Goal: Task Accomplishment & Management: Manage account settings

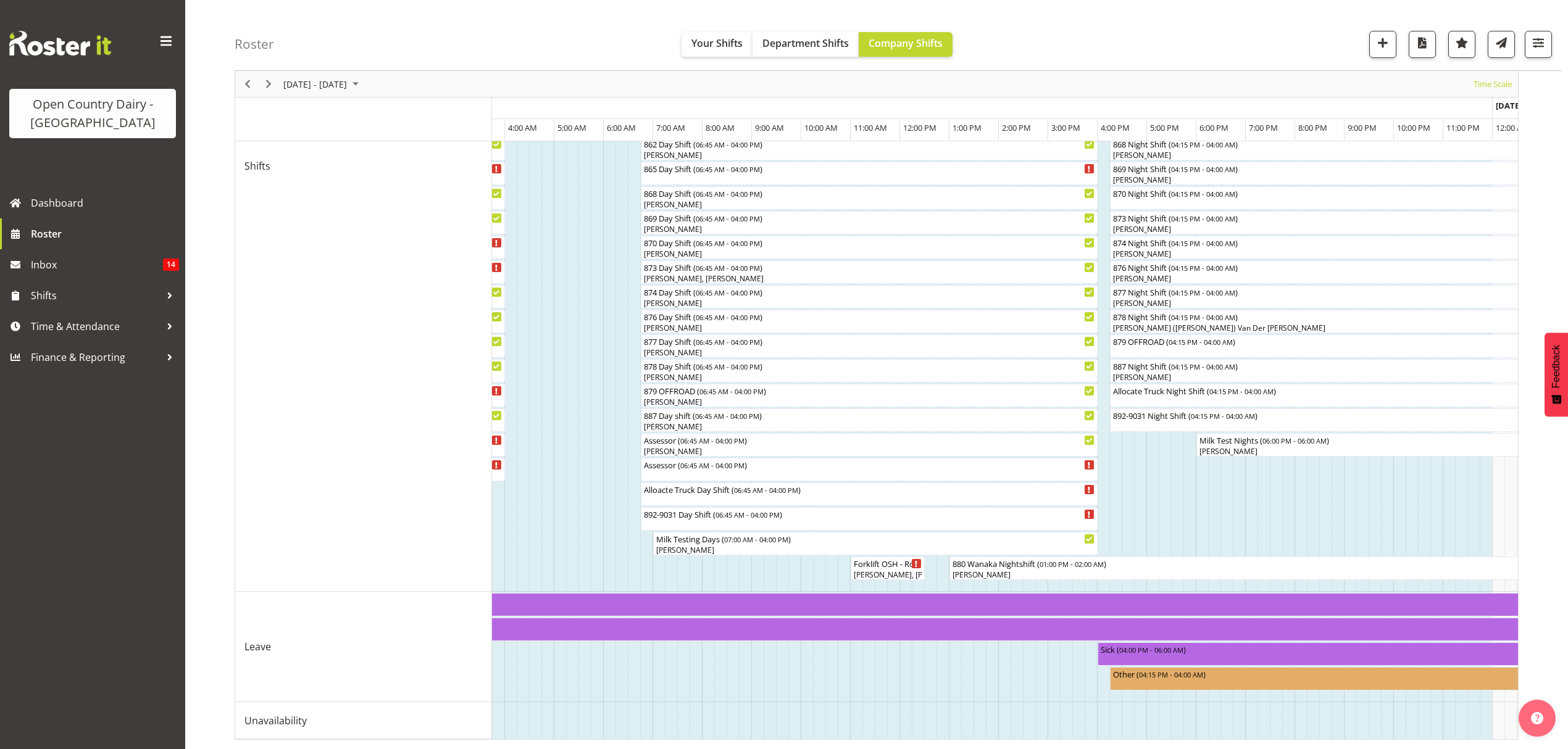
scroll to position [0, 4795]
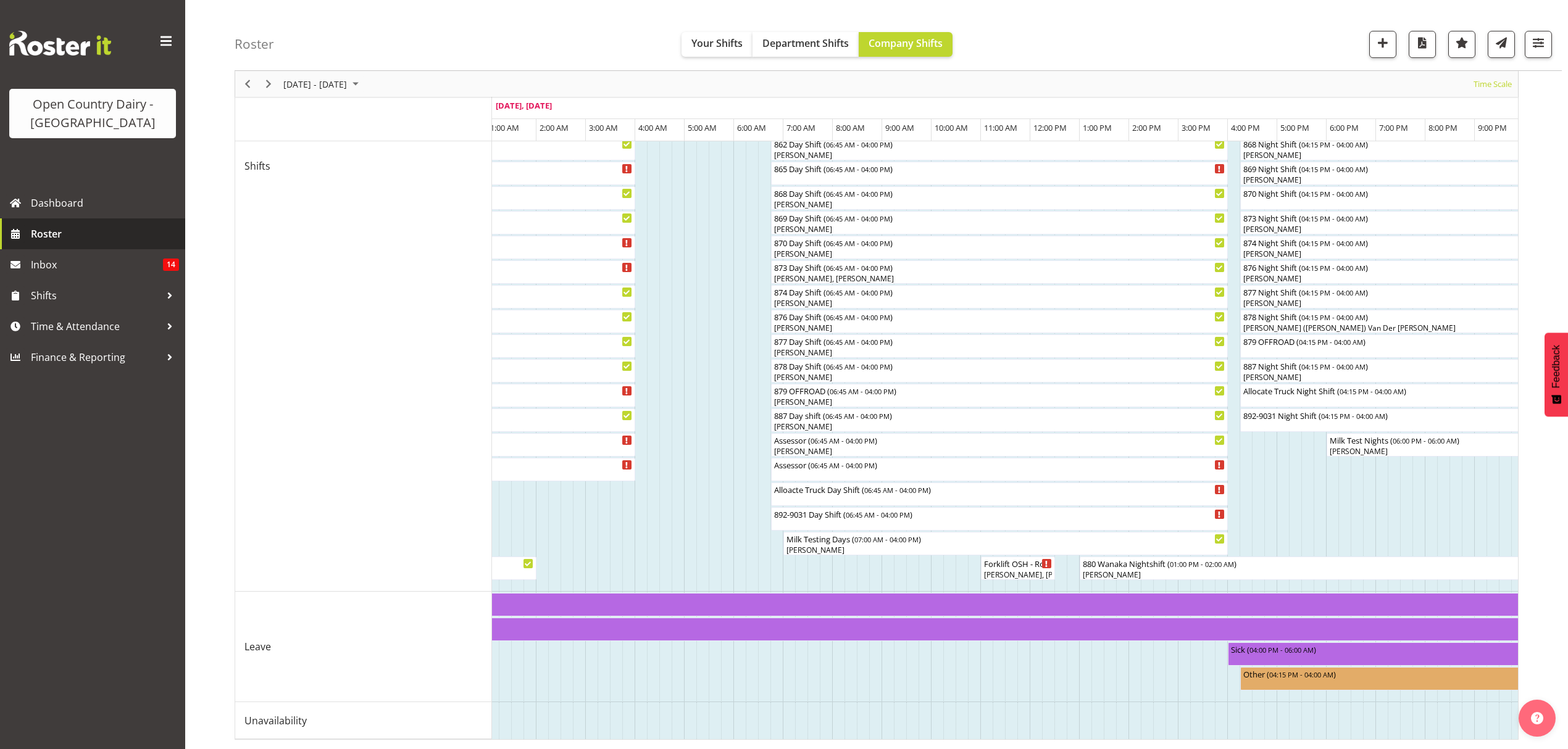
click at [41, 224] on link "Roster" at bounding box center [92, 234] width 185 height 31
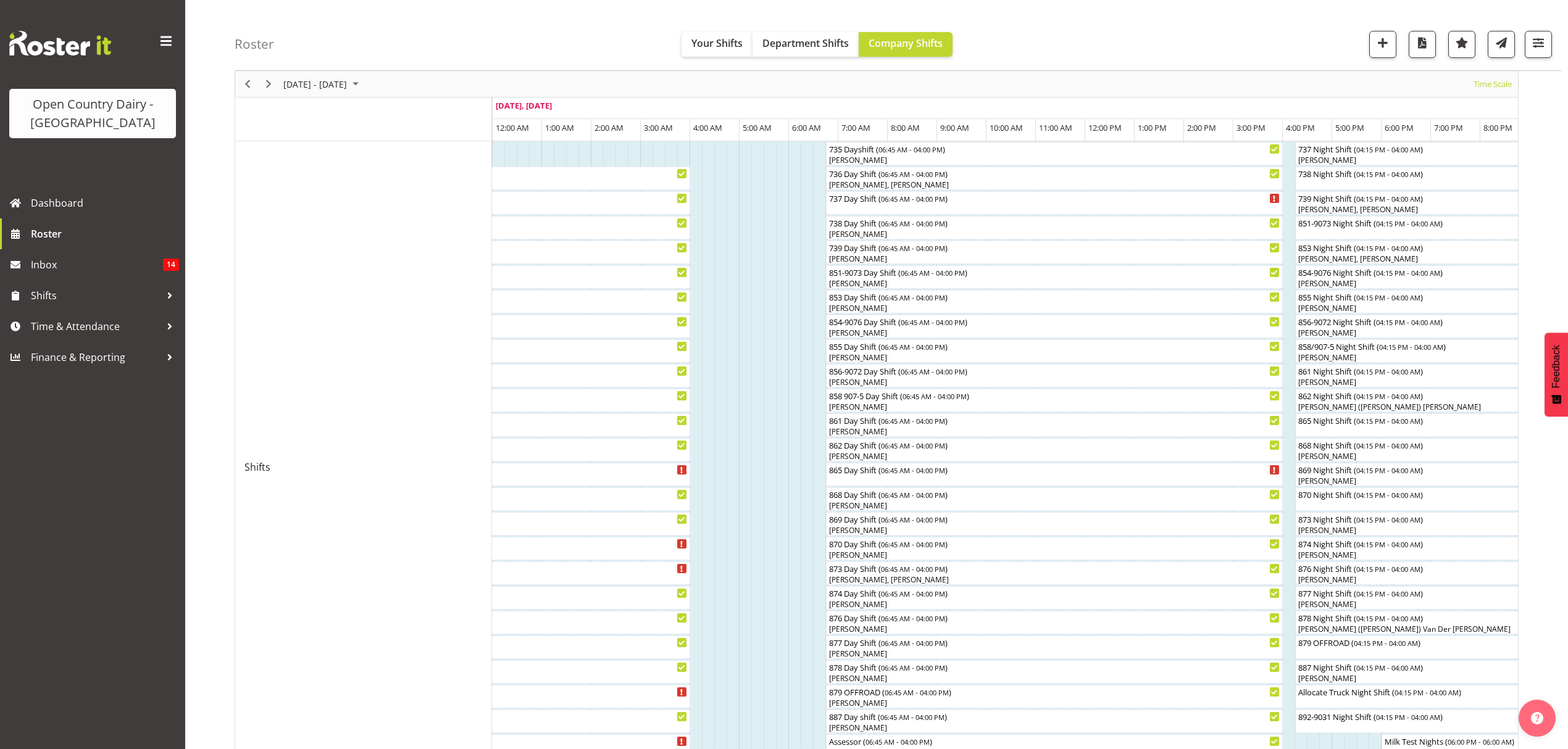
scroll to position [164, 0]
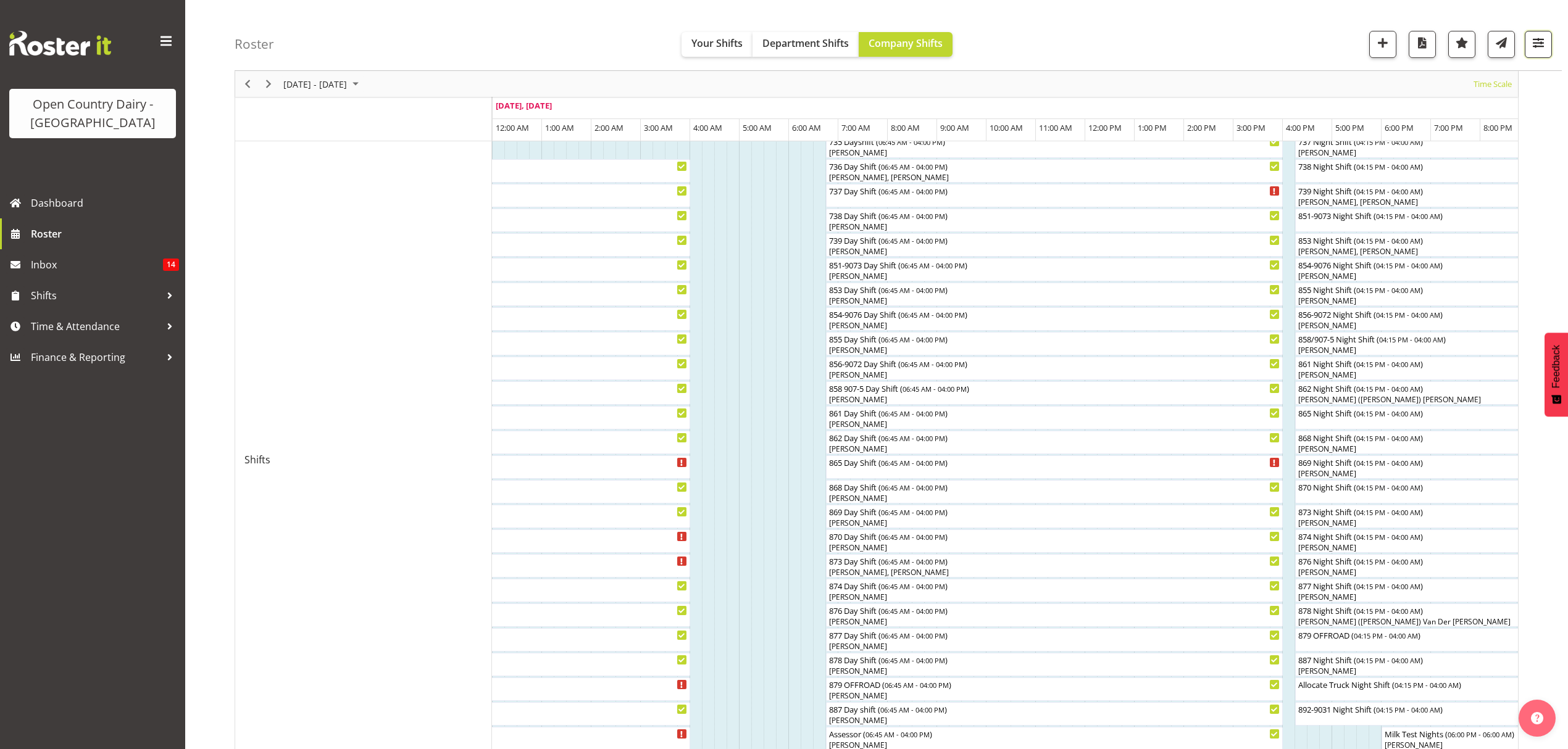
click at [1541, 42] on span "button" at bounding box center [1538, 42] width 16 height 16
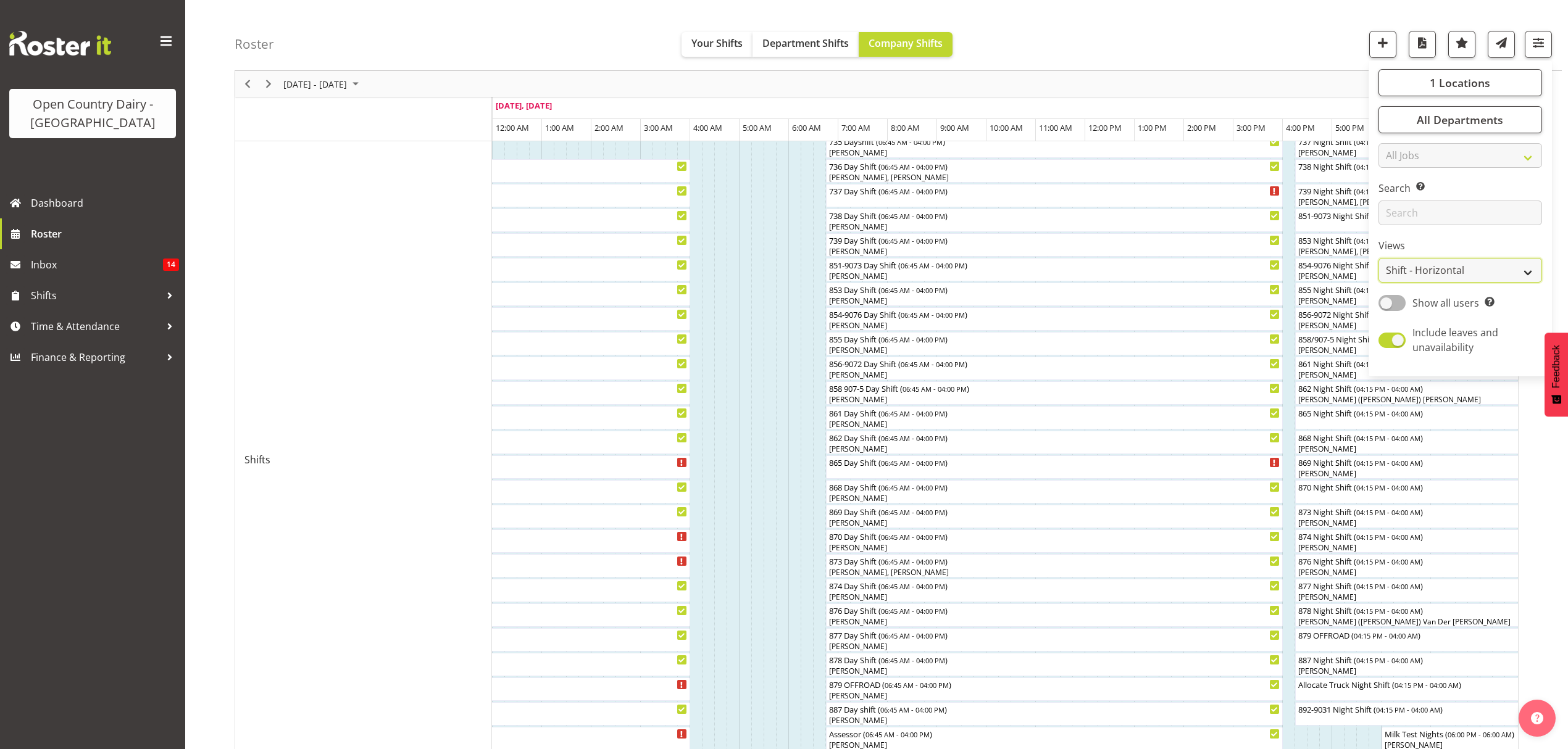
click at [1526, 270] on select "Staff Role Shift - Horizontal Shift - Vertical Staff - Location" at bounding box center [1460, 270] width 164 height 24
select select "staff"
click at [1379, 282] on select "Staff Role Shift - Horizontal Shift - Vertical Staff - Location" at bounding box center [1460, 270] width 164 height 24
click at [1529, 272] on div "1 Locations Clear Awarua Milk Awarua Office Freight Waharoa Office Select All D…" at bounding box center [1460, 219] width 183 height 306
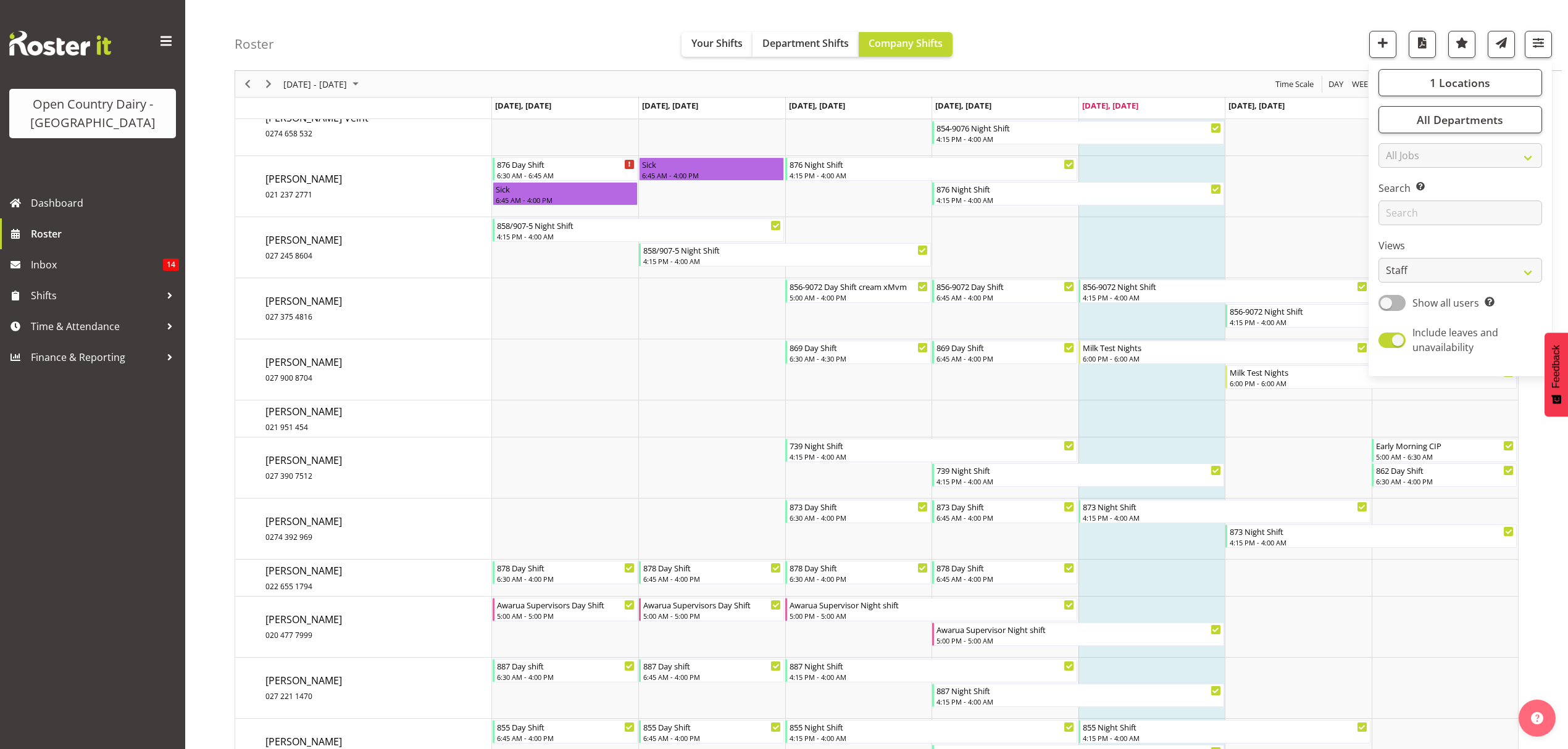
scroll to position [7411, 0]
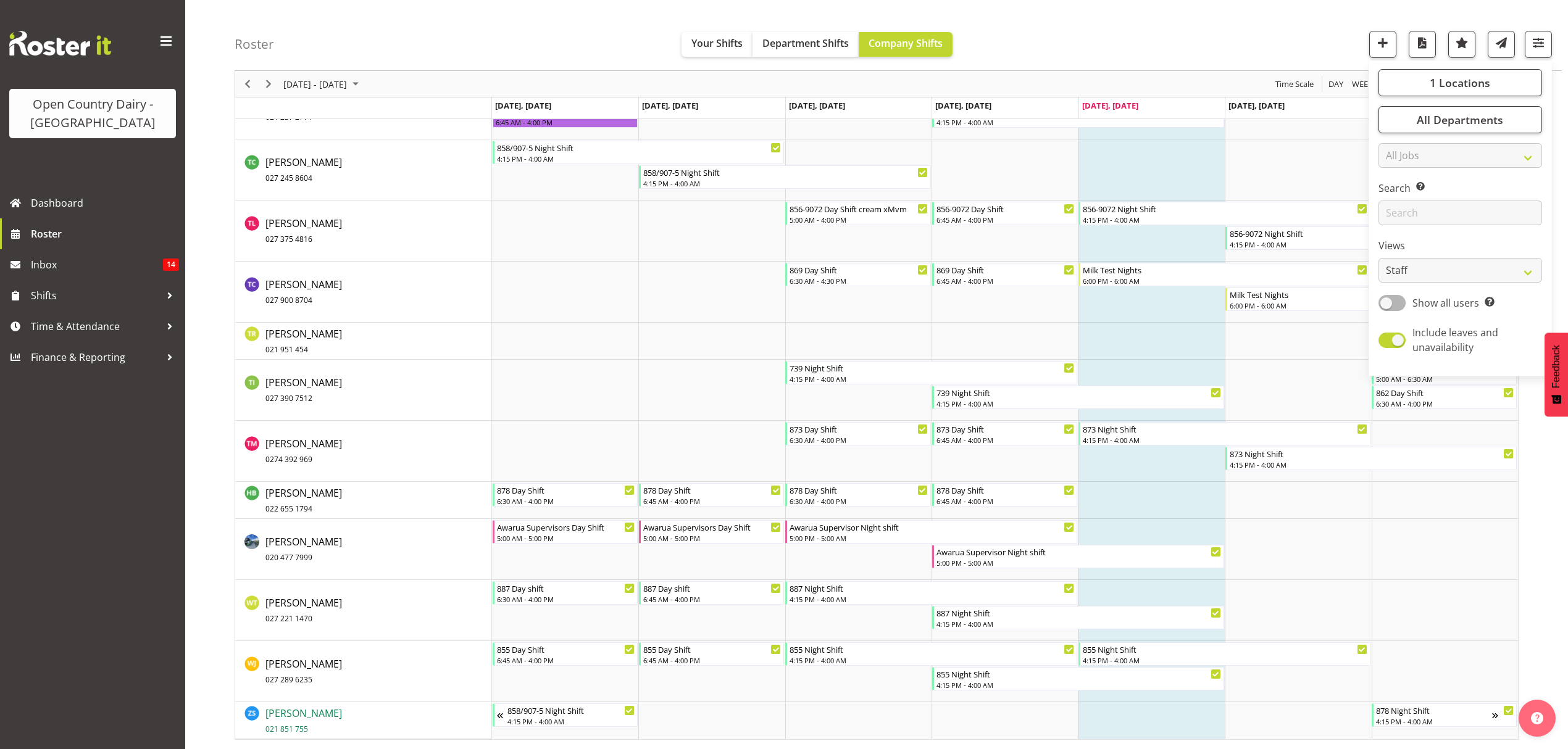
click at [309, 713] on span "Zachary Shanks 021 851 755" at bounding box center [303, 720] width 76 height 29
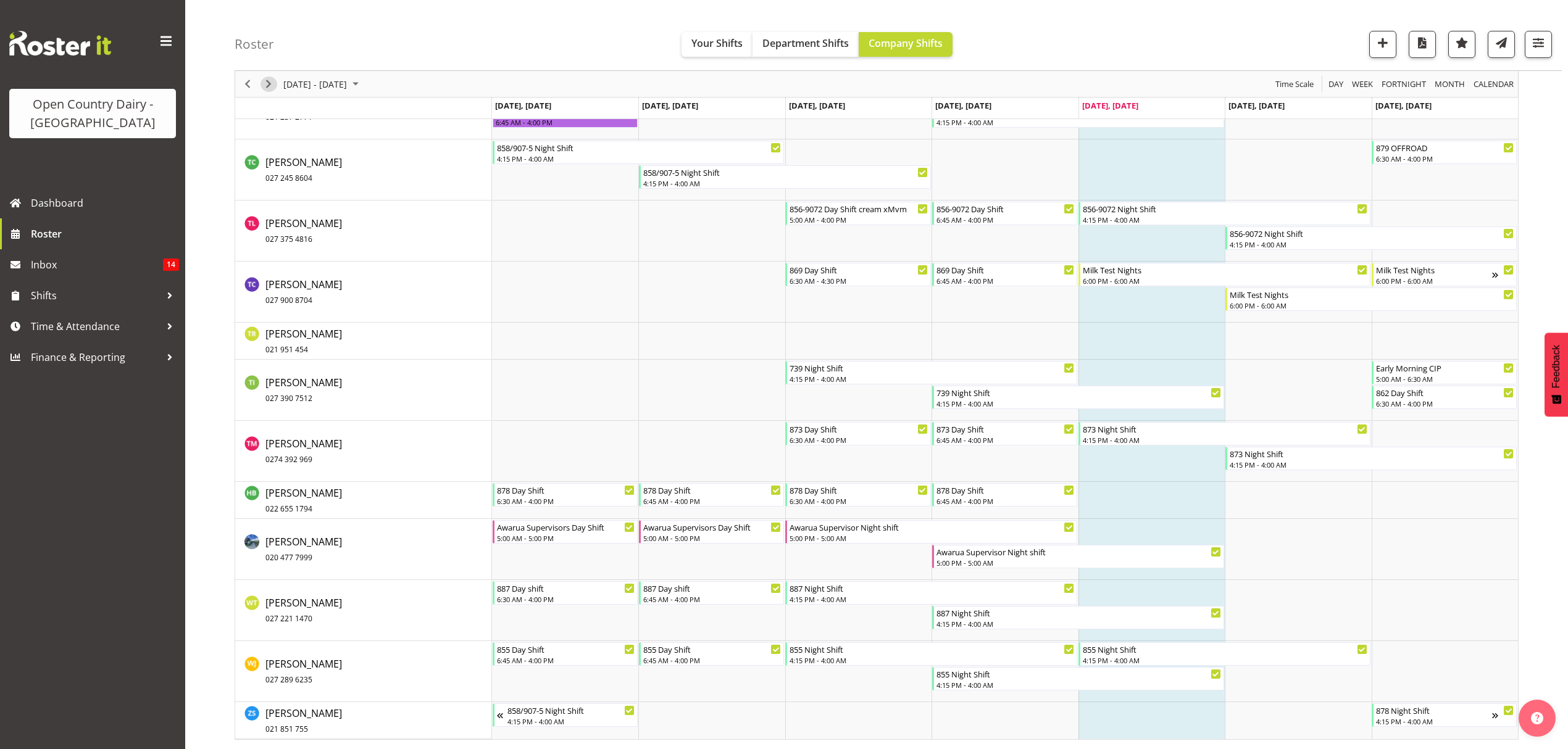
drag, startPoint x: 271, startPoint y: 80, endPoint x: 433, endPoint y: 1, distance: 180.2
click at [271, 80] on span "Next" at bounding box center [268, 84] width 15 height 15
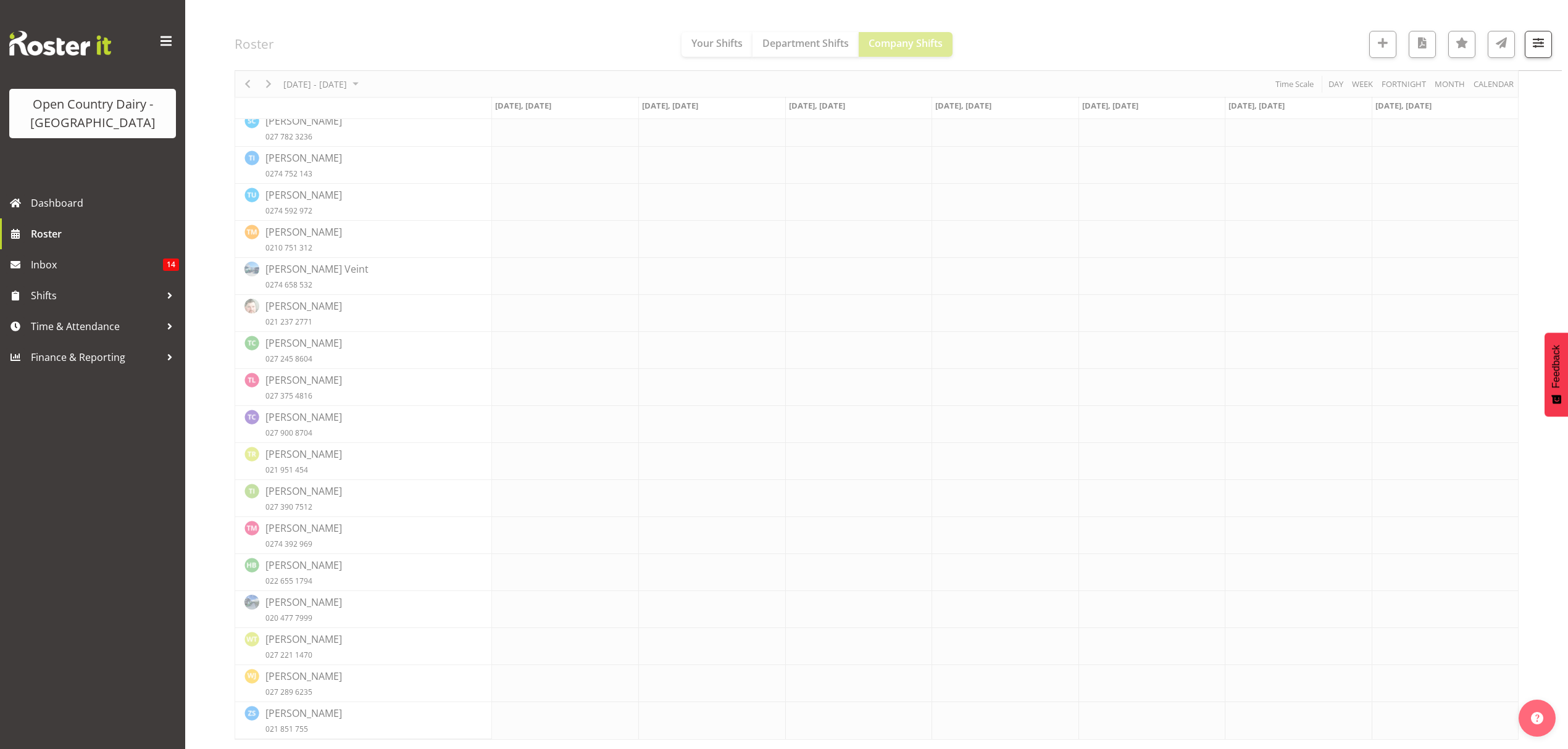
scroll to position [0, 0]
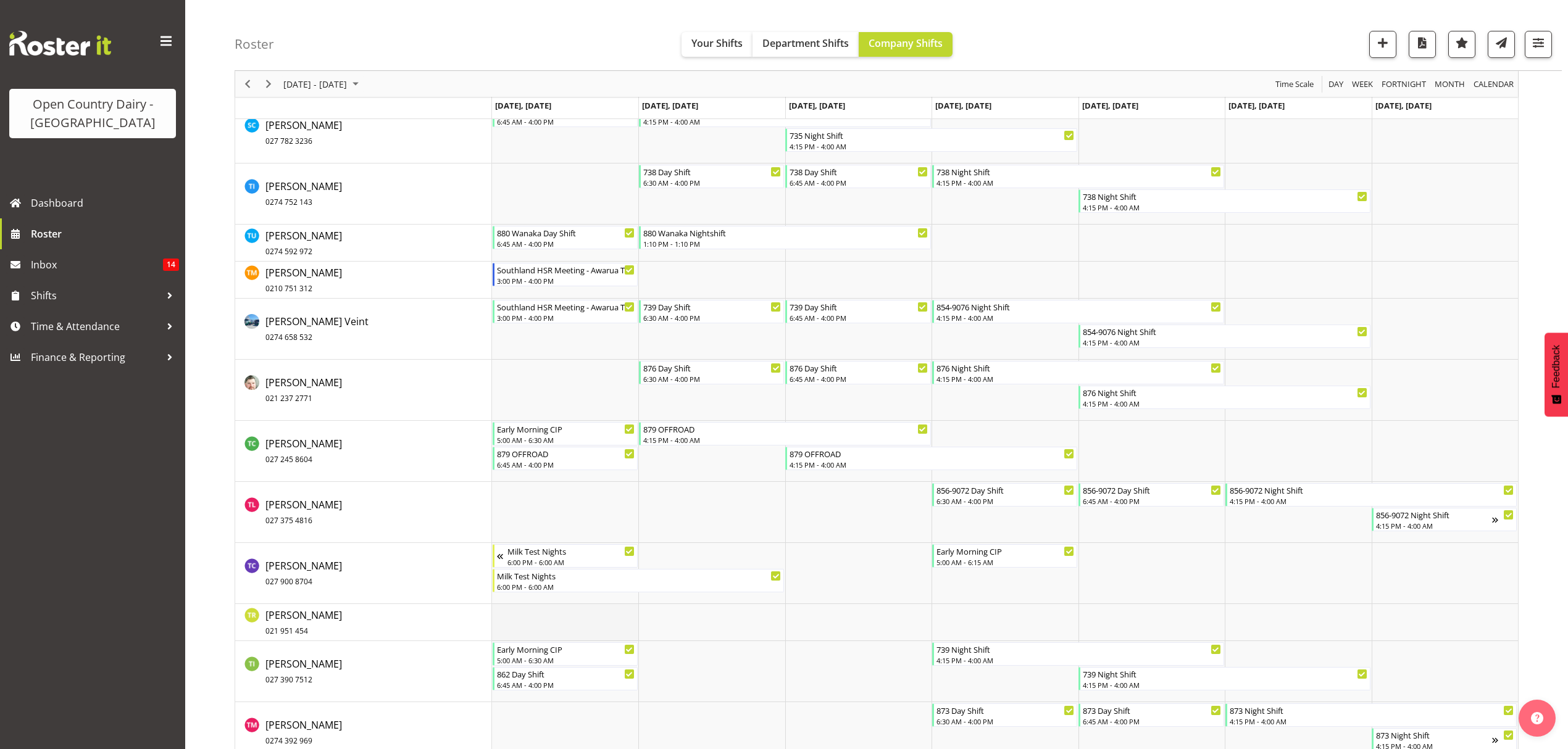
scroll to position [7450, 0]
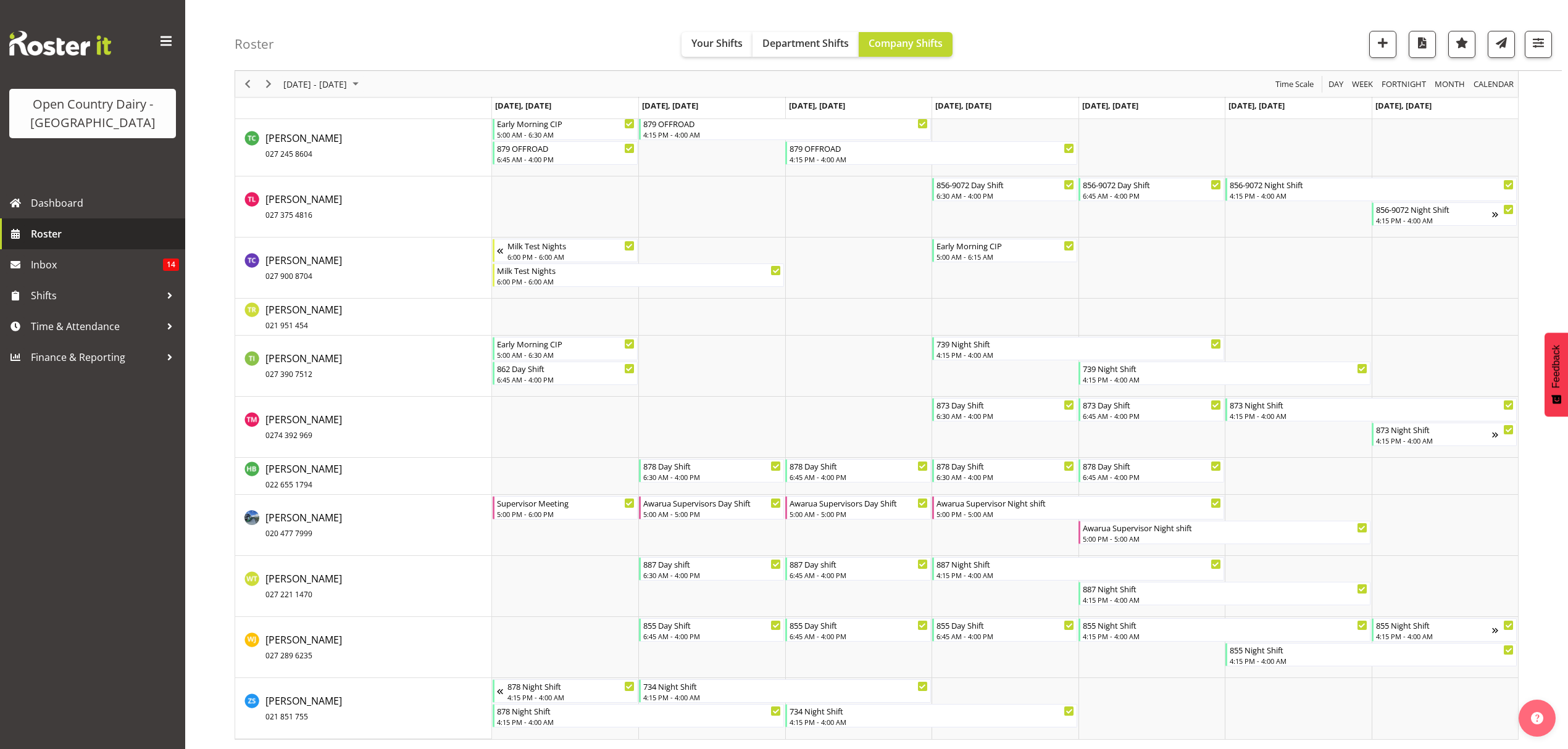
click at [50, 233] on span "Roster" at bounding box center [105, 233] width 148 height 18
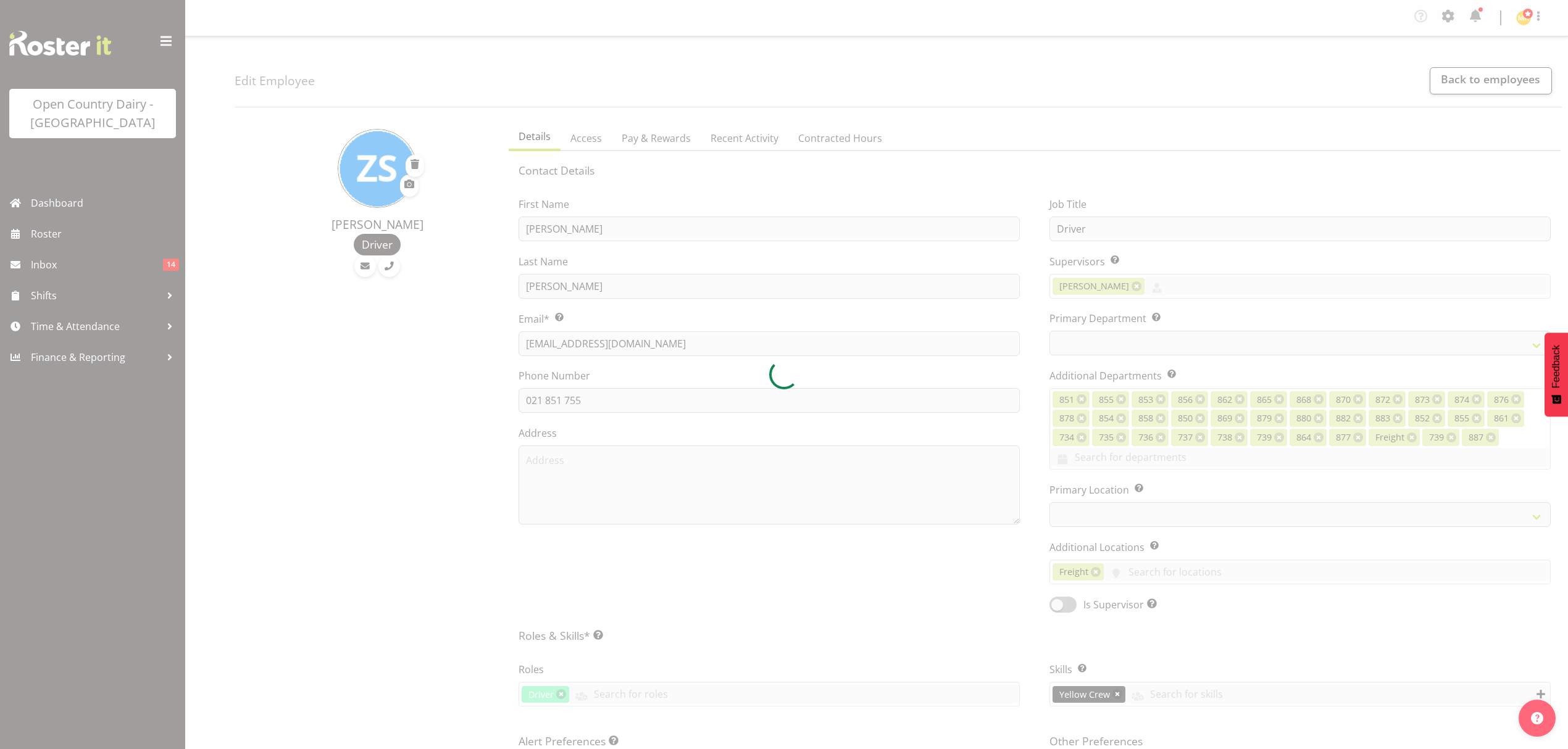
select select "TimelineWeek"
select select
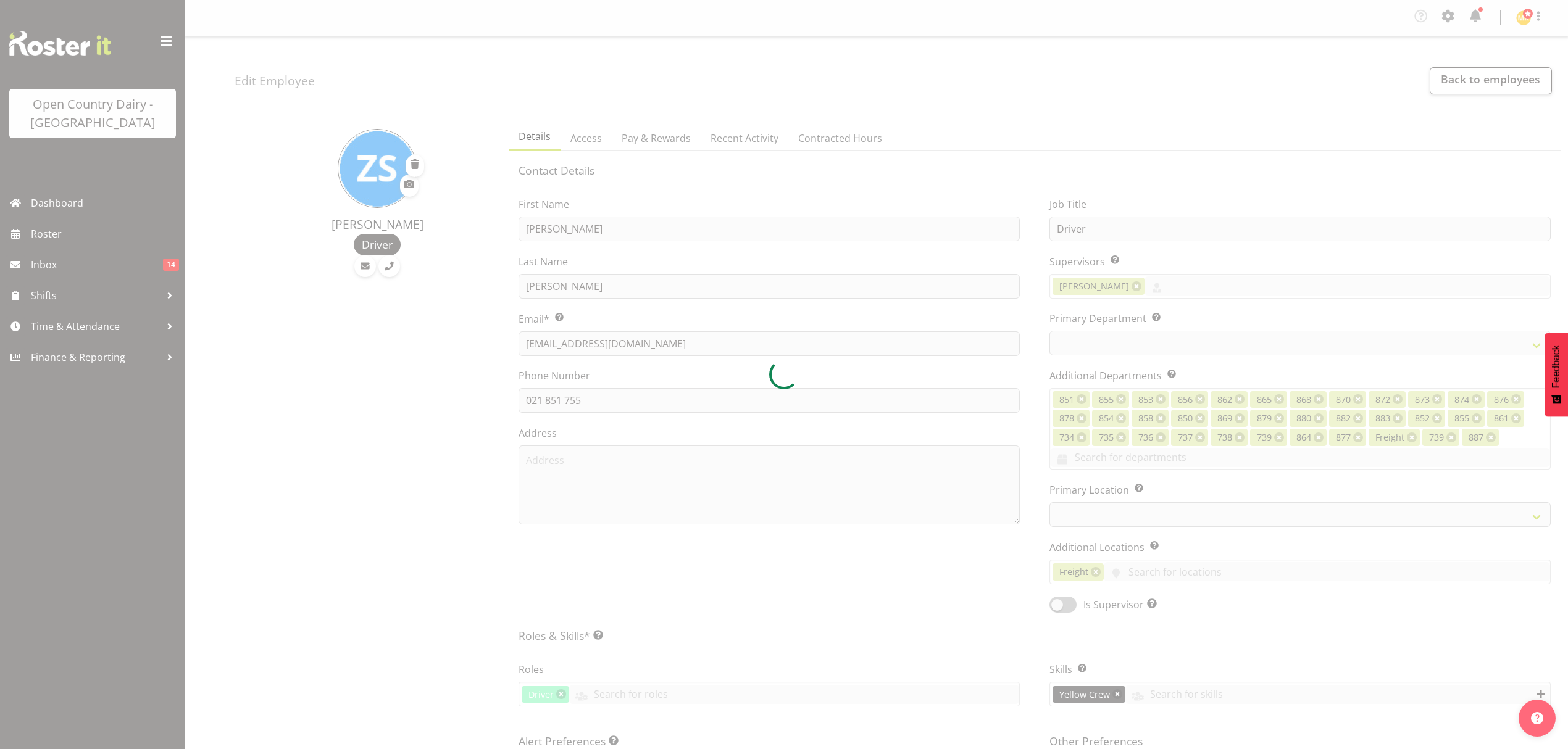
select select
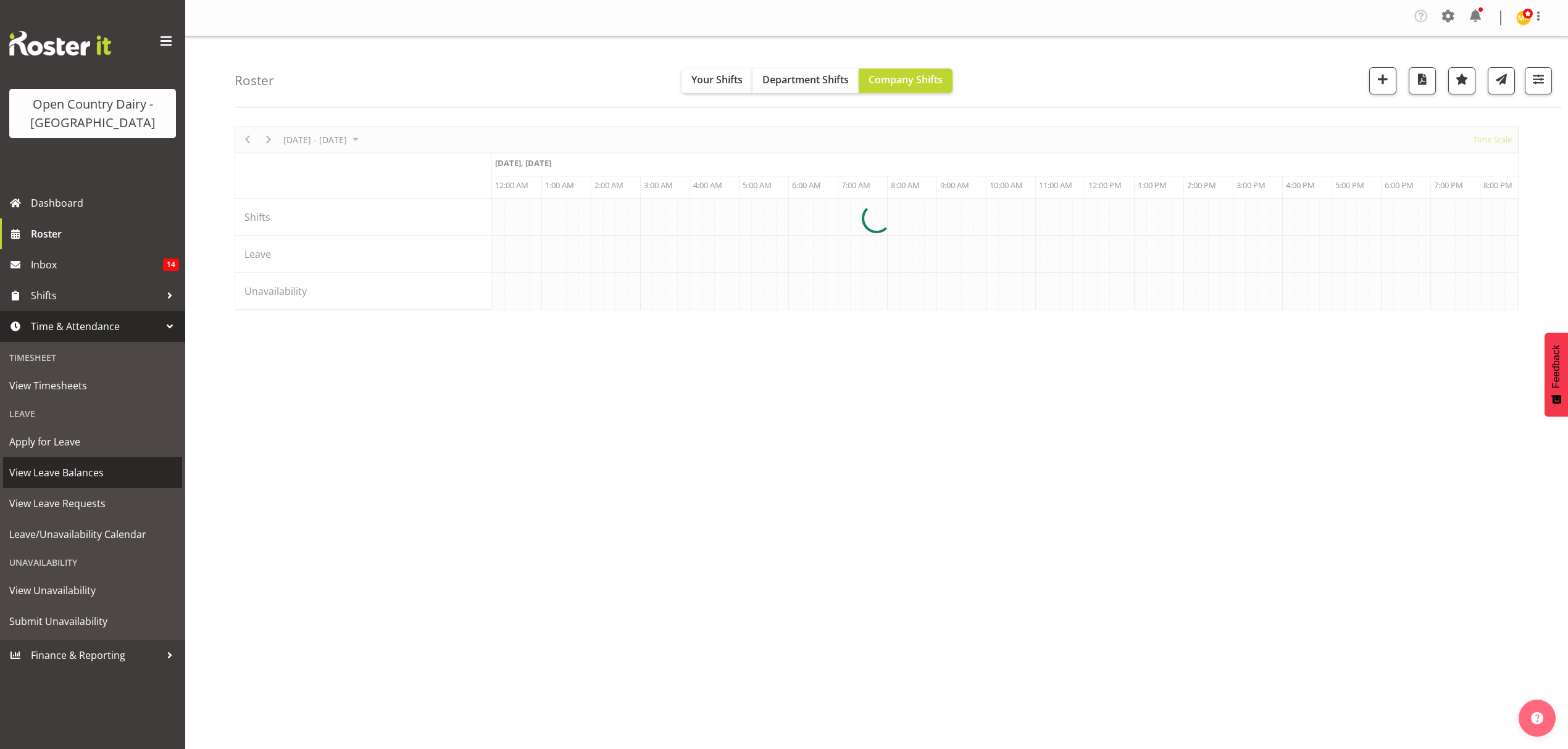
scroll to position [0, 5185]
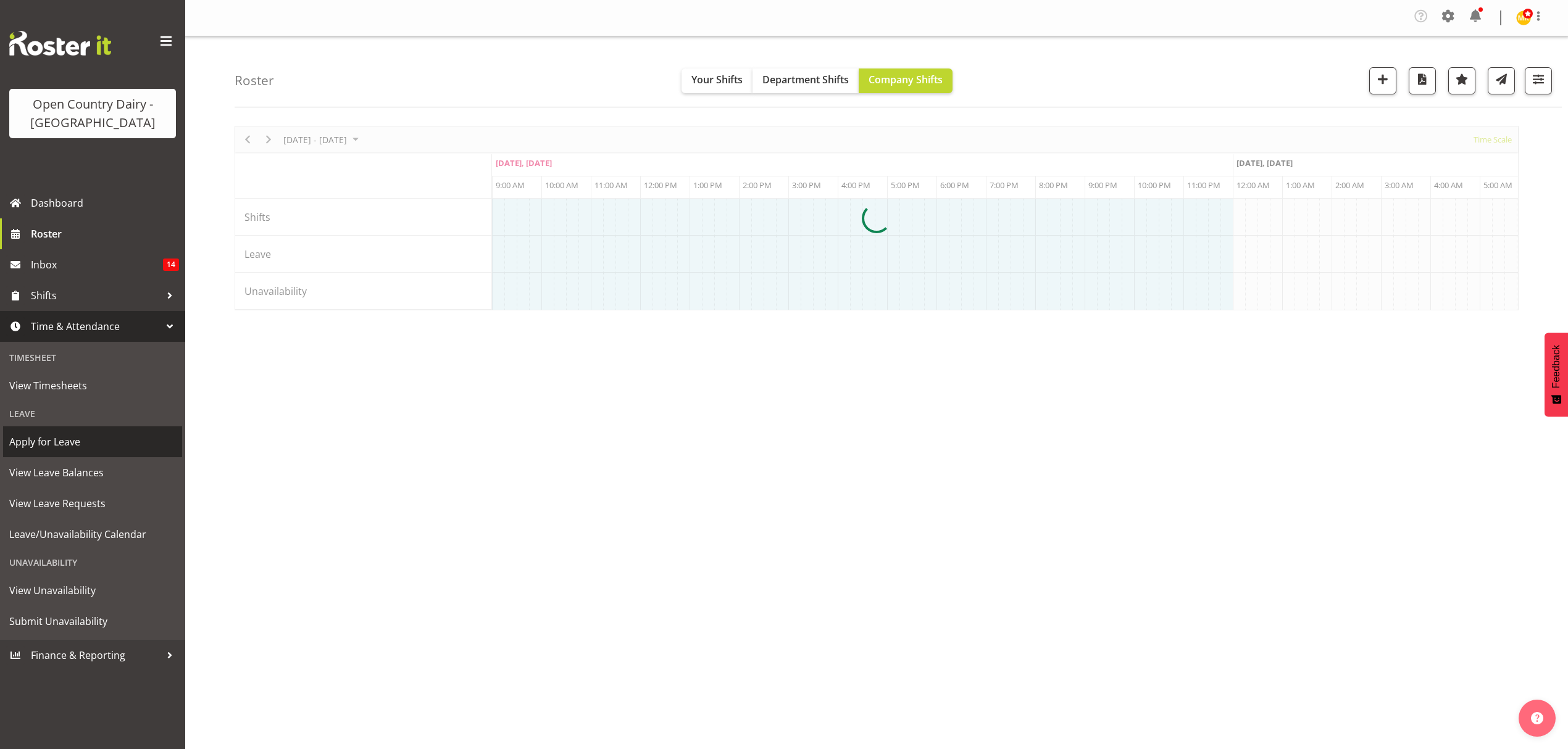
click at [43, 438] on span "Apply for Leave" at bounding box center [92, 442] width 166 height 18
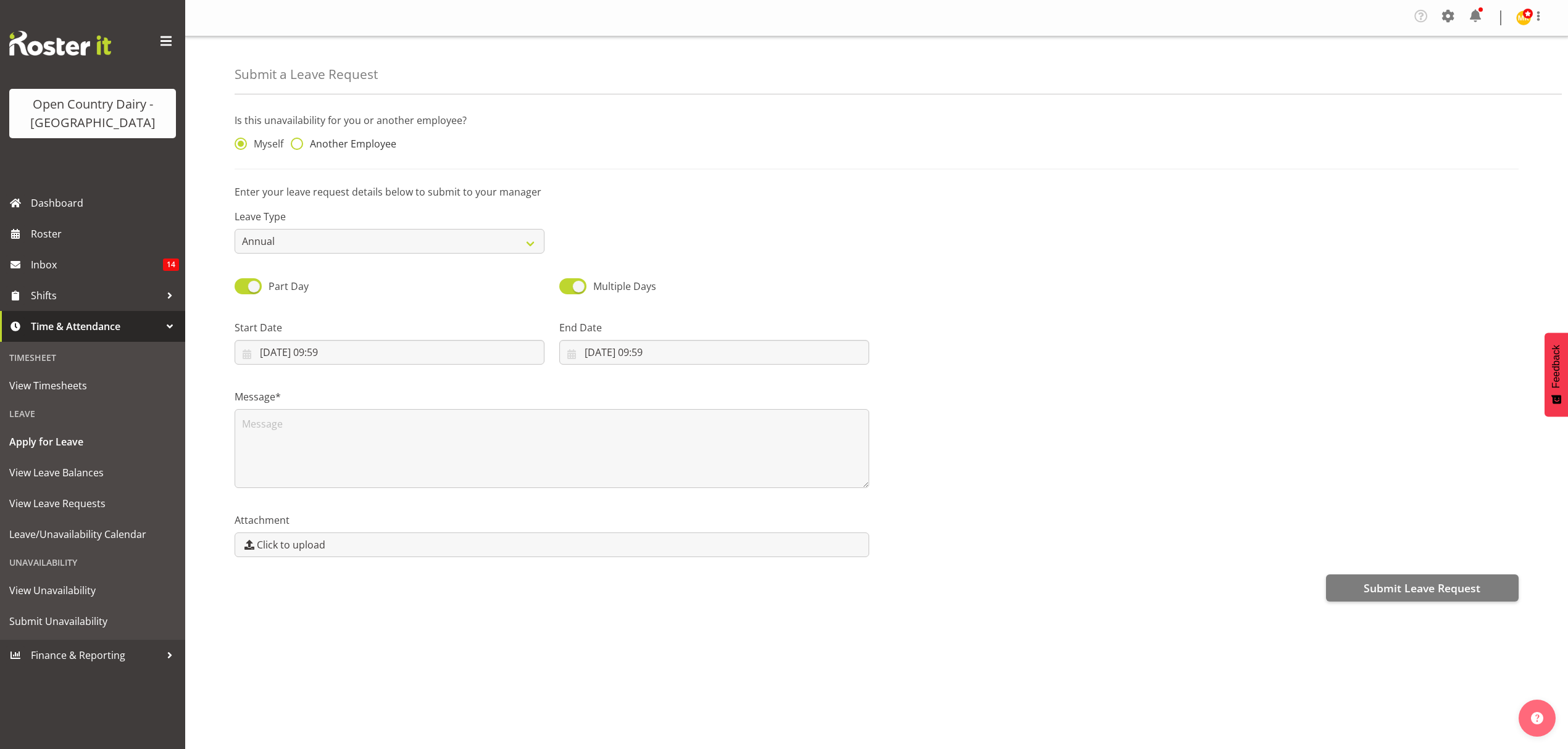
click at [298, 144] on span at bounding box center [297, 144] width 13 height 13
click at [298, 144] on input "Another Employee" at bounding box center [294, 143] width 8 height 8
radio input "true"
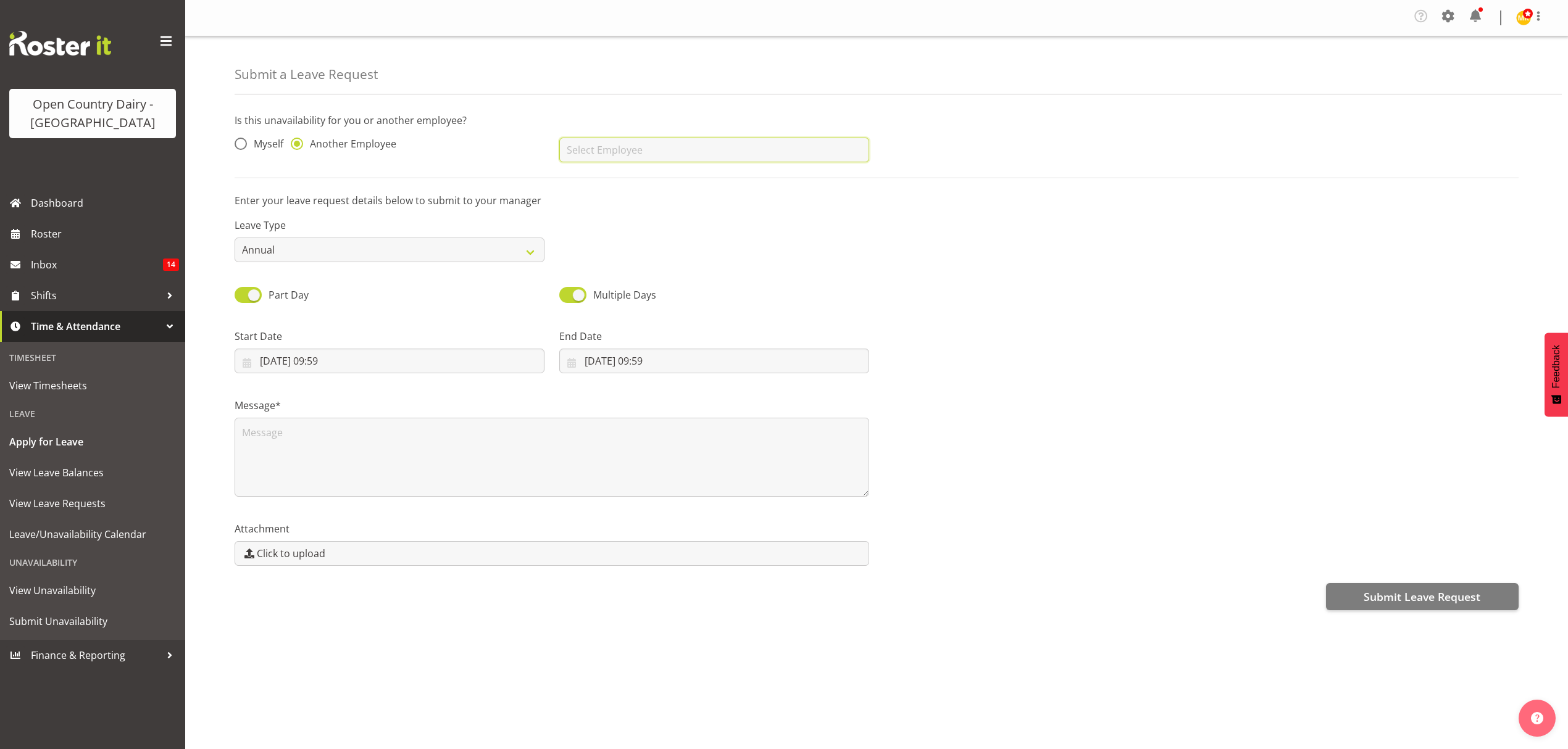
click at [593, 154] on input "text" at bounding box center [714, 150] width 310 height 24
click at [584, 248] on span "[PERSON_NAME]" at bounding box center [607, 246] width 76 height 13
type input "[PERSON_NAME]"
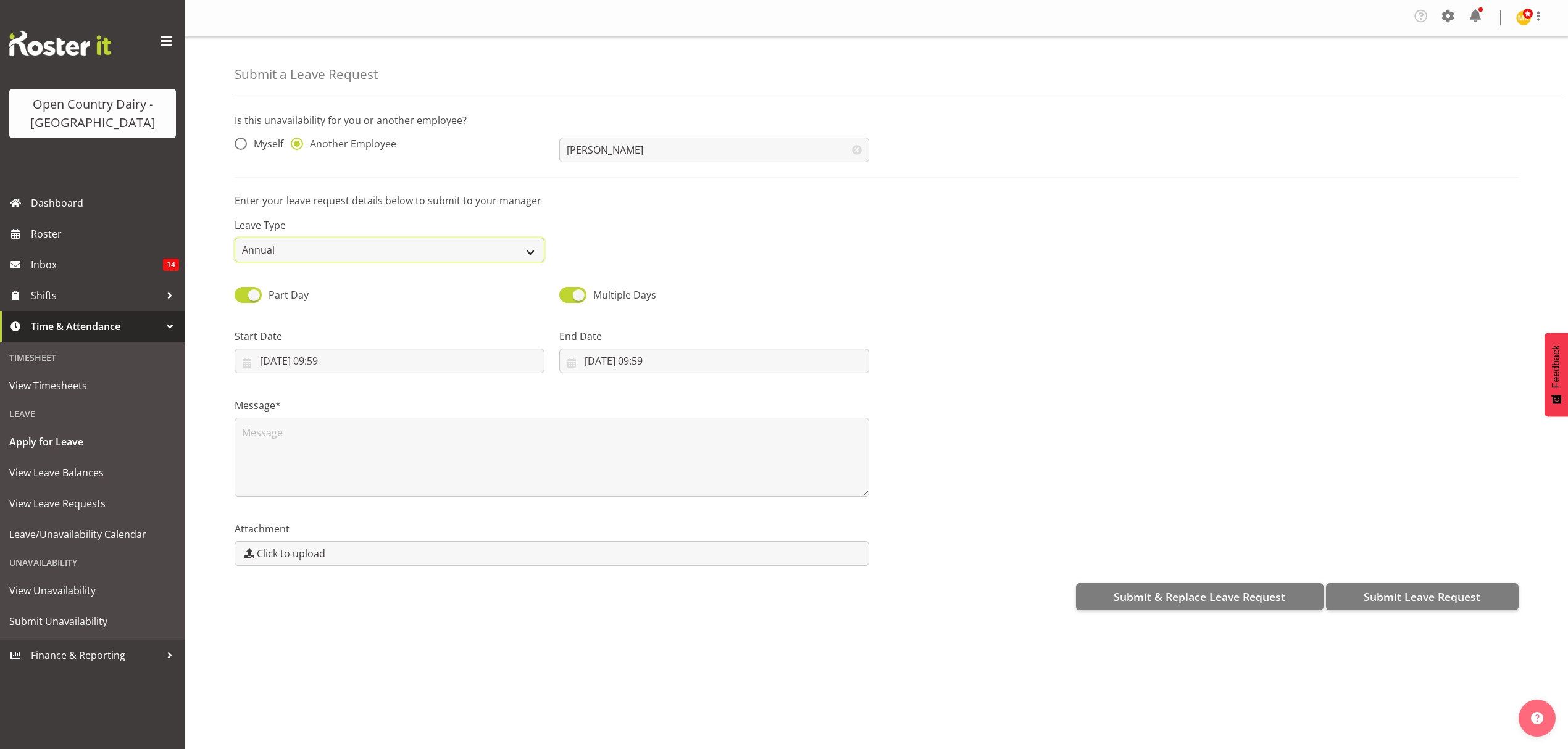
click at [526, 242] on select "Annual Sick Leave Without Pay Bereavement Domestic Violence Parental Jury Servi…" at bounding box center [389, 249] width 310 height 24
select select "Sick"
click at [235, 238] on select "Annual Sick Leave Without Pay Bereavement Domestic Violence Parental Jury Servi…" at bounding box center [389, 249] width 310 height 24
click at [306, 358] on input "05/09/2025, 09:59" at bounding box center [389, 361] width 310 height 24
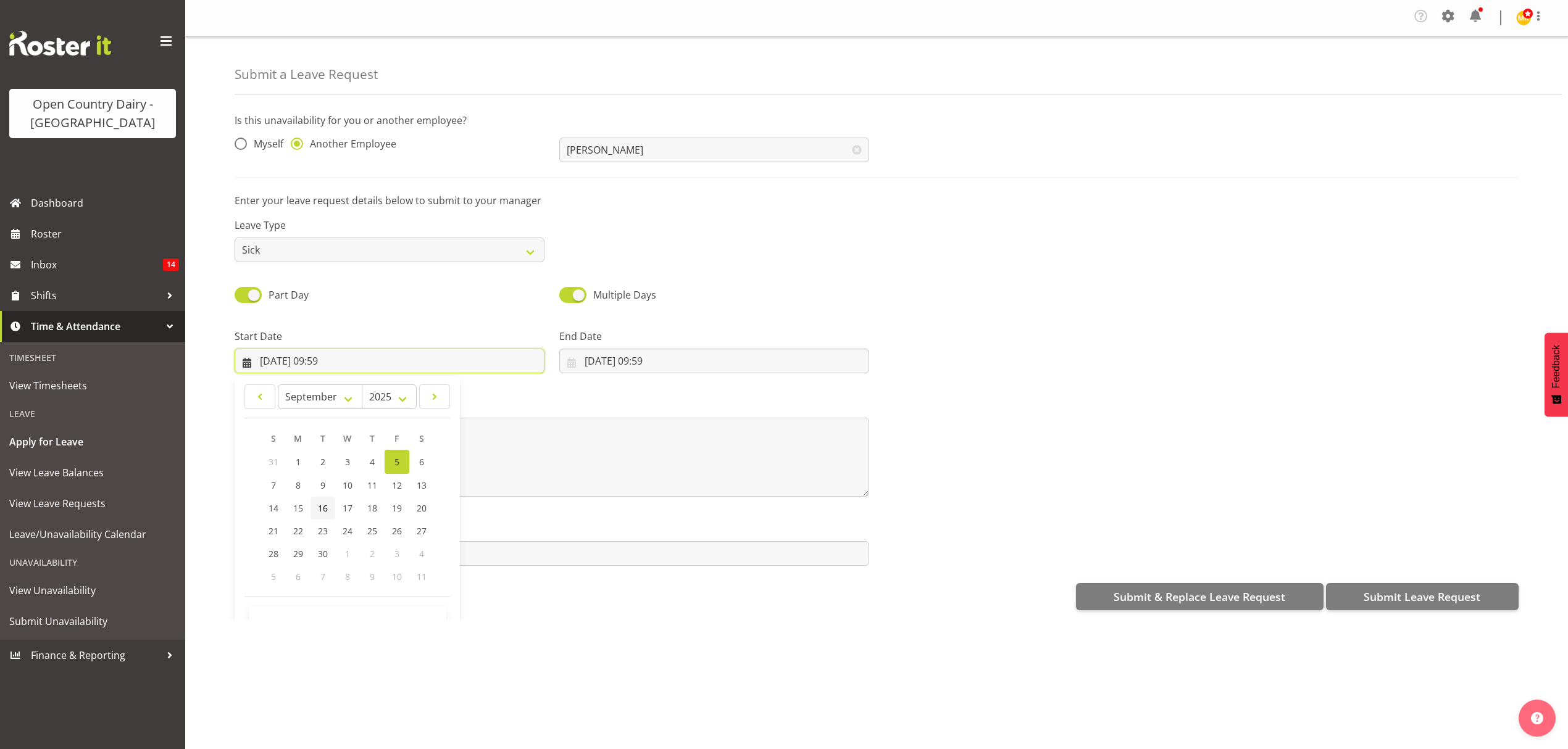
scroll to position [36, 0]
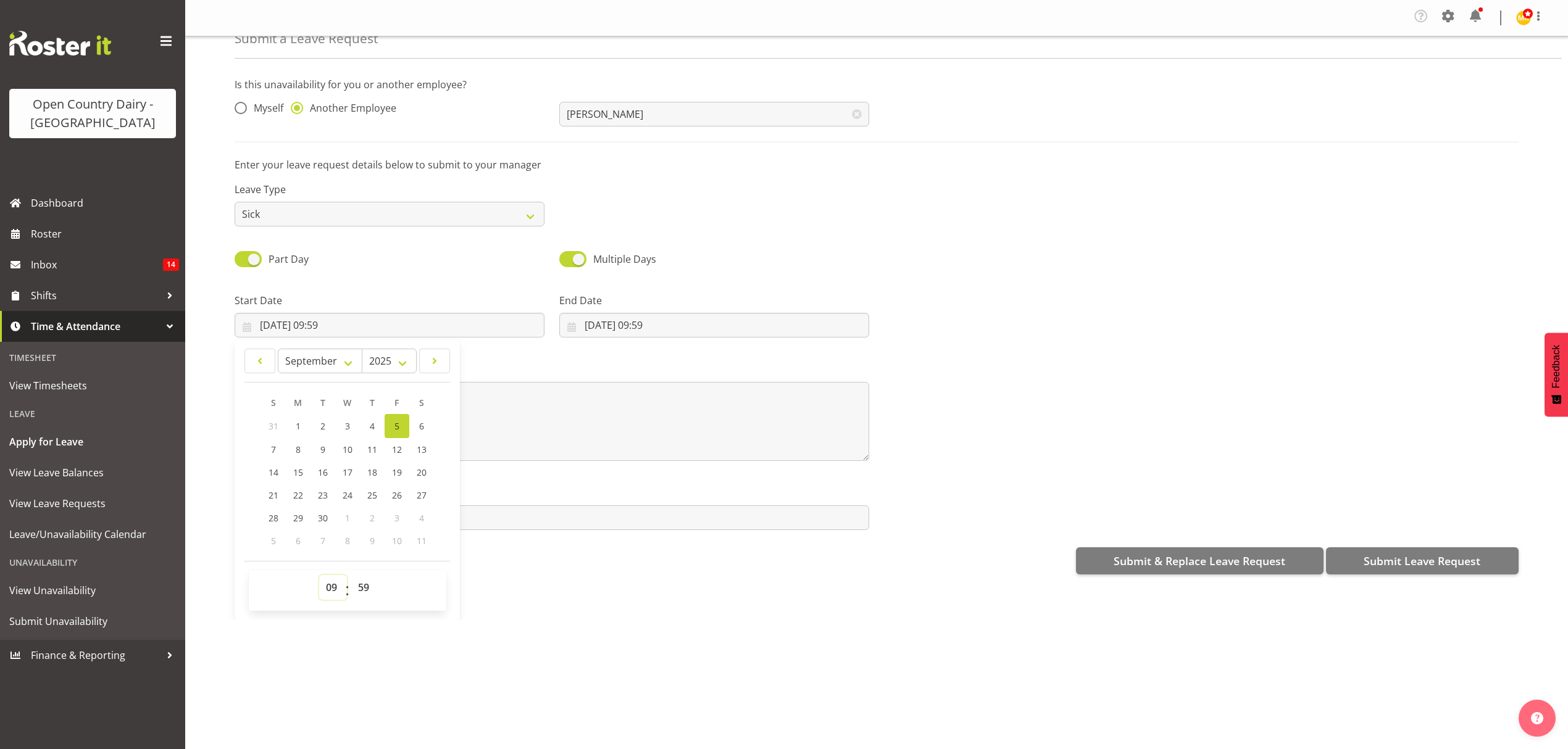
click at [326, 590] on select "00 01 02 03 04 05 06 07 08 09 10 11 12 13 14 15 16 17 18 19 20 21 22 23" at bounding box center [333, 587] width 28 height 24
select select "16"
click at [319, 577] on select "00 01 02 03 04 05 06 07 08 09 10 11 12 13 14 15 16 17 18 19 20 21 22 23" at bounding box center [333, 587] width 28 height 24
type input "05/09/2025, 16:59"
click at [372, 597] on select "00 01 02 03 04 05 06 07 08 09 10 11 12 13 14 15 16 17 18 19 20 21 22 23 24 25 2…" at bounding box center [365, 587] width 28 height 24
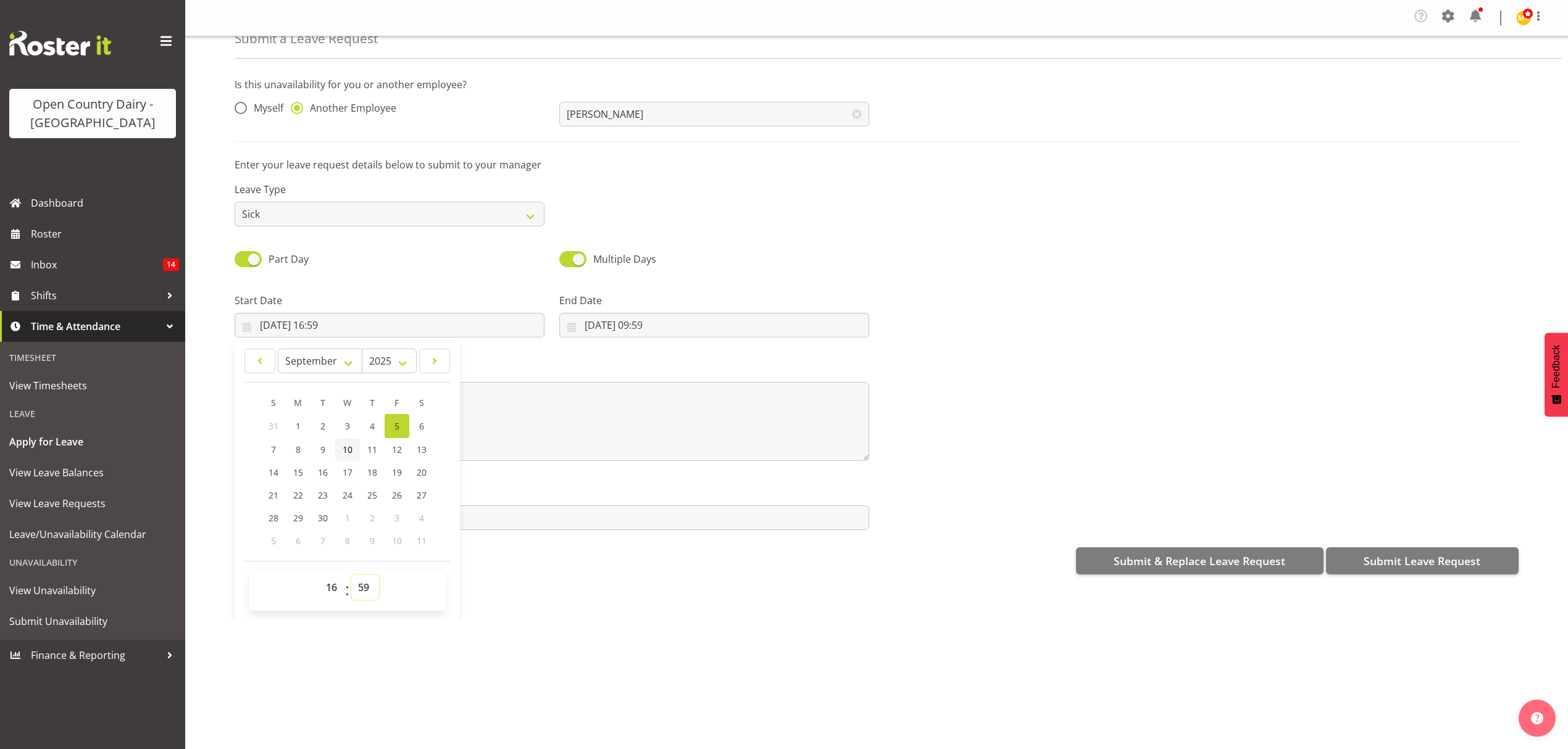
select select "15"
click at [351, 577] on select "00 01 02 03 04 05 06 07 08 09 10 11 12 13 14 15 16 17 18 19 20 21 22 23 24 25 2…" at bounding box center [365, 587] width 28 height 24
type input "[DATE] 16:15"
click at [625, 321] on input "05/09/2025, 09:59" at bounding box center [714, 325] width 310 height 24
click at [744, 427] on span "6" at bounding box center [746, 426] width 5 height 12
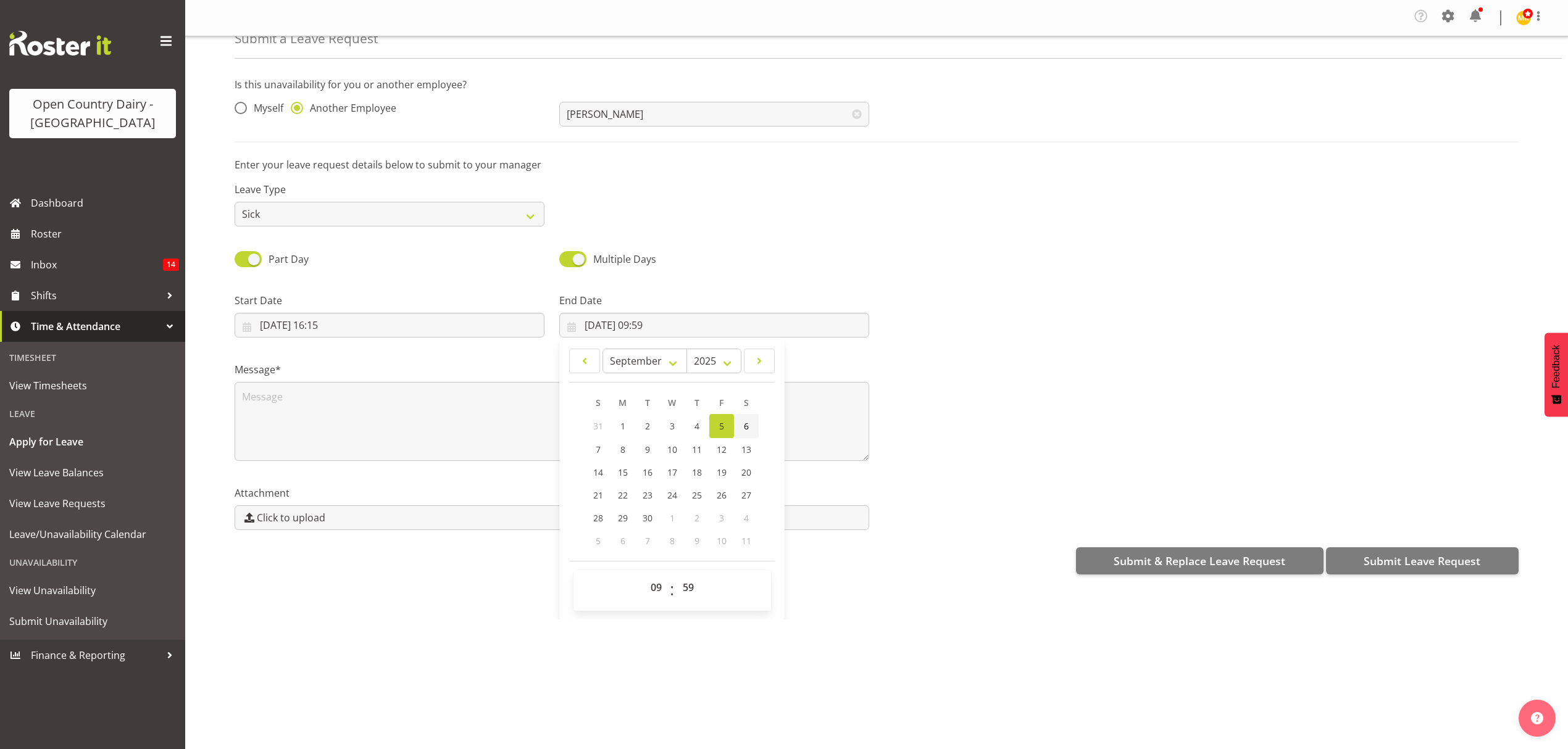
type input "06/09/2025, 09:59"
click at [657, 590] on select "00 01 02 03 04 05 06 07 08 09 10 11 12 13 14 15 16 17 18 19 20 21 22 23" at bounding box center [658, 587] width 28 height 24
select select "4"
click at [644, 577] on select "00 01 02 03 04 05 06 07 08 09 10 11 12 13 14 15 16 17 18 19 20 21 22 23" at bounding box center [658, 587] width 28 height 24
type input "06/09/2025, 04:59"
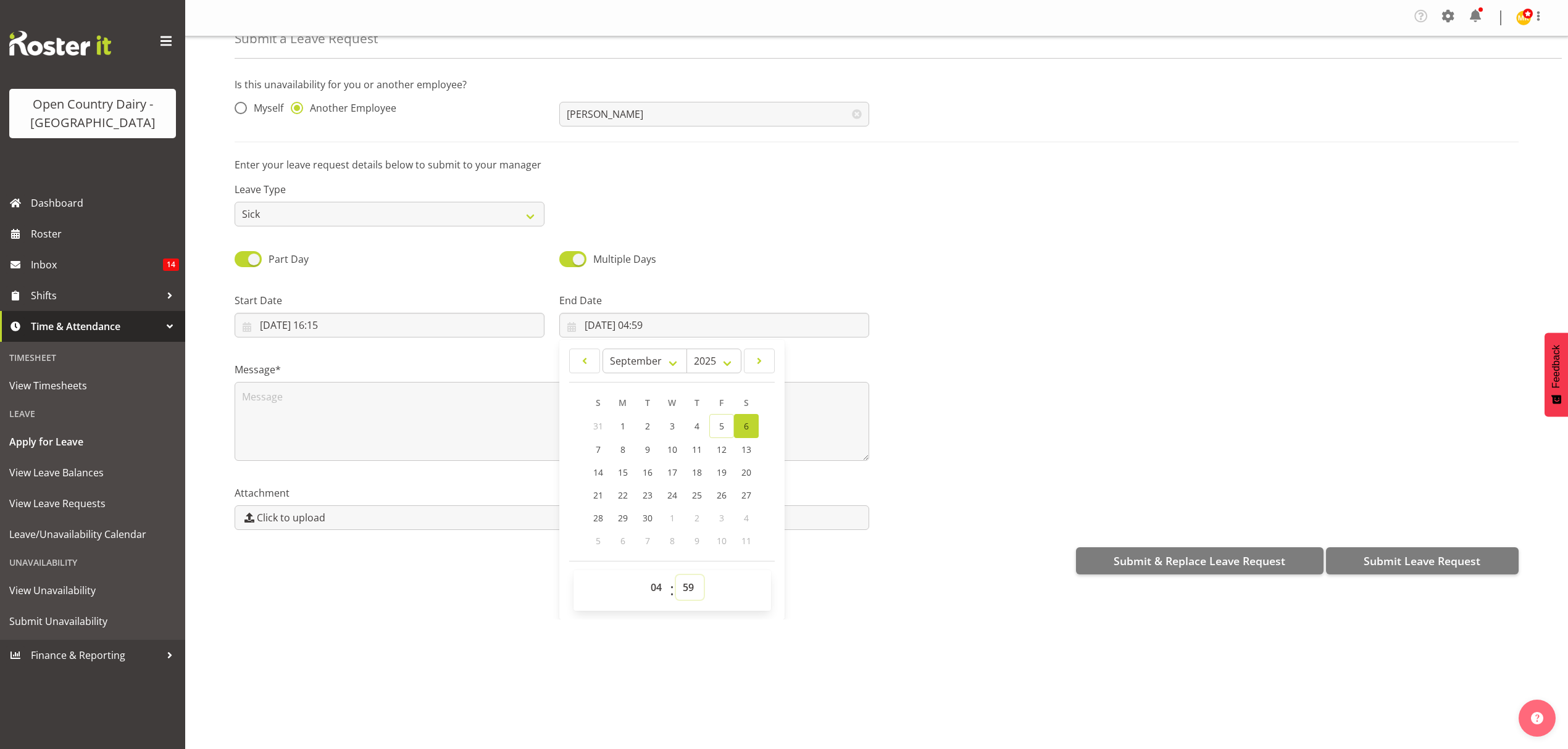
click at [680, 588] on select "00 01 02 03 04 05 06 07 08 09 10 11 12 13 14 15 16 17 18 19 20 21 22 23 24 25 2…" at bounding box center [690, 587] width 28 height 24
select select "30"
click at [676, 577] on select "00 01 02 03 04 05 06 07 08 09 10 11 12 13 14 15 16 17 18 19 20 21 22 23 24 25 2…" at bounding box center [690, 587] width 28 height 24
type input "06/09/2025, 04:30"
click at [250, 400] on textarea at bounding box center [552, 421] width 635 height 79
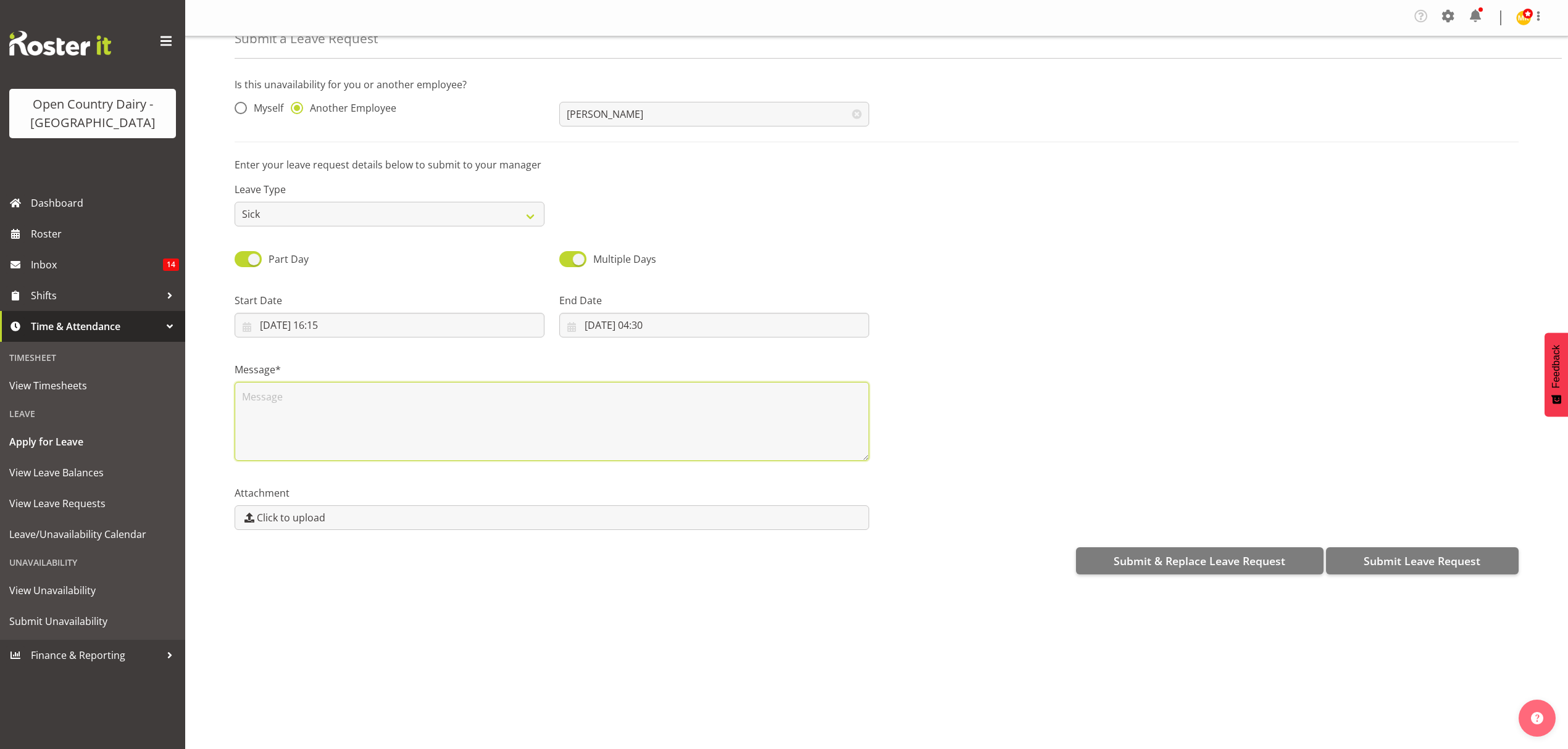
scroll to position [0, 0]
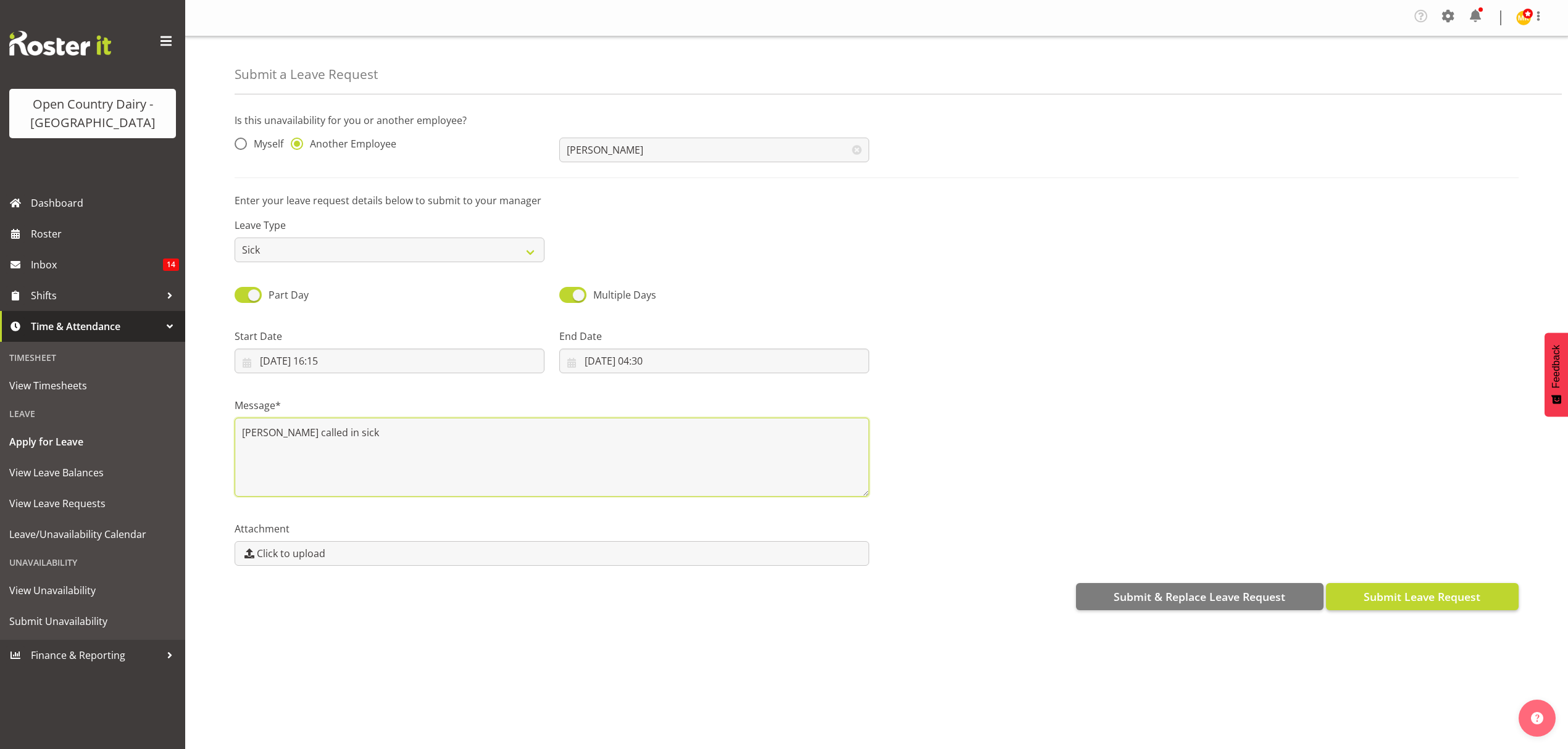
type textarea "Trish called in sick"
click at [1400, 595] on span "Submit Leave Request" at bounding box center [1421, 596] width 117 height 16
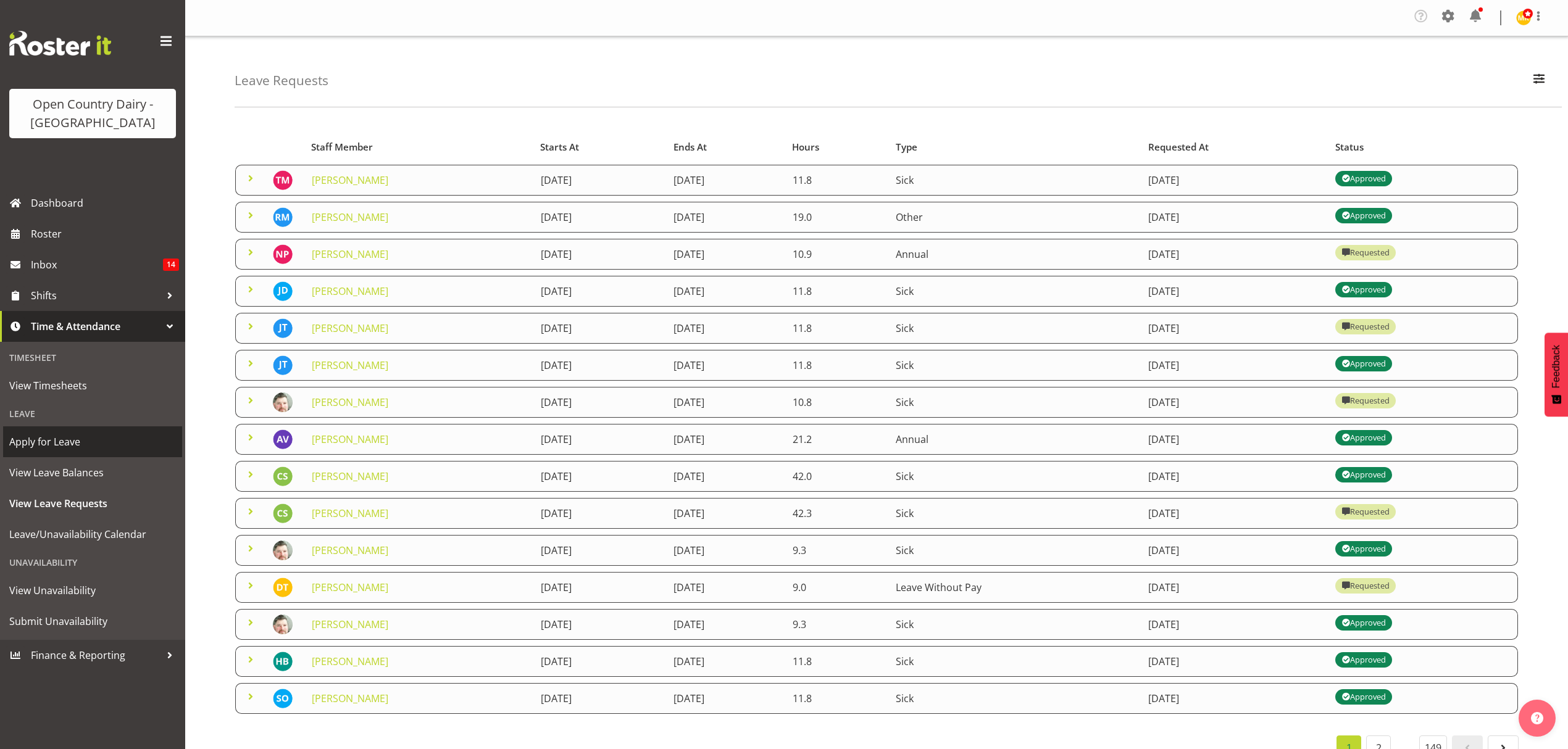
click at [40, 439] on span "Apply for Leave" at bounding box center [92, 442] width 166 height 18
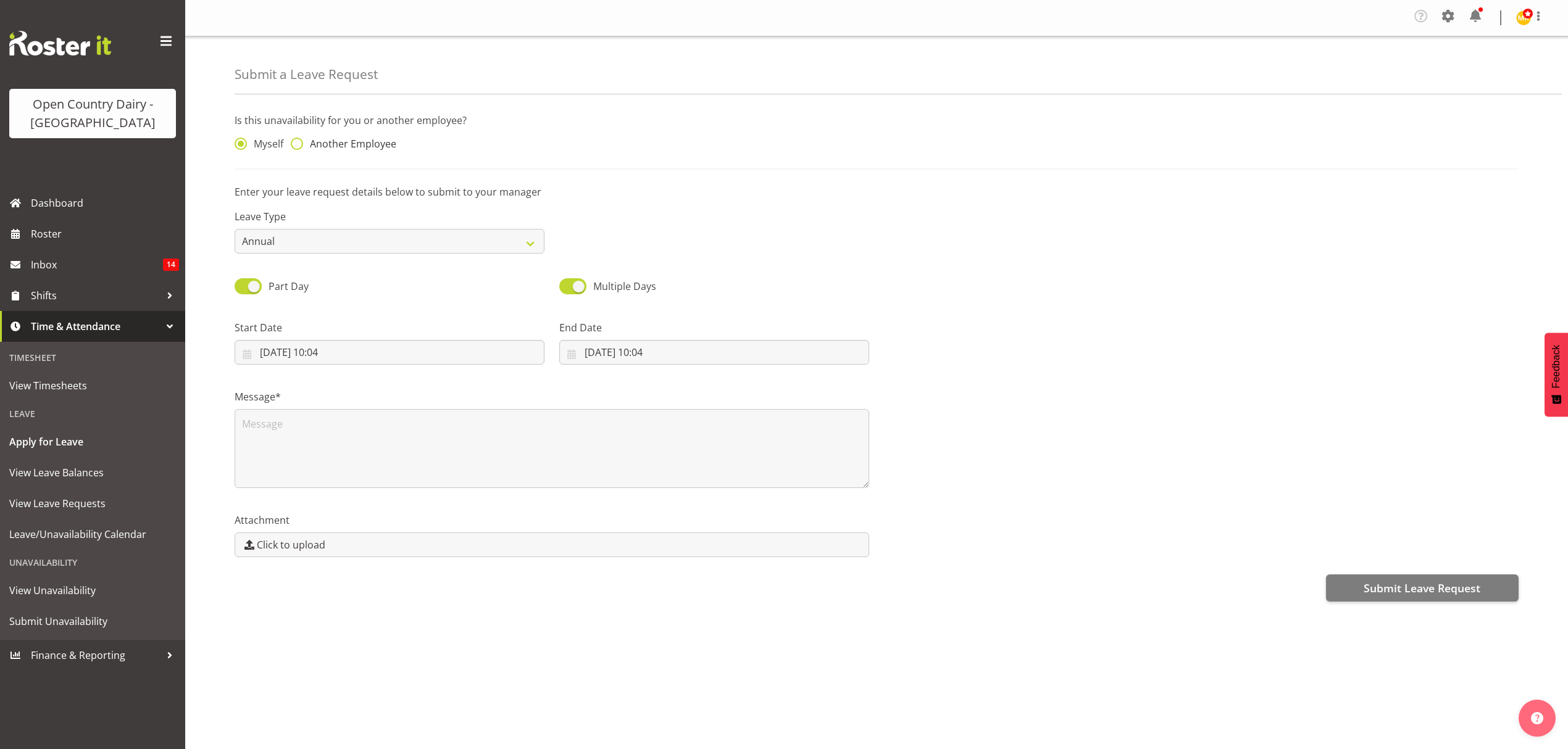
click at [295, 145] on span at bounding box center [297, 144] width 13 height 13
click at [295, 145] on input "Another Employee" at bounding box center [294, 143] width 8 height 8
radio input "true"
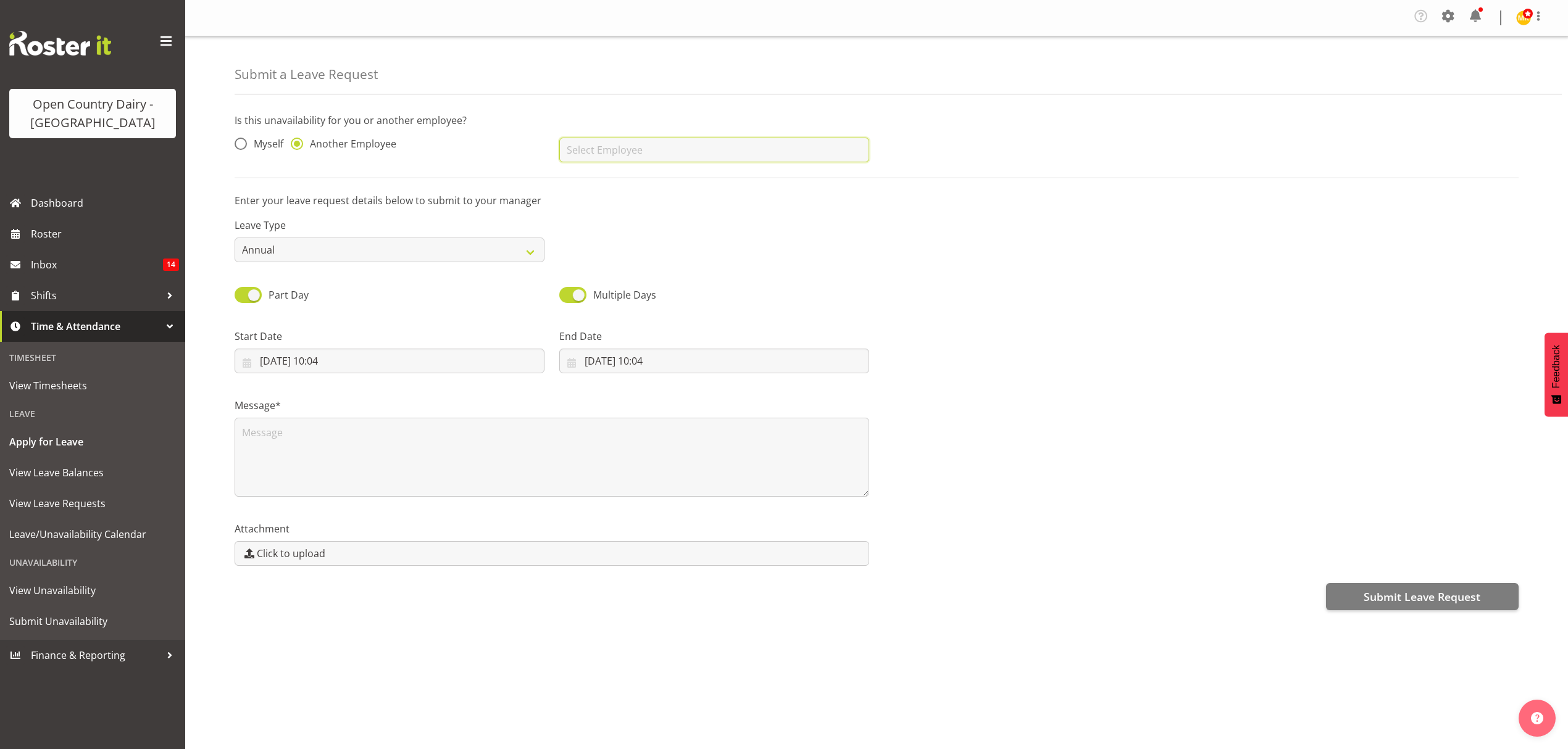
click at [699, 150] on input "text" at bounding box center [714, 150] width 310 height 24
click at [596, 187] on span "[PERSON_NAME]" at bounding box center [607, 180] width 76 height 13
type input "[PERSON_NAME]"
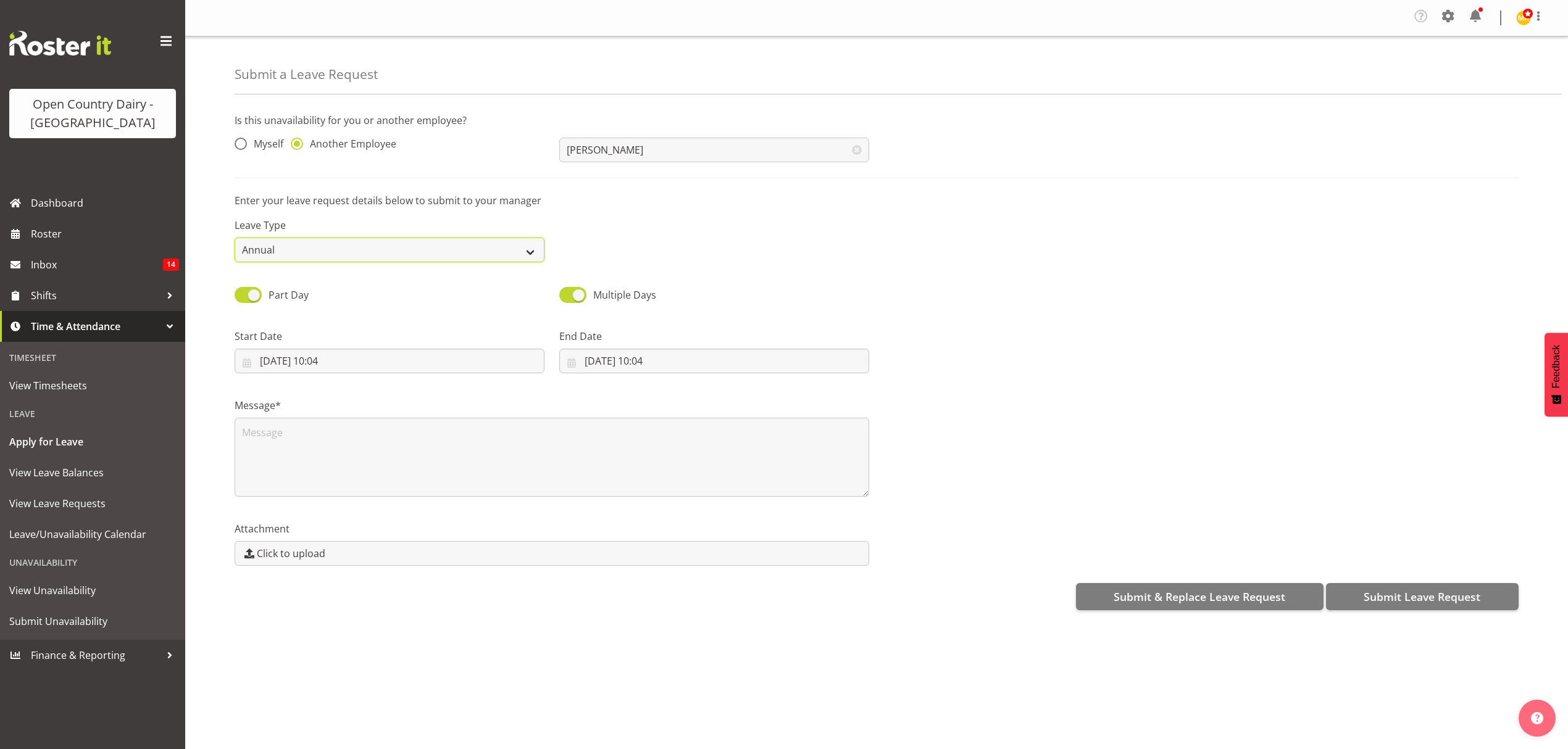
click at [532, 245] on select "Annual Sick Leave Without Pay Bereavement Domestic Violence Parental Jury Servi…" at bounding box center [389, 249] width 310 height 24
select select "Sick"
click at [235, 238] on select "Annual Sick Leave Without Pay Bereavement Domestic Violence Parental Jury Servi…" at bounding box center [389, 249] width 310 height 24
click at [345, 356] on input "05/09/2025, 10:04" at bounding box center [389, 361] width 310 height 24
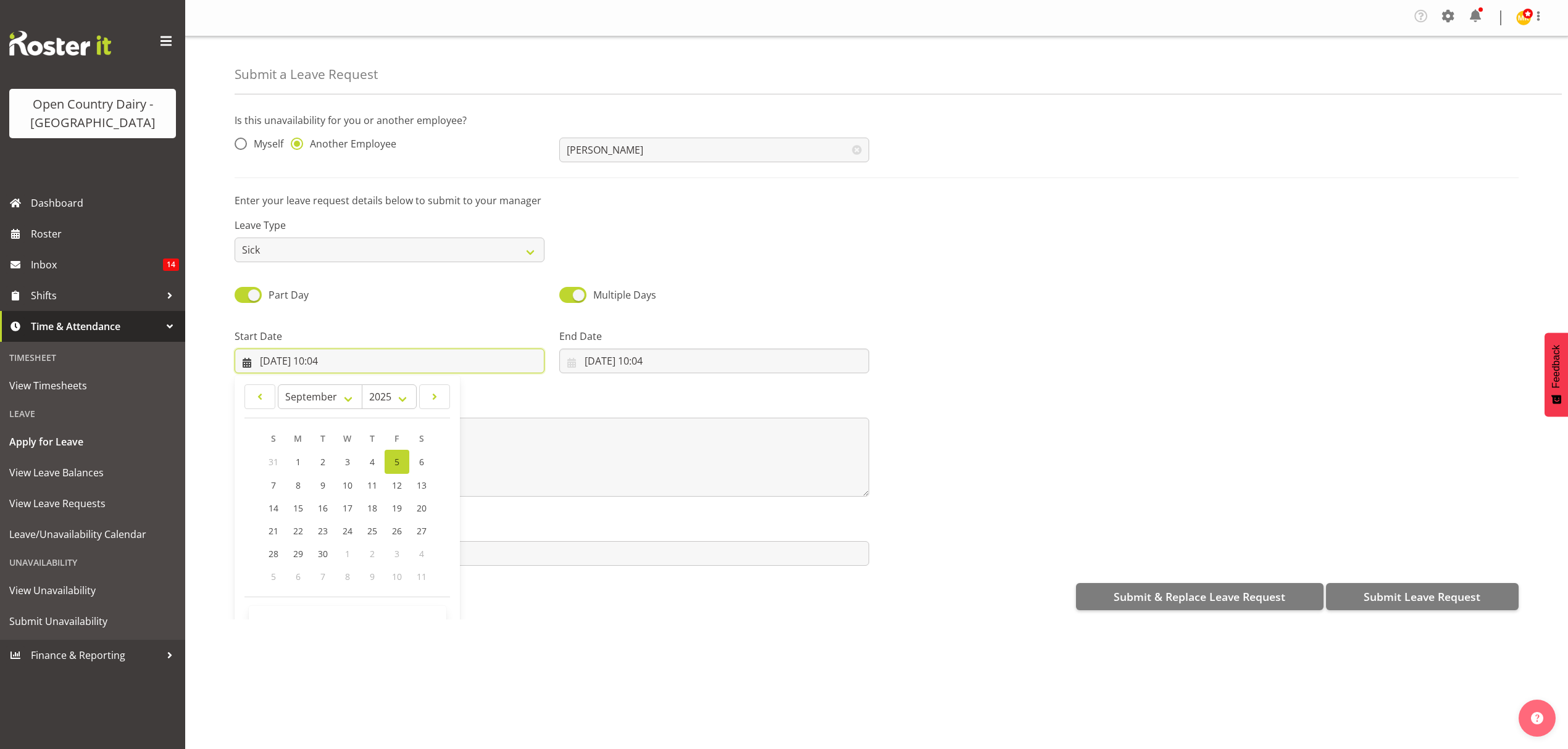
scroll to position [36, 0]
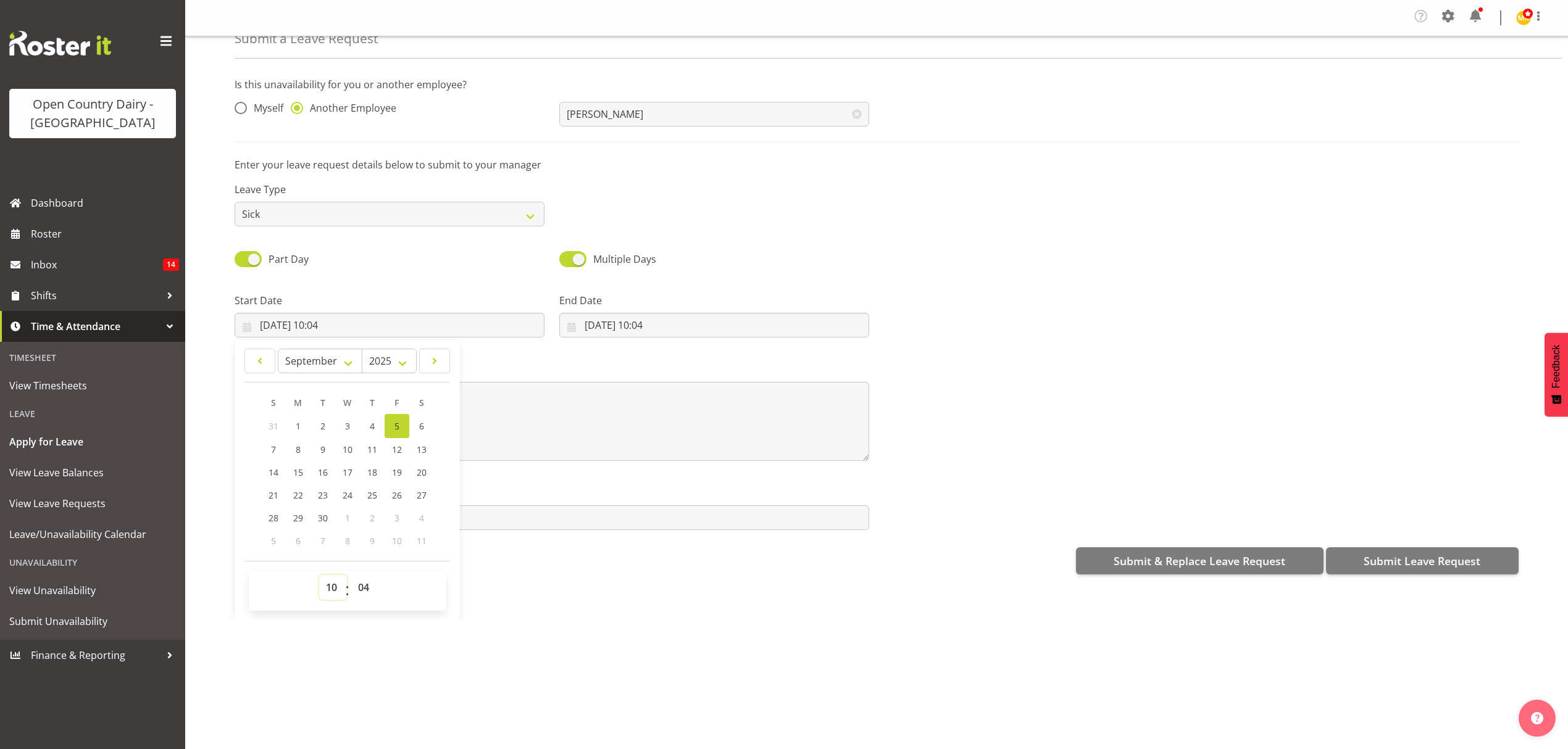
drag, startPoint x: 337, startPoint y: 595, endPoint x: 331, endPoint y: 578, distance: 18.0
click at [336, 592] on select "00 01 02 03 04 05 06 07 08 09 10 11 12 13 14 15 16 17 18 19 20 21 22 23" at bounding box center [333, 587] width 28 height 24
select select "16"
click at [319, 577] on select "00 01 02 03 04 05 06 07 08 09 10 11 12 13 14 15 16 17 18 19 20 21 22 23" at bounding box center [333, 587] width 28 height 24
type input "05/09/2025, 16:04"
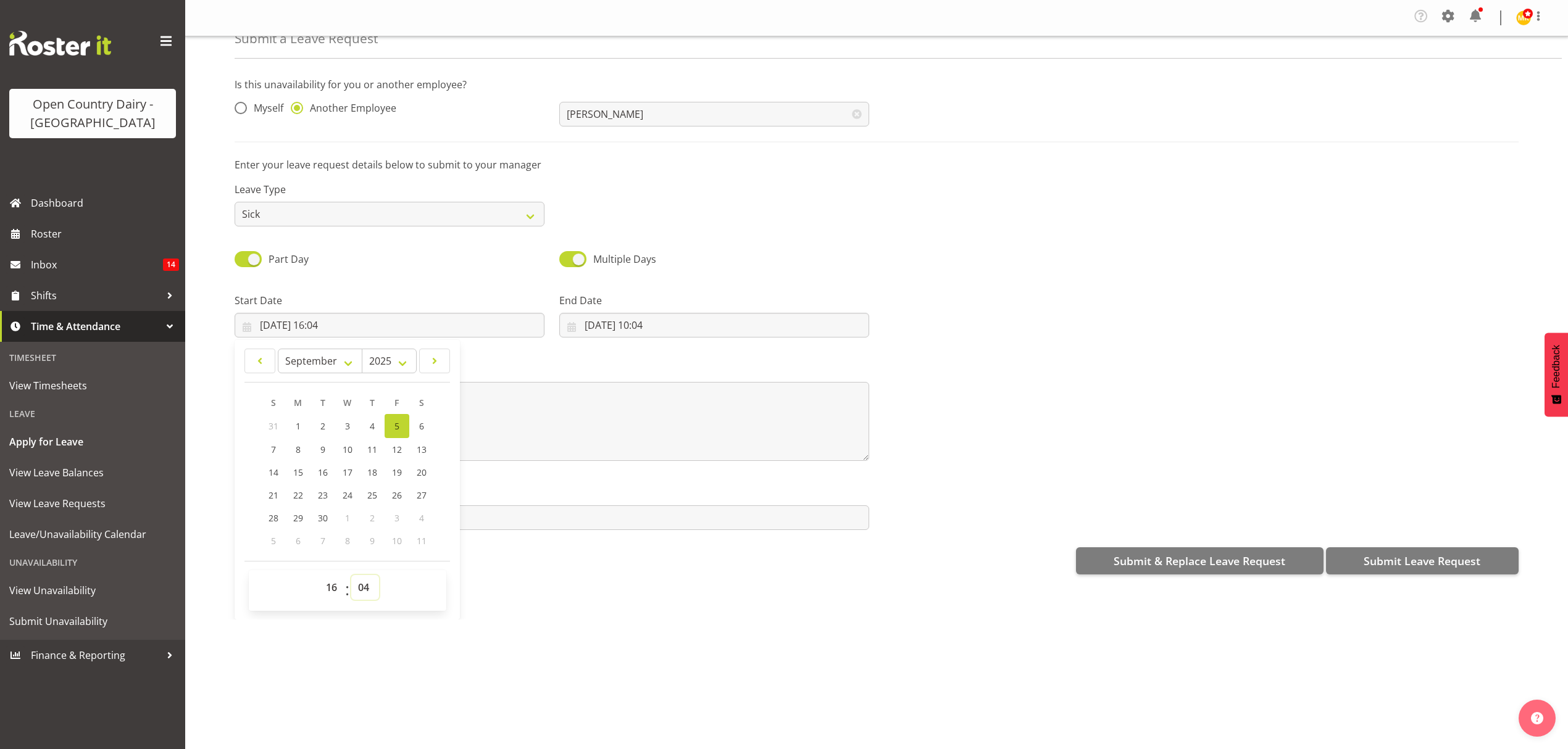
click at [366, 591] on select "00 01 02 03 04 05 06 07 08 09 10 11 12 13 14 15 16 17 18 19 20 21 22 23 24 25 2…" at bounding box center [365, 587] width 28 height 24
select select "15"
click at [351, 577] on select "00 01 02 03 04 05 06 07 08 09 10 11 12 13 14 15 16 17 18 19 20 21 22 23 24 25 2…" at bounding box center [365, 587] width 28 height 24
type input "[DATE] 16:15"
click at [661, 319] on input "05/09/2025, 10:04" at bounding box center [714, 325] width 310 height 24
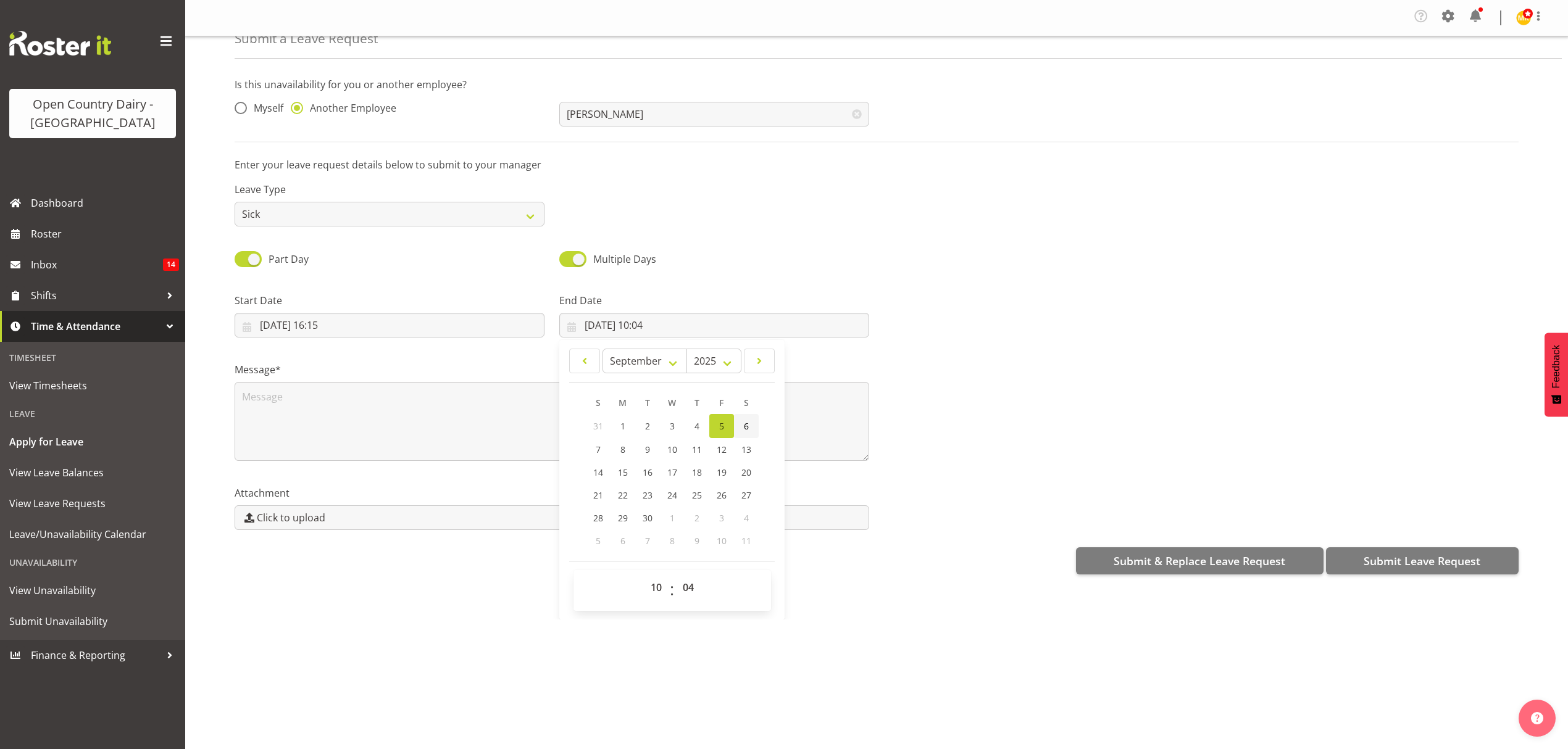
click at [751, 427] on link "6" at bounding box center [746, 426] width 24 height 24
type input "06/09/2025, 10:04"
click at [649, 592] on select "00 01 02 03 04 05 06 07 08 09 10 11 12 13 14 15 16 17 18 19 20 21 22 23" at bounding box center [658, 587] width 28 height 24
select select "5"
click at [644, 577] on select "00 01 02 03 04 05 06 07 08 09 10 11 12 13 14 15 16 17 18 19 20 21 22 23" at bounding box center [658, 587] width 28 height 24
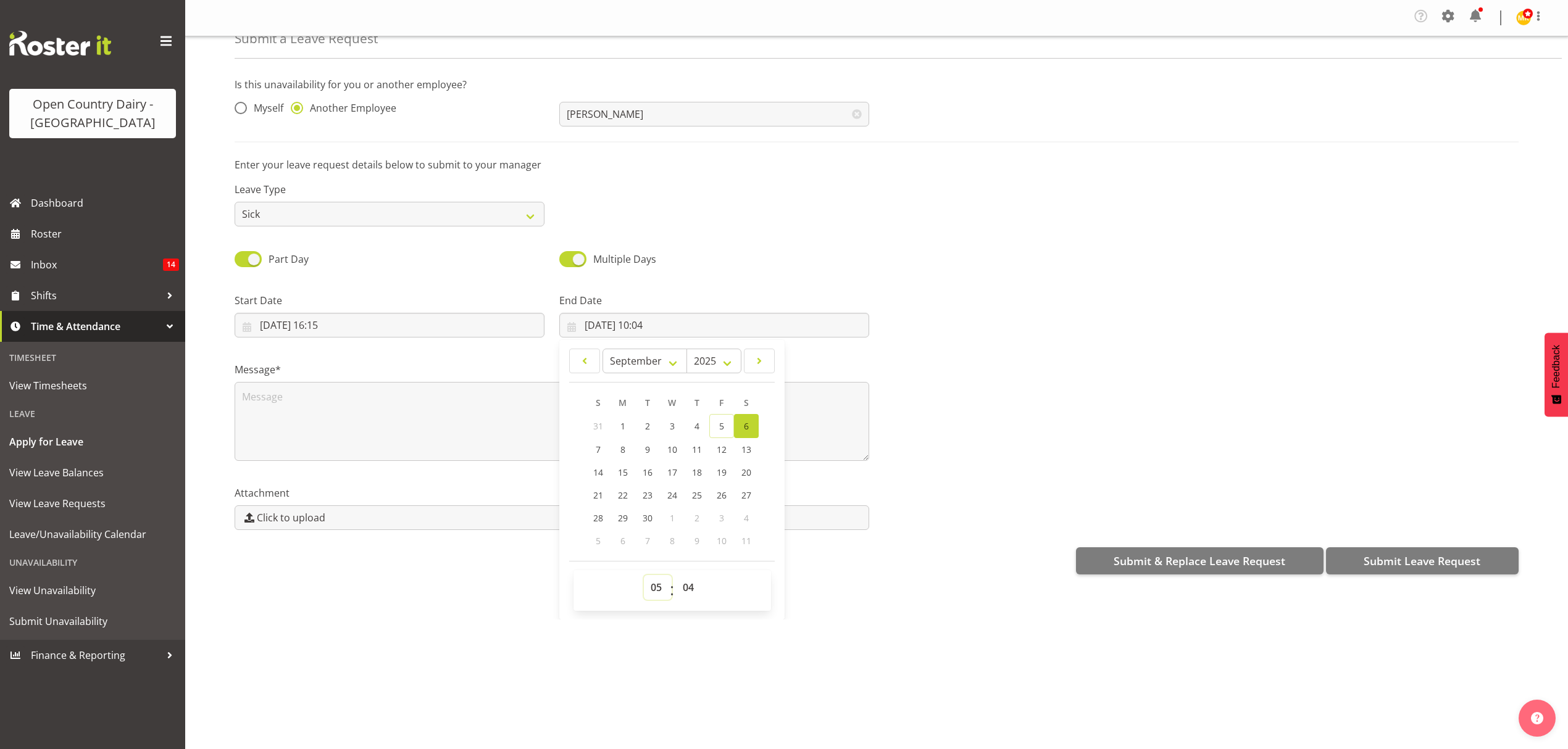
type input "06/09/2025, 05:04"
click at [693, 586] on select "00 01 02 03 04 05 06 07 08 09 10 11 12 13 14 15 16 17 18 19 20 21 22 23 24 25 2…" at bounding box center [690, 587] width 28 height 24
click at [651, 586] on select "00 01 02 03 04 05 06 07 08 09 10 11 12 13 14 15 16 17 18 19 20 21 22 23" at bounding box center [658, 587] width 28 height 24
click at [644, 577] on select "00 01 02 03 04 05 06 07 08 09 10 11 12 13 14 15 16 17 18 19 20 21 22 23" at bounding box center [658, 587] width 28 height 24
click at [646, 254] on span "Multiple Days" at bounding box center [624, 259] width 63 height 13
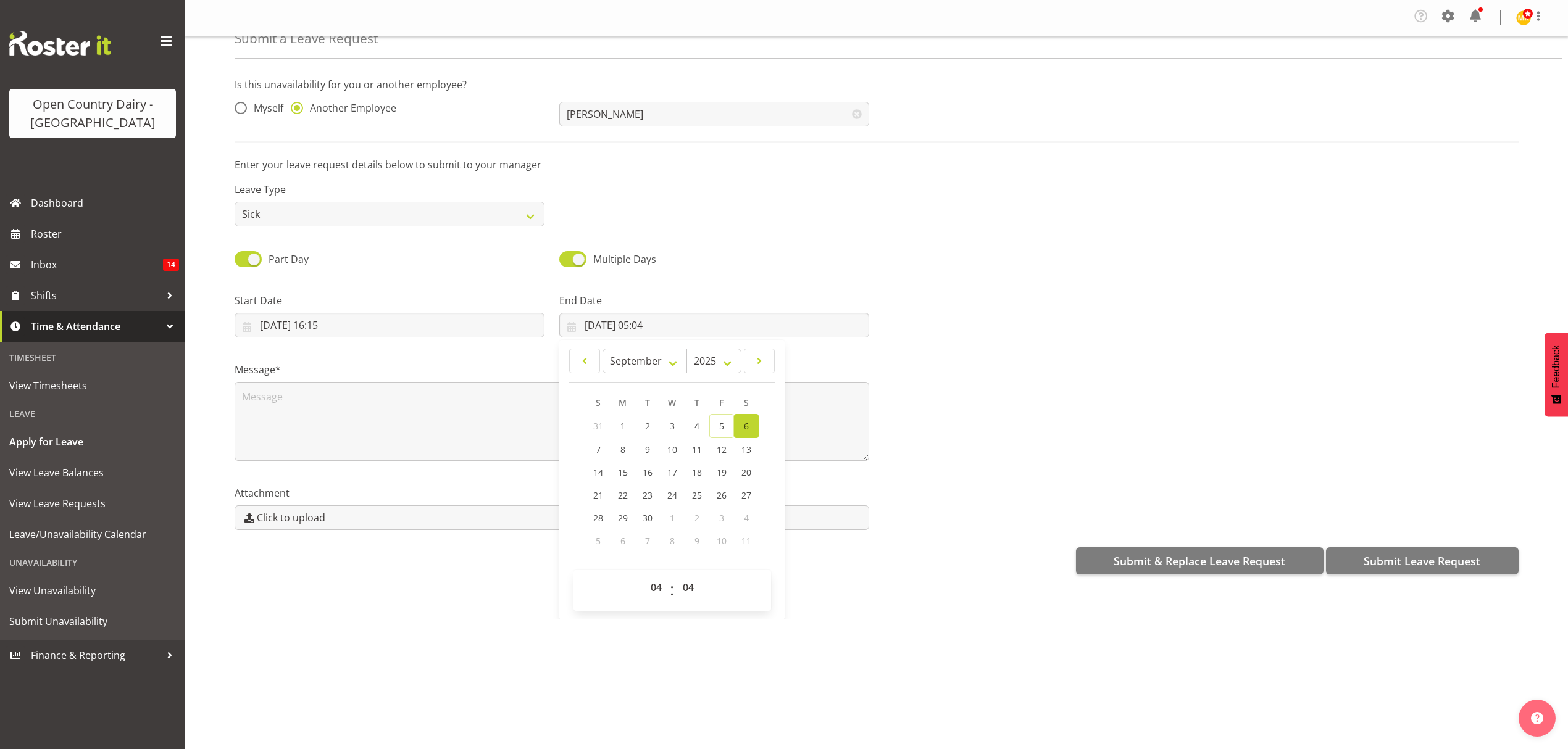
click at [567, 255] on input "Multiple Days" at bounding box center [563, 259] width 8 height 8
checkbox input "false"
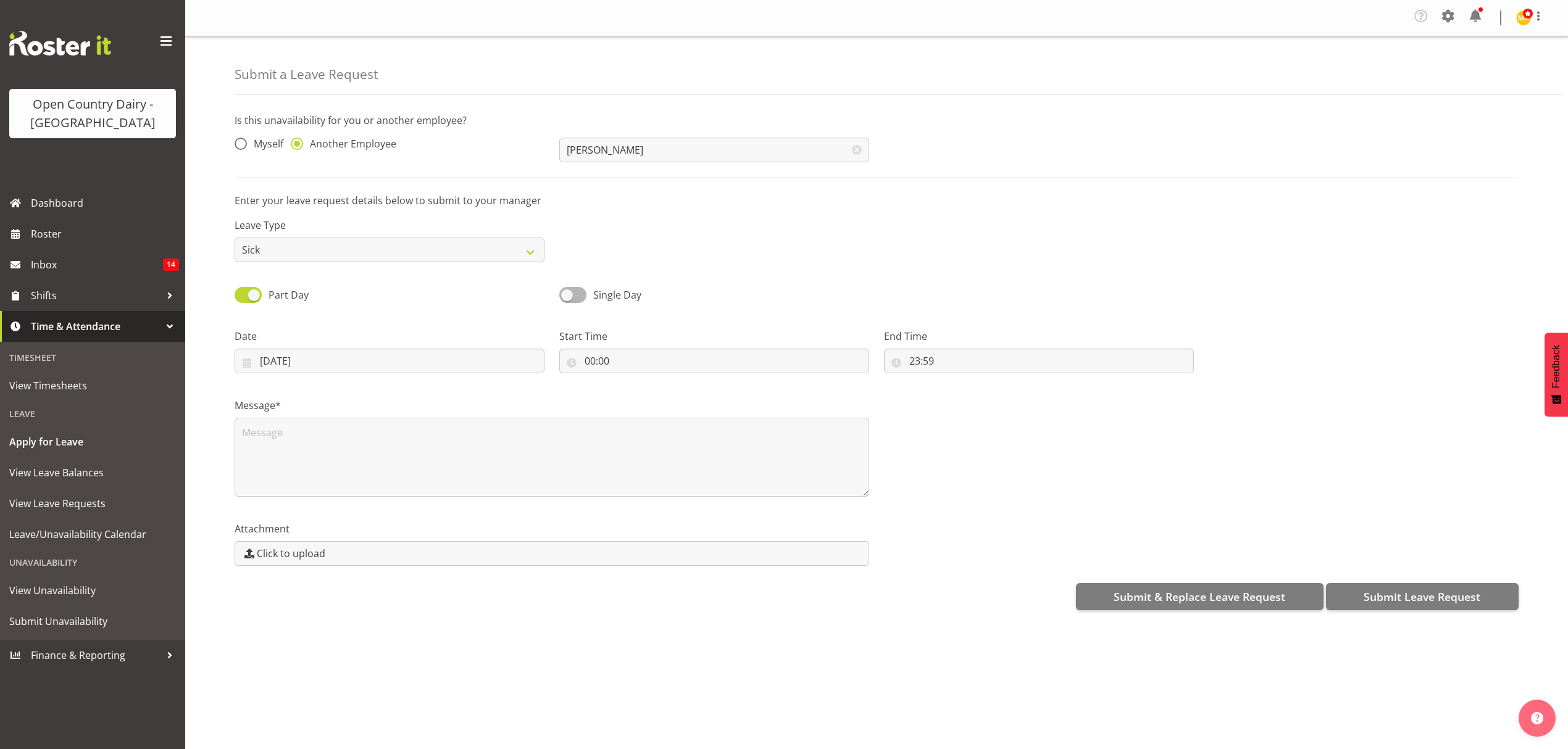
scroll to position [0, 0]
click at [282, 361] on input "05/09/2025" at bounding box center [389, 361] width 310 height 24
click at [686, 354] on input "00:00" at bounding box center [714, 361] width 310 height 24
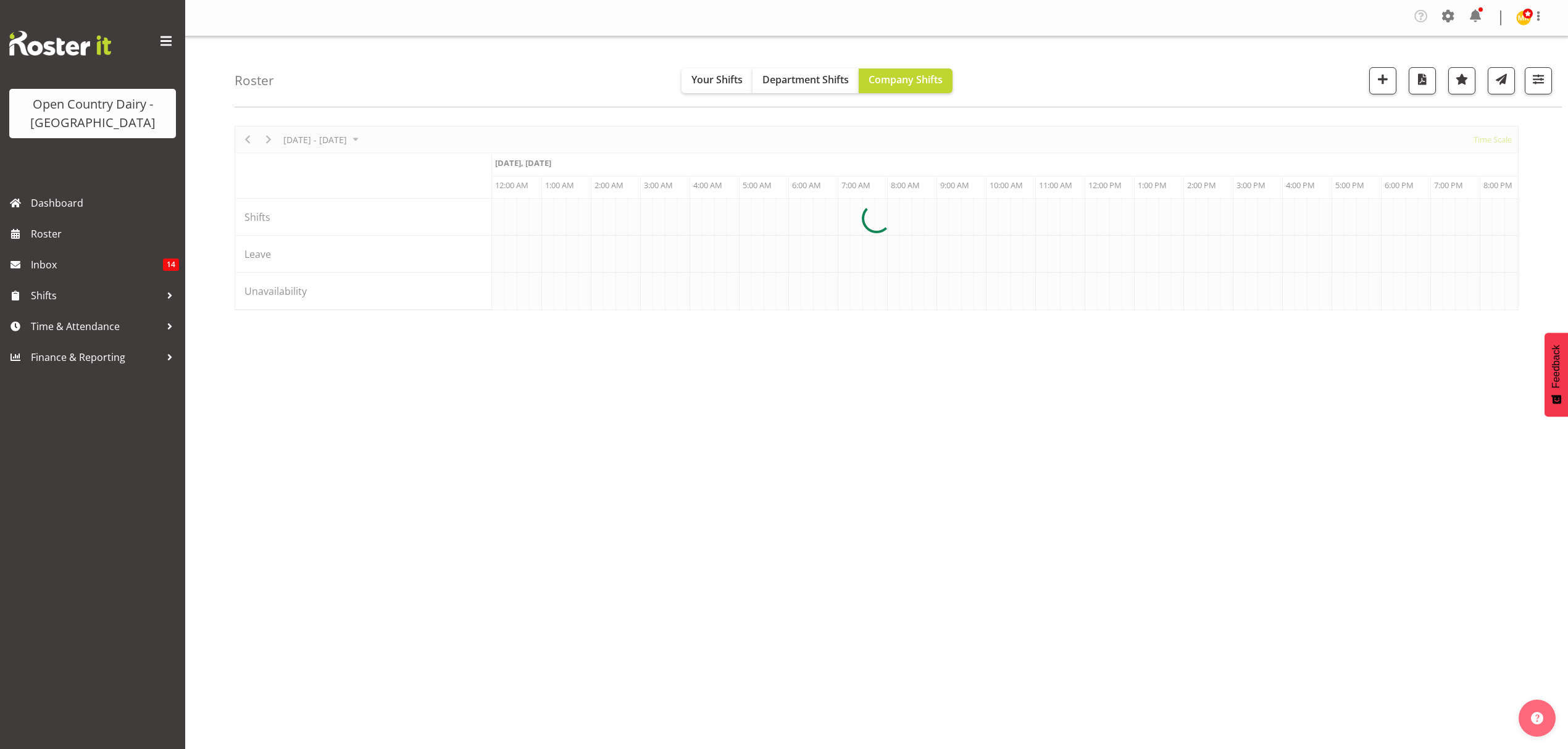
scroll to position [0, 4740]
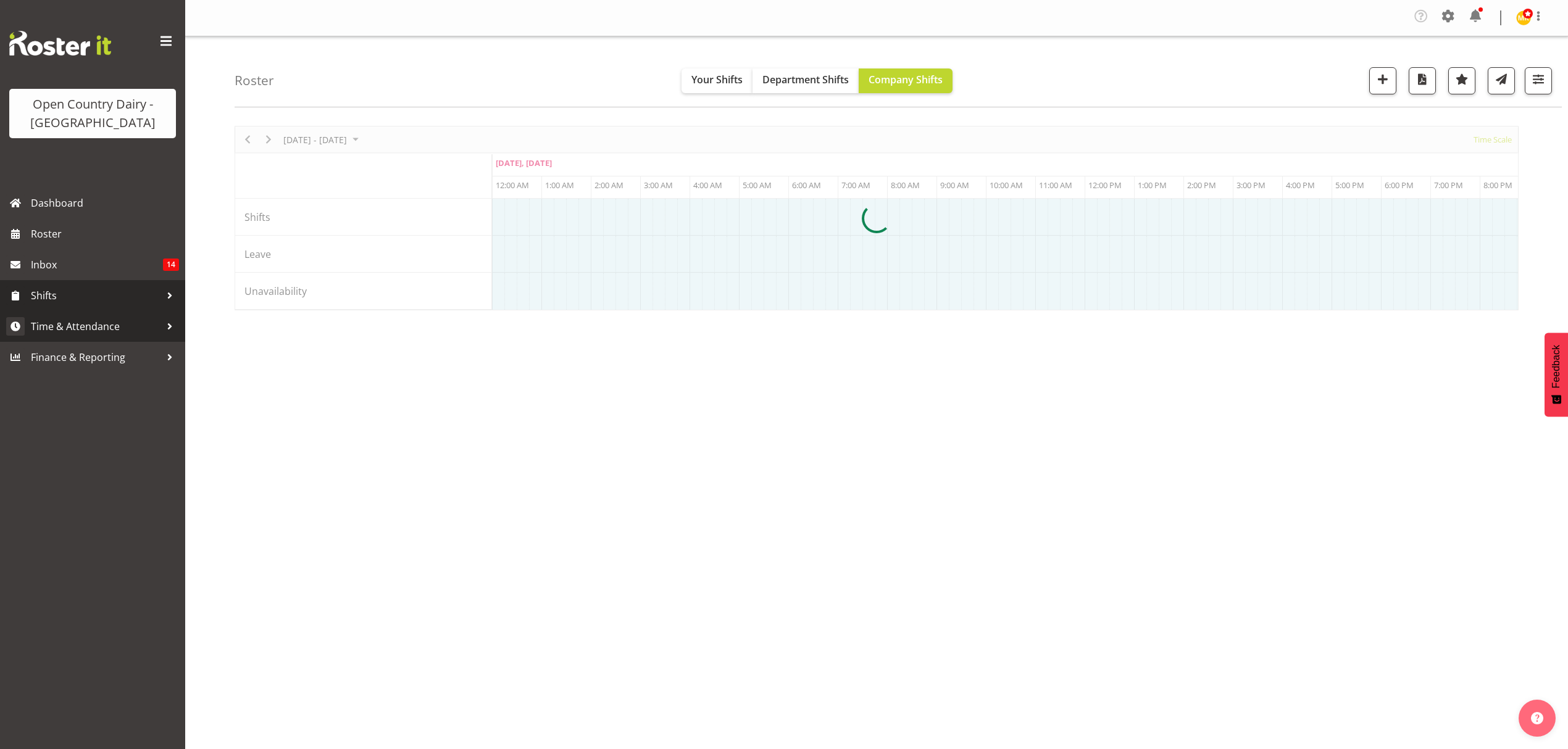
click at [61, 322] on span "Time & Attendance" at bounding box center [95, 326] width 129 height 18
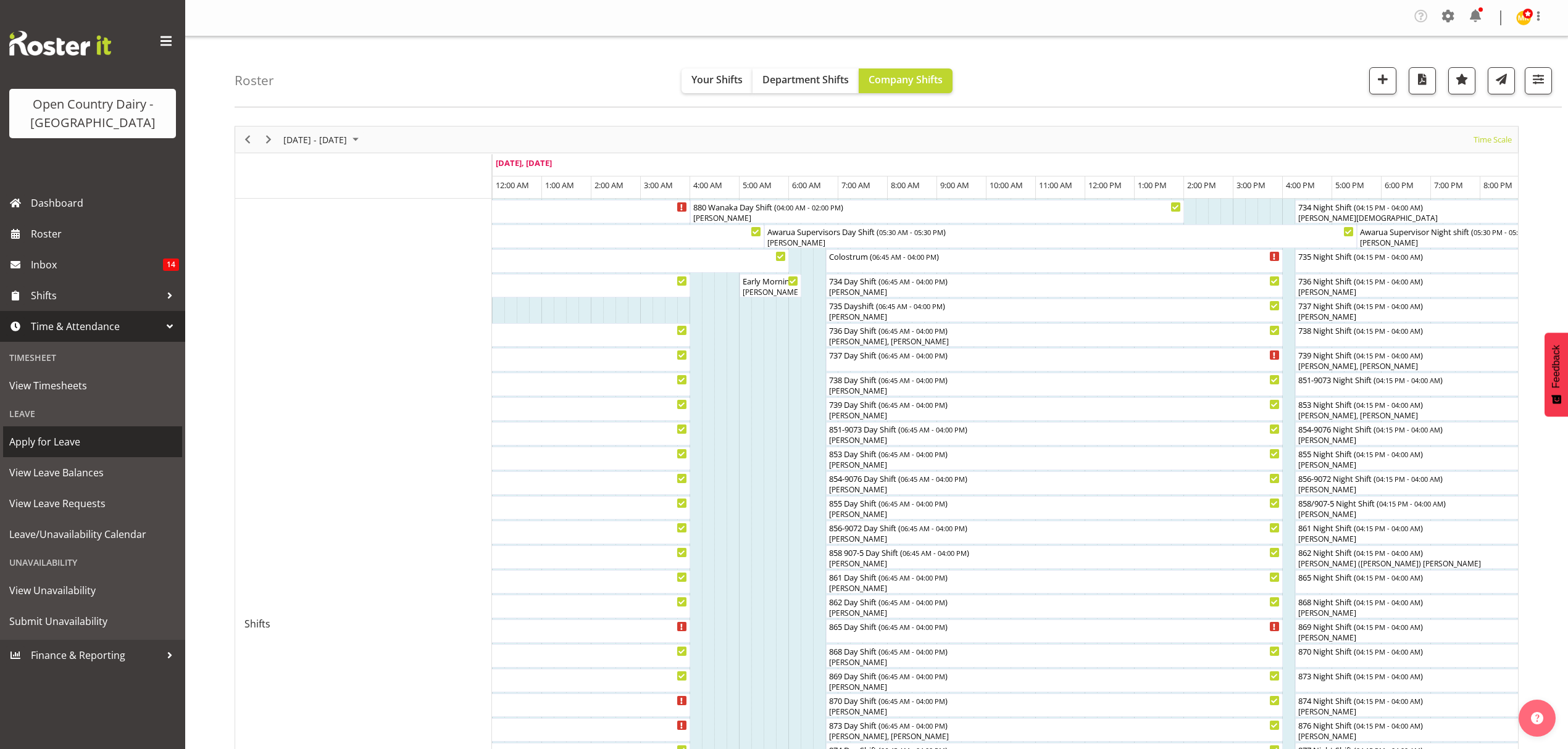
click at [50, 444] on span "Apply for Leave" at bounding box center [92, 442] width 166 height 18
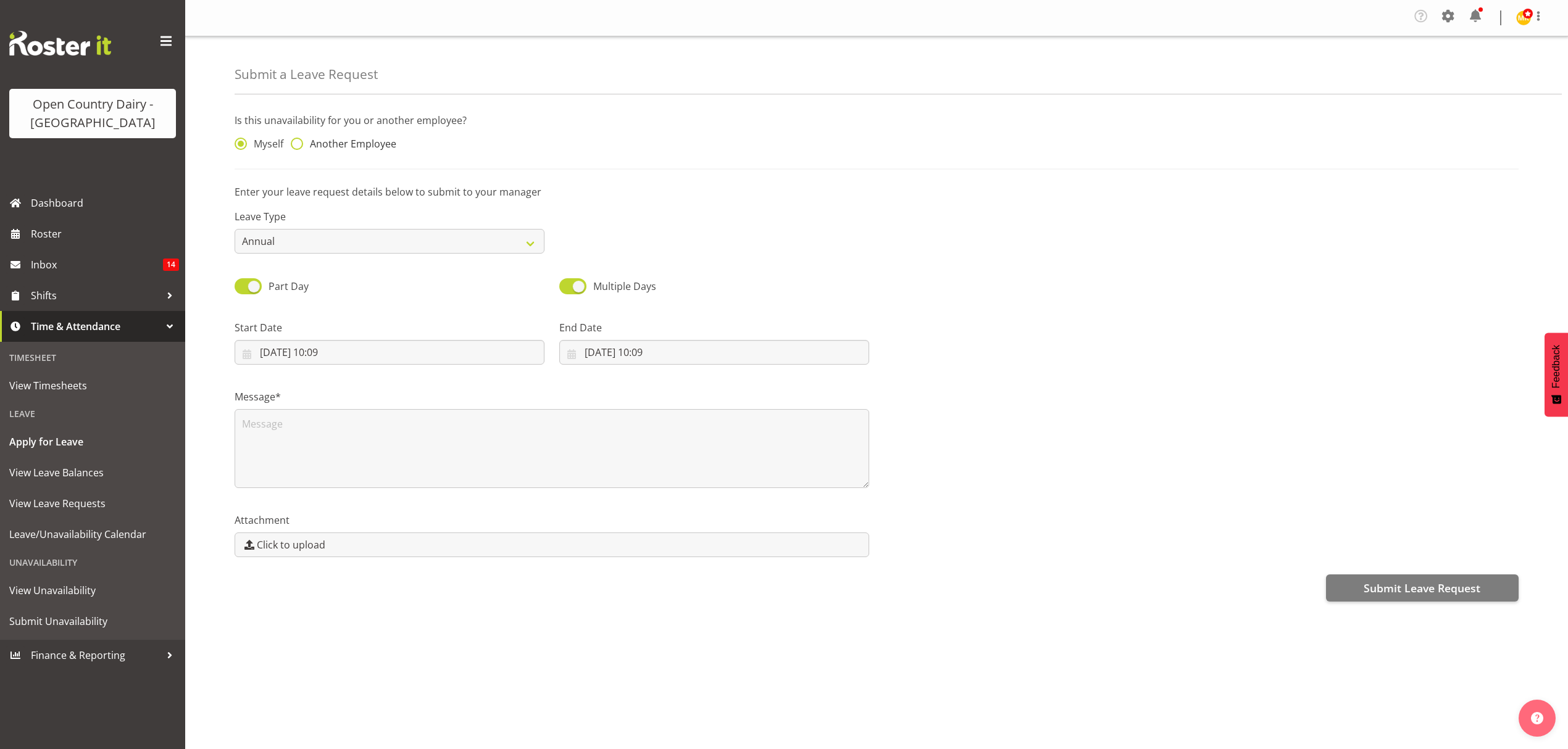
click at [298, 144] on span at bounding box center [297, 144] width 13 height 13
click at [298, 144] on input "Another Employee" at bounding box center [294, 143] width 8 height 8
radio input "true"
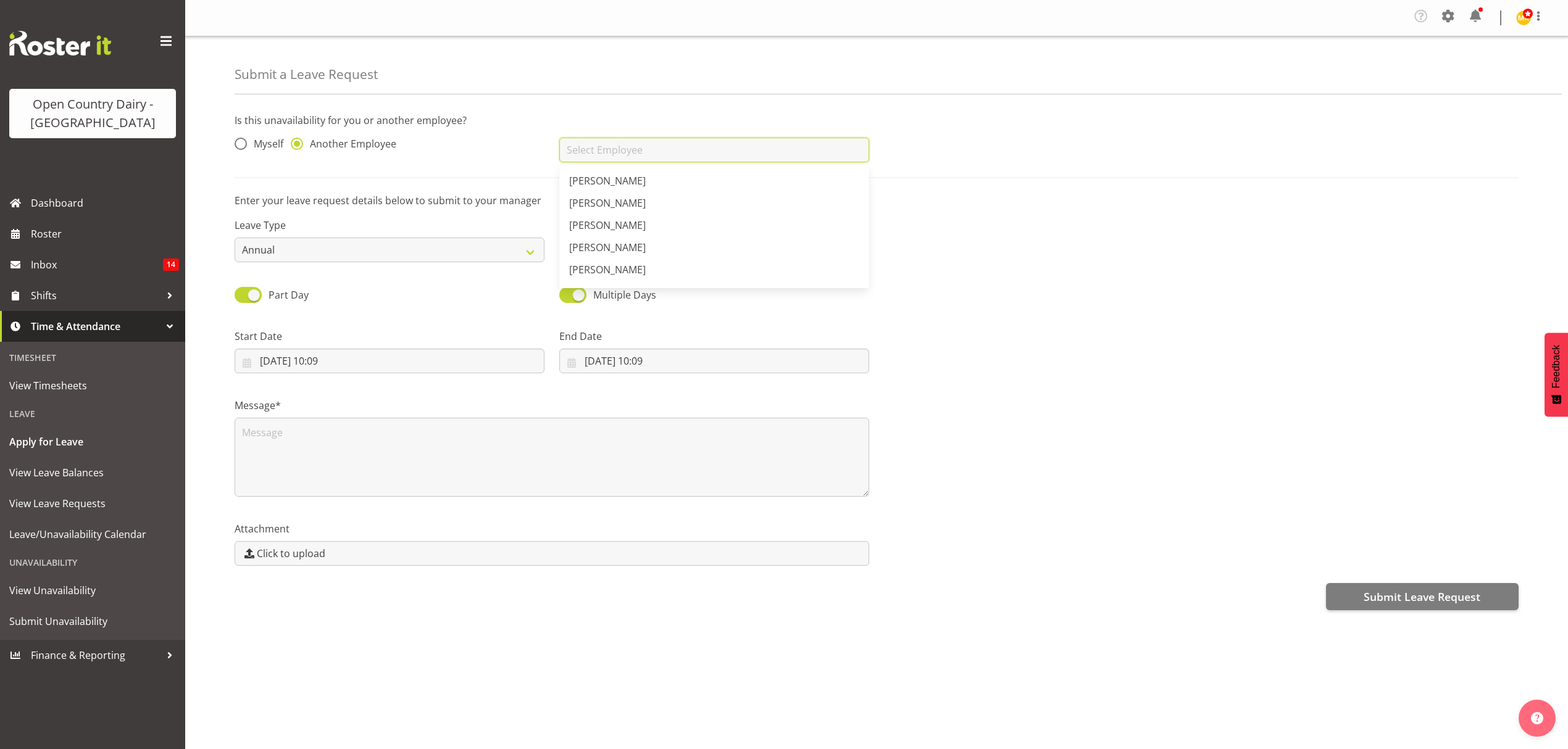
click at [650, 153] on input "text" at bounding box center [714, 150] width 310 height 24
click at [588, 183] on span "[PERSON_NAME]" at bounding box center [607, 180] width 76 height 13
type input "[PERSON_NAME]"
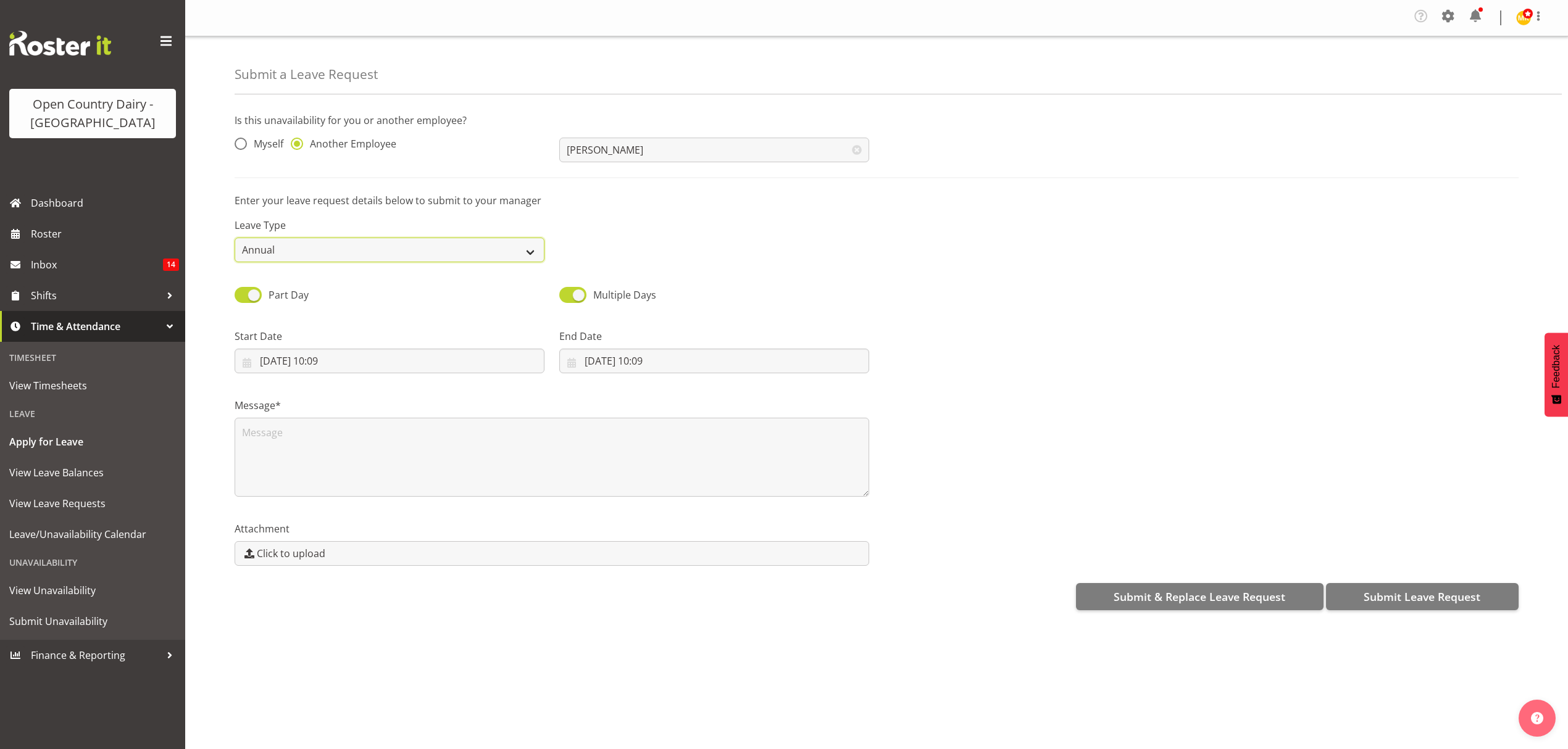
drag, startPoint x: 528, startPoint y: 245, endPoint x: 522, endPoint y: 245, distance: 6.0
click at [528, 245] on select "Annual Sick Leave Without Pay Bereavement Domestic Violence Parental Jury Servi…" at bounding box center [389, 249] width 310 height 24
select select "Sick"
click at [235, 238] on select "Annual Sick Leave Without Pay Bereavement Domestic Violence Parental Jury Servi…" at bounding box center [389, 249] width 310 height 24
click at [372, 363] on input "[DATE] 10:09" at bounding box center [389, 361] width 310 height 24
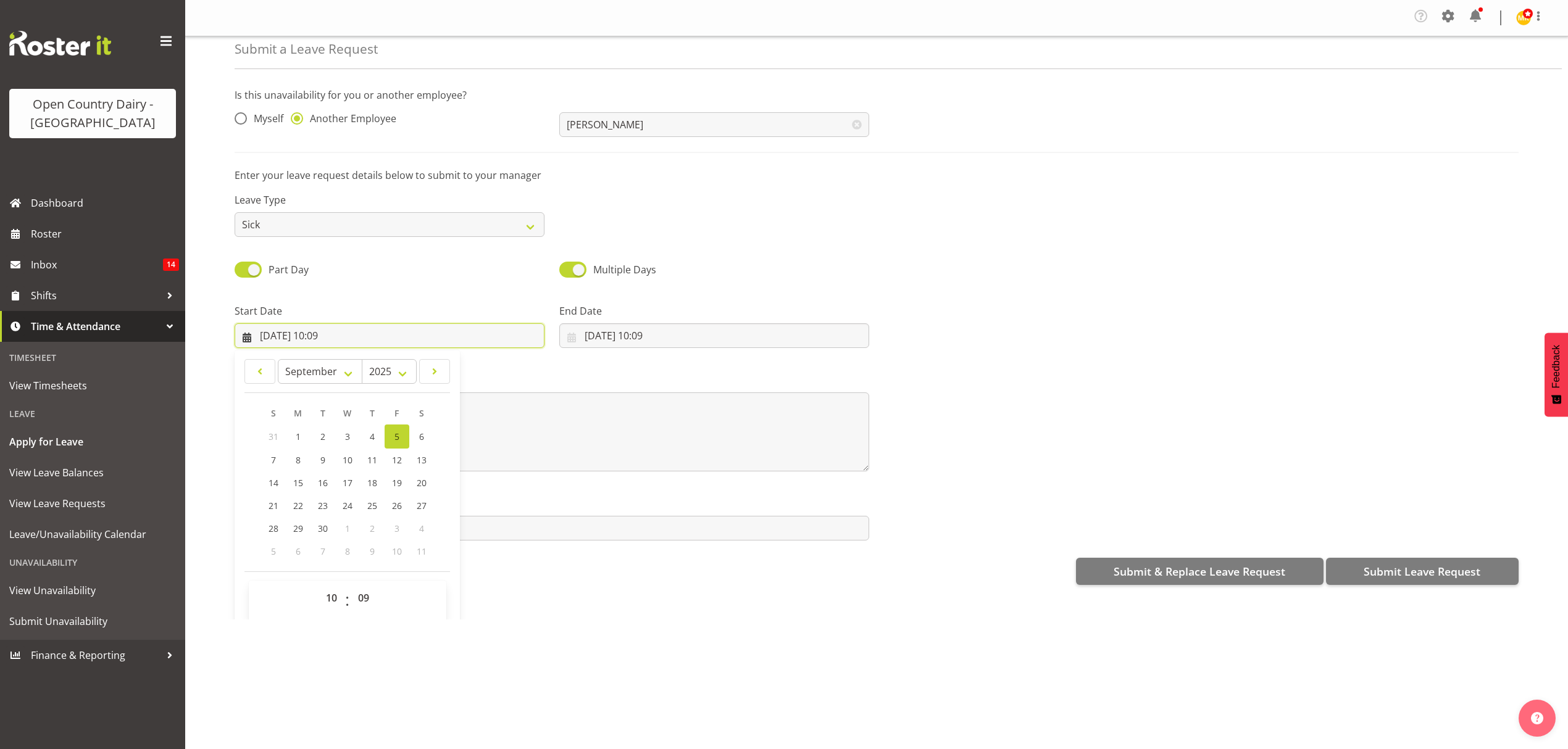
scroll to position [36, 0]
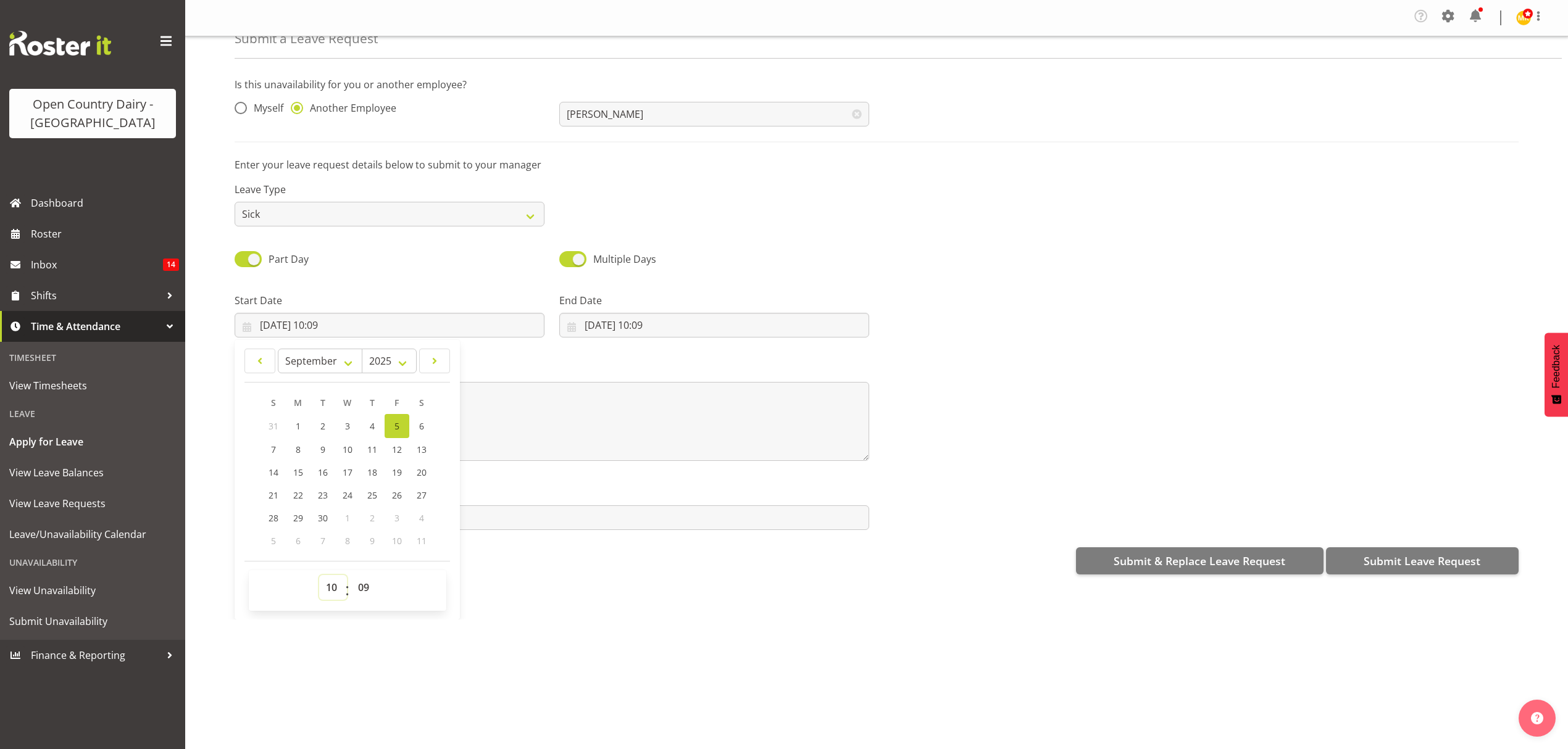
click at [332, 583] on select "00 01 02 03 04 05 06 07 08 09 10 11 12 13 14 15 16 17 18 19 20 21 22 23" at bounding box center [333, 587] width 28 height 24
select select "16"
click at [319, 577] on select "00 01 02 03 04 05 06 07 08 09 10 11 12 13 14 15 16 17 18 19 20 21 22 23" at bounding box center [333, 587] width 28 height 24
type input "[DATE] 16:09"
click at [361, 585] on select "00 01 02 03 04 05 06 07 08 09 10 11 12 13 14 15 16 17 18 19 20 21 22 23 24 25 2…" at bounding box center [365, 587] width 28 height 24
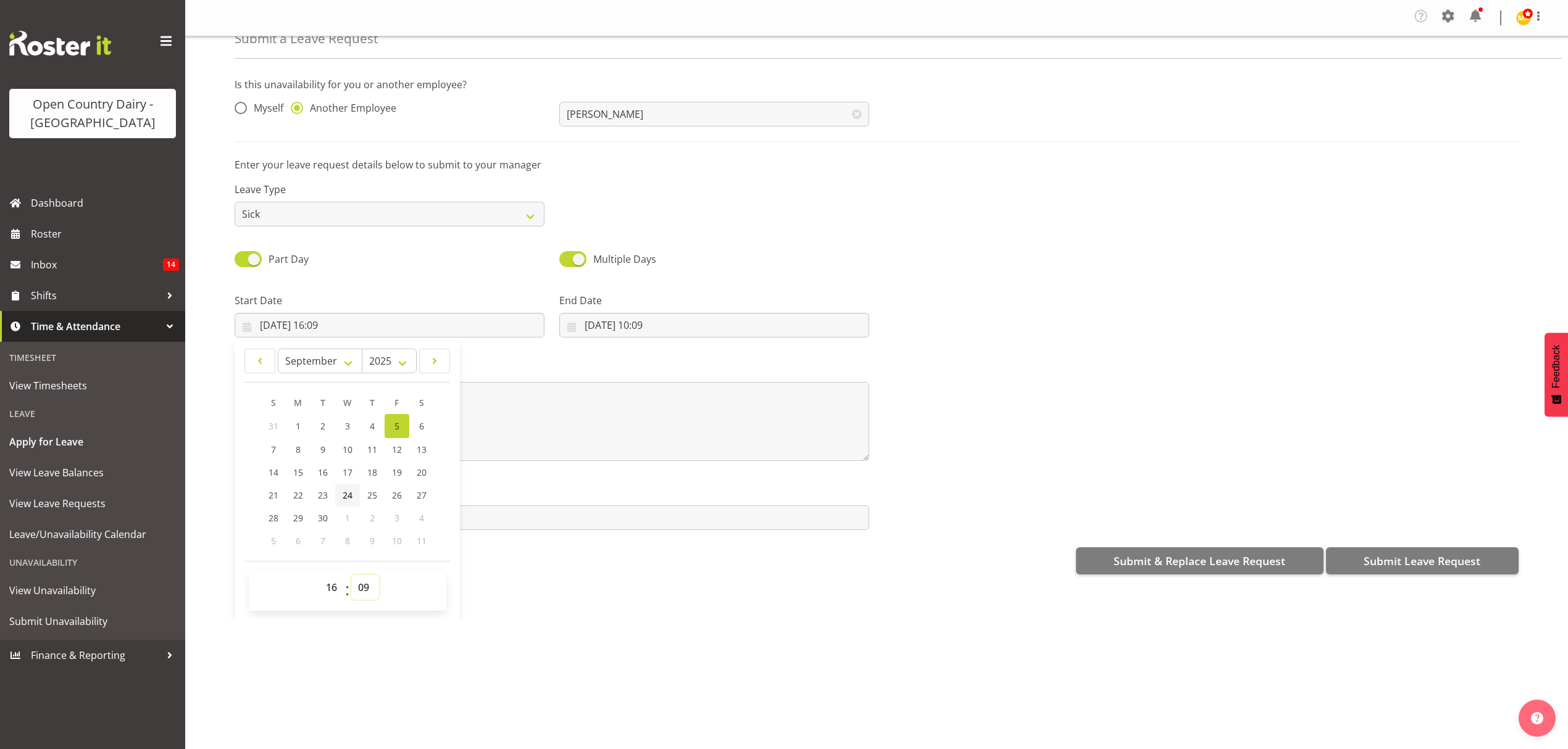
select select "15"
click at [351, 577] on select "00 01 02 03 04 05 06 07 08 09 10 11 12 13 14 15 16 17 18 19 20 21 22 23 24 25 2…" at bounding box center [365, 587] width 28 height 24
type input "[DATE] 16:15"
click at [605, 322] on input "[DATE] 10:09" at bounding box center [714, 325] width 310 height 24
click at [744, 427] on span "6" at bounding box center [746, 426] width 5 height 12
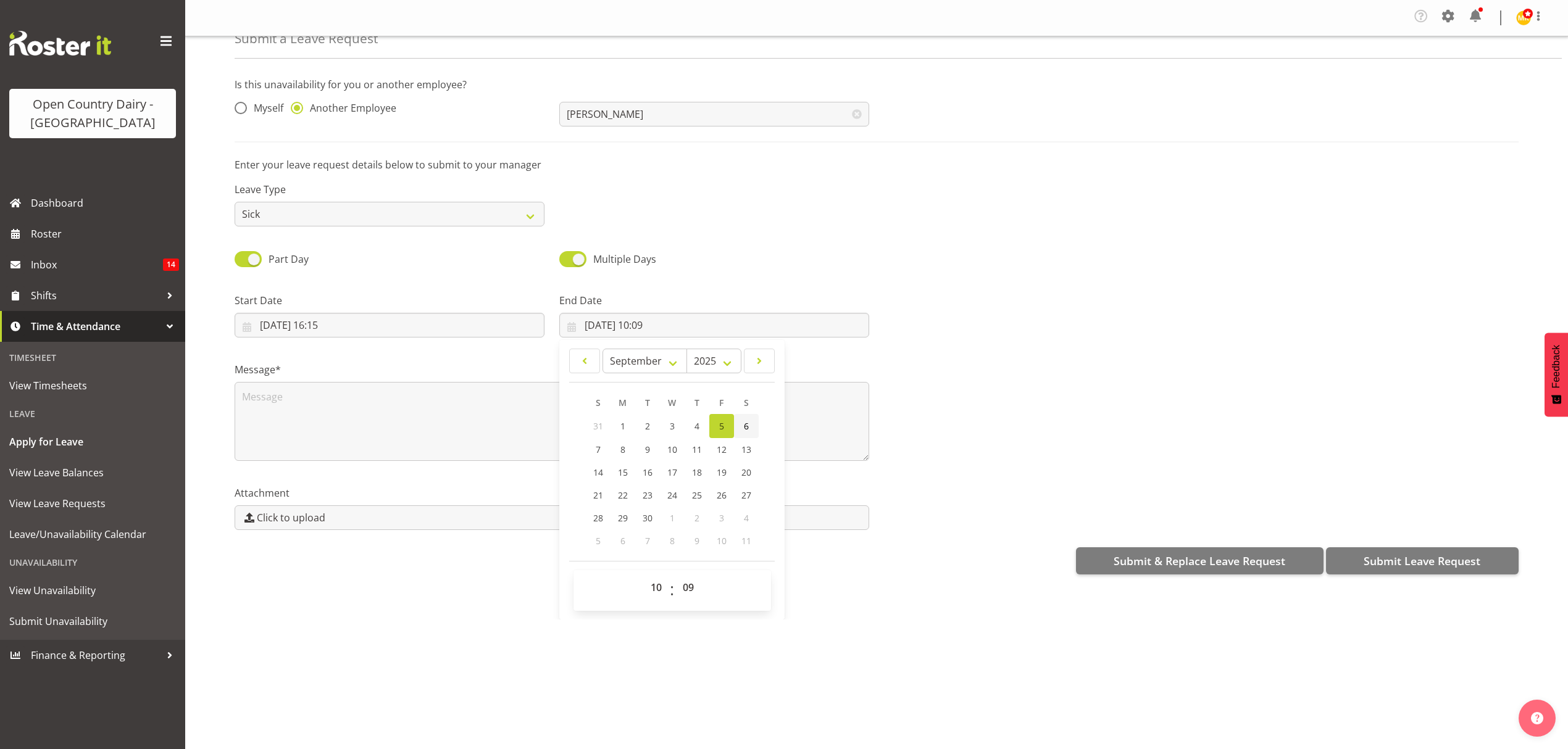
type input "[DATE] 10:09"
click at [656, 590] on select "00 01 02 03 04 05 06 07 08 09 10 11 12 13 14 15 16 17 18 19 20 21 22 23" at bounding box center [658, 587] width 28 height 24
select select "4"
click at [644, 577] on select "00 01 02 03 04 05 06 07 08 09 10 11 12 13 14 15 16 17 18 19 20 21 22 23" at bounding box center [658, 587] width 28 height 24
type input "[DATE] 04:09"
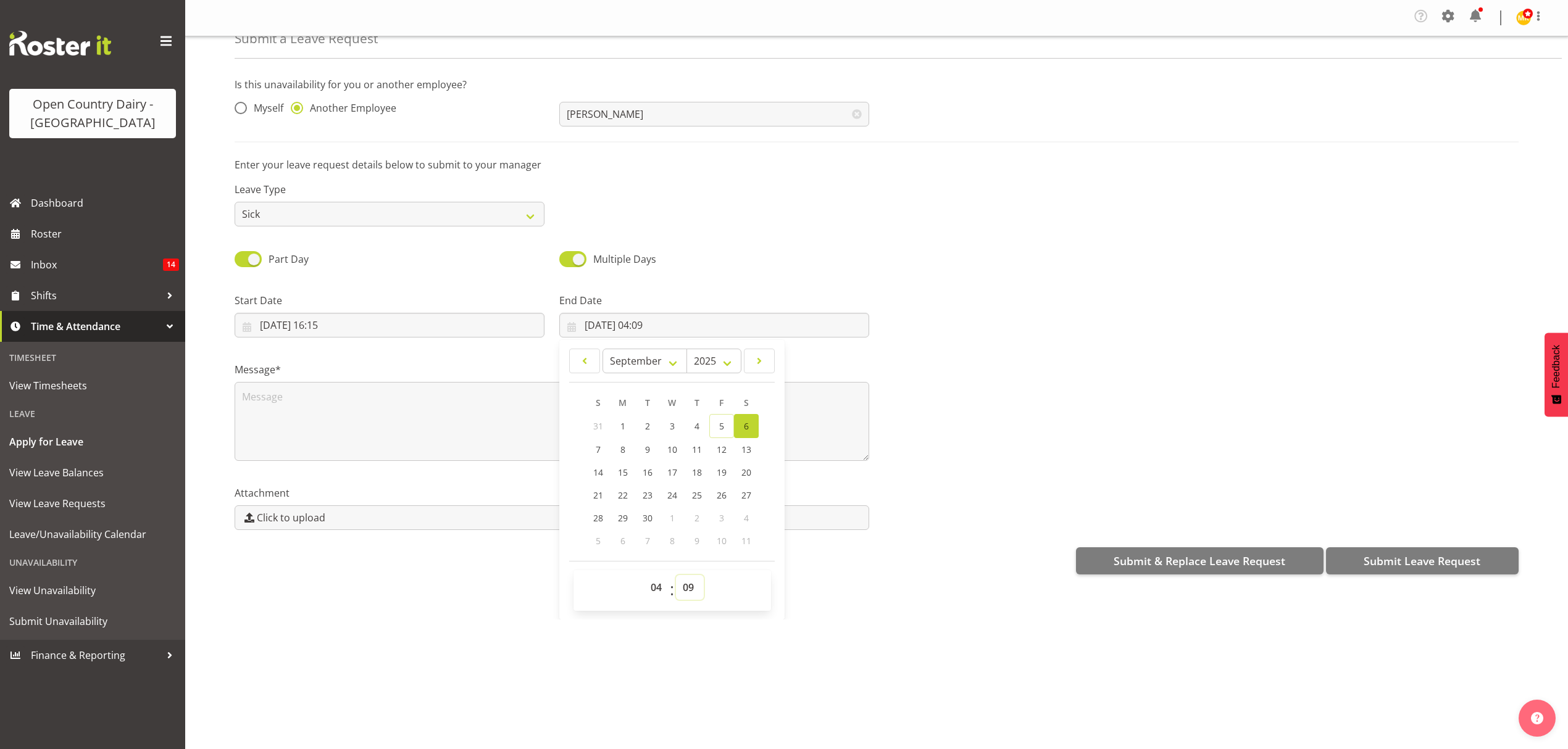
click at [689, 591] on select "00 01 02 03 04 05 06 07 08 09 10 11 12 13 14 15 16 17 18 19 20 21 22 23 24 25 2…" at bounding box center [690, 587] width 28 height 24
select select "30"
click at [676, 577] on select "00 01 02 03 04 05 06 07 08 09 10 11 12 13 14 15 16 17 18 19 20 21 22 23 24 25 2…" at bounding box center [690, 587] width 28 height 24
type input "[DATE] 04:30"
click at [303, 414] on textarea at bounding box center [552, 421] width 635 height 79
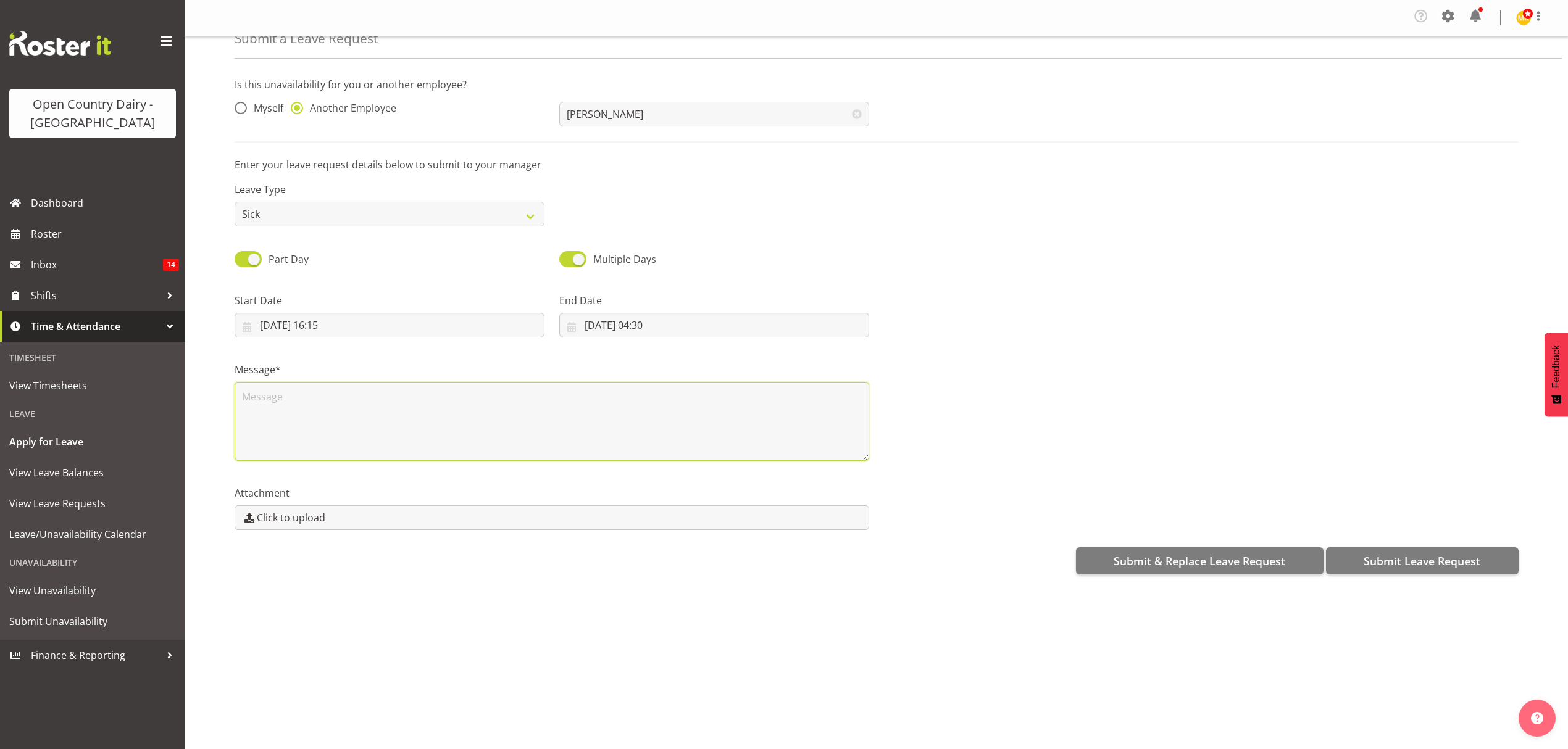
scroll to position [0, 0]
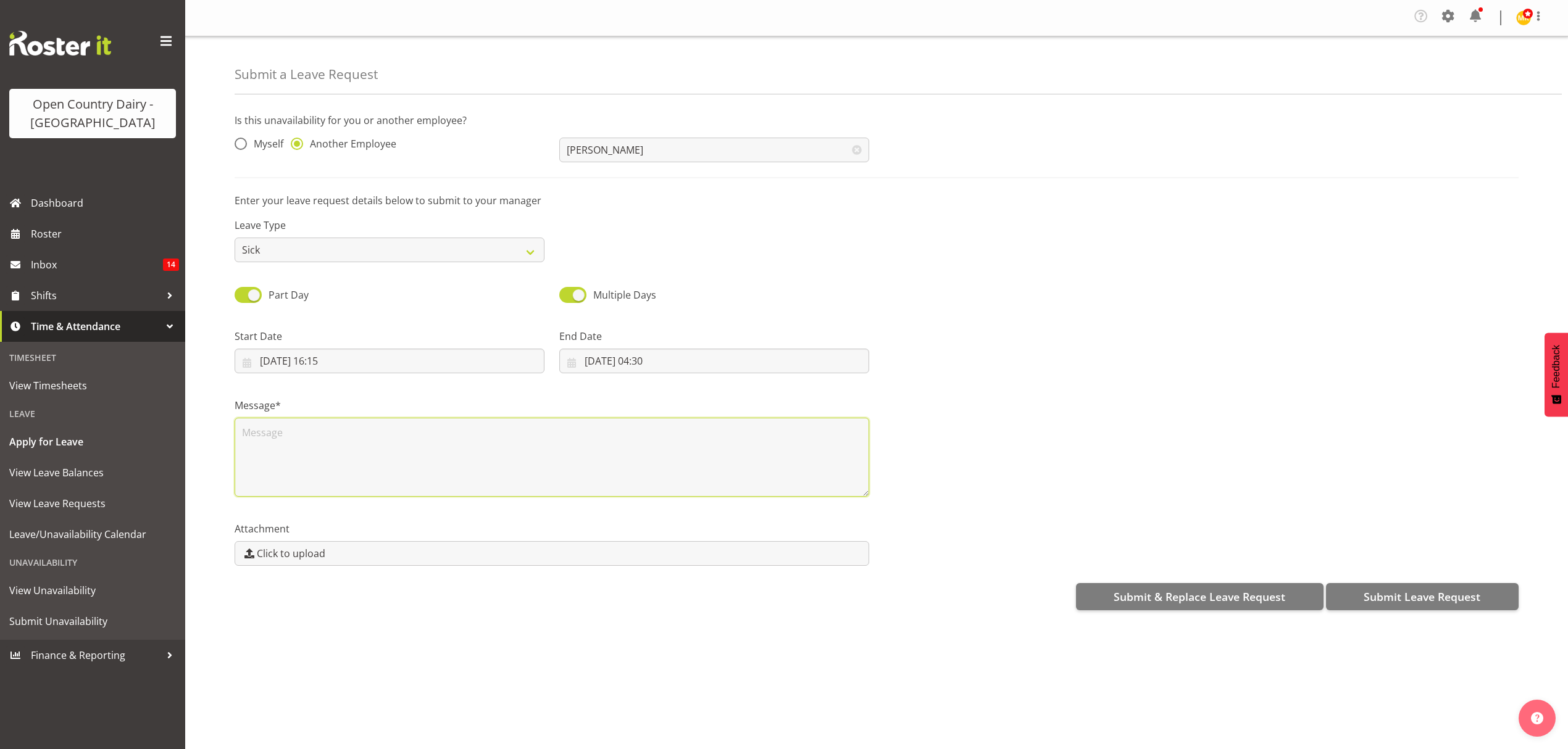
click at [292, 453] on textarea at bounding box center [552, 457] width 635 height 79
type textarea "Zac still in pain from dentist"
click at [1404, 595] on span "Submit Leave Request" at bounding box center [1421, 596] width 117 height 16
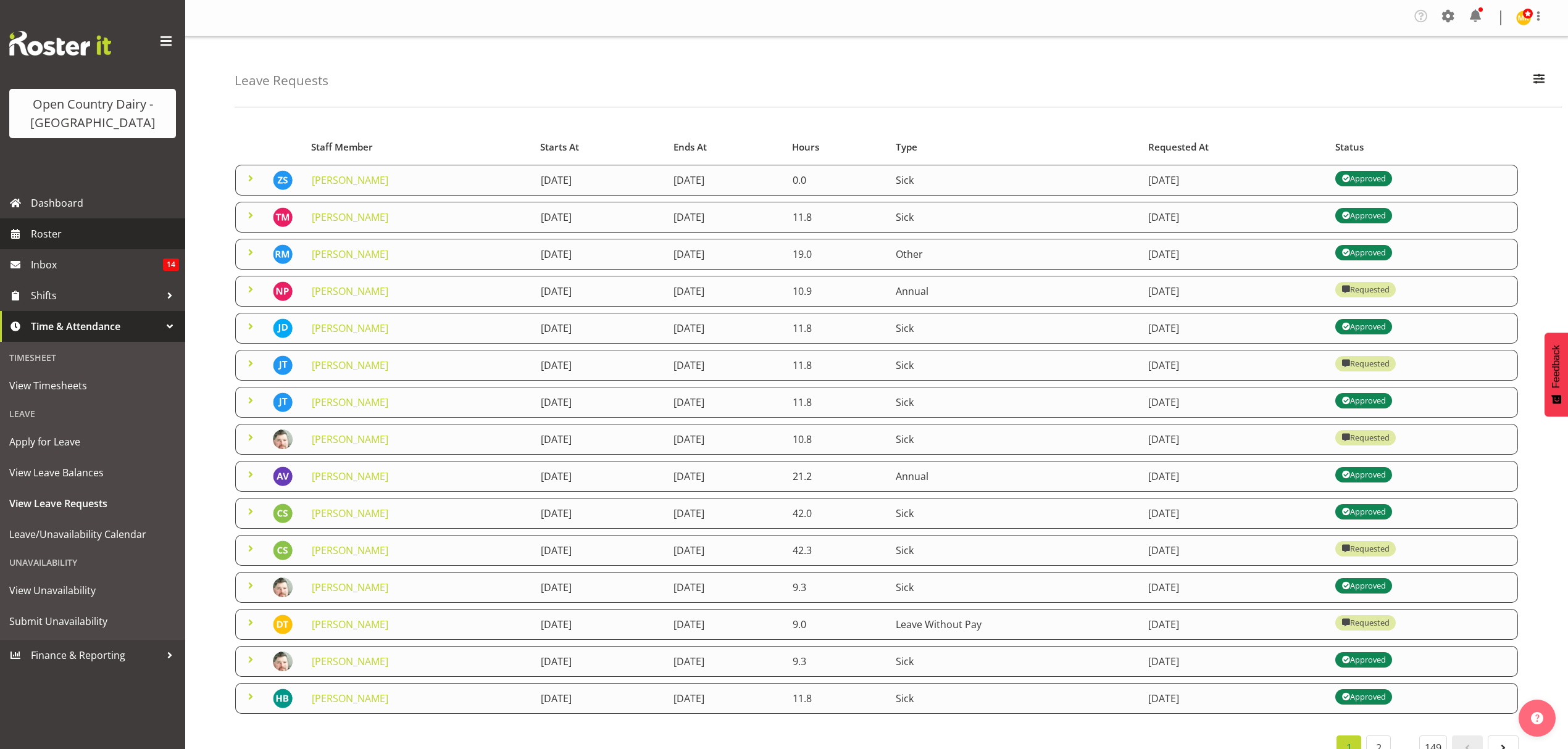
click at [35, 229] on span "Roster" at bounding box center [105, 233] width 148 height 18
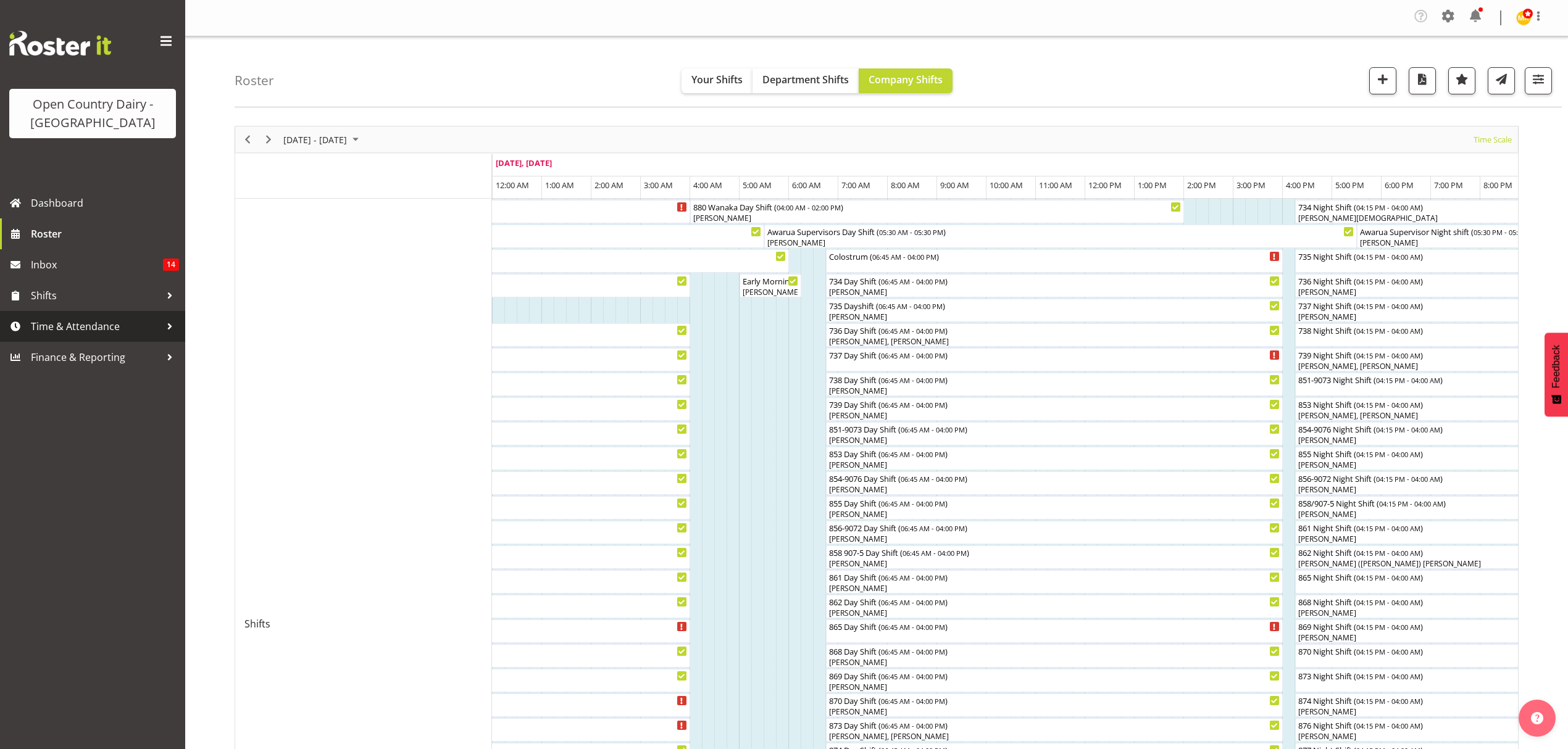
click at [82, 326] on span "Time & Attendance" at bounding box center [95, 326] width 129 height 18
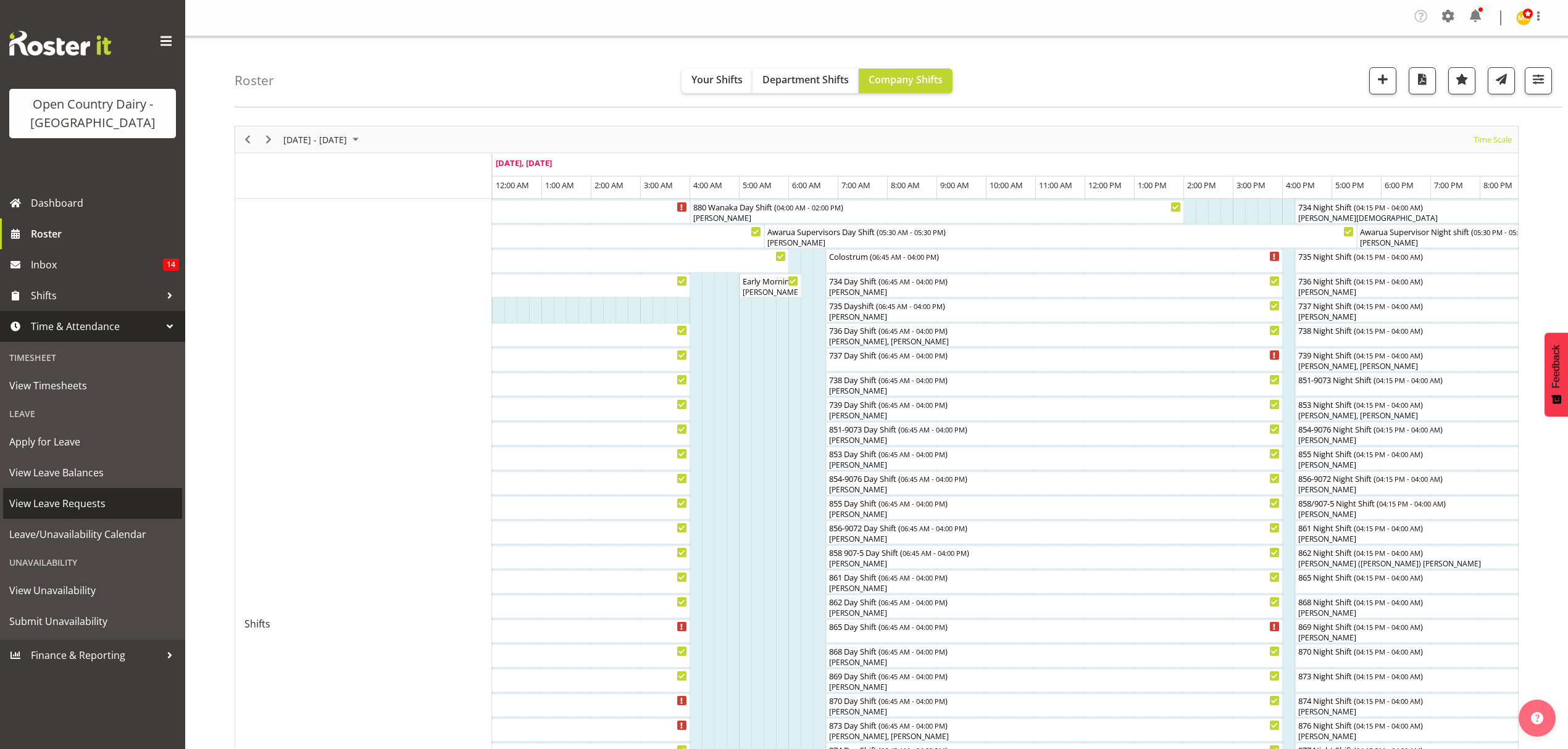
click at [66, 497] on span "View Leave Requests" at bounding box center [92, 503] width 166 height 18
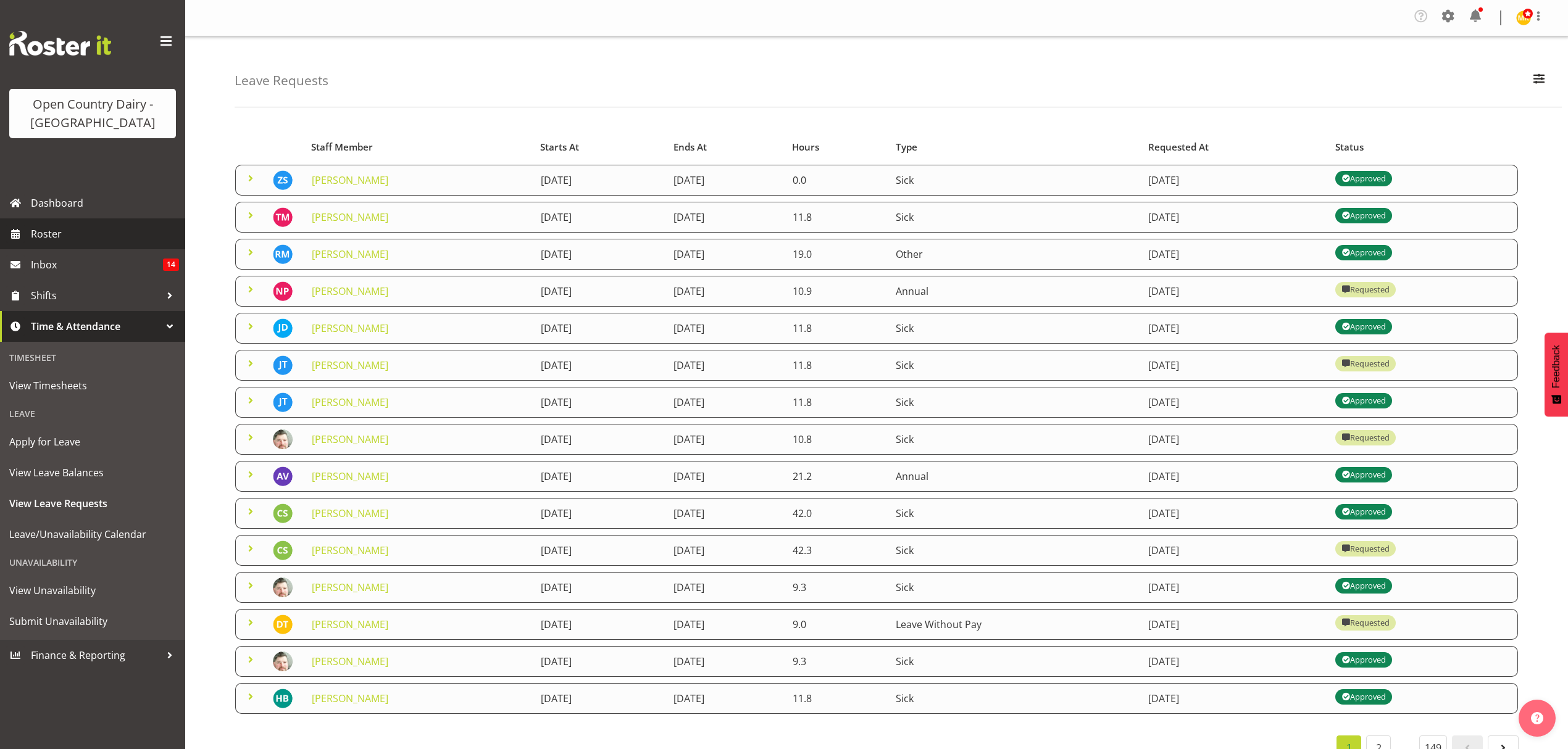
click at [40, 226] on span "Roster" at bounding box center [105, 233] width 148 height 18
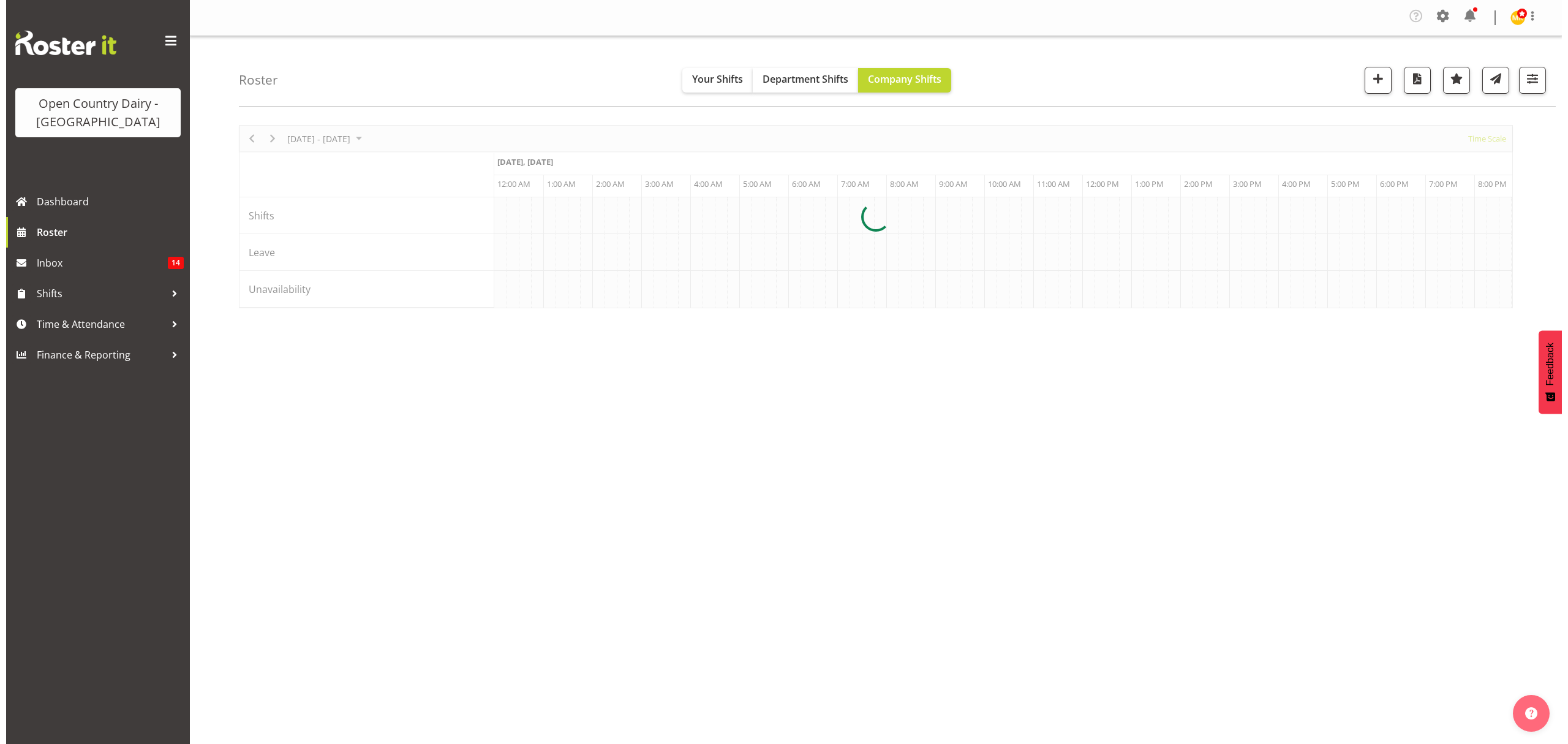
scroll to position [0, 4705]
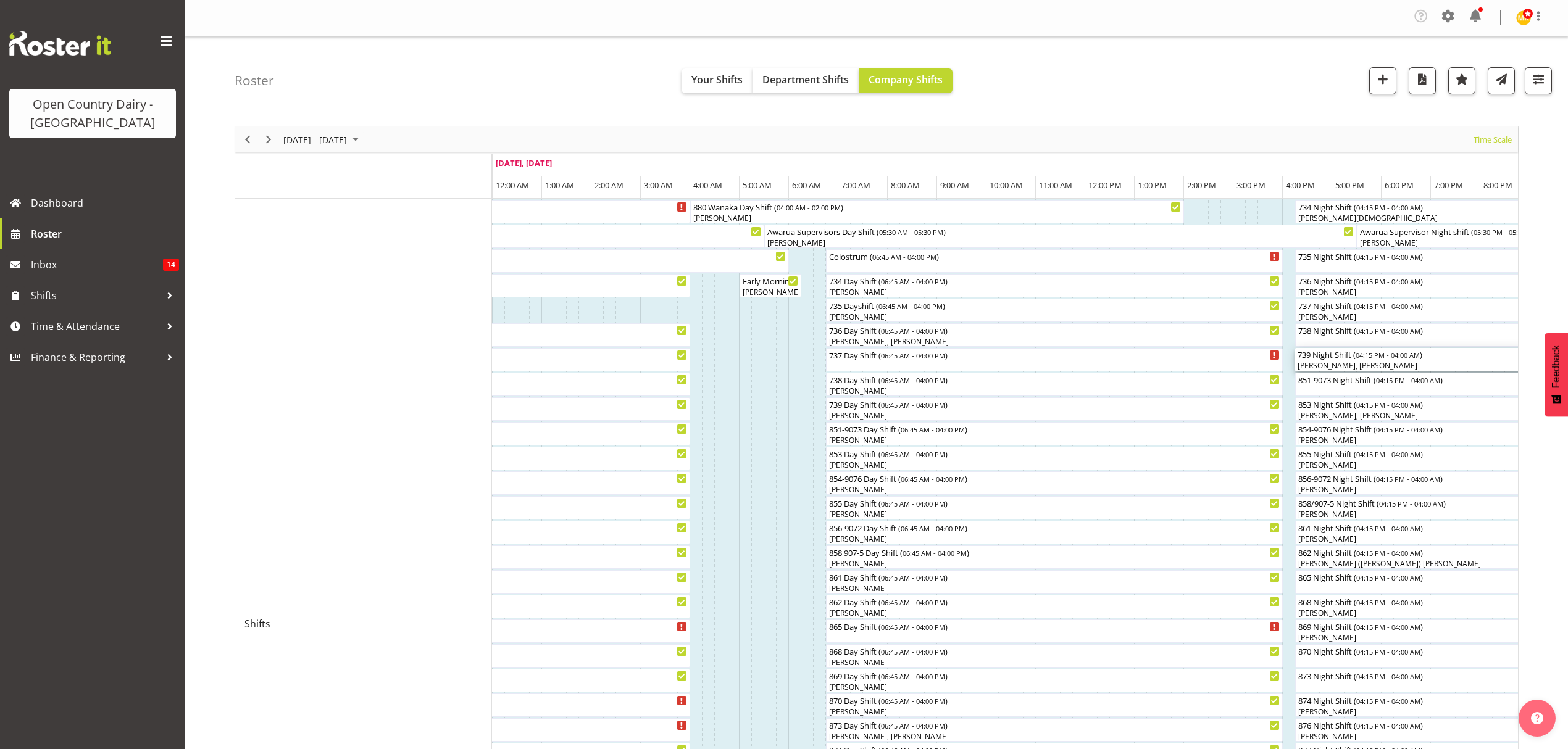
click at [1339, 363] on div "[PERSON_NAME], [PERSON_NAME]" at bounding box center [1585, 366] width 575 height 11
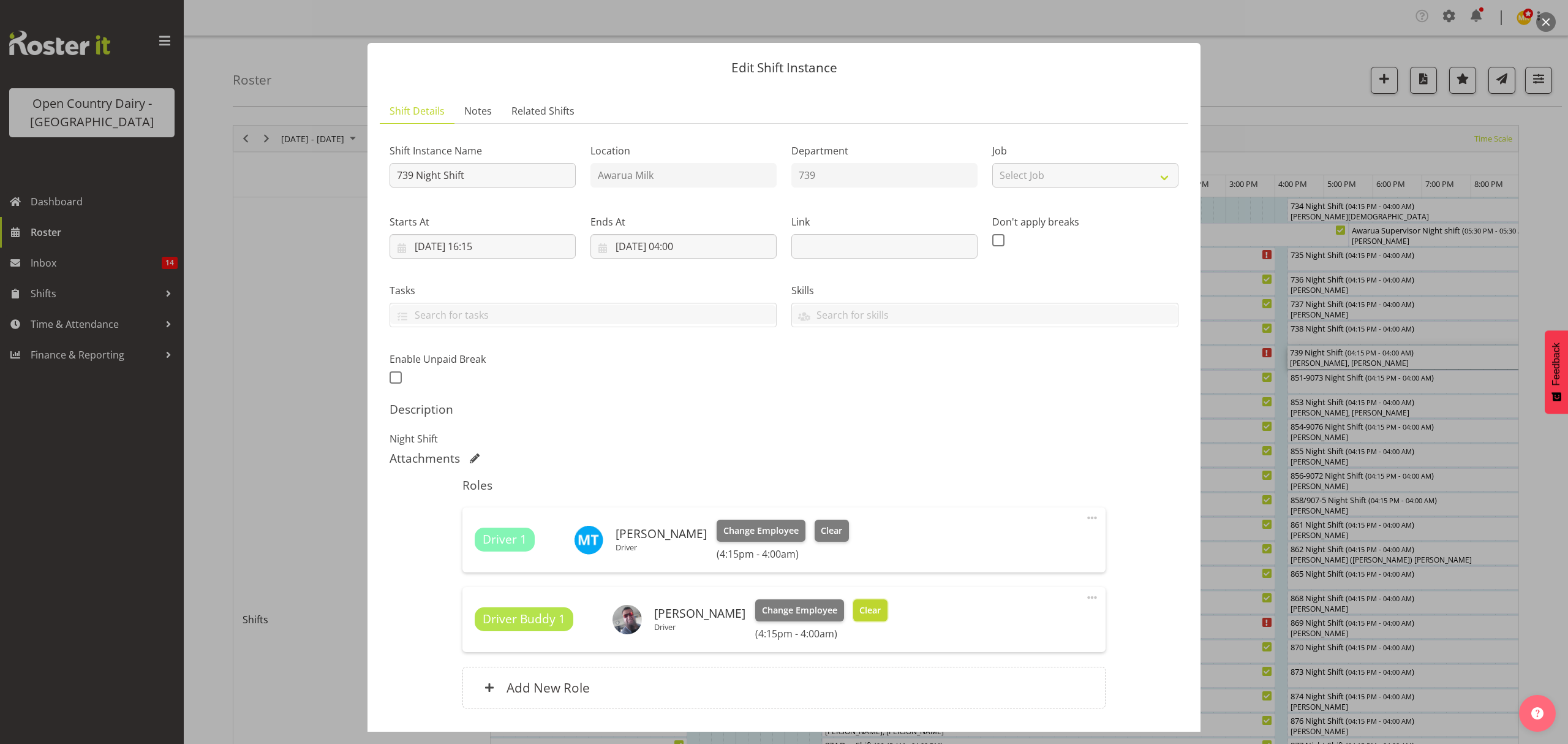
click at [860, 610] on span "Clear" at bounding box center [870, 610] width 22 height 13
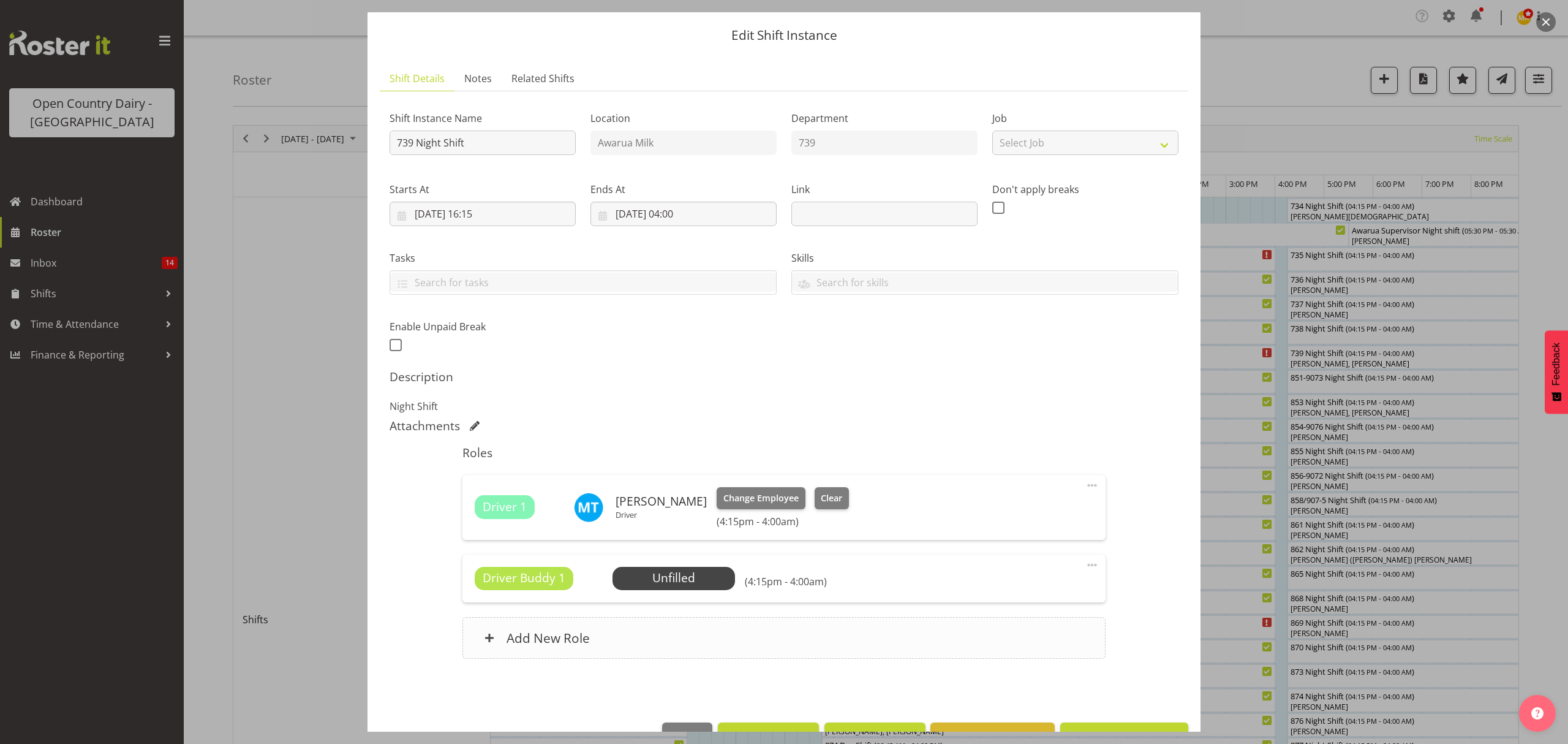
scroll to position [69, 0]
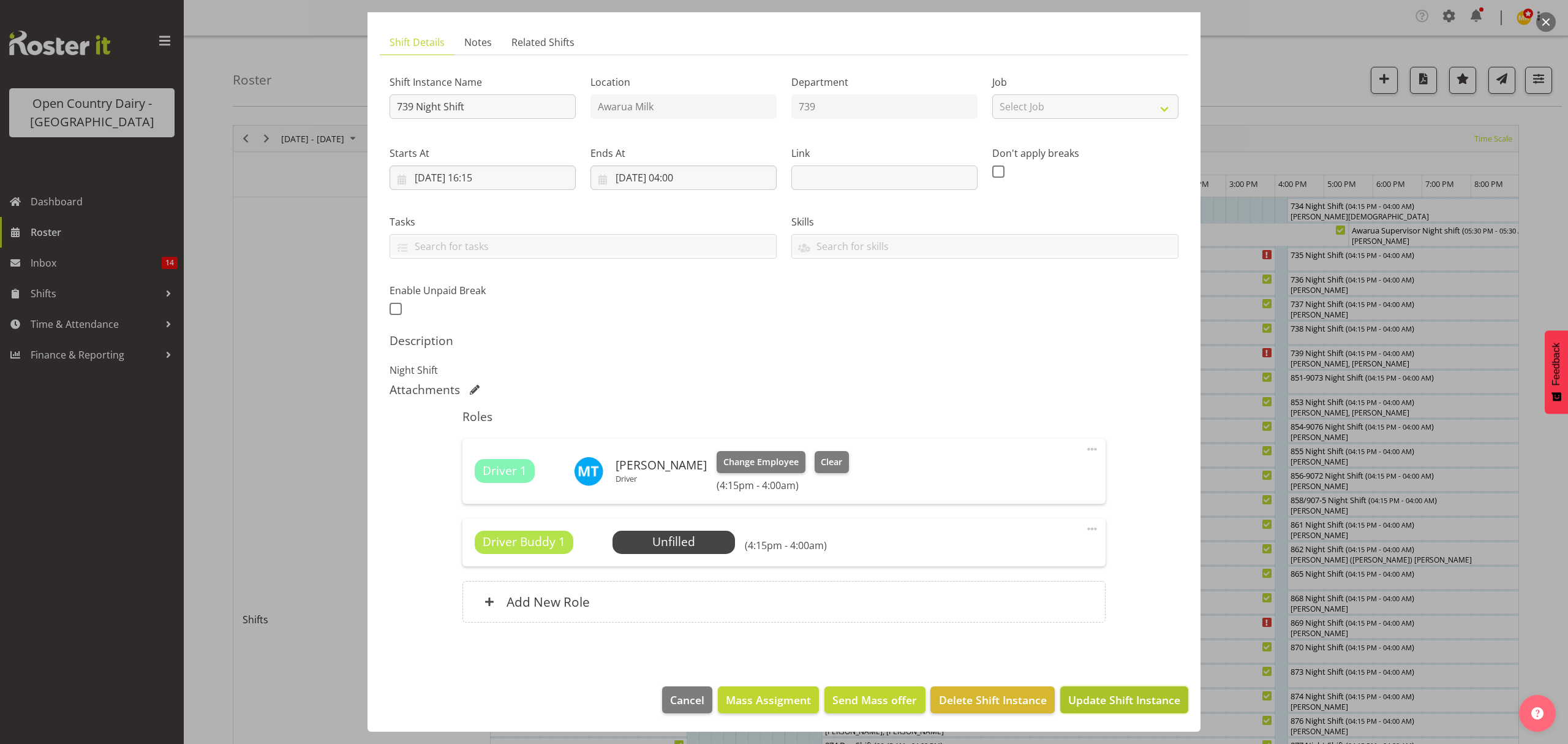
click at [1118, 697] on span "Update Shift Instance" at bounding box center [1125, 700] width 112 height 16
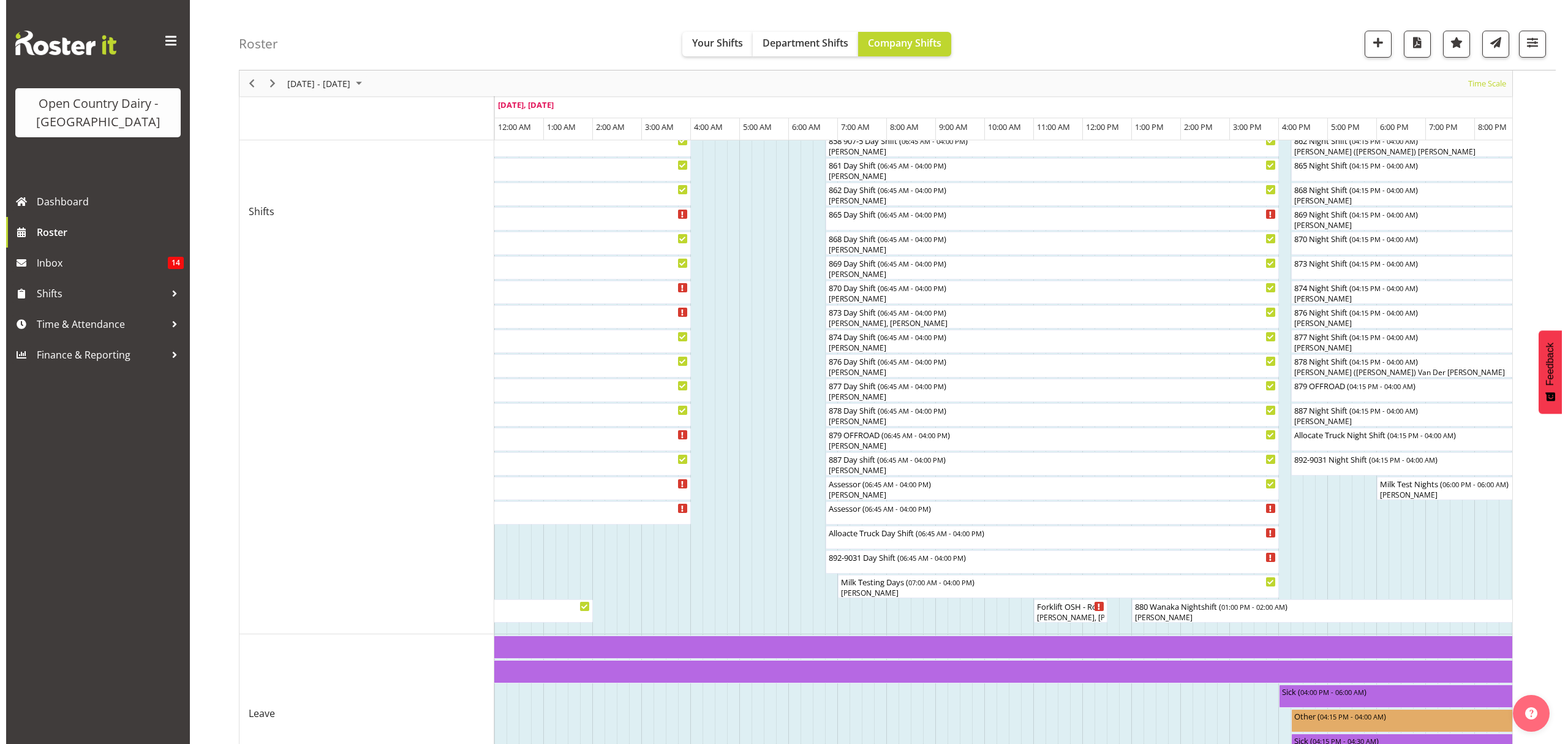
scroll to position [0, 0]
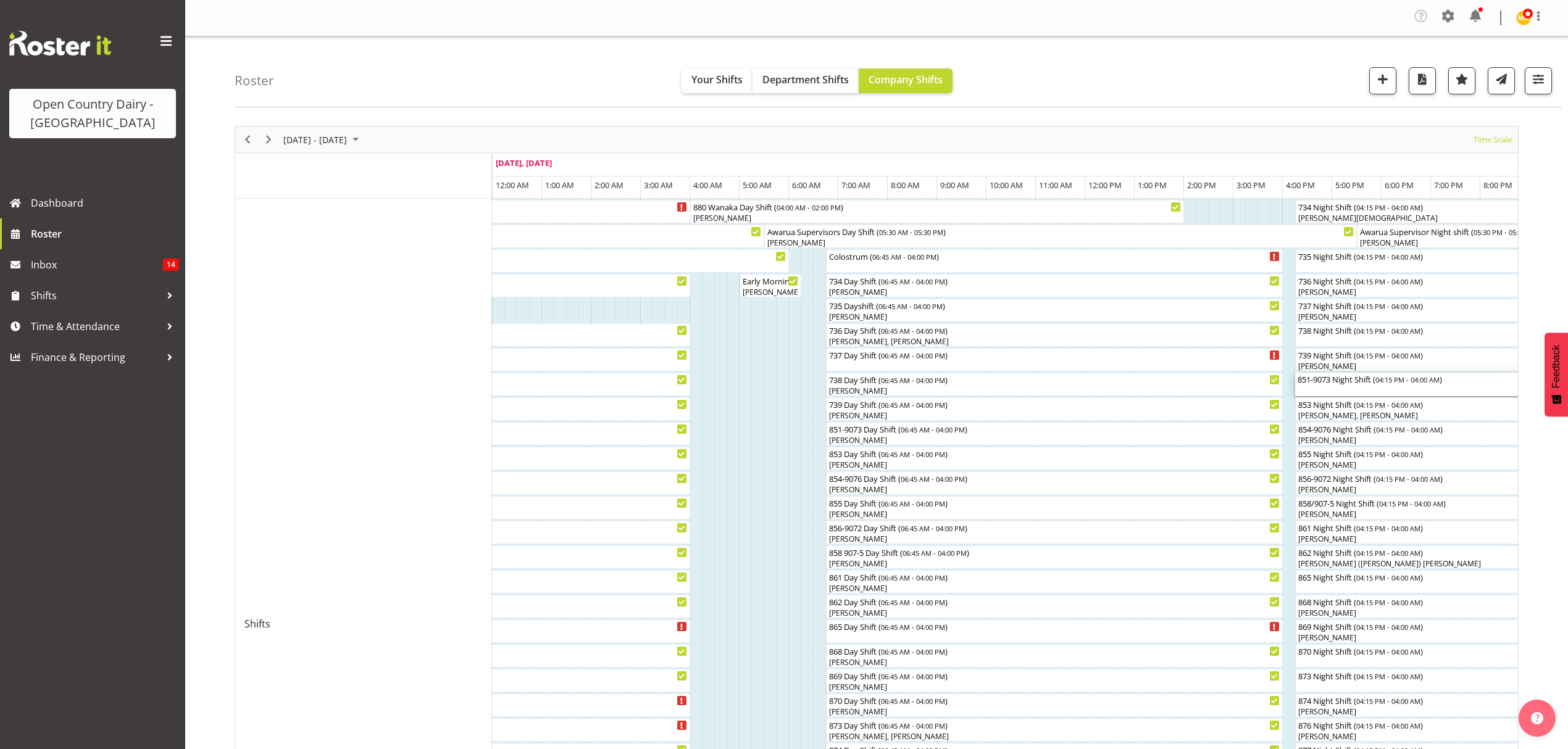
click at [1333, 384] on div "851-9073 Night Shift ( 04:15 PM - 04:00 AM )" at bounding box center [1585, 379] width 575 height 13
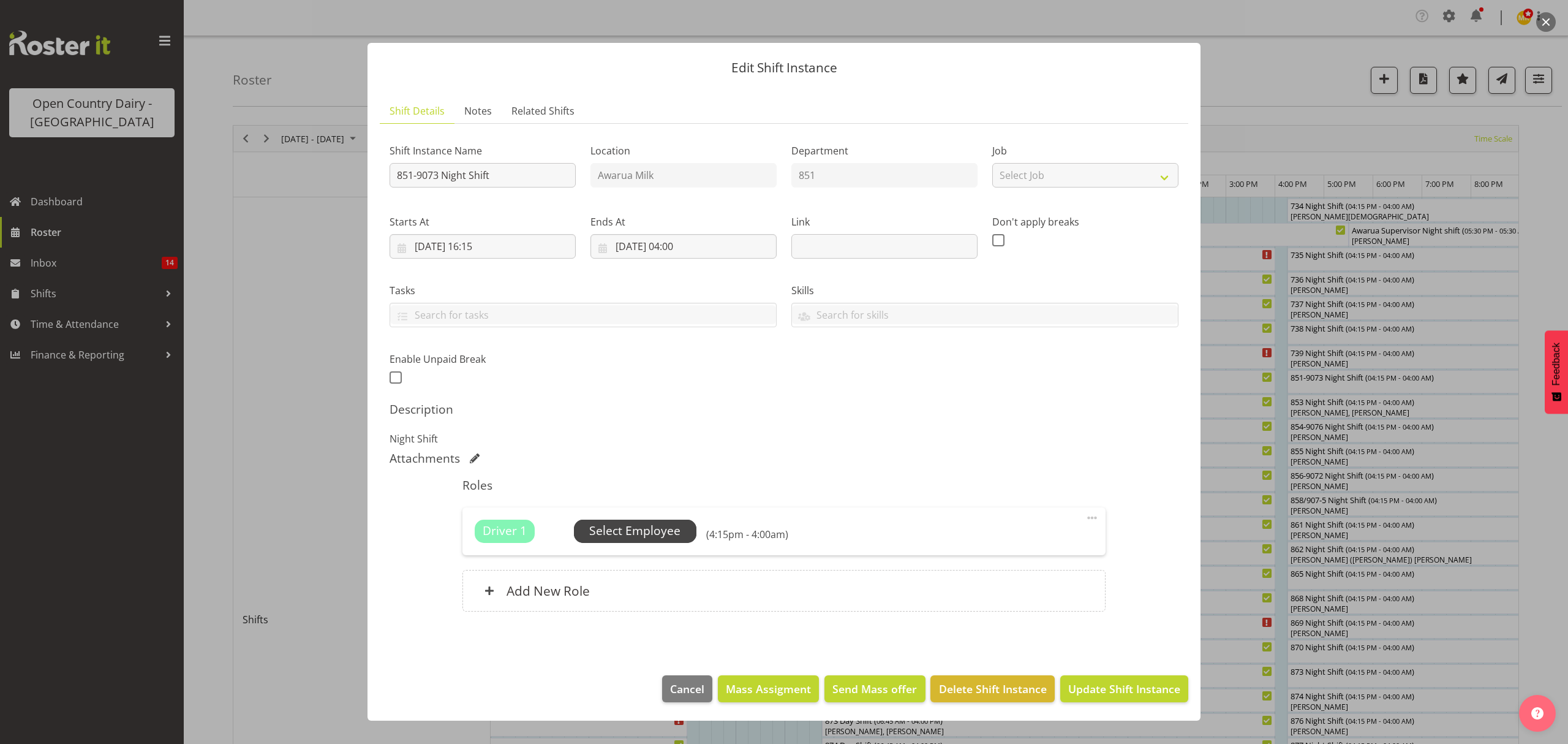
click at [599, 531] on span "Select Employee" at bounding box center [635, 531] width 92 height 18
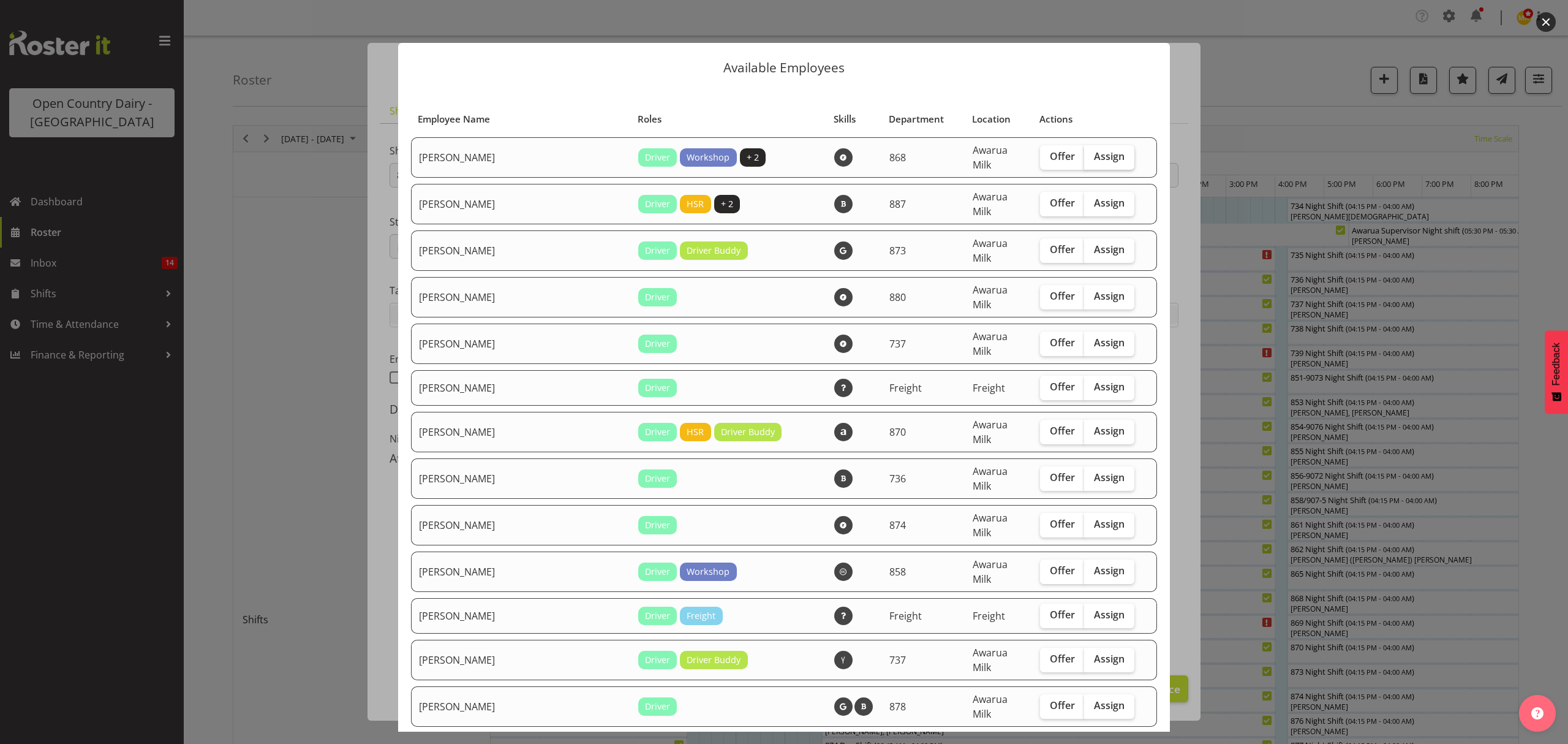
click at [1094, 157] on span "Assign" at bounding box center [1109, 156] width 31 height 12
click at [1084, 157] on input "Assign" at bounding box center [1088, 156] width 8 height 8
checkbox input "true"
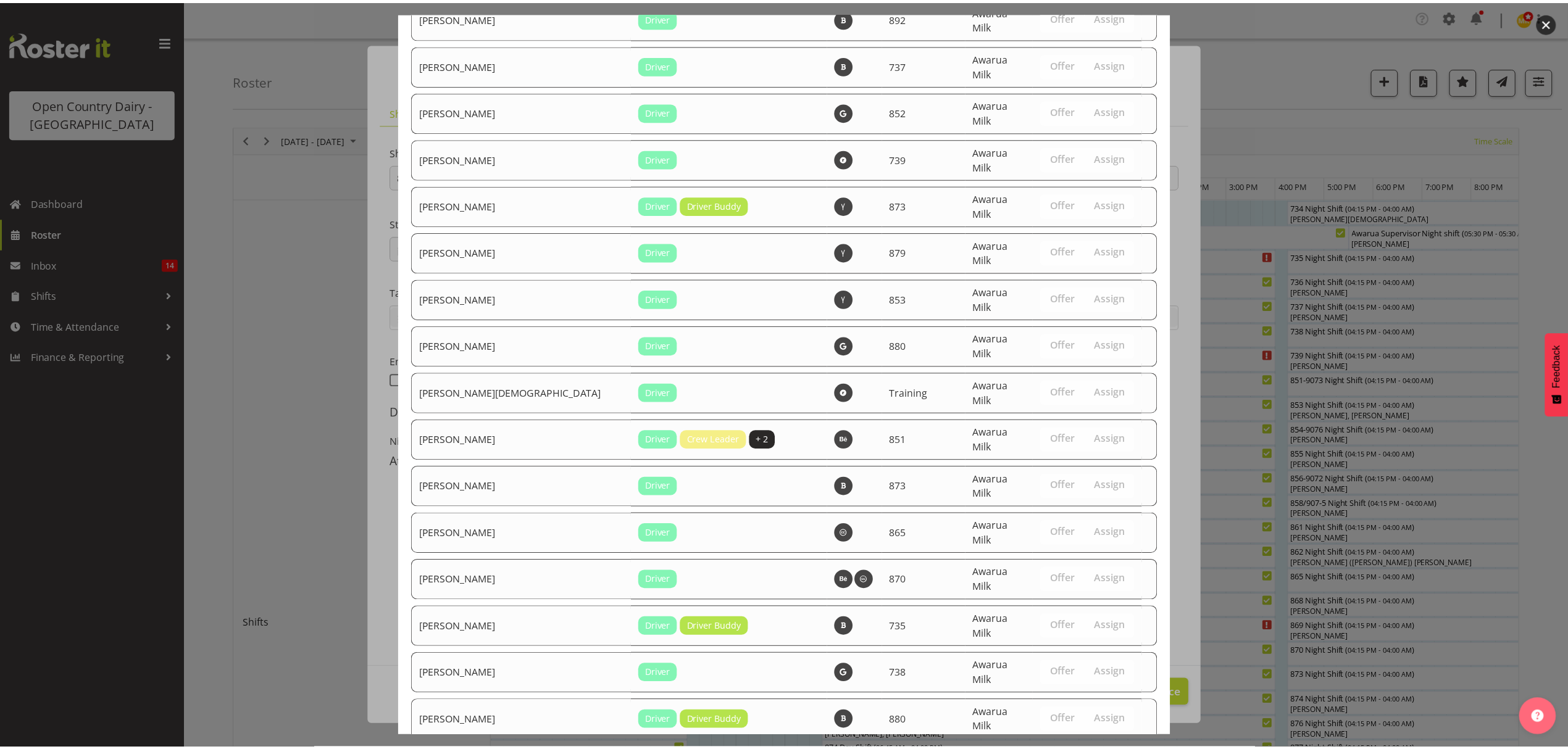
scroll to position [4269, 0]
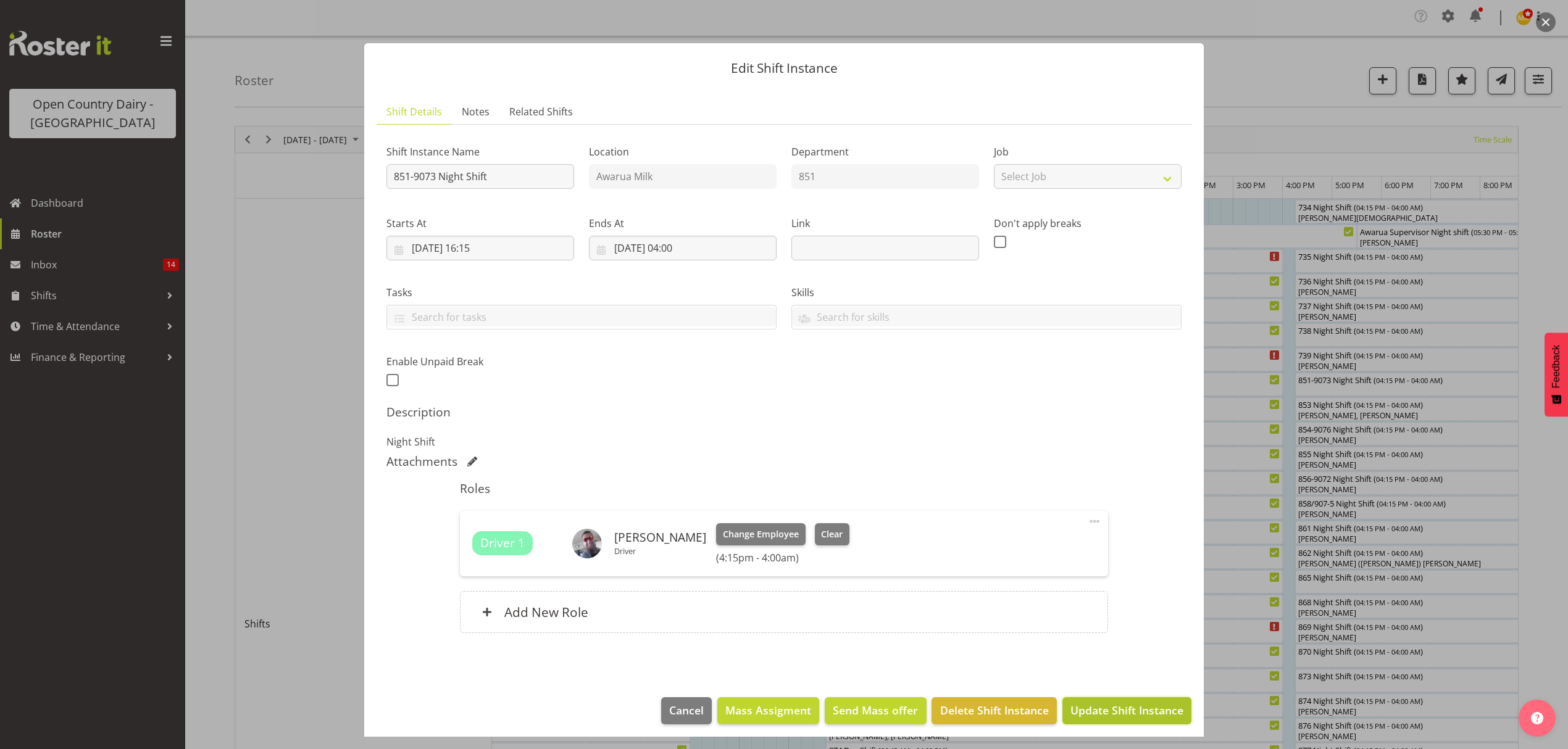
click at [1132, 707] on span "Update Shift Instance" at bounding box center [1127, 710] width 113 height 16
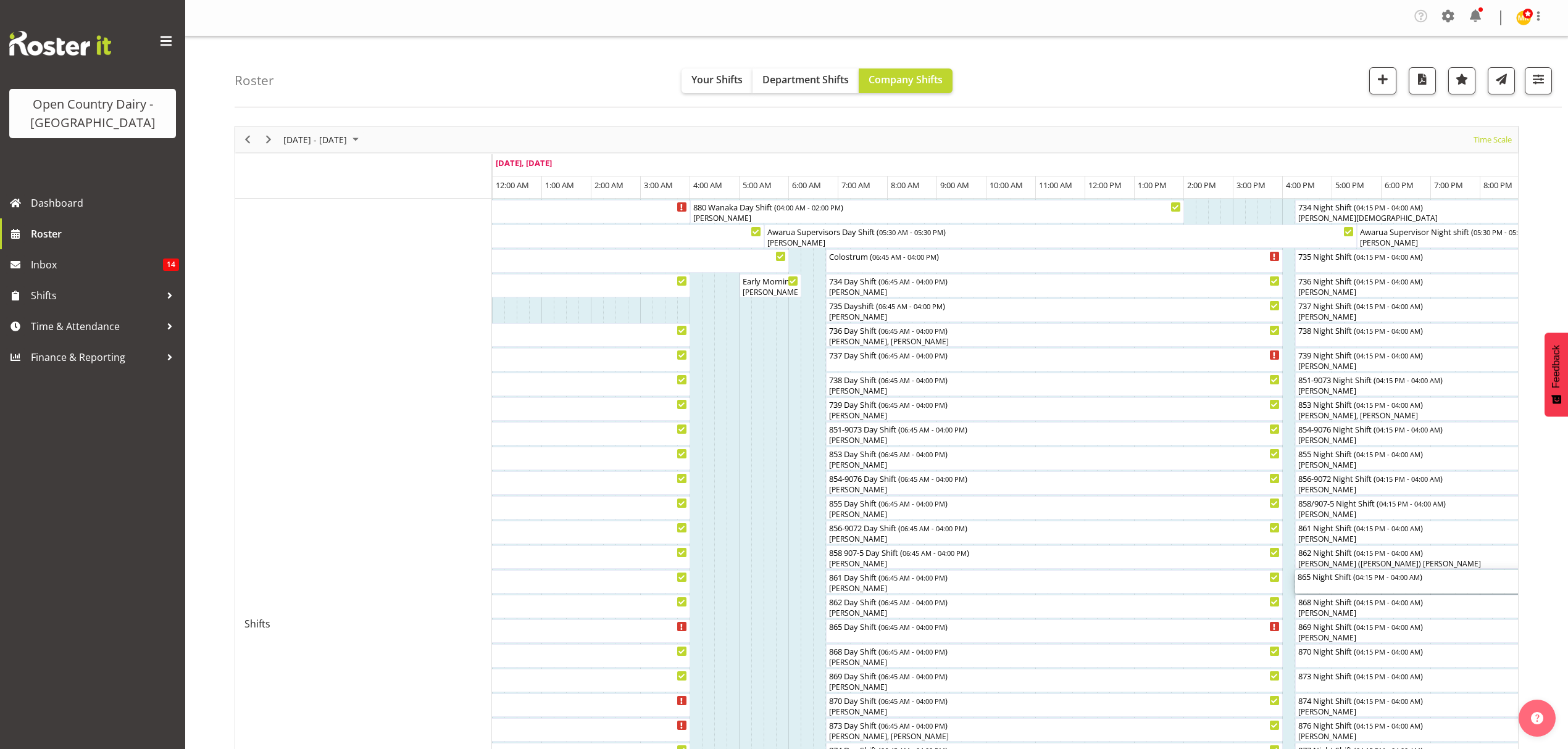
click at [1334, 581] on div "865 Night Shift ( 04:15 PM - 04:00 AM )" at bounding box center [1585, 576] width 575 height 13
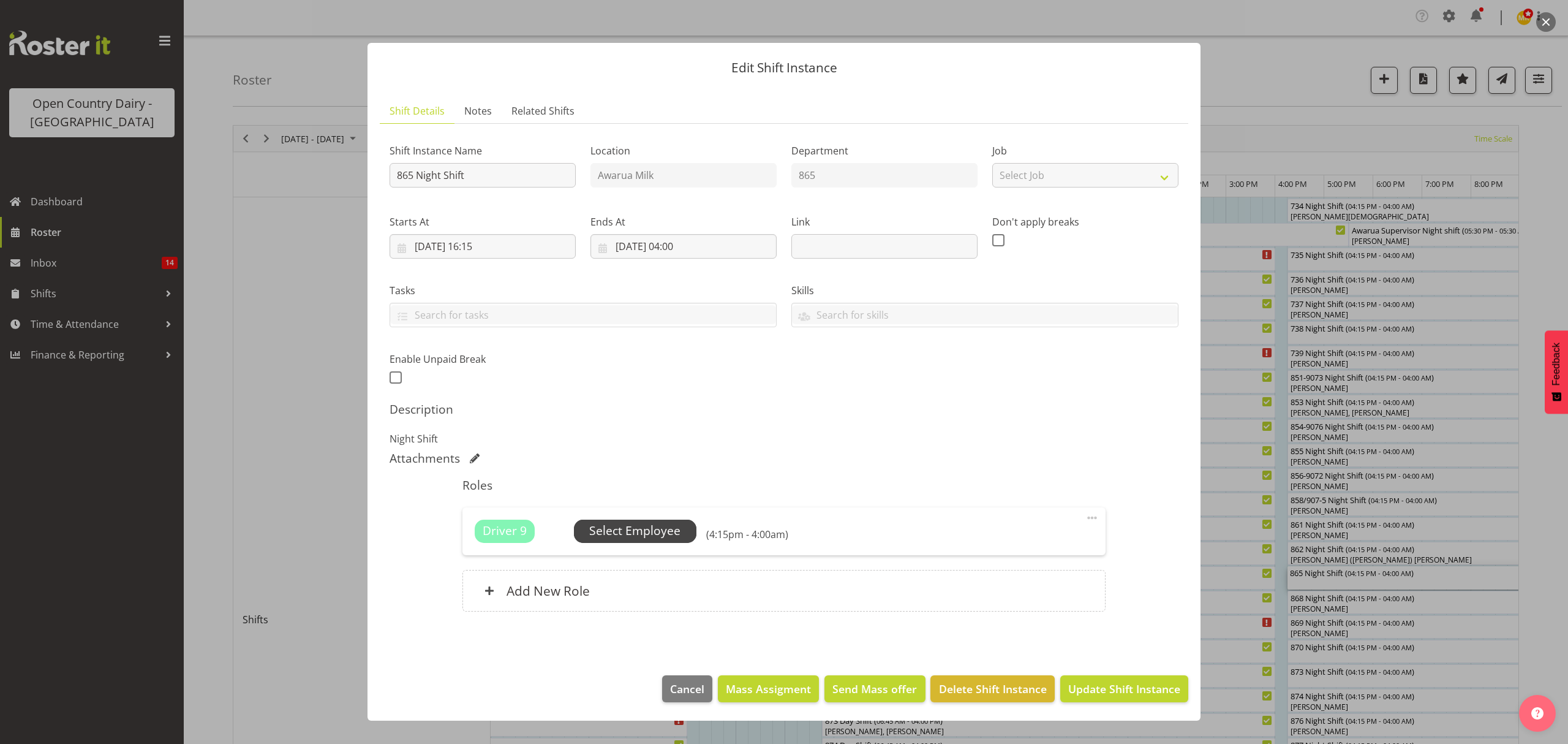
click at [636, 535] on span "Select Employee" at bounding box center [635, 531] width 92 height 18
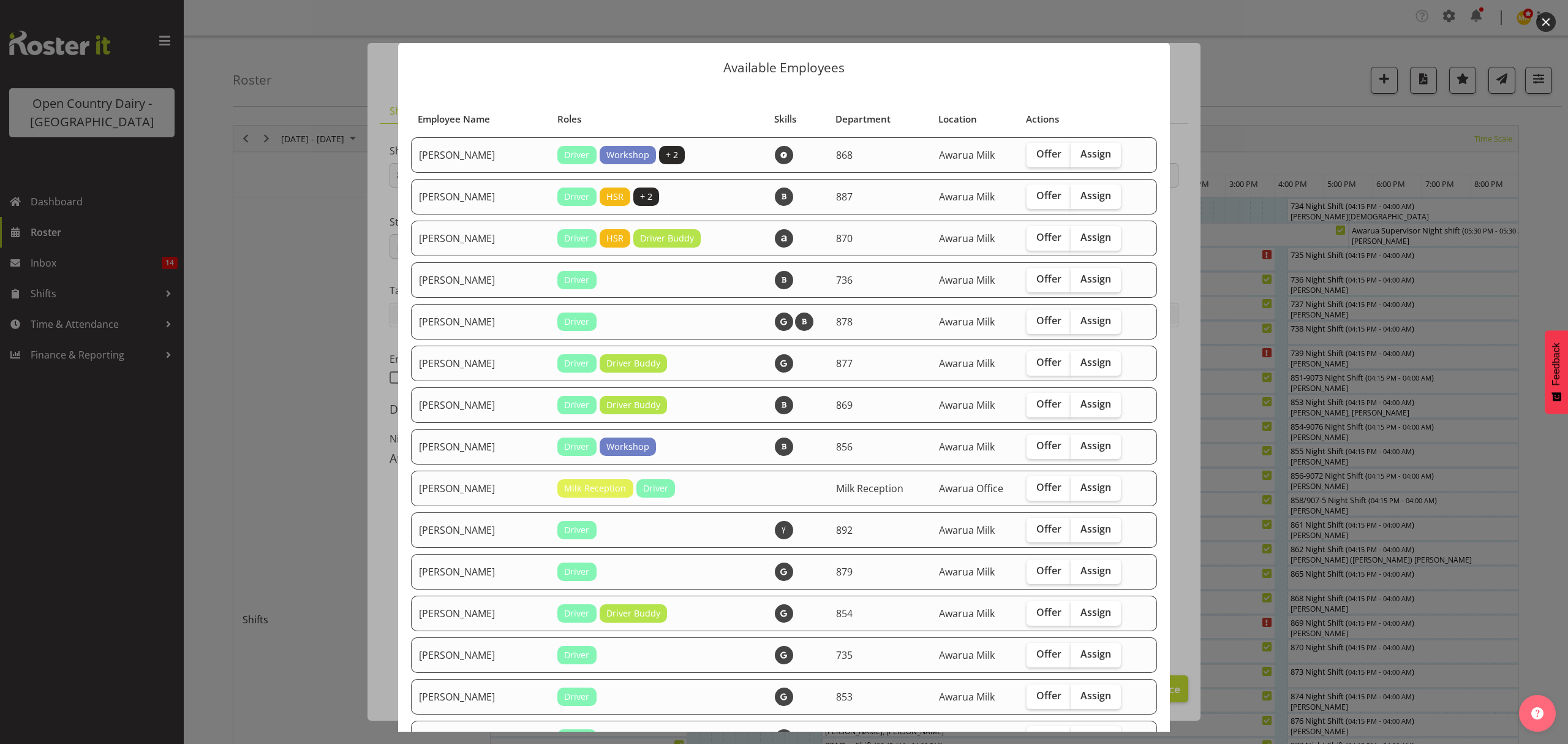
click at [1328, 135] on div at bounding box center [784, 372] width 1568 height 744
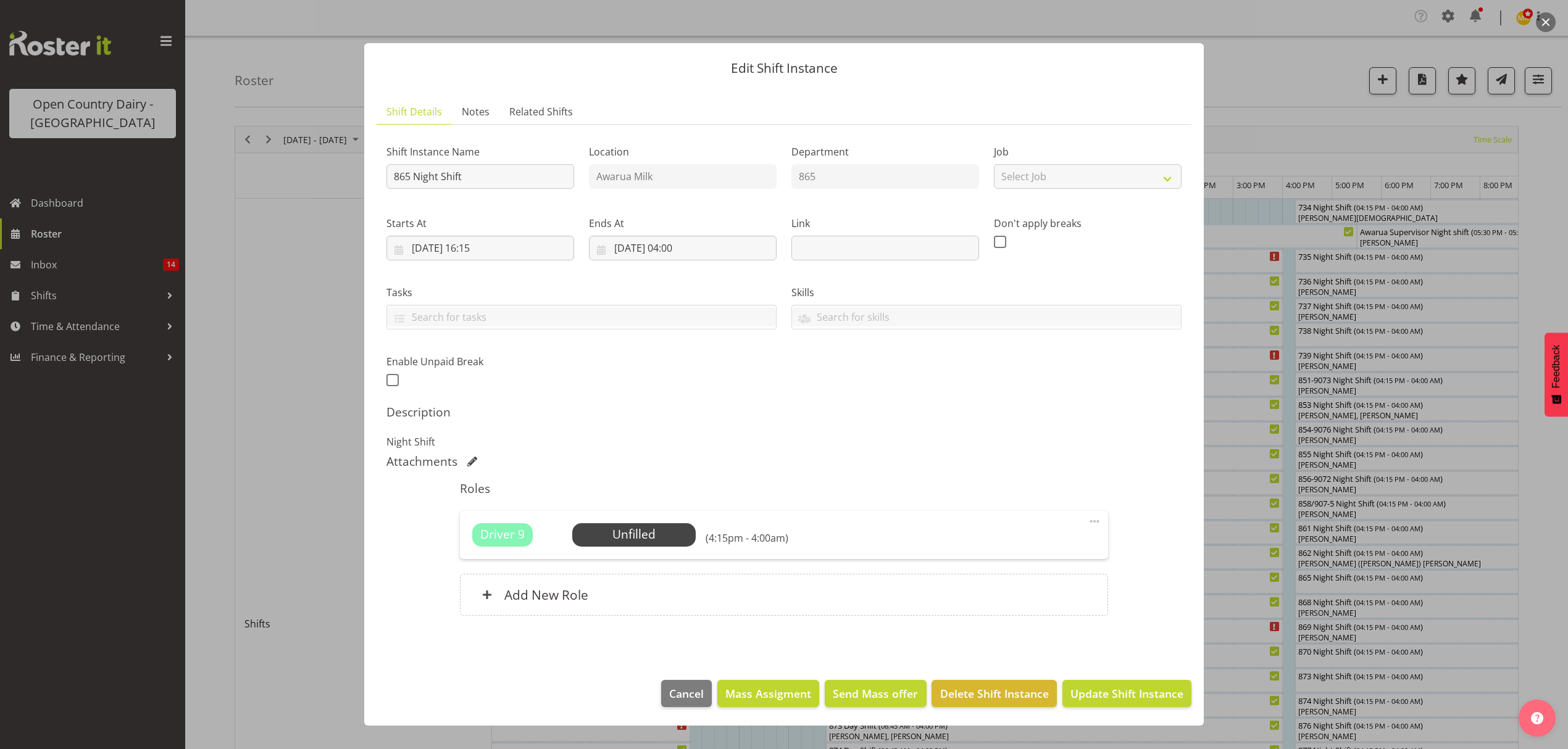
click at [1317, 171] on div at bounding box center [784, 374] width 1568 height 749
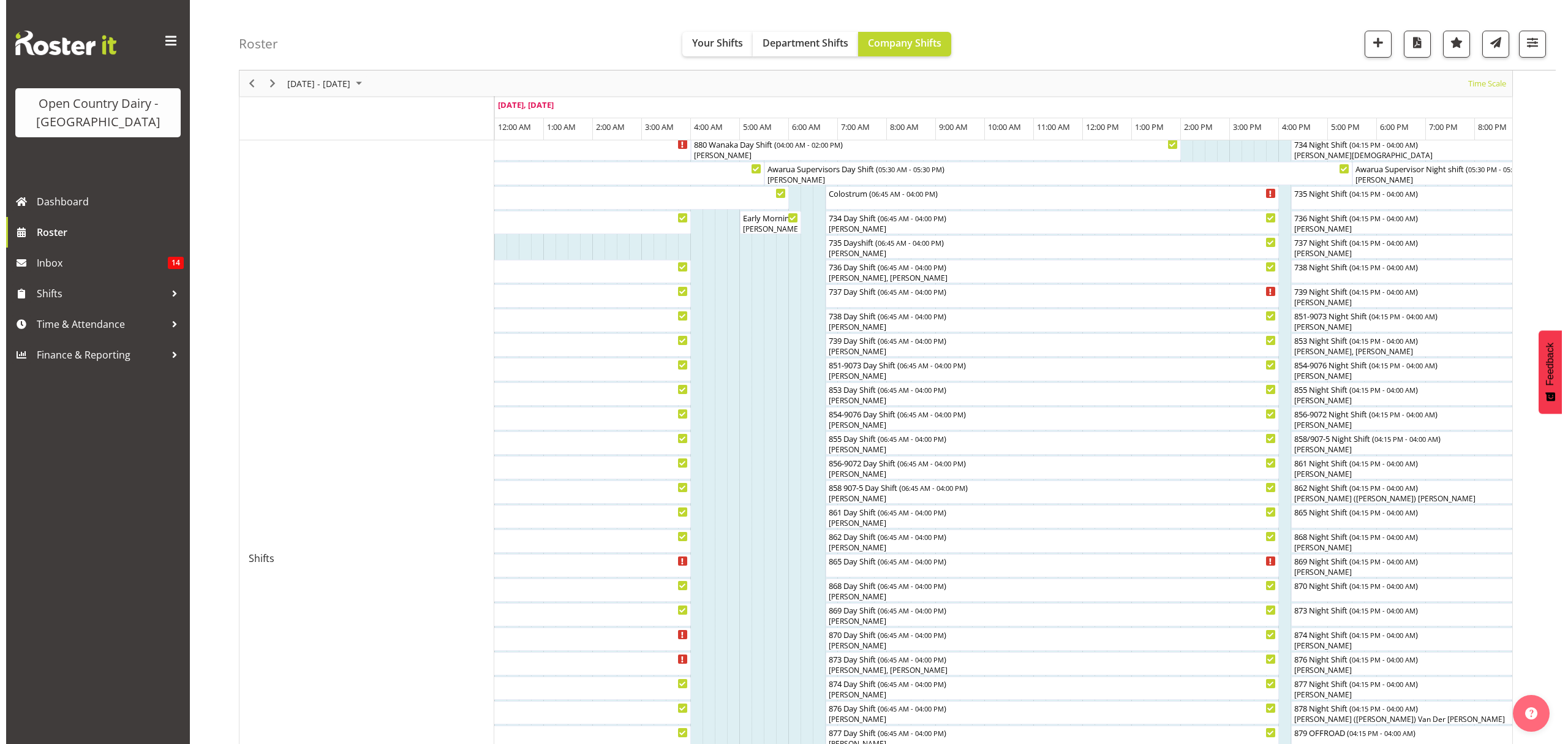
scroll to position [0, 0]
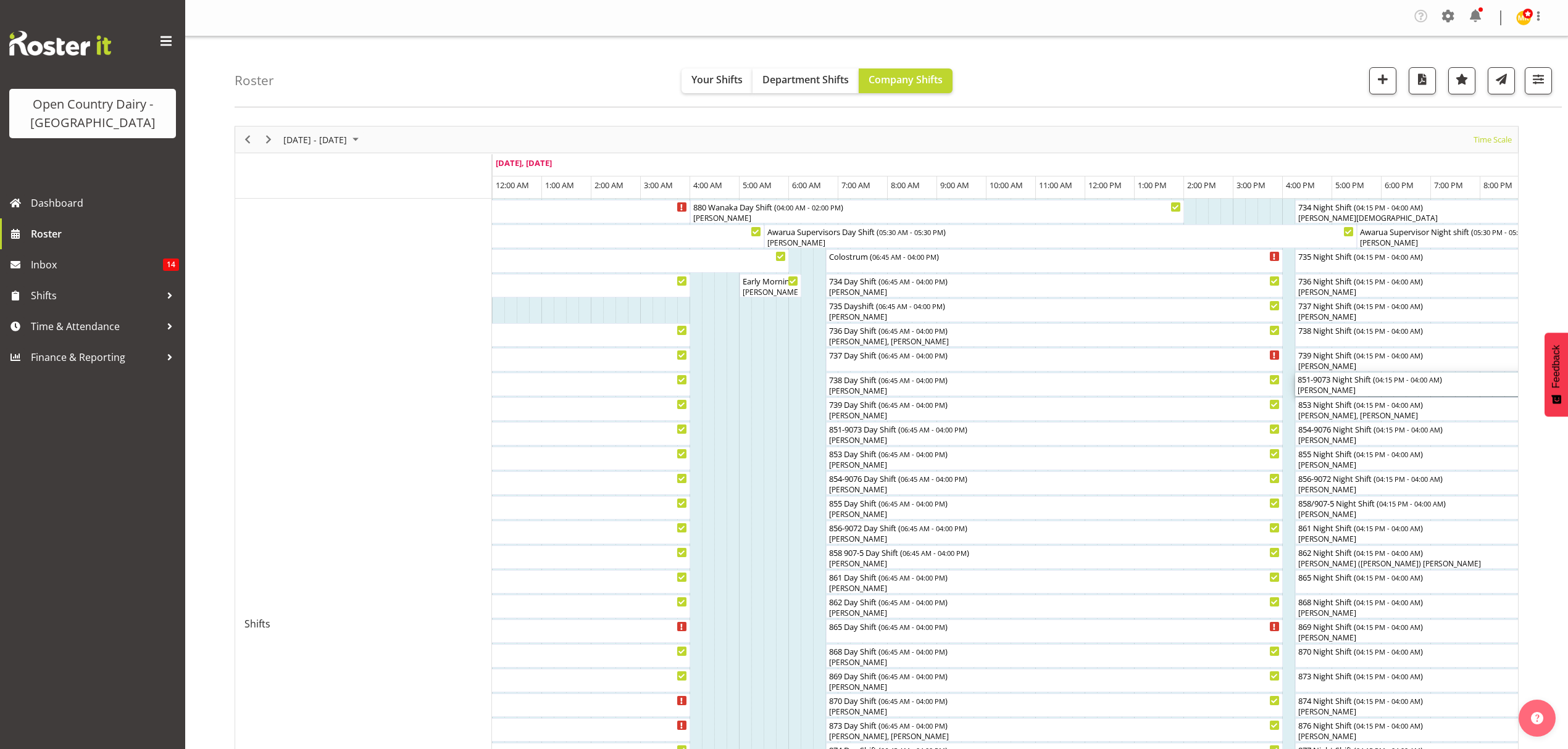
click at [1336, 388] on div "[PERSON_NAME]" at bounding box center [1585, 391] width 575 height 11
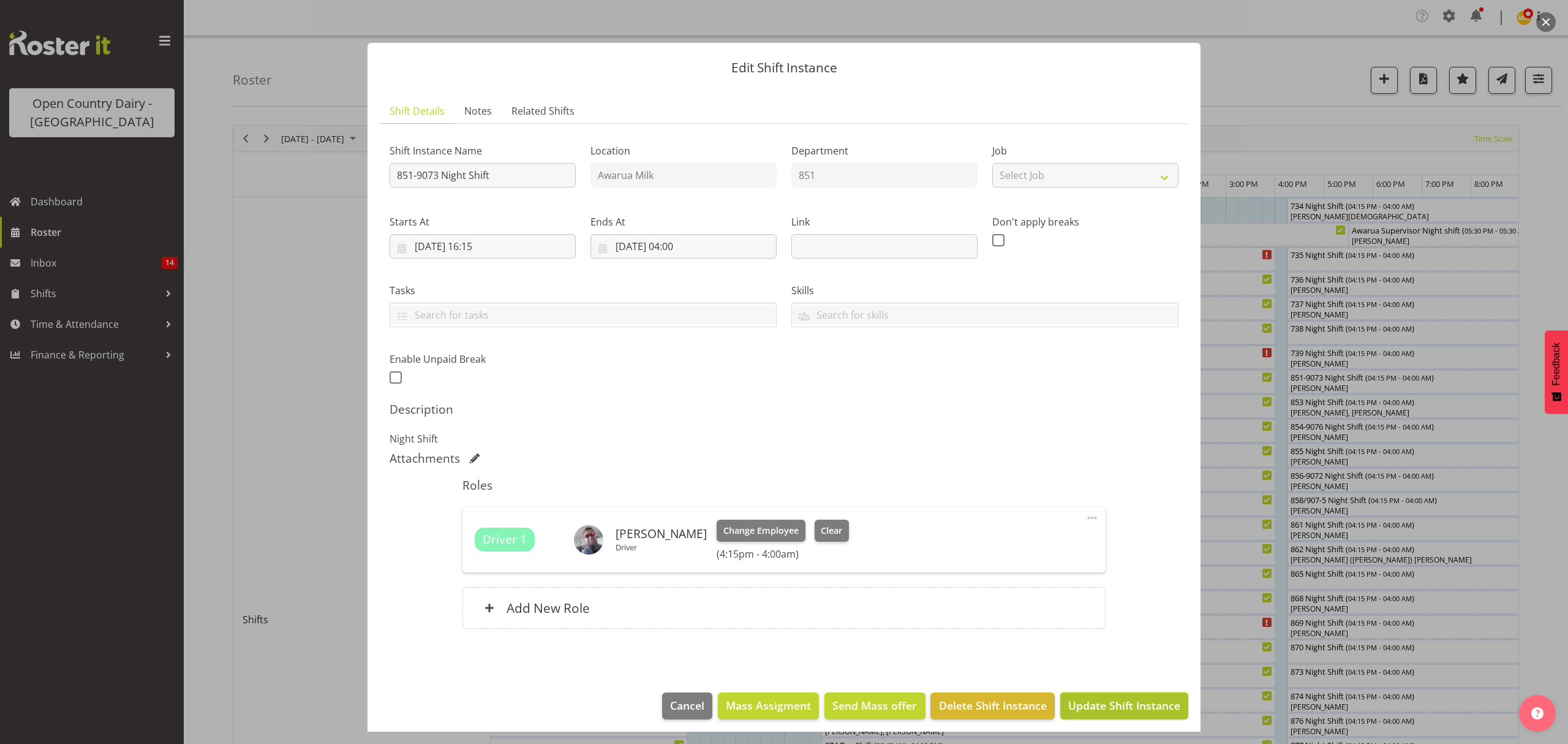
click at [1088, 716] on button "Update Shift Instance" at bounding box center [1124, 706] width 128 height 27
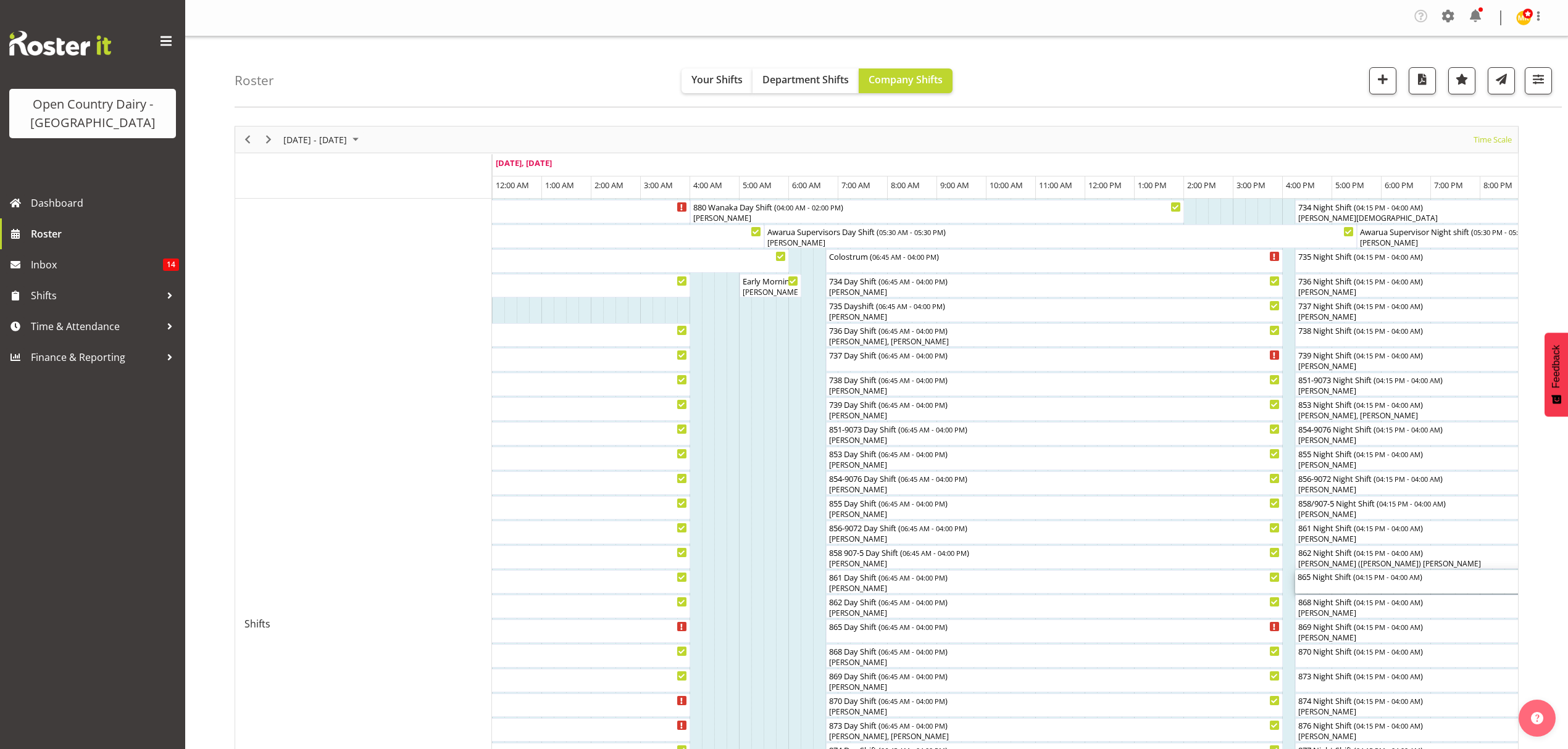
click at [1333, 588] on div "865 Night Shift ( 04:15 PM - 04:00 AM )" at bounding box center [1585, 582] width 575 height 24
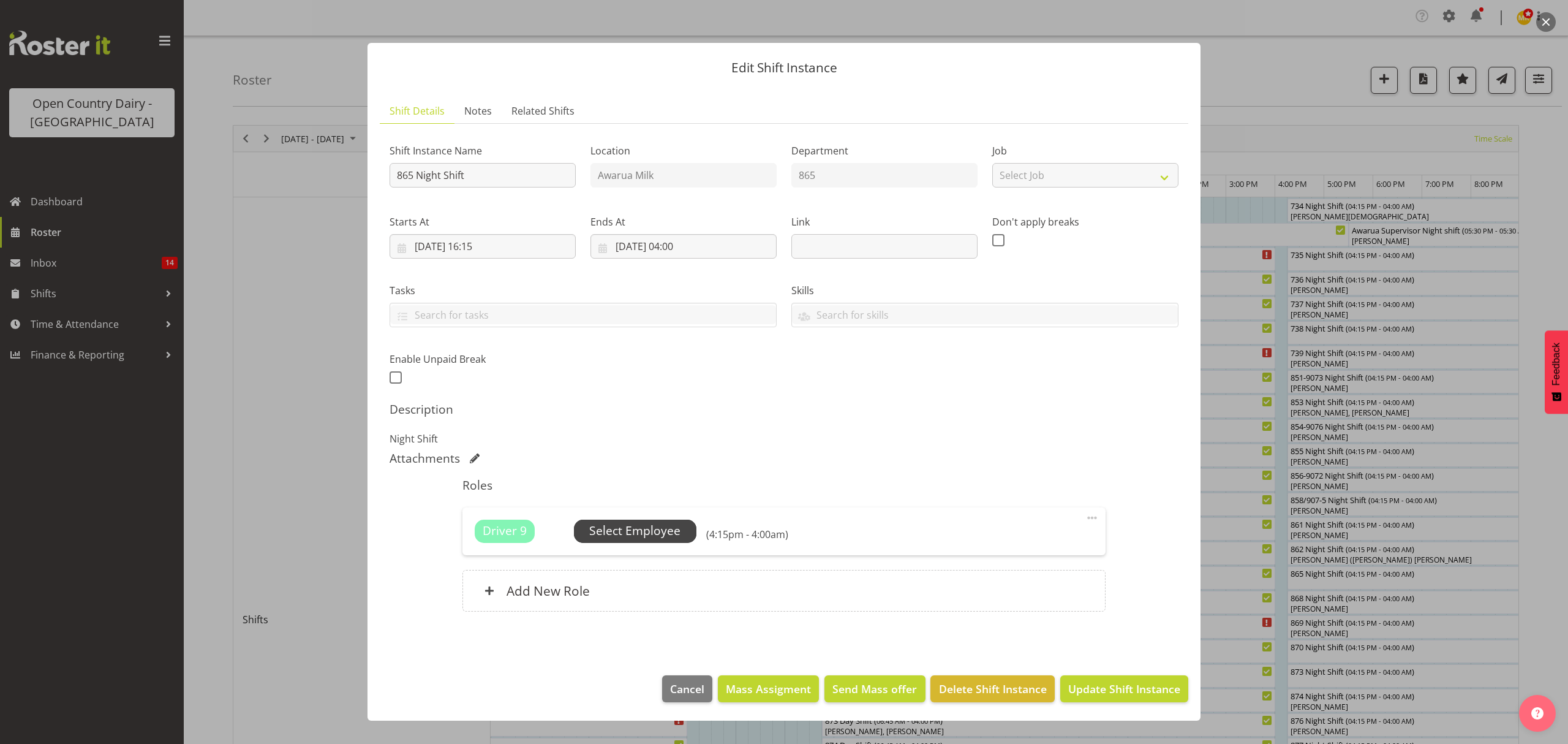
click at [606, 533] on span "Select Employee" at bounding box center [635, 531] width 92 height 18
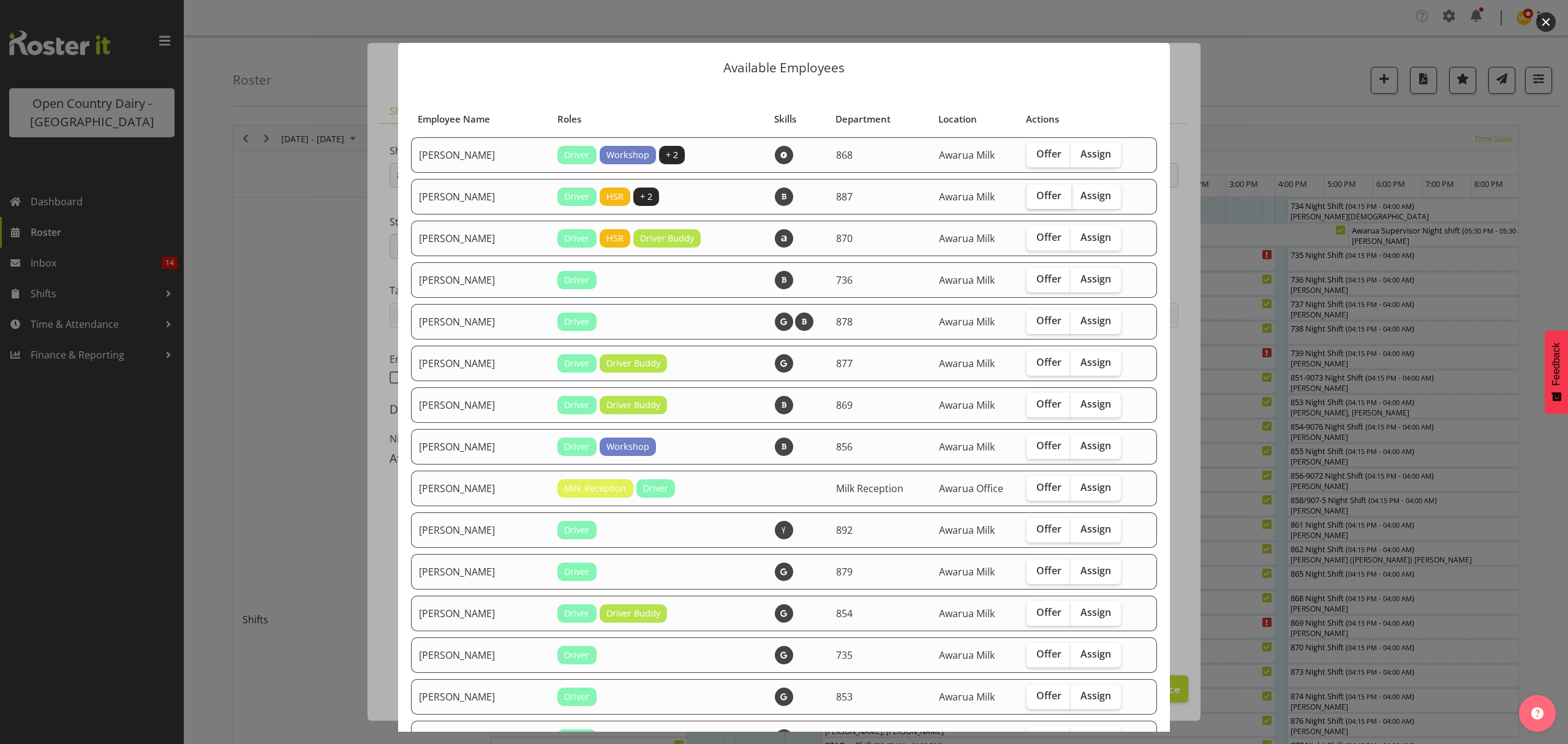
click at [1037, 194] on span "Offer" at bounding box center [1049, 196] width 25 height 12
click at [1030, 194] on input "Offer" at bounding box center [1030, 195] width 8 height 8
checkbox input "true"
click at [1037, 273] on span "Offer" at bounding box center [1049, 279] width 25 height 12
click at [1032, 275] on input "Offer" at bounding box center [1030, 278] width 8 height 8
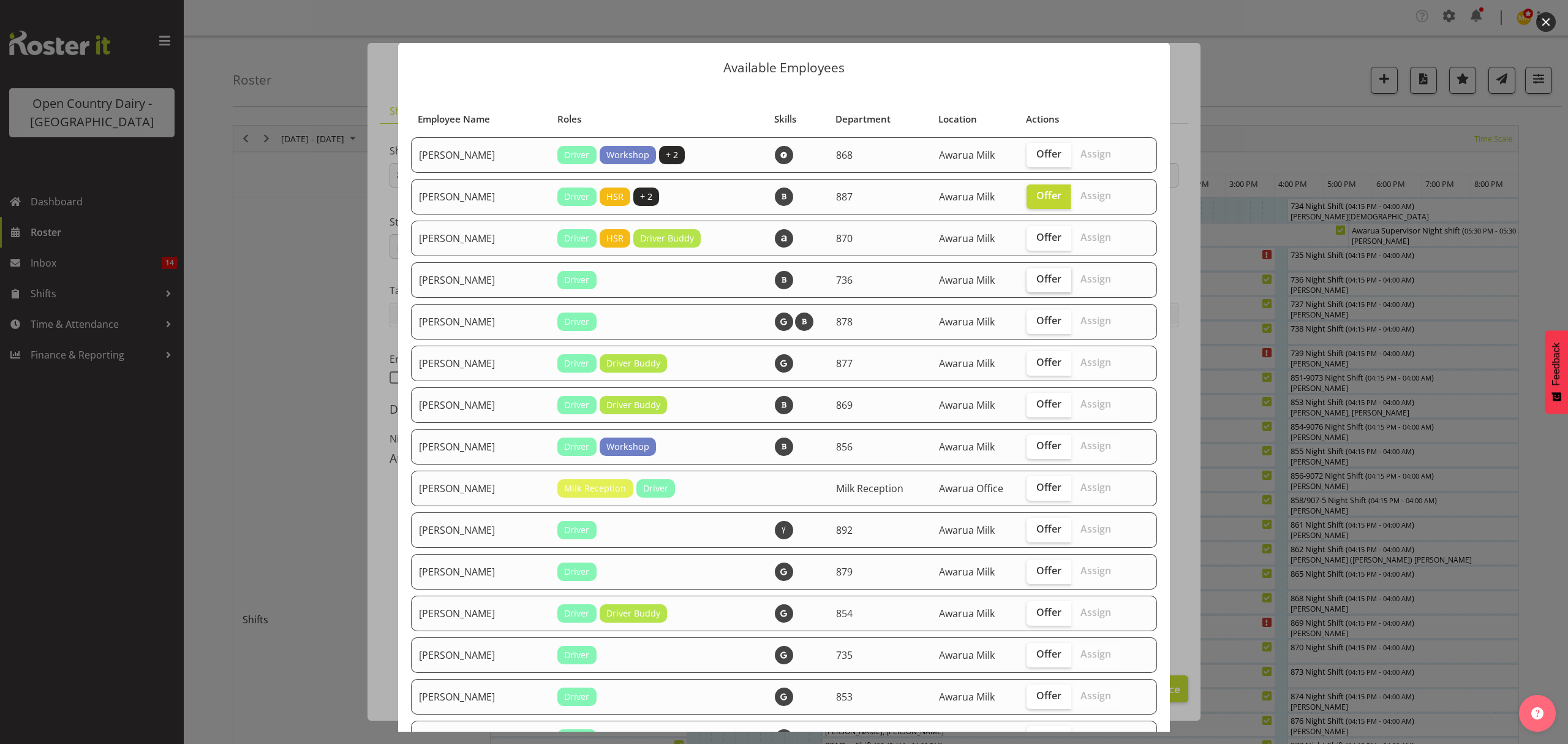
checkbox input "true"
click at [1037, 650] on span "Offer" at bounding box center [1049, 654] width 25 height 12
click at [1034, 650] on input "Offer" at bounding box center [1030, 654] width 8 height 8
checkbox input "true"
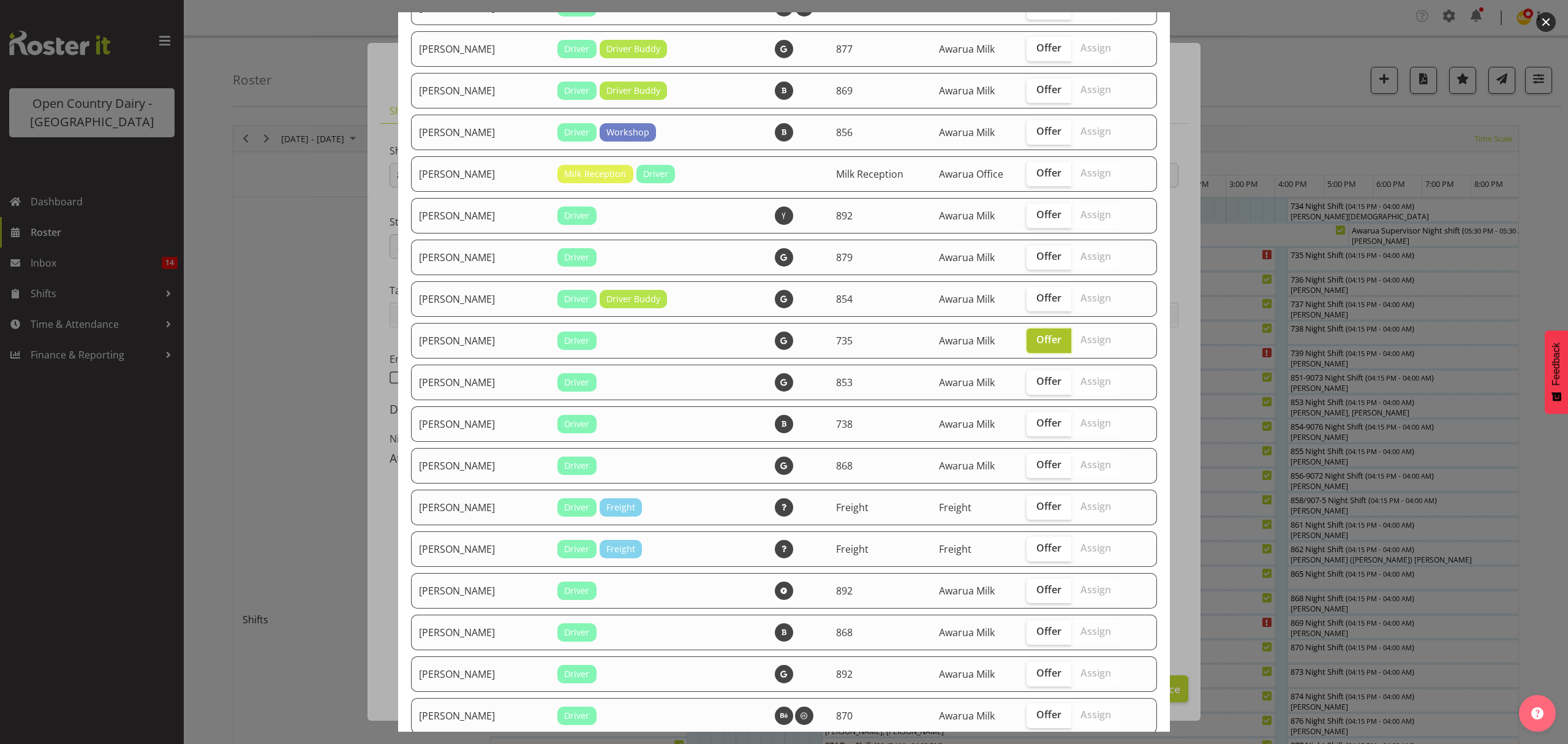
scroll to position [327, 0]
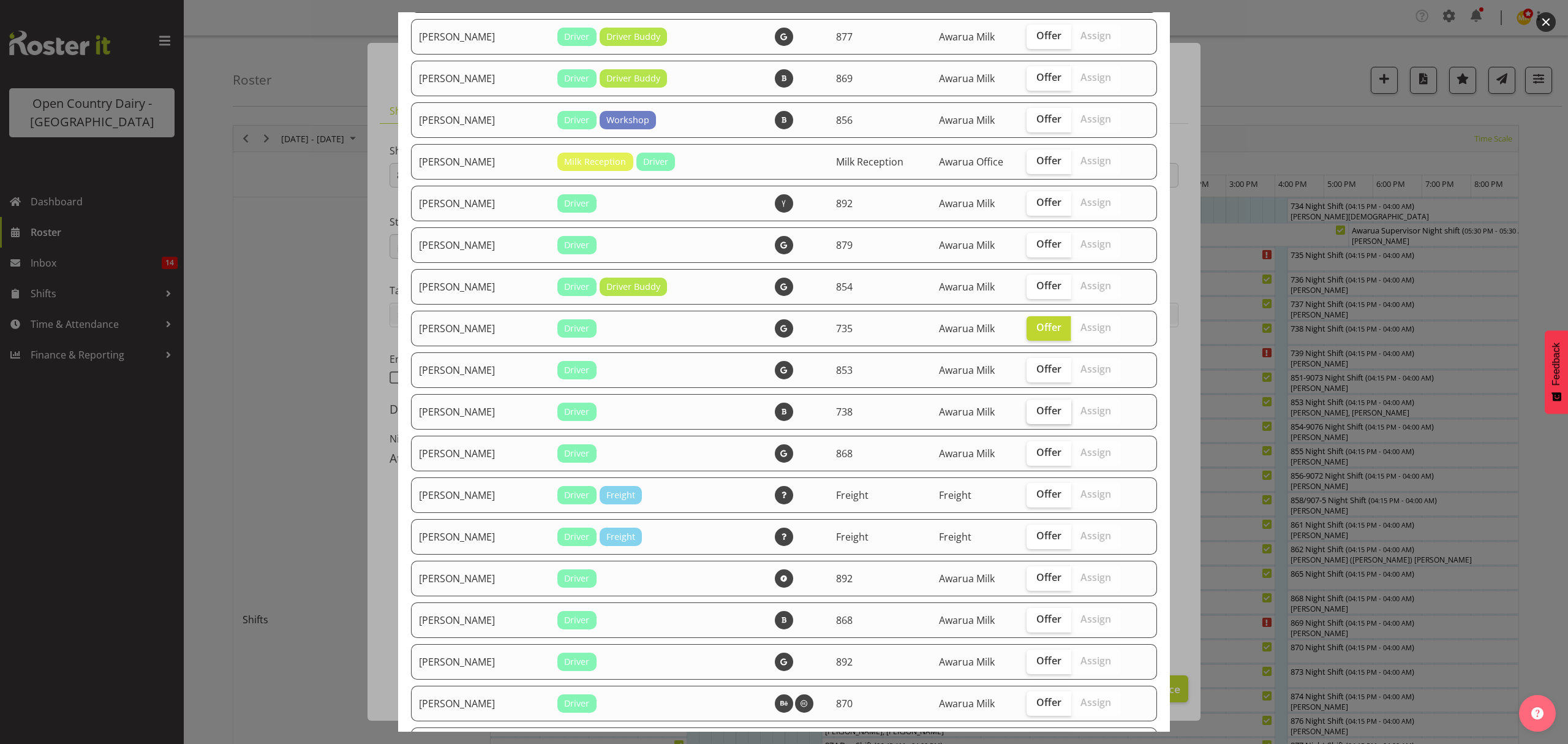
click at [1039, 411] on span "Offer" at bounding box center [1049, 411] width 25 height 12
click at [1034, 411] on input "Offer" at bounding box center [1030, 410] width 8 height 8
checkbox input "true"
click at [1037, 71] on span "Offer" at bounding box center [1049, 77] width 25 height 12
click at [1034, 74] on input "Offer" at bounding box center [1030, 77] width 8 height 8
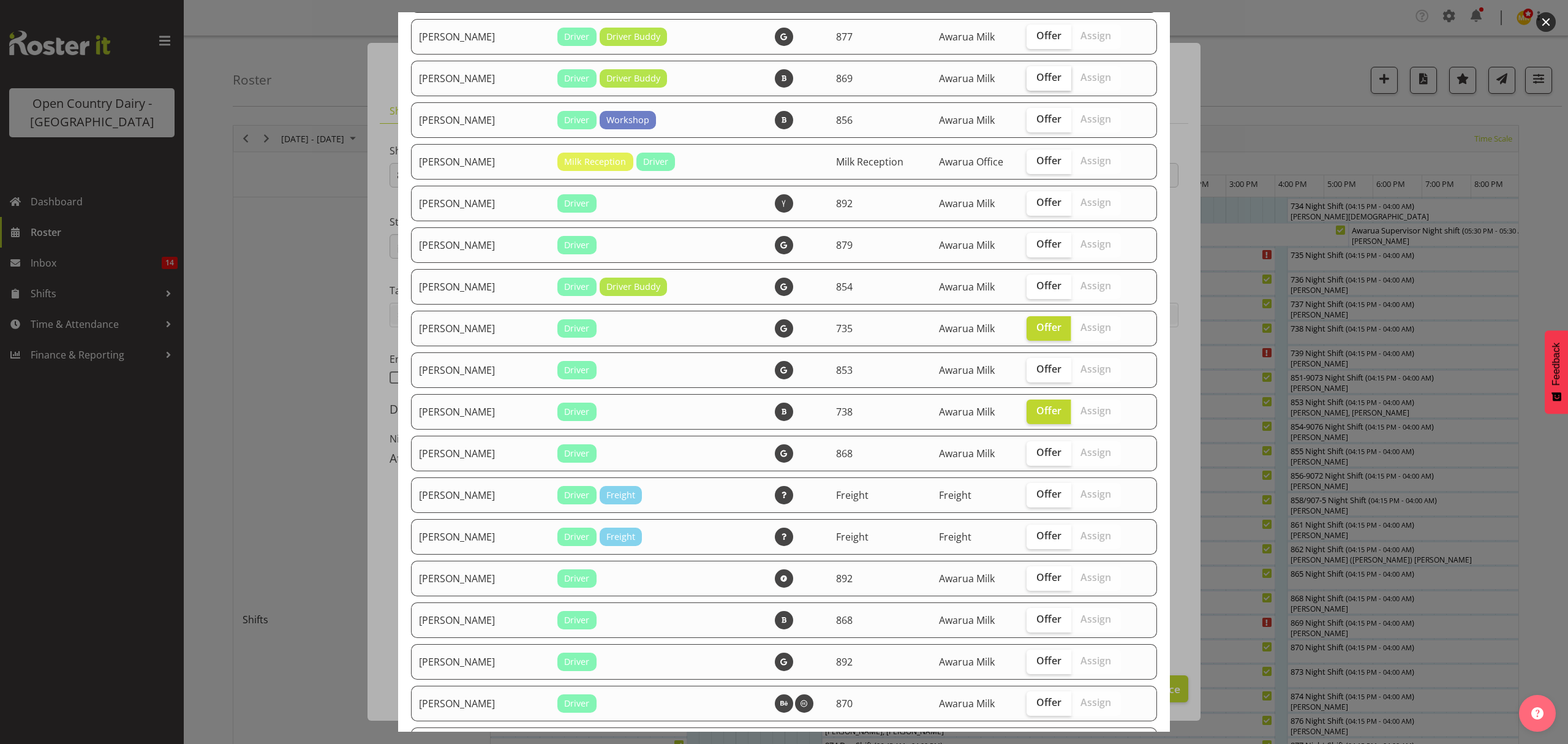
checkbox input "true"
click at [1037, 31] on span "Offer" at bounding box center [1049, 35] width 25 height 12
click at [1028, 32] on input "Offer" at bounding box center [1030, 35] width 8 height 8
checkbox input "true"
click at [1028, 443] on label "Offer" at bounding box center [1049, 453] width 44 height 24
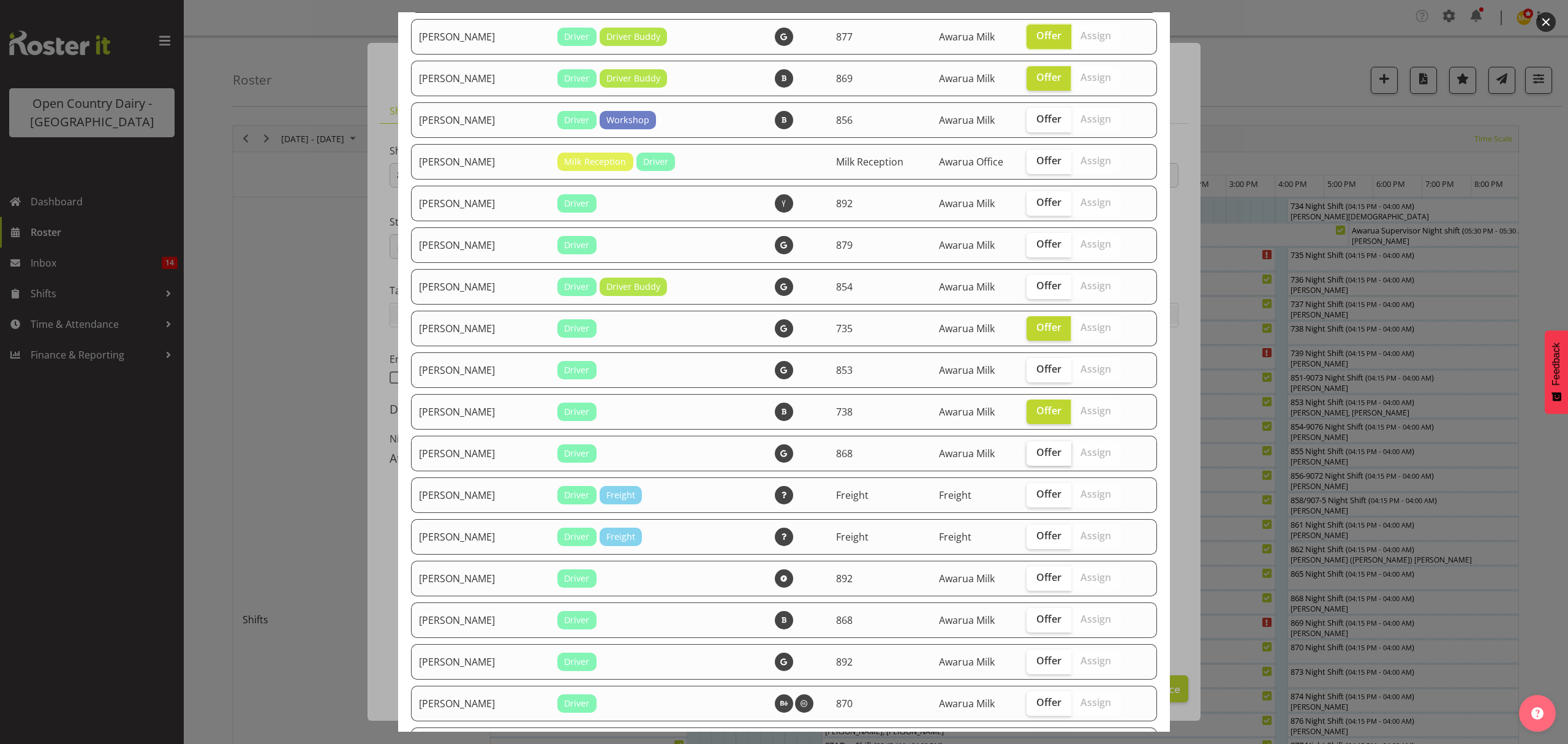
click at [1028, 448] on input "Offer" at bounding box center [1030, 452] width 8 height 8
checkbox input "true"
click at [1037, 620] on span "Offer" at bounding box center [1049, 619] width 25 height 12
click at [1033, 620] on input "Offer" at bounding box center [1030, 618] width 8 height 8
checkbox input "true"
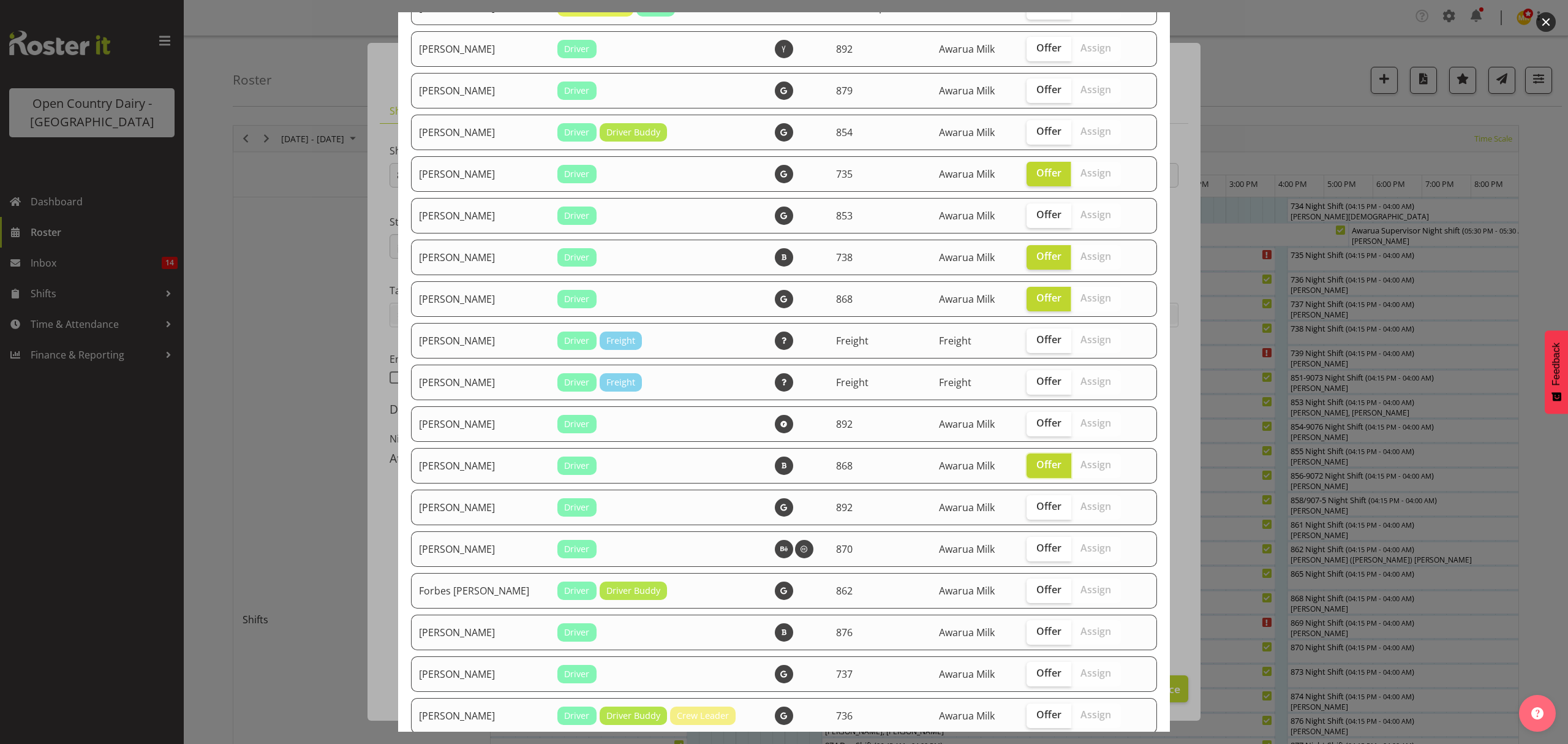
scroll to position [490, 0]
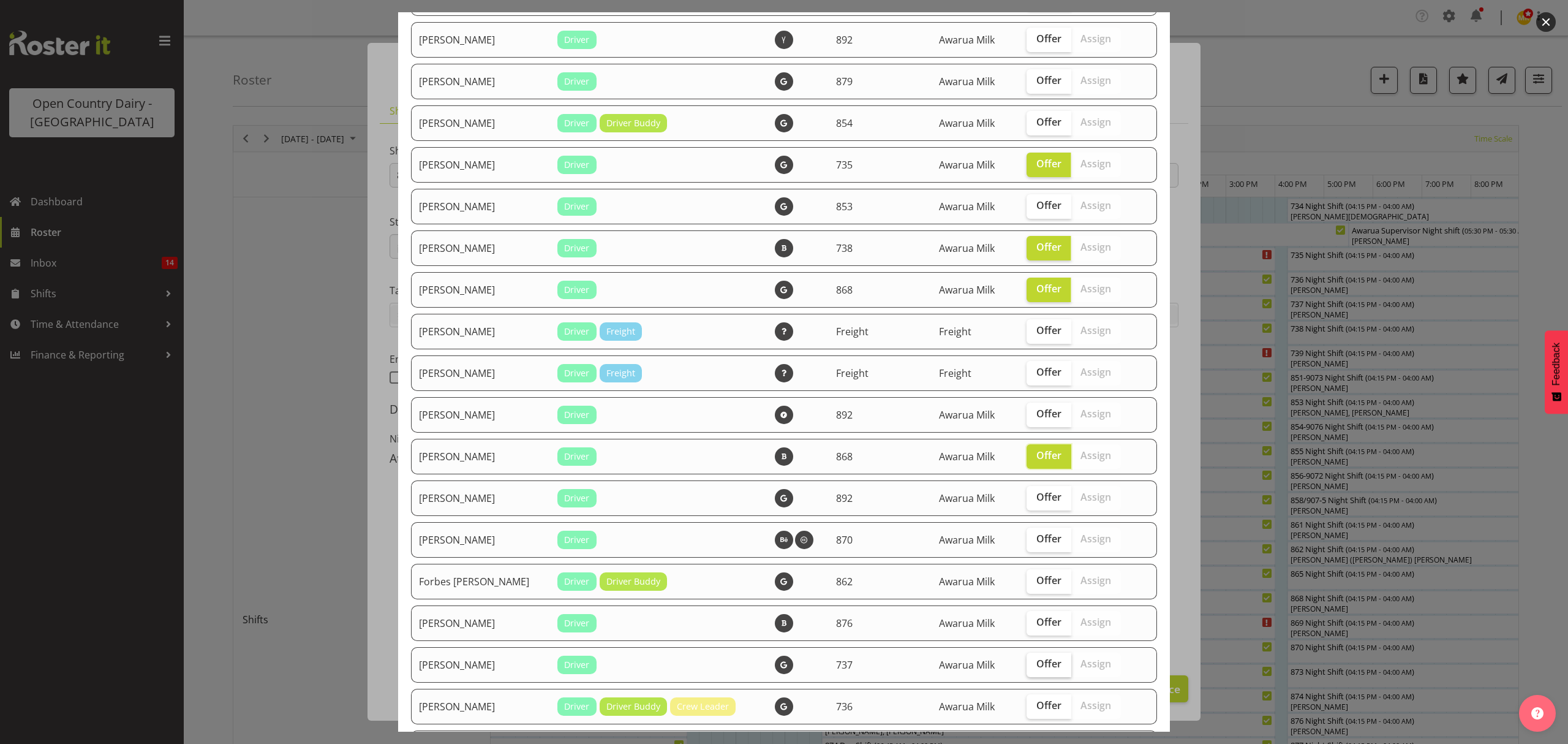
click at [1037, 658] on span "Offer" at bounding box center [1049, 663] width 25 height 12
click at [1032, 660] on input "Offer" at bounding box center [1030, 663] width 8 height 8
checkbox input "true"
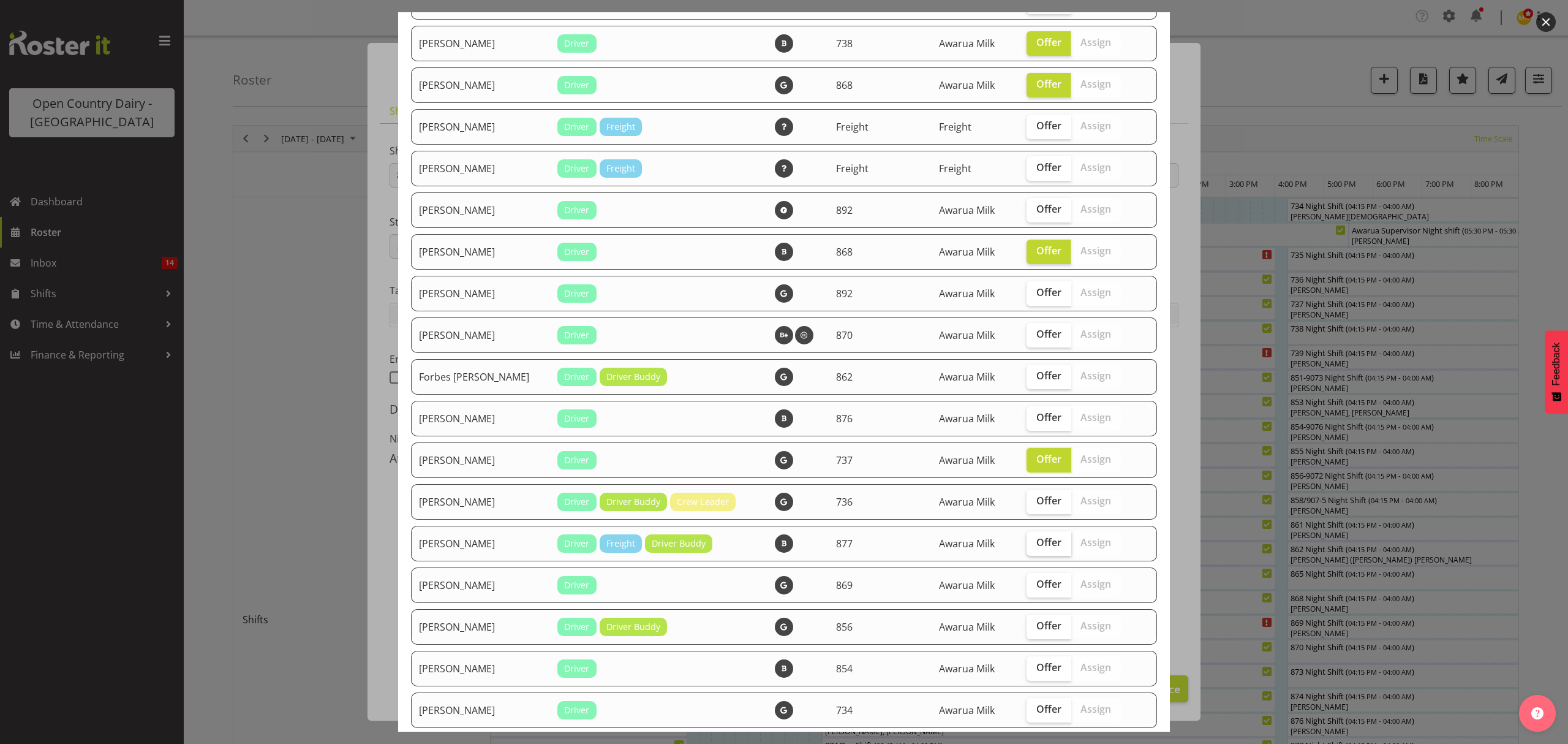
scroll to position [898, 0]
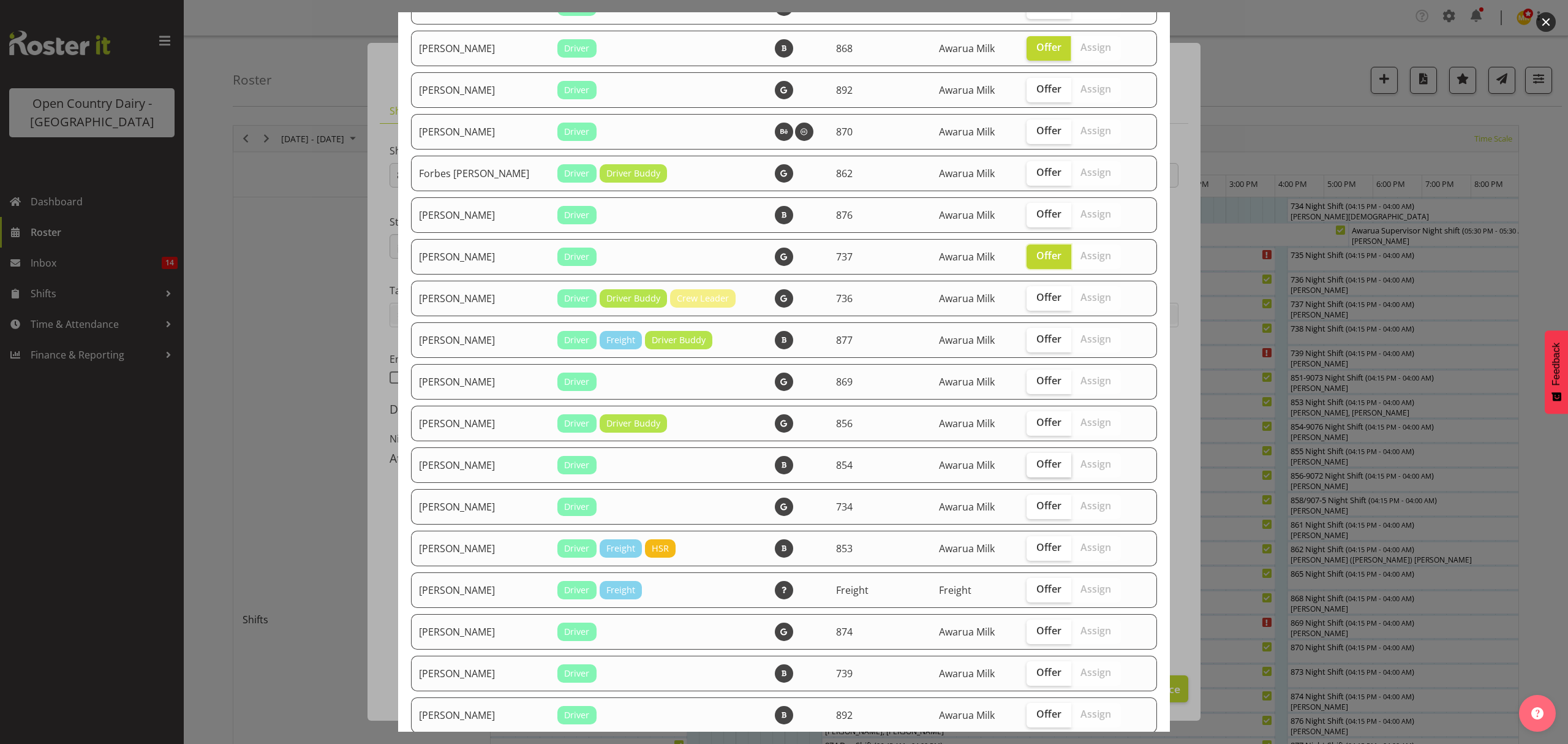
click at [1033, 454] on label "Offer" at bounding box center [1049, 464] width 44 height 24
click at [1033, 460] on input "Offer" at bounding box center [1030, 464] width 8 height 8
checkbox input "true"
click at [1037, 541] on span "Offer" at bounding box center [1049, 548] width 25 height 12
click at [1030, 543] on input "Offer" at bounding box center [1030, 547] width 8 height 8
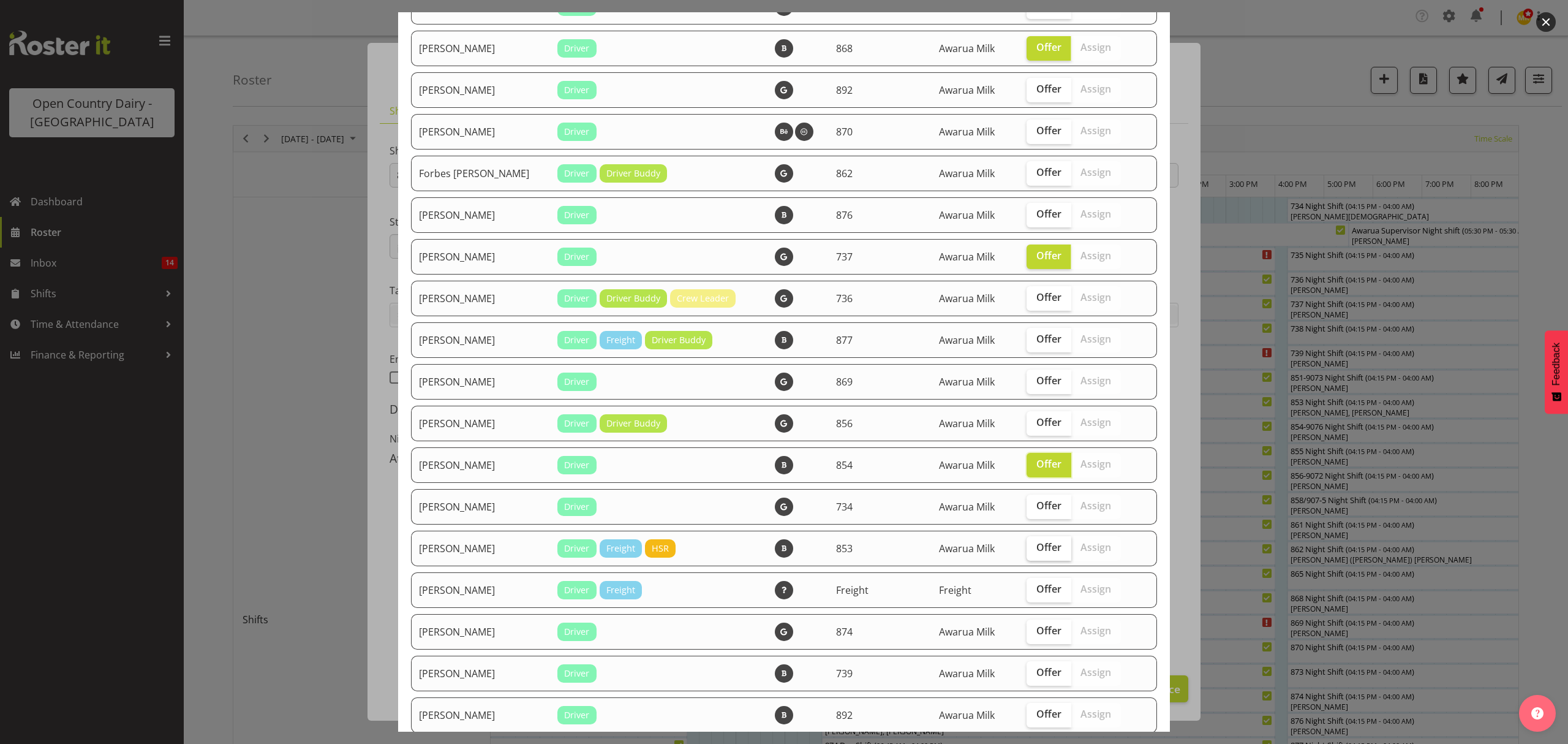
checkbox input "true"
click at [1034, 579] on label "Offer" at bounding box center [1049, 590] width 44 height 24
click at [1034, 585] on input "Offer" at bounding box center [1030, 589] width 8 height 8
click at [1037, 583] on span "Offer" at bounding box center [1049, 589] width 25 height 12
click at [1034, 585] on input "Offer" at bounding box center [1030, 589] width 8 height 8
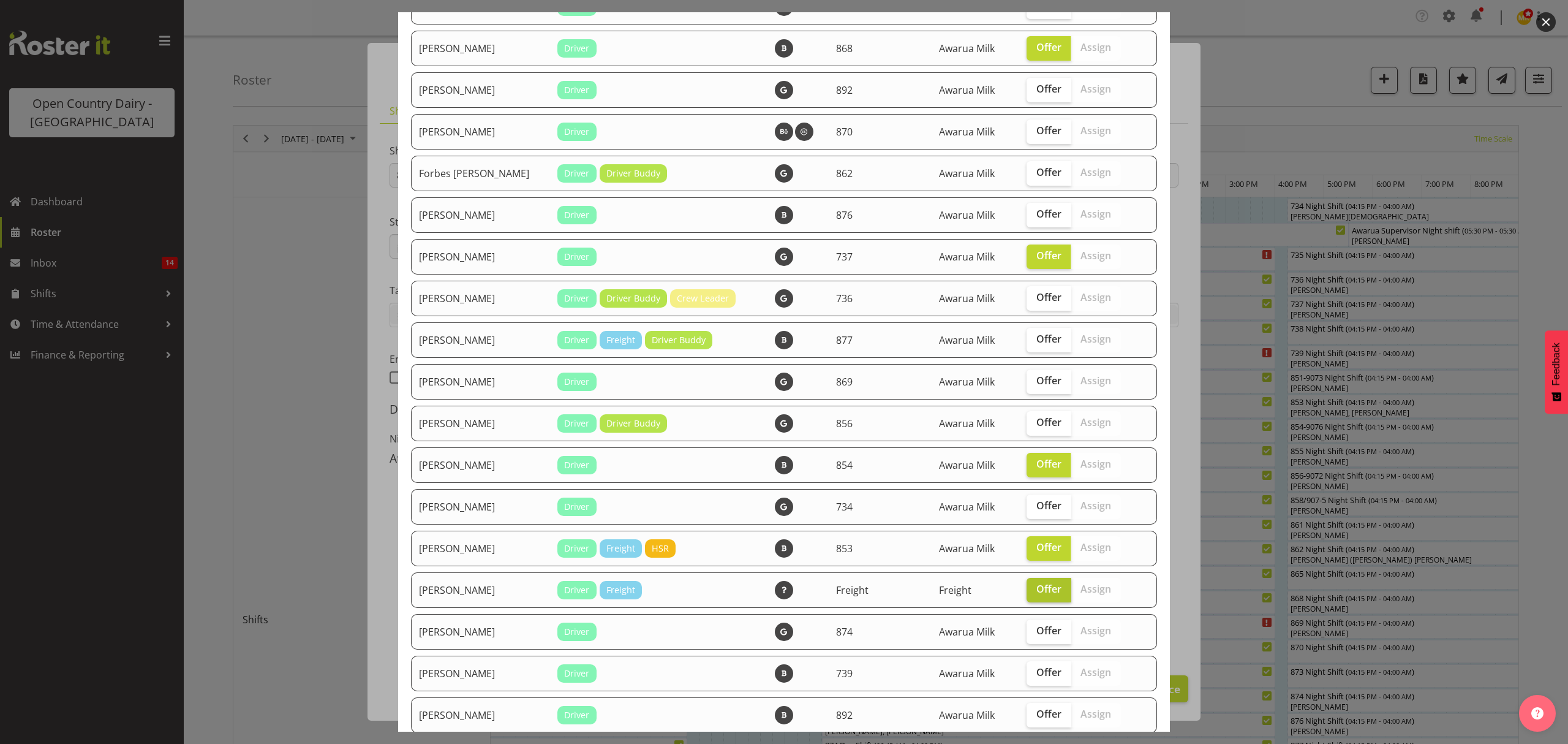
checkbox input "false"
click at [1037, 666] on span "Offer" at bounding box center [1049, 673] width 25 height 12
click at [1027, 668] on input "Offer" at bounding box center [1030, 672] width 8 height 8
checkbox input "true"
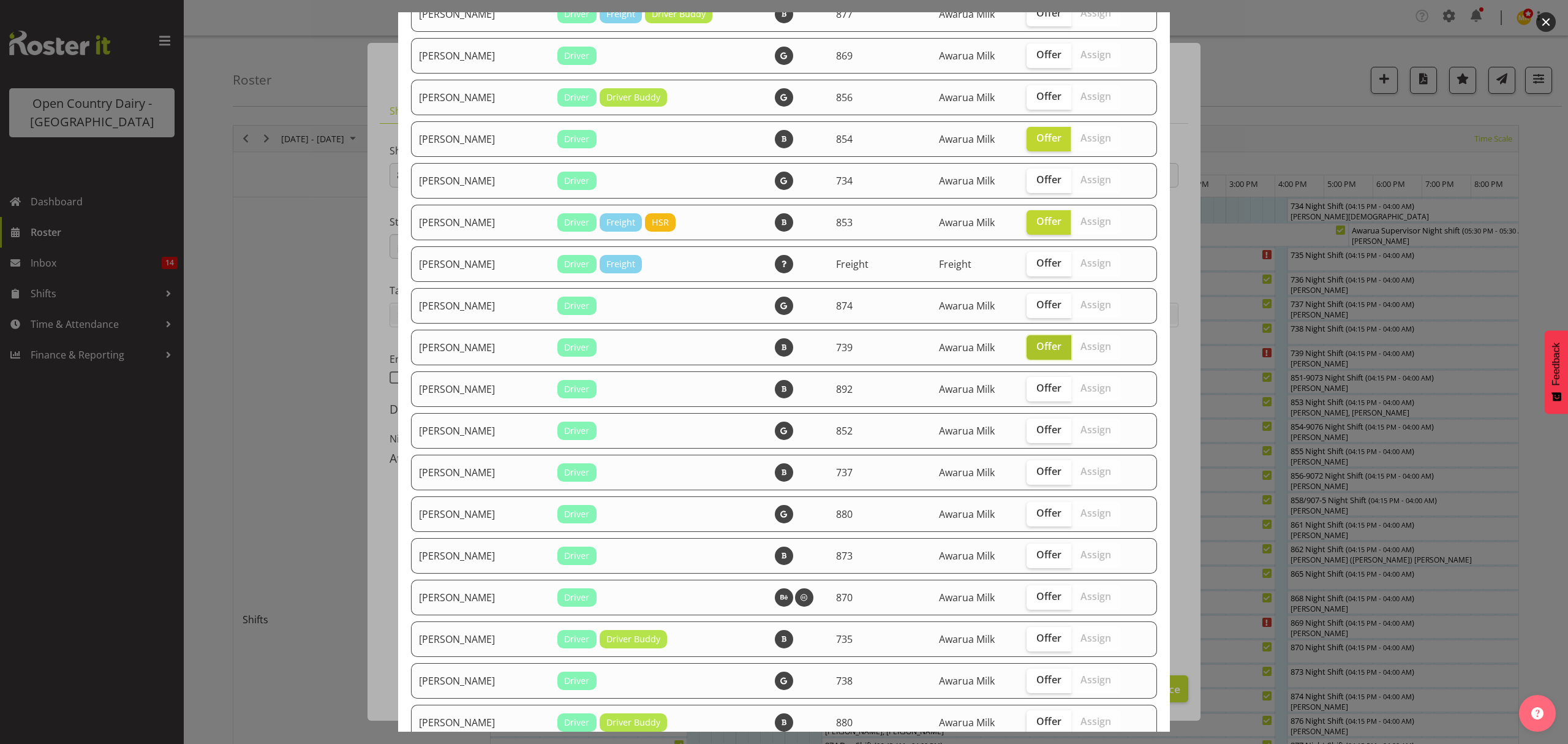
scroll to position [1226, 0]
click at [1038, 471] on span "Offer" at bounding box center [1049, 470] width 25 height 12
click at [1034, 471] on input "Offer" at bounding box center [1030, 470] width 8 height 8
checkbox input "true"
click at [1038, 633] on span "Offer" at bounding box center [1049, 637] width 25 height 12
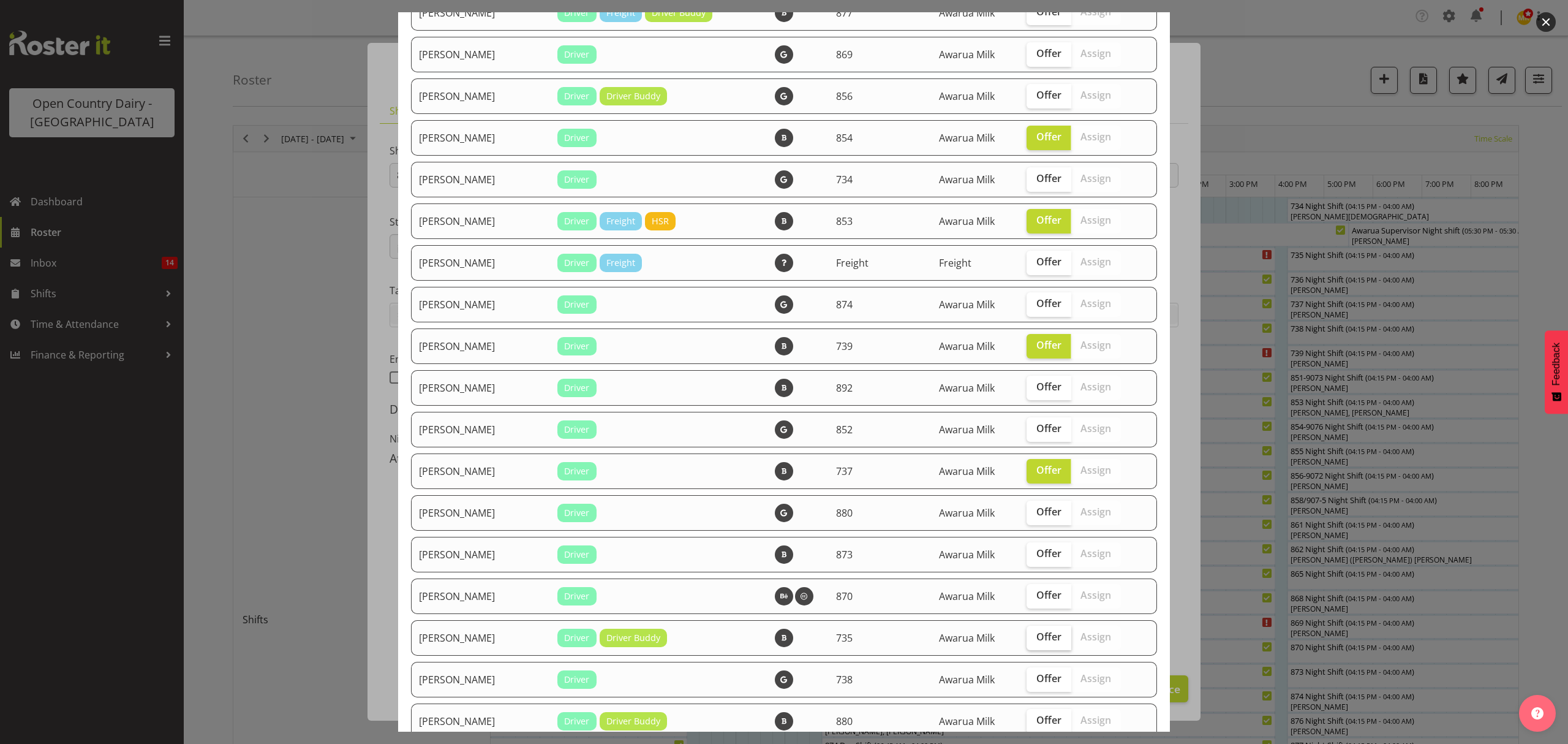
click at [1034, 633] on input "Offer" at bounding box center [1030, 636] width 8 height 8
checkbox input "true"
click at [1037, 679] on span "Offer" at bounding box center [1049, 679] width 25 height 12
click at [1032, 679] on input "Offer" at bounding box center [1030, 678] width 8 height 8
checkbox input "true"
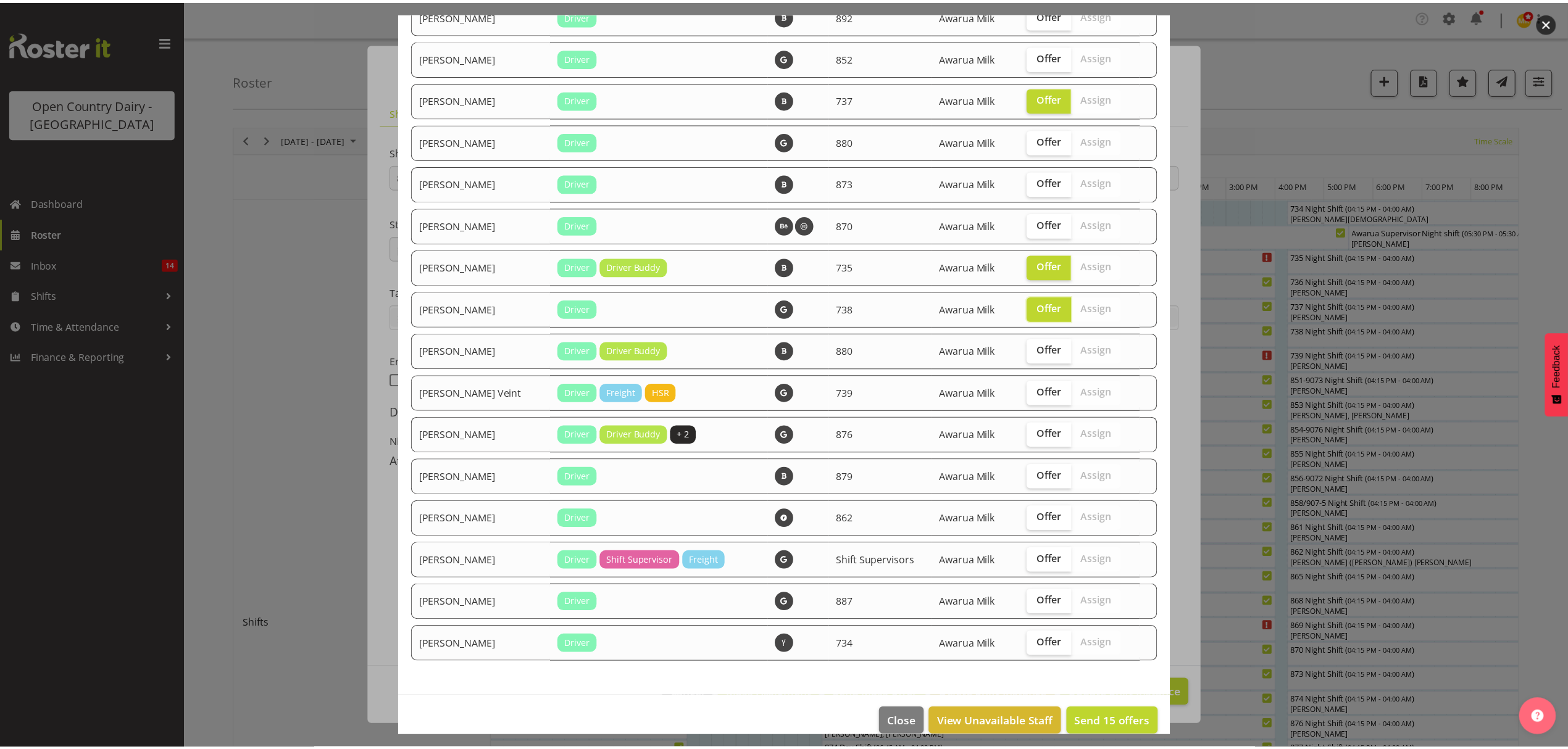
scroll to position [1626, 0]
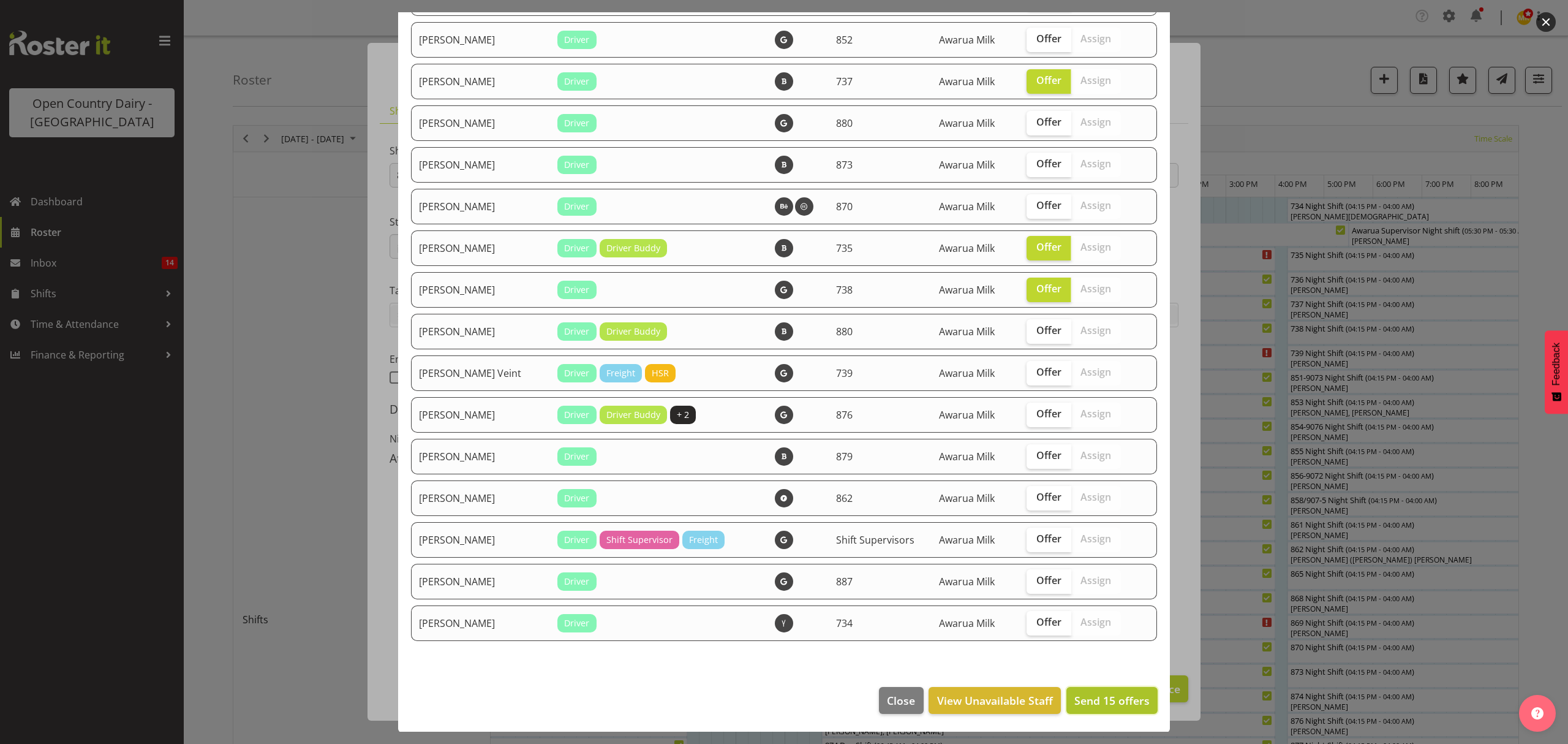
click at [1086, 702] on span "Send 15 offers" at bounding box center [1112, 700] width 76 height 15
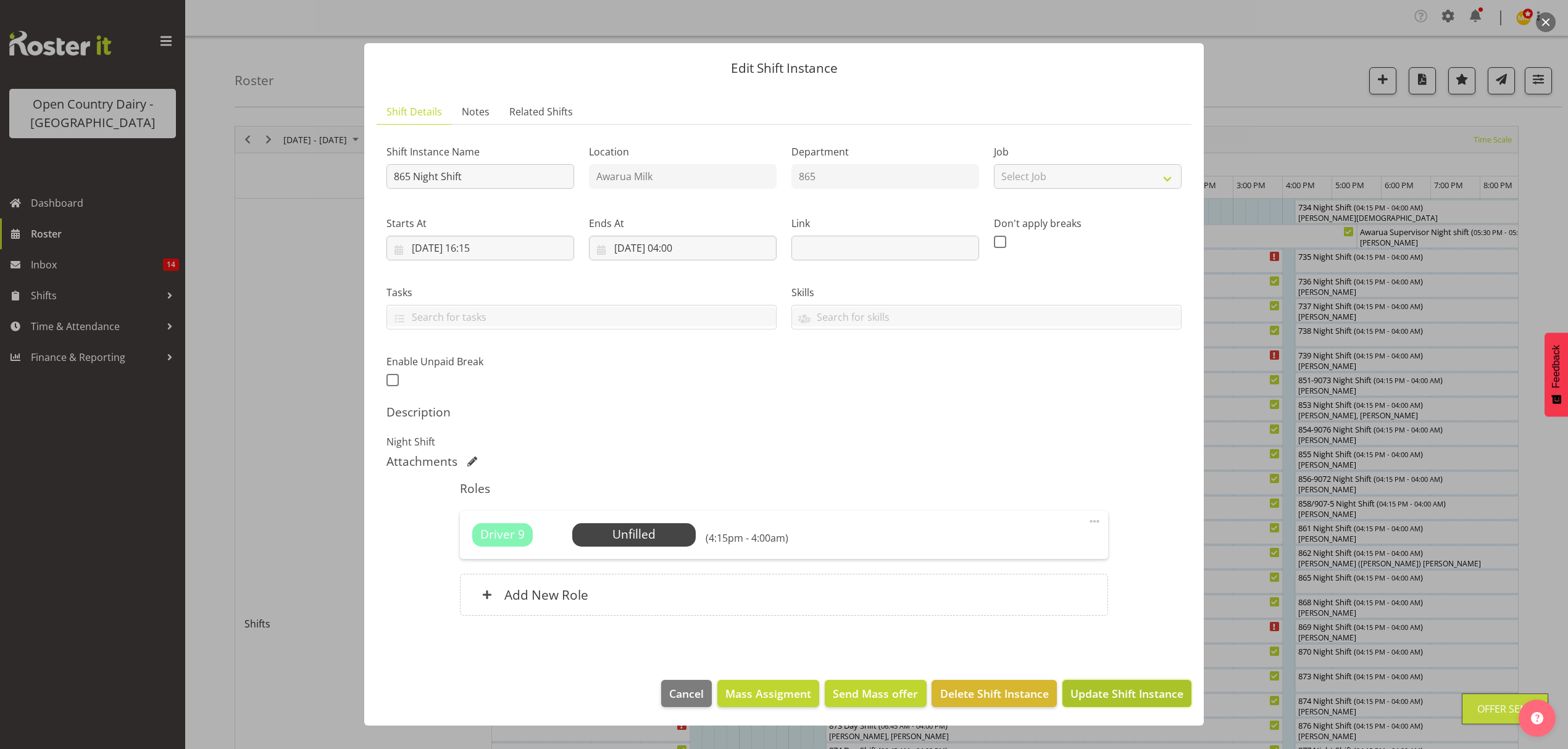
click at [1109, 692] on span "Update Shift Instance" at bounding box center [1127, 693] width 113 height 16
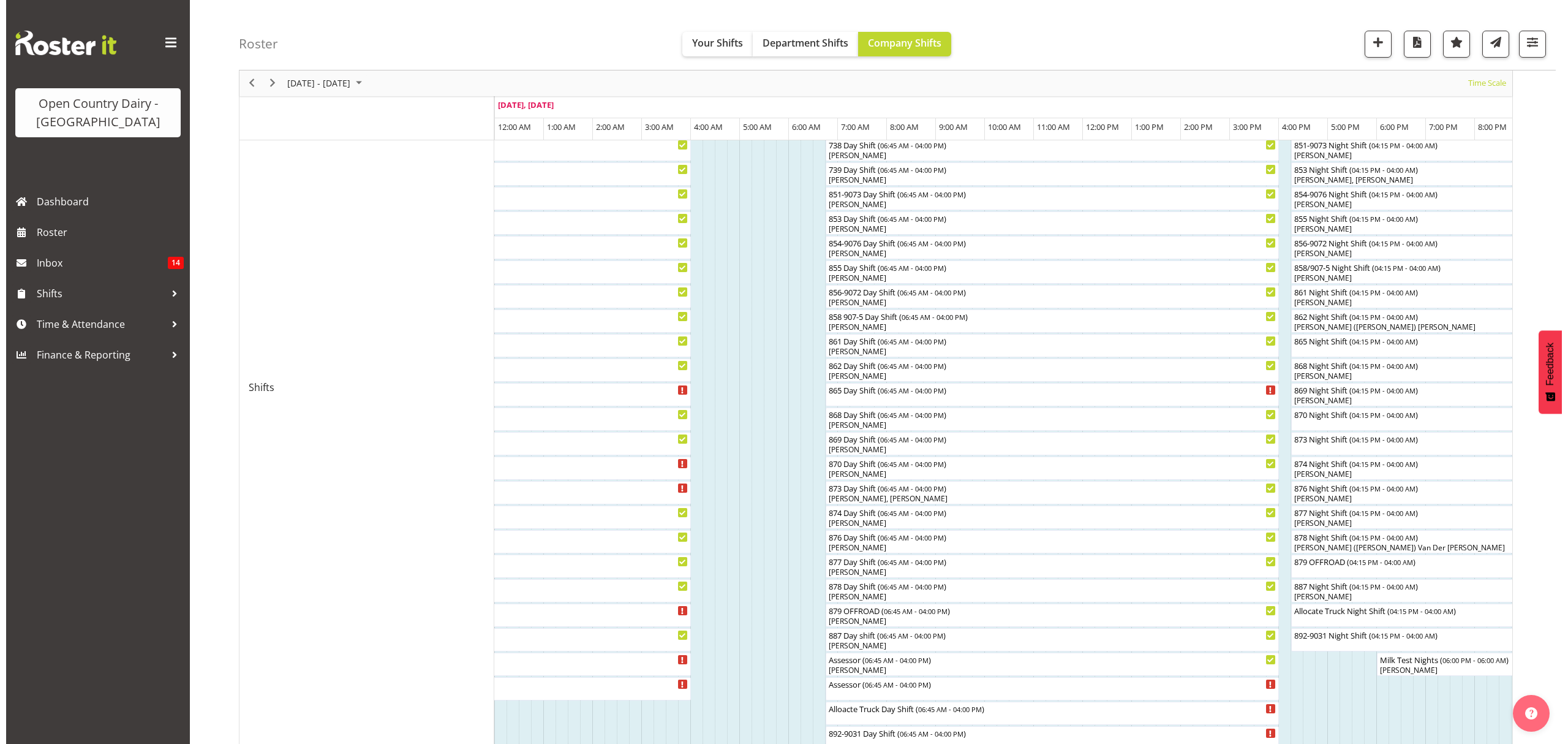
scroll to position [245, 0]
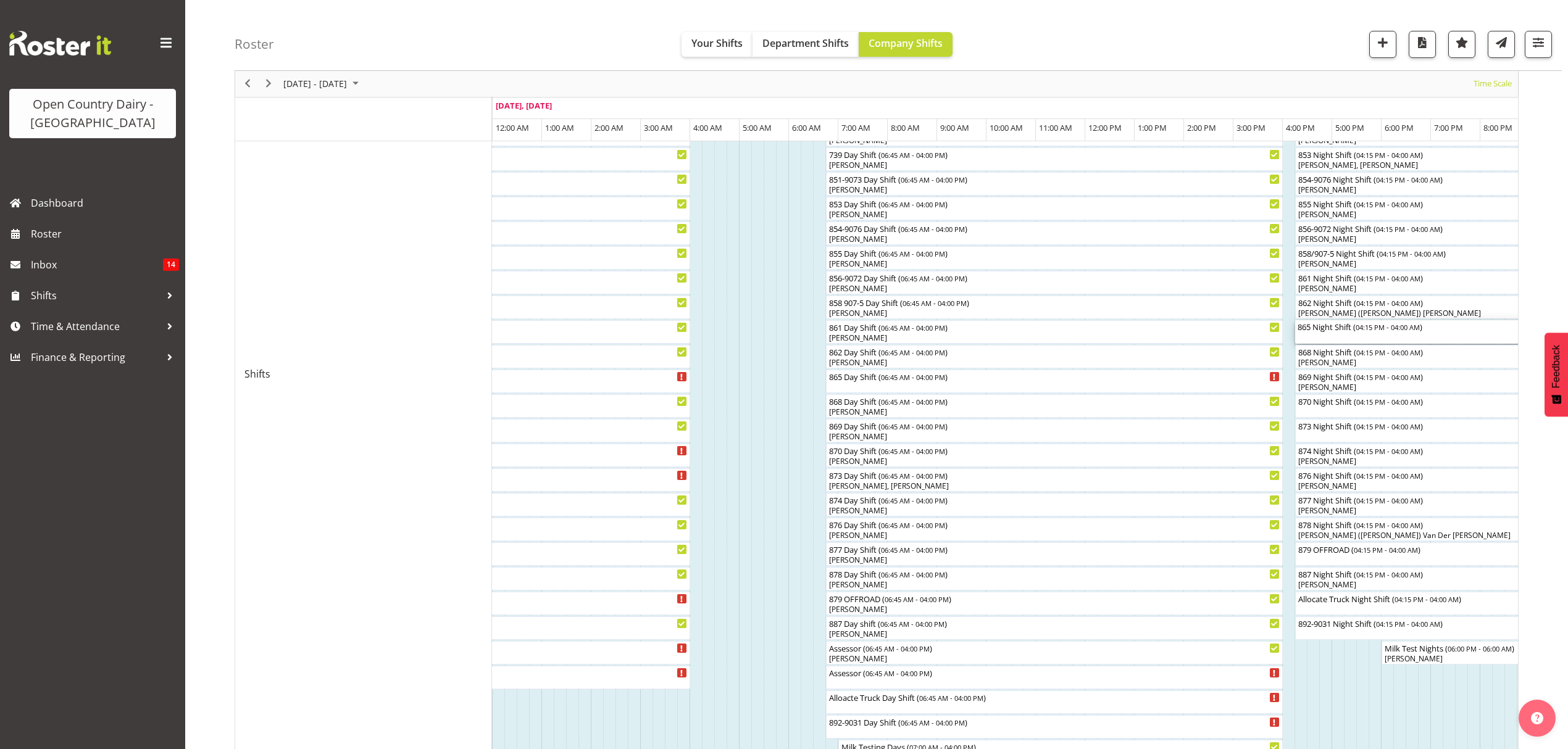
click at [1362, 337] on div "865 Night Shift ( 04:15 PM - 04:00 AM )" at bounding box center [1585, 332] width 575 height 24
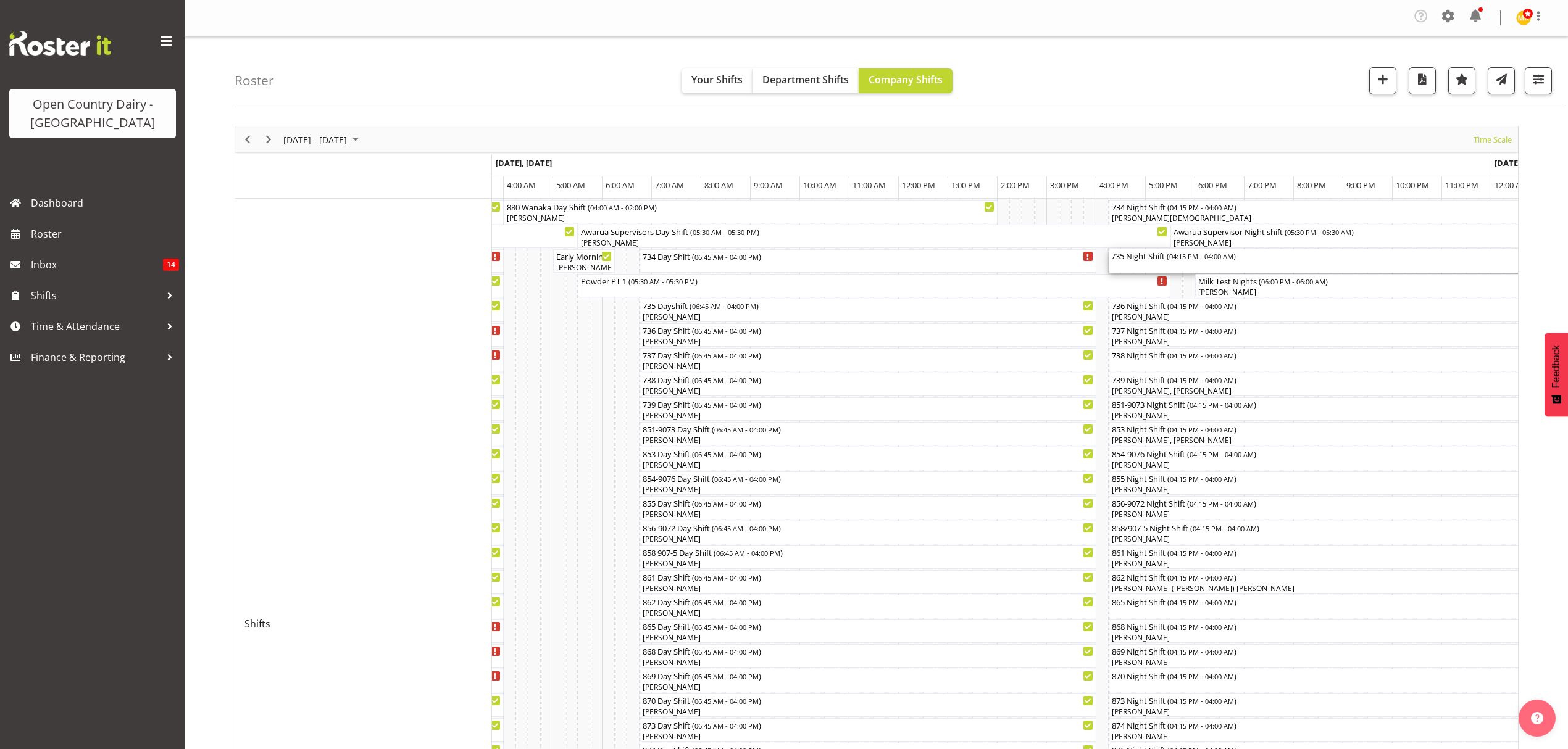
click at [1133, 270] on div "735 Night Shift ( 04:15 PM - 04:00 AM )" at bounding box center [1398, 261] width 575 height 24
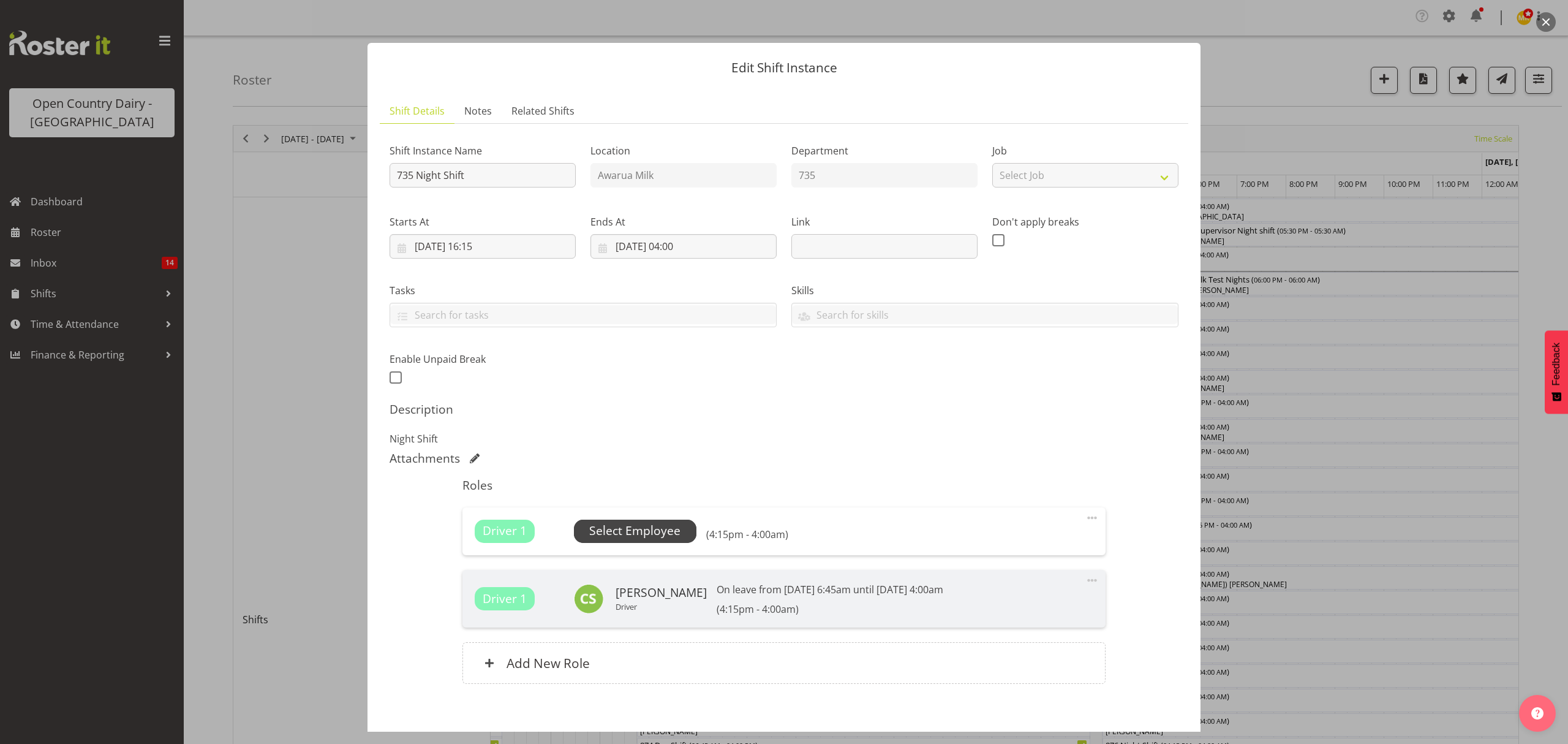
click at [619, 530] on span "Select Employee" at bounding box center [635, 531] width 92 height 18
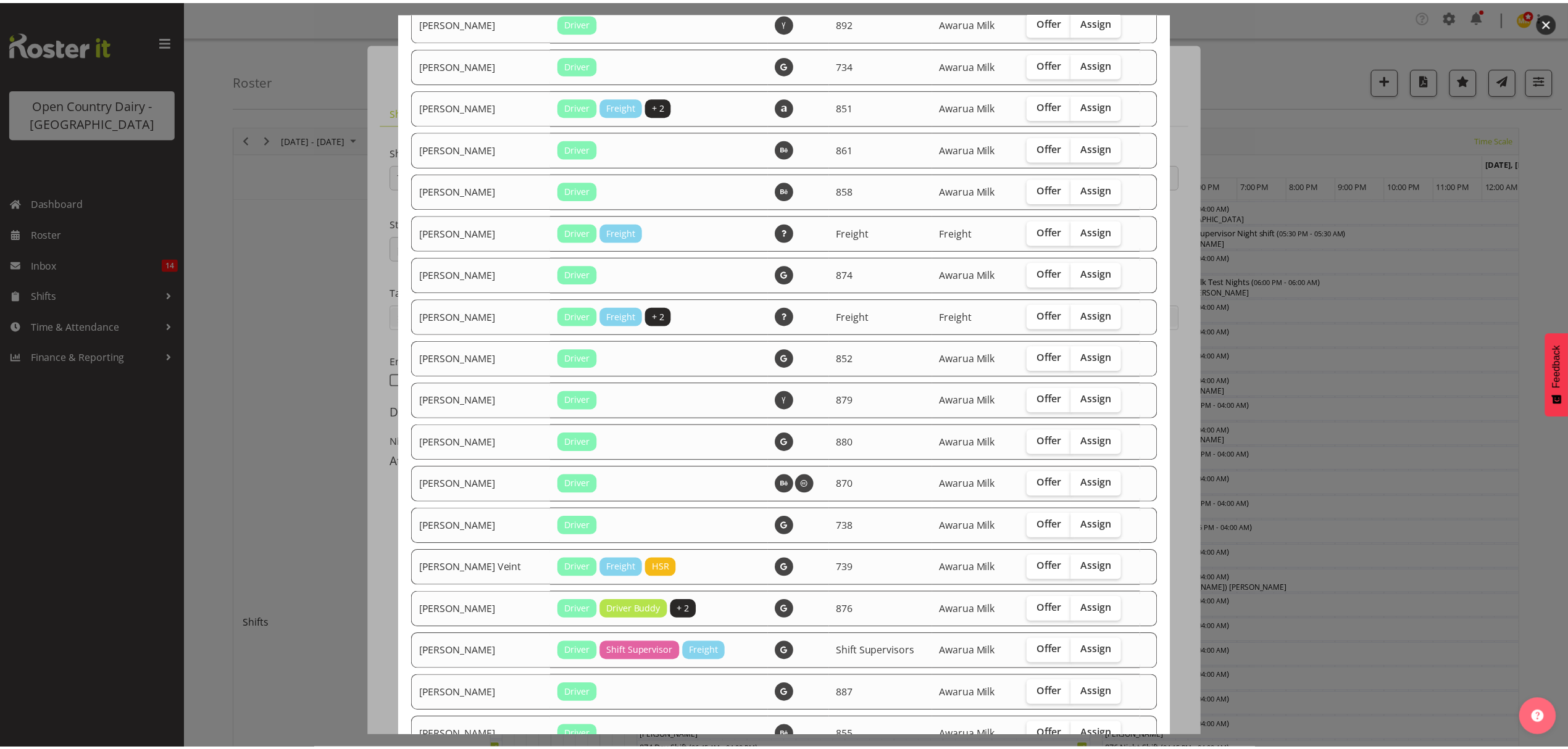
scroll to position [1458, 0]
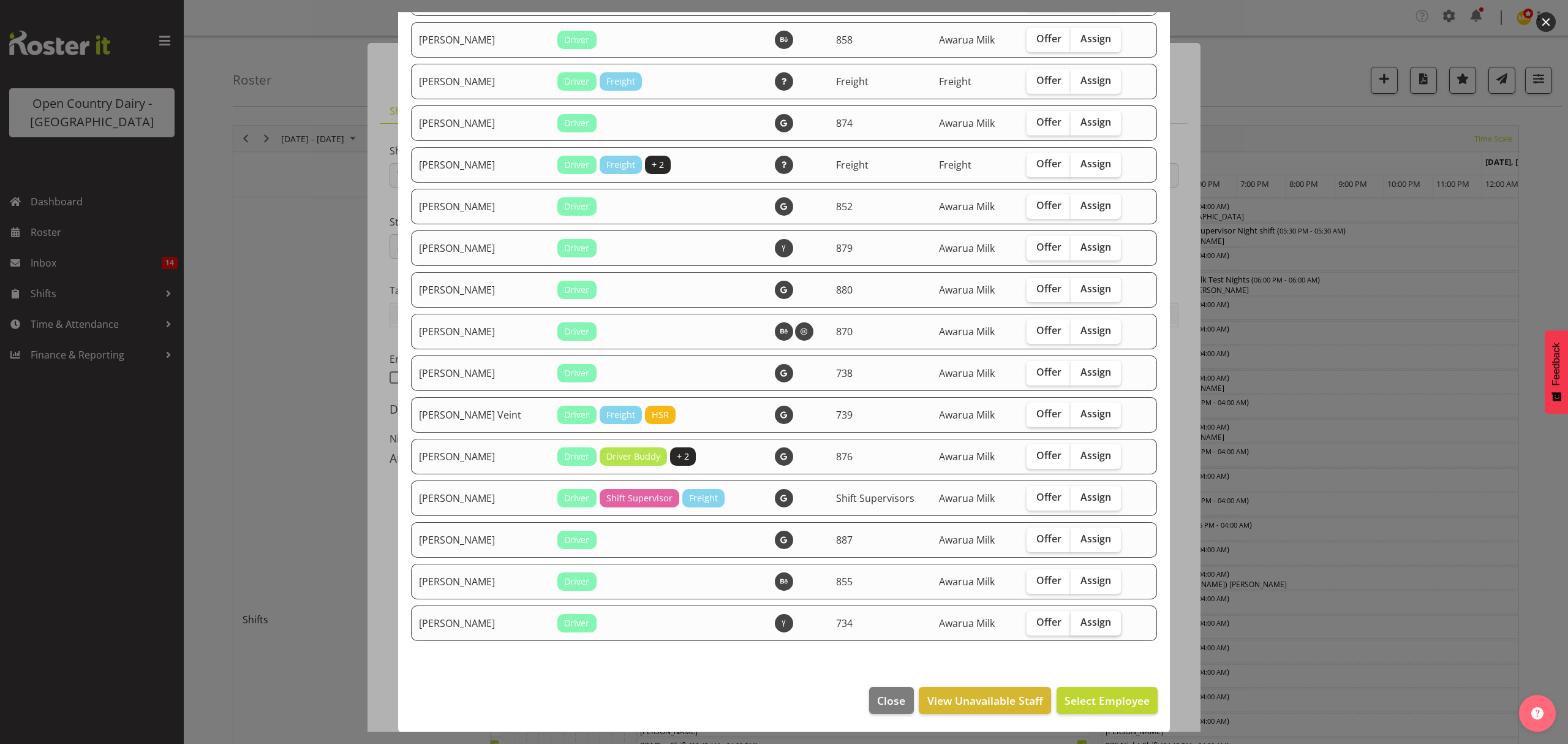
click at [1084, 624] on span "Assign" at bounding box center [1096, 622] width 31 height 12
click at [1079, 624] on input "Assign" at bounding box center [1074, 622] width 8 height 8
checkbox input "true"
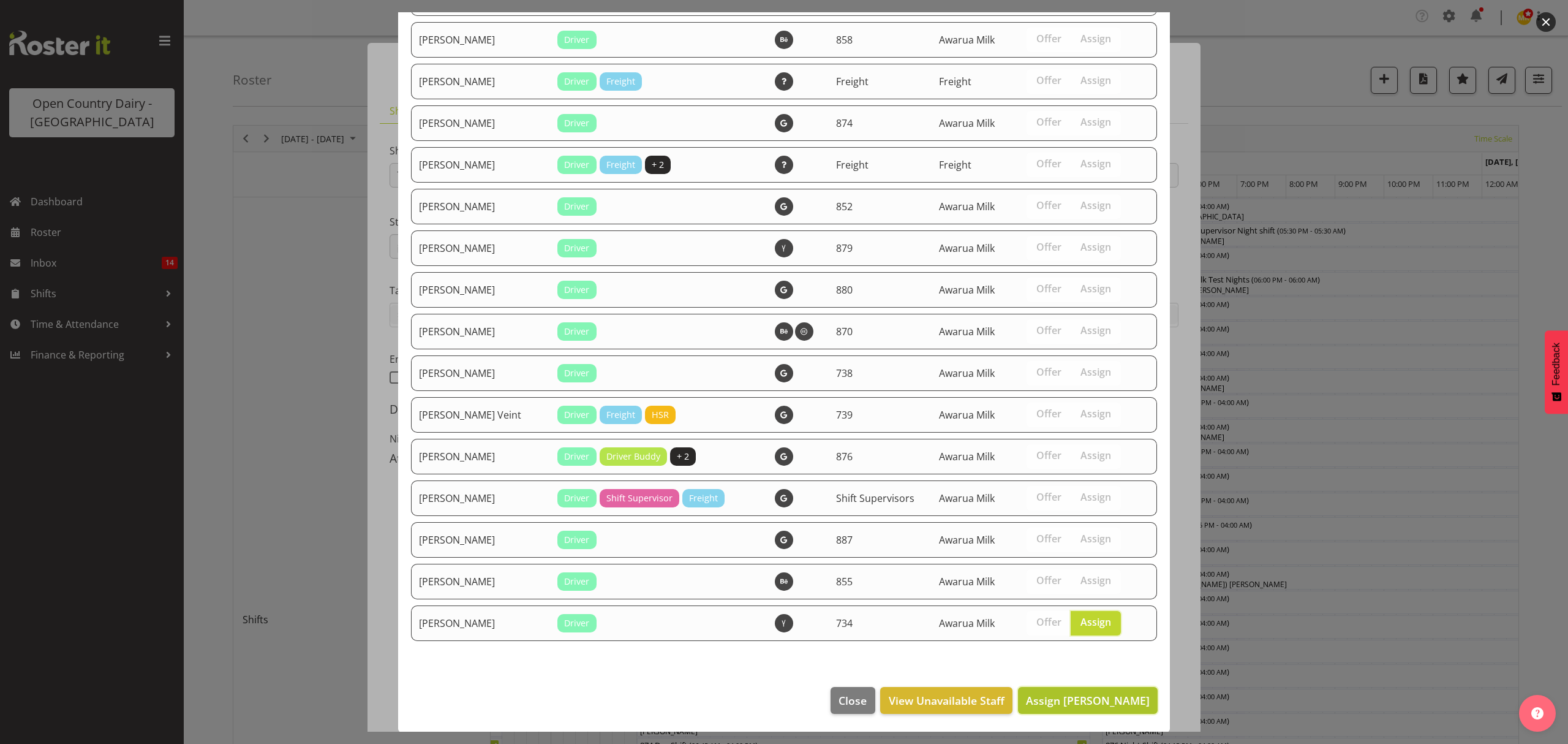
click at [1066, 696] on span "Assign Zachary Shanks" at bounding box center [1088, 700] width 123 height 15
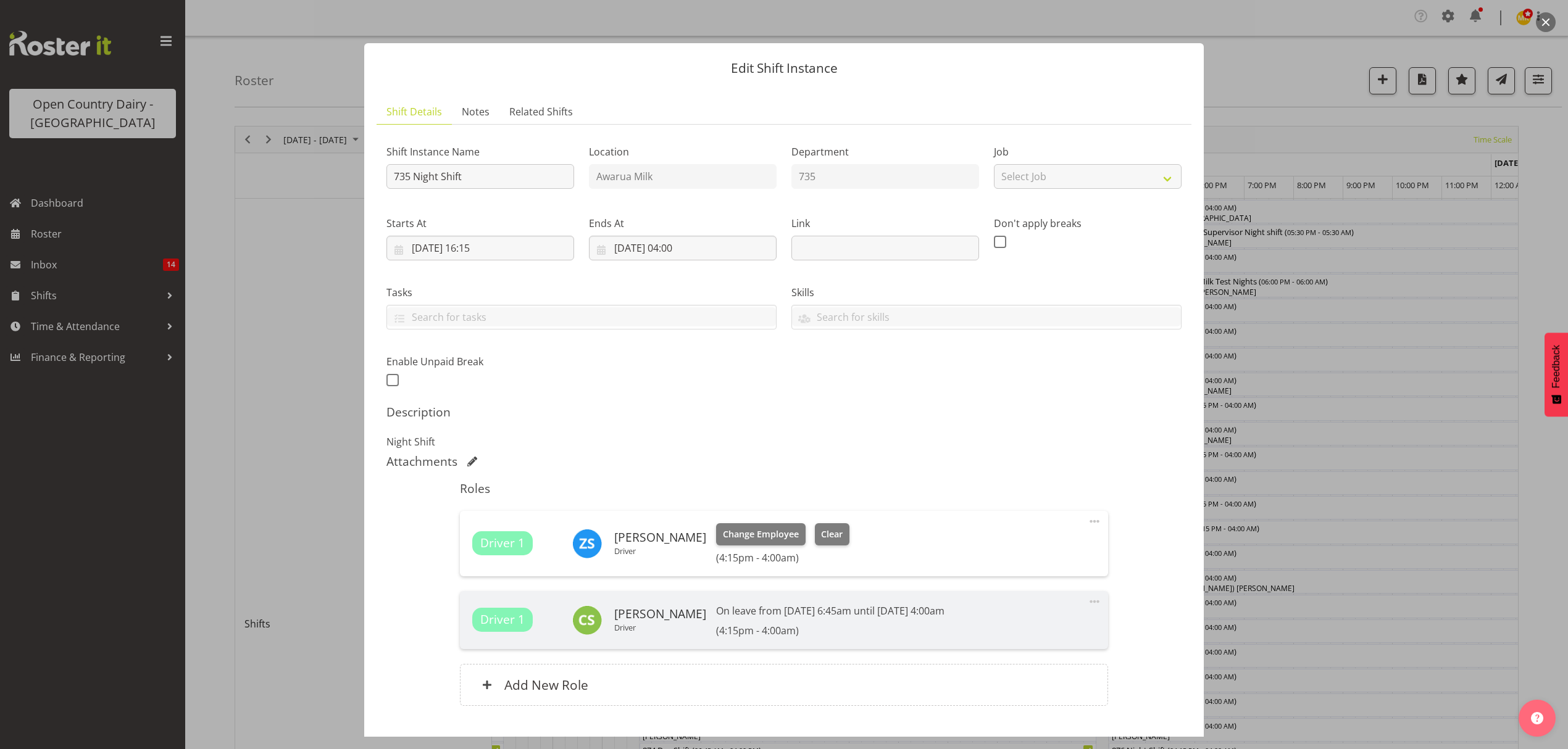
scroll to position [80, 0]
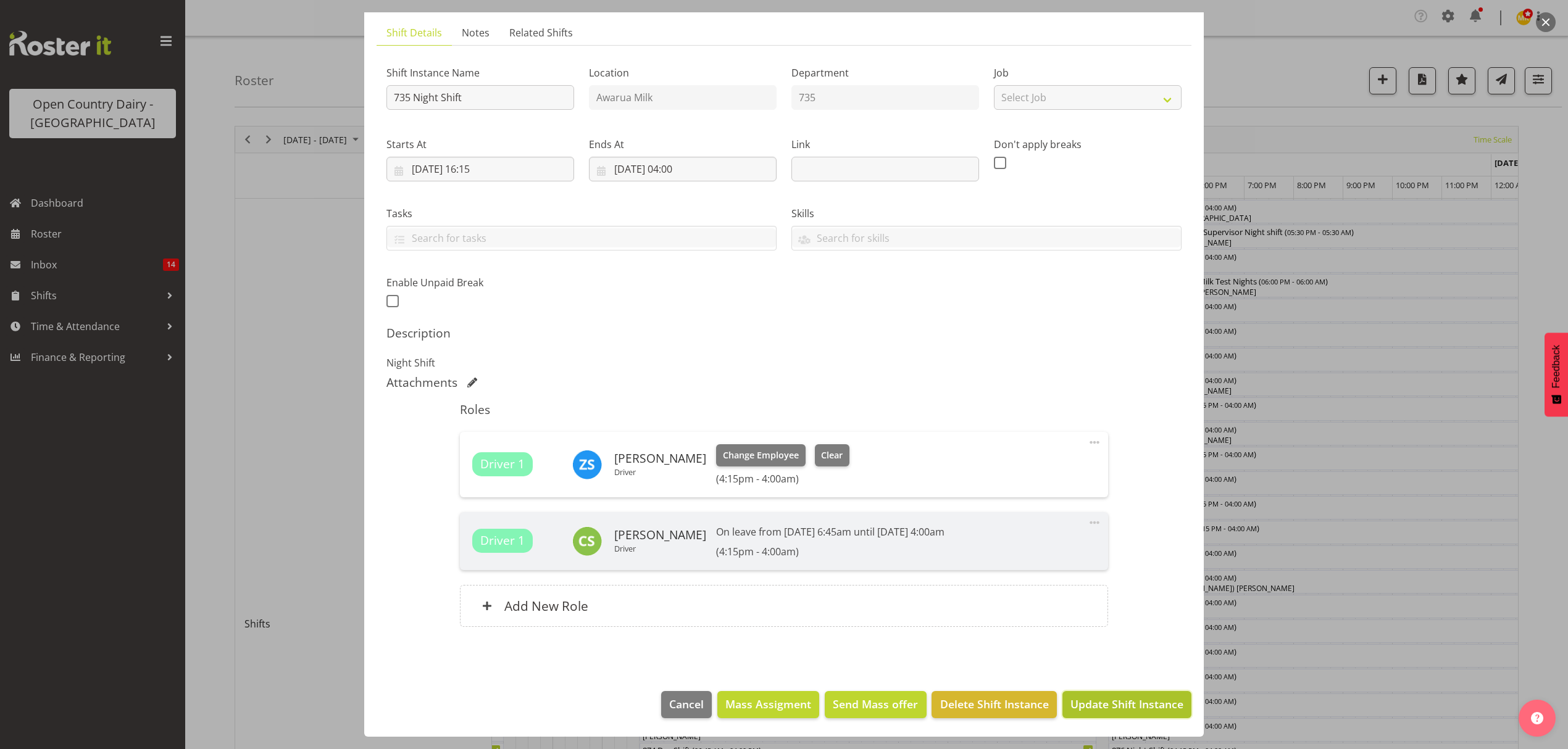
click at [1138, 706] on span "Update Shift Instance" at bounding box center [1127, 704] width 113 height 16
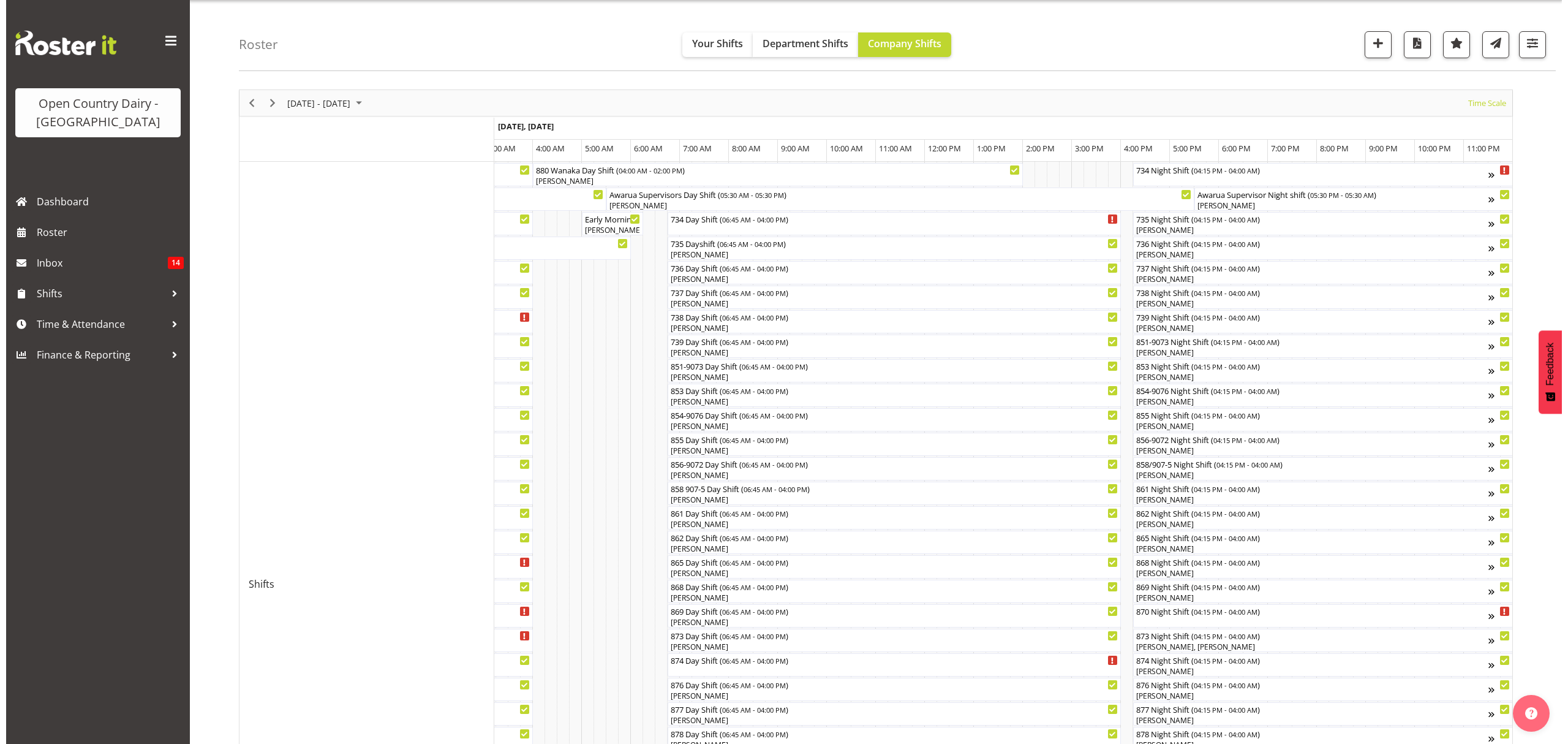
scroll to position [27, 0]
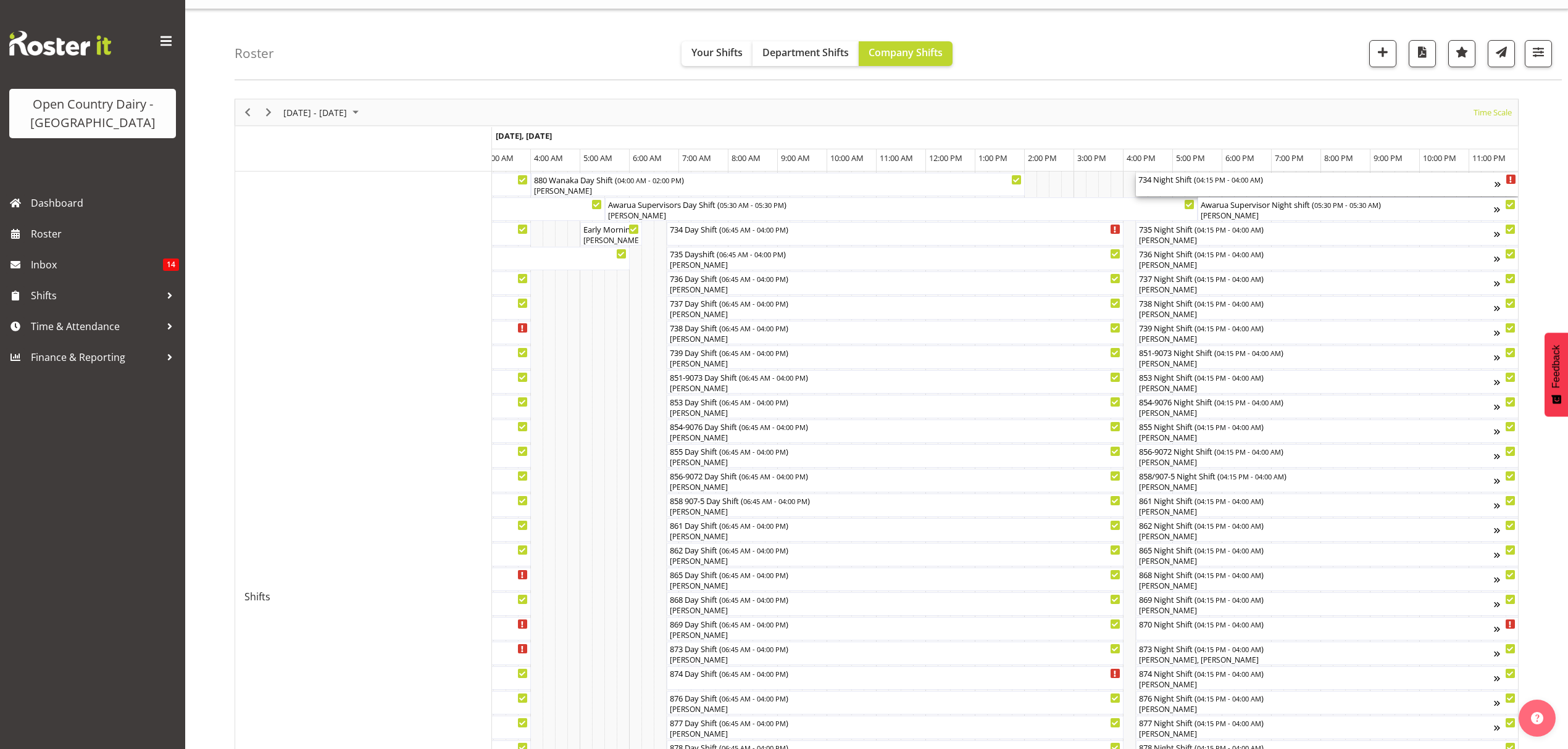
click at [1178, 182] on div "734 Night Shift ( 04:15 PM - 04:00 AM )" at bounding box center [1316, 179] width 356 height 13
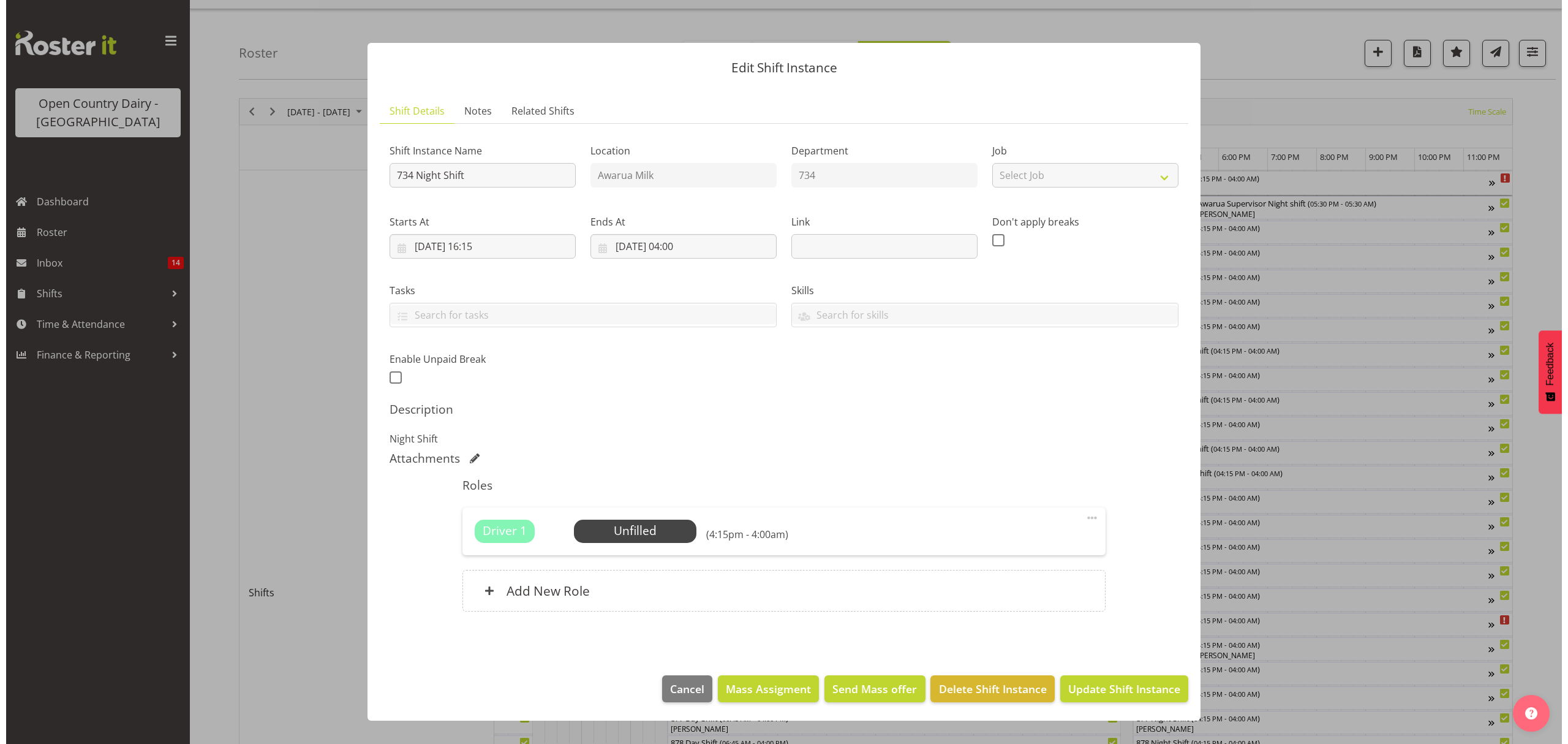
scroll to position [0, 7207]
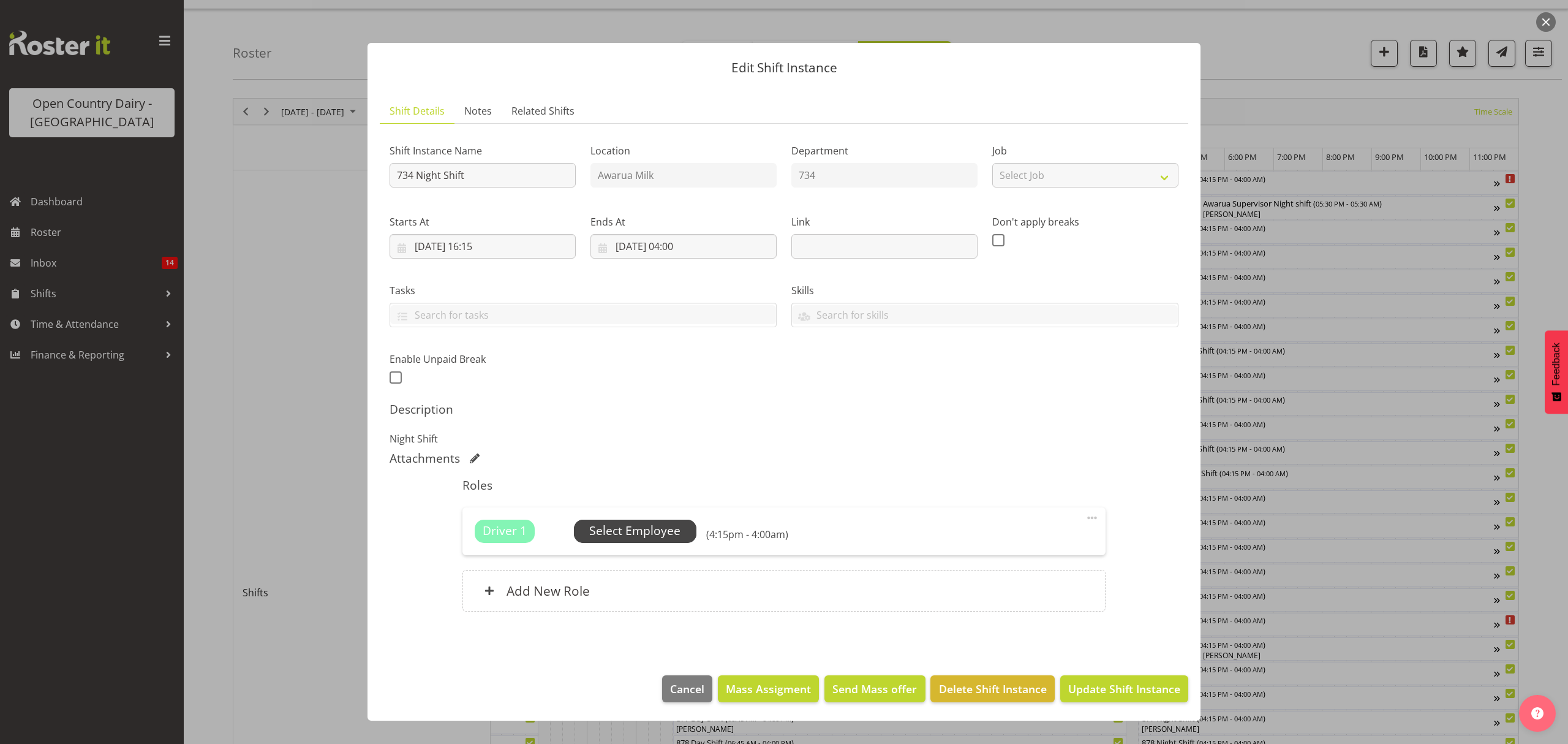
click at [600, 530] on span "Select Employee" at bounding box center [635, 531] width 92 height 18
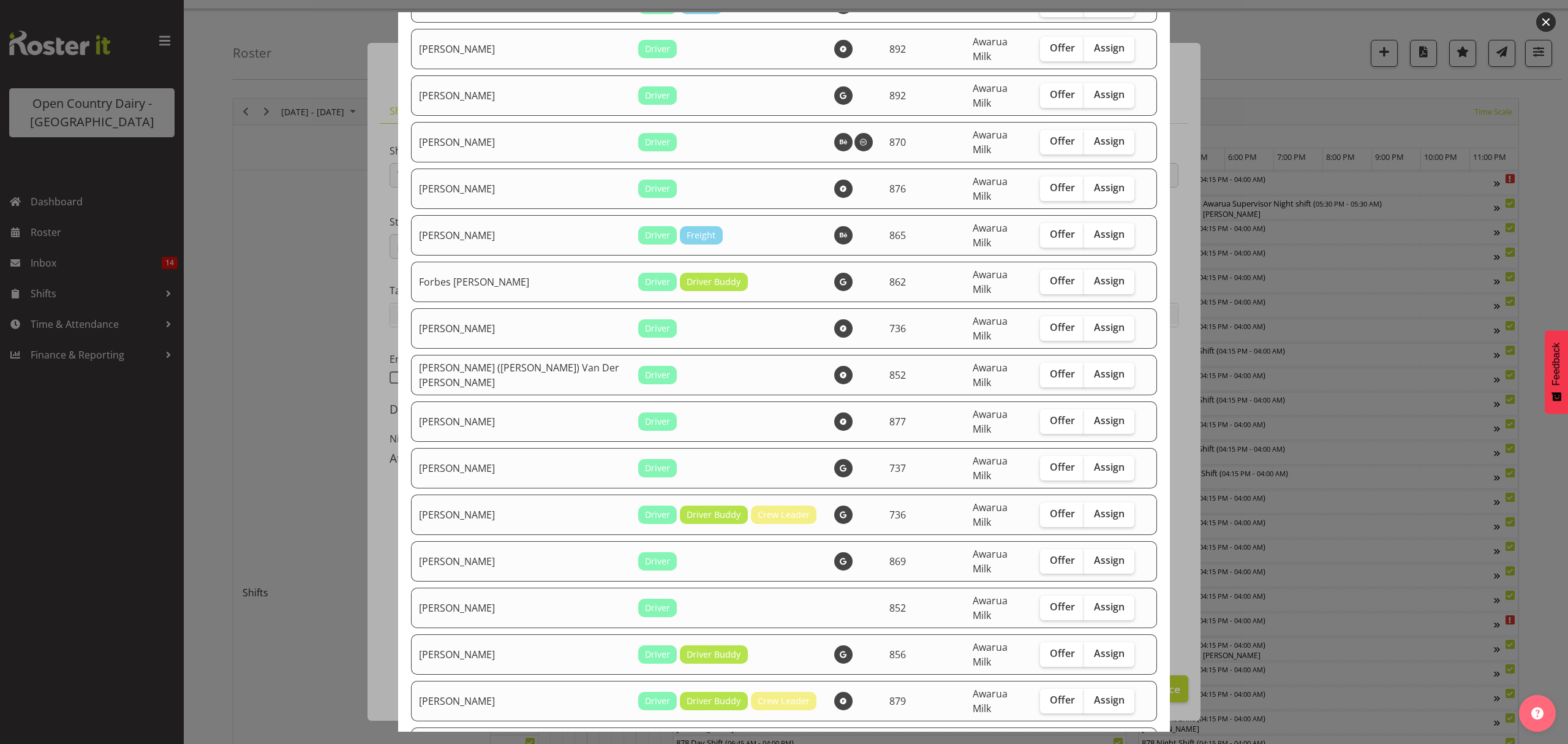
scroll to position [898, 0]
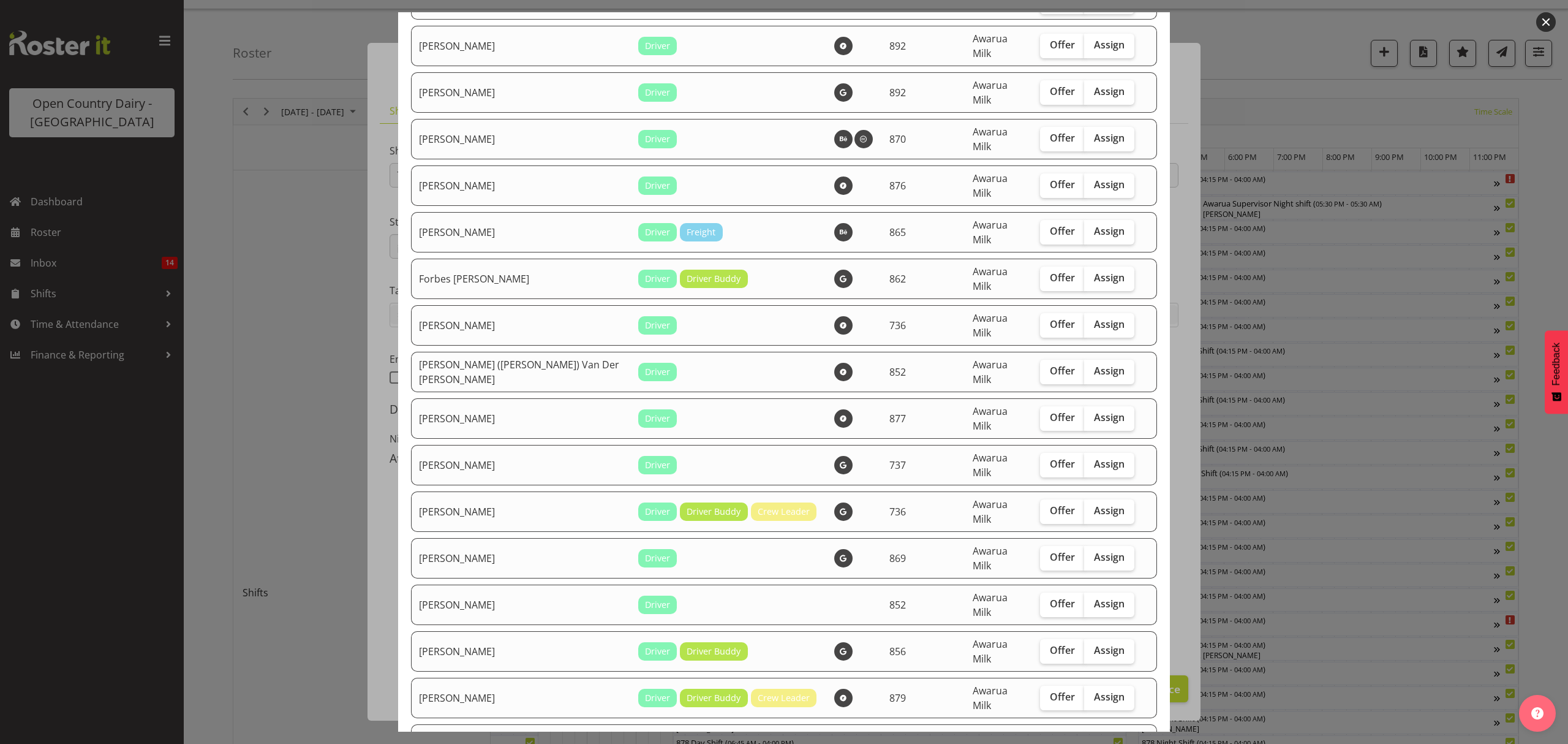
click at [1422, 370] on div at bounding box center [784, 372] width 1568 height 744
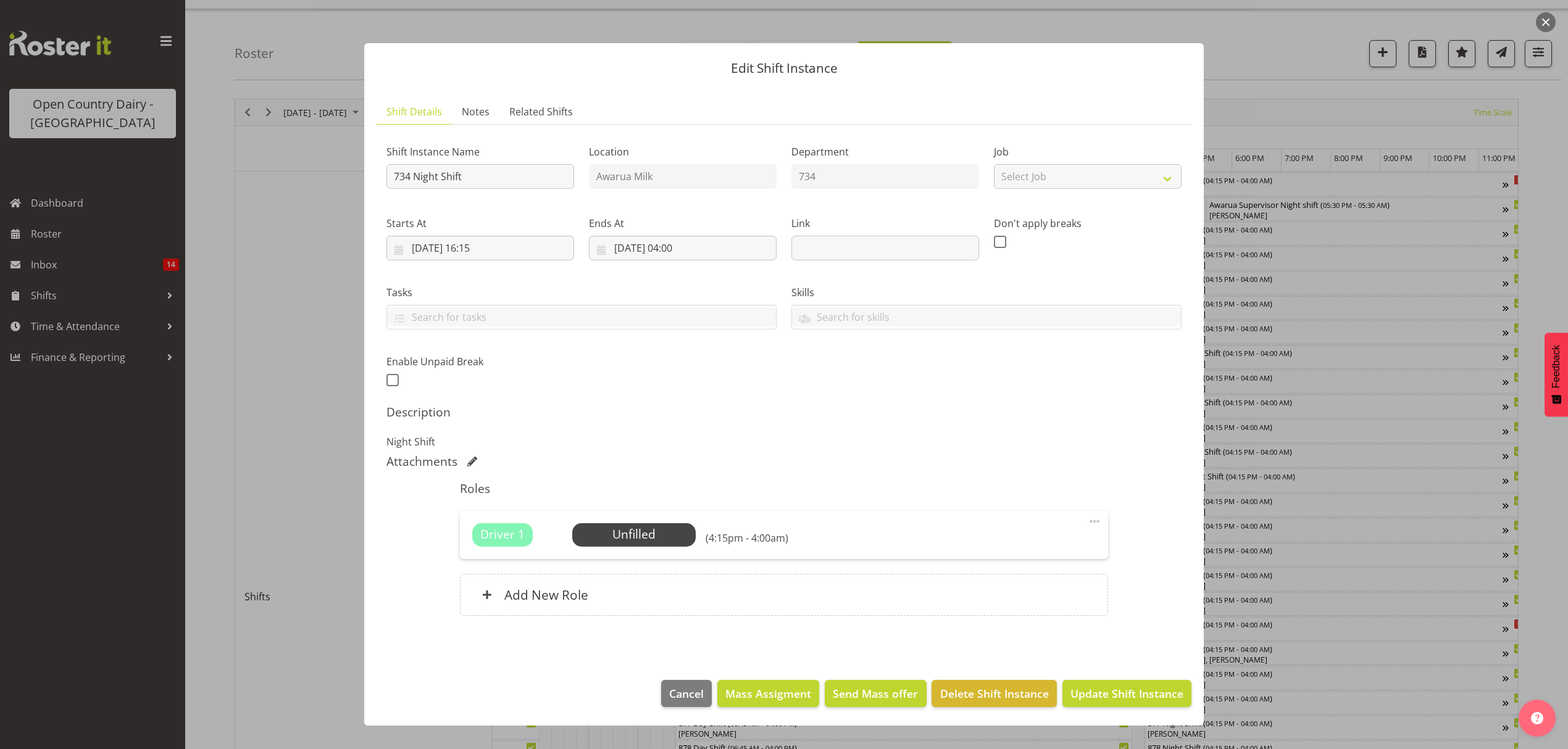
click at [1428, 416] on div at bounding box center [784, 374] width 1568 height 749
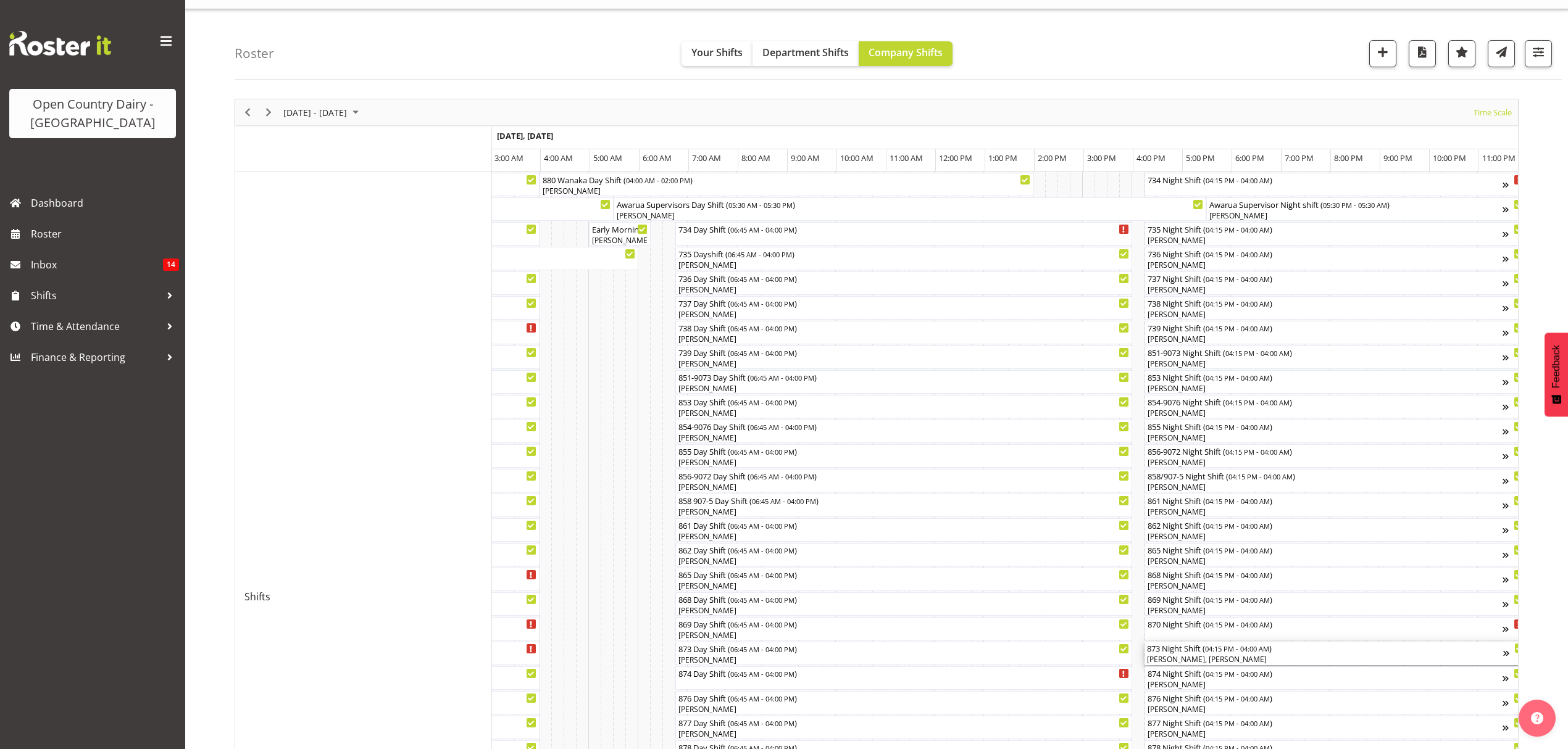
click at [1225, 653] on span "04:15 PM - 04:00 AM" at bounding box center [1237, 648] width 64 height 10
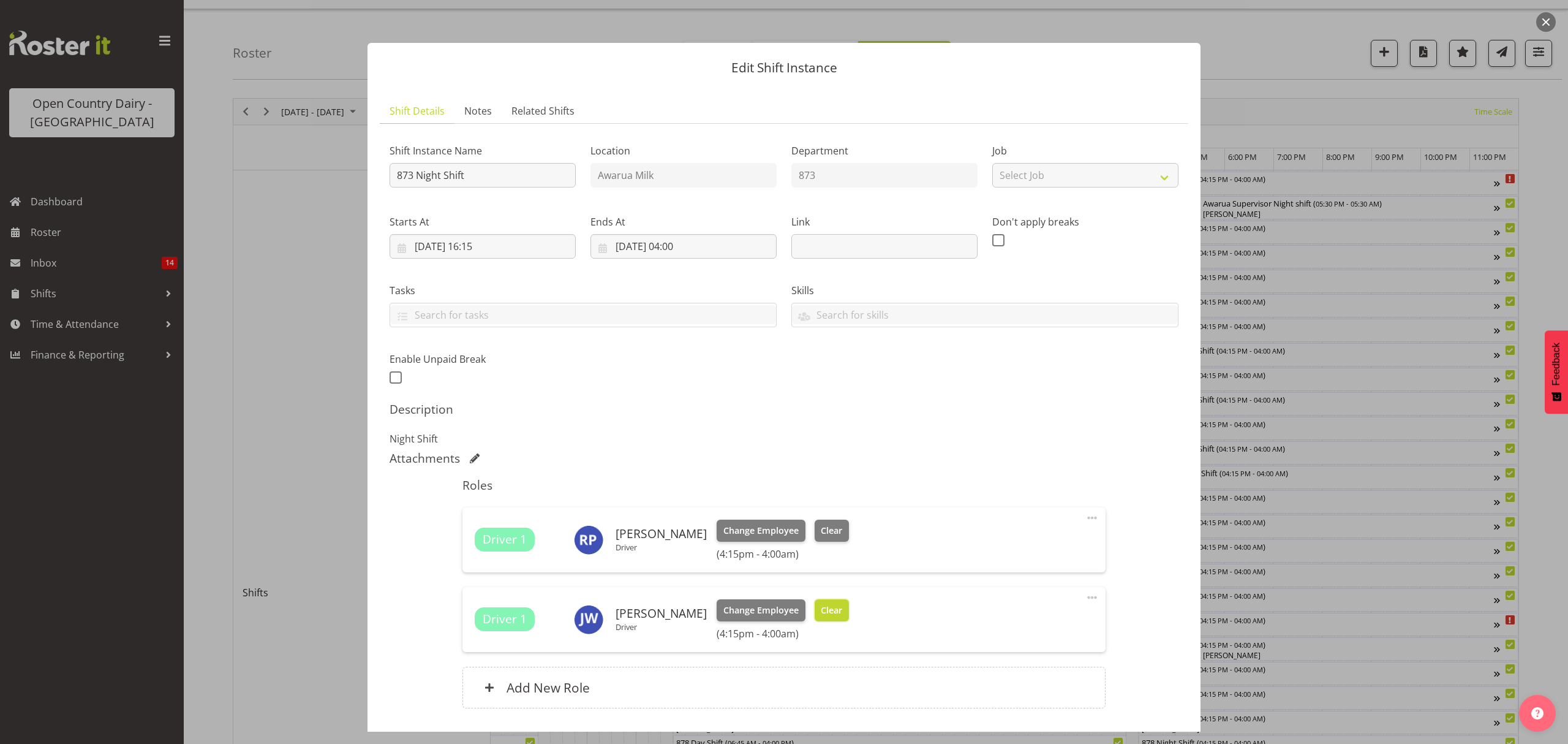
click at [828, 608] on span "Clear" at bounding box center [831, 610] width 22 height 13
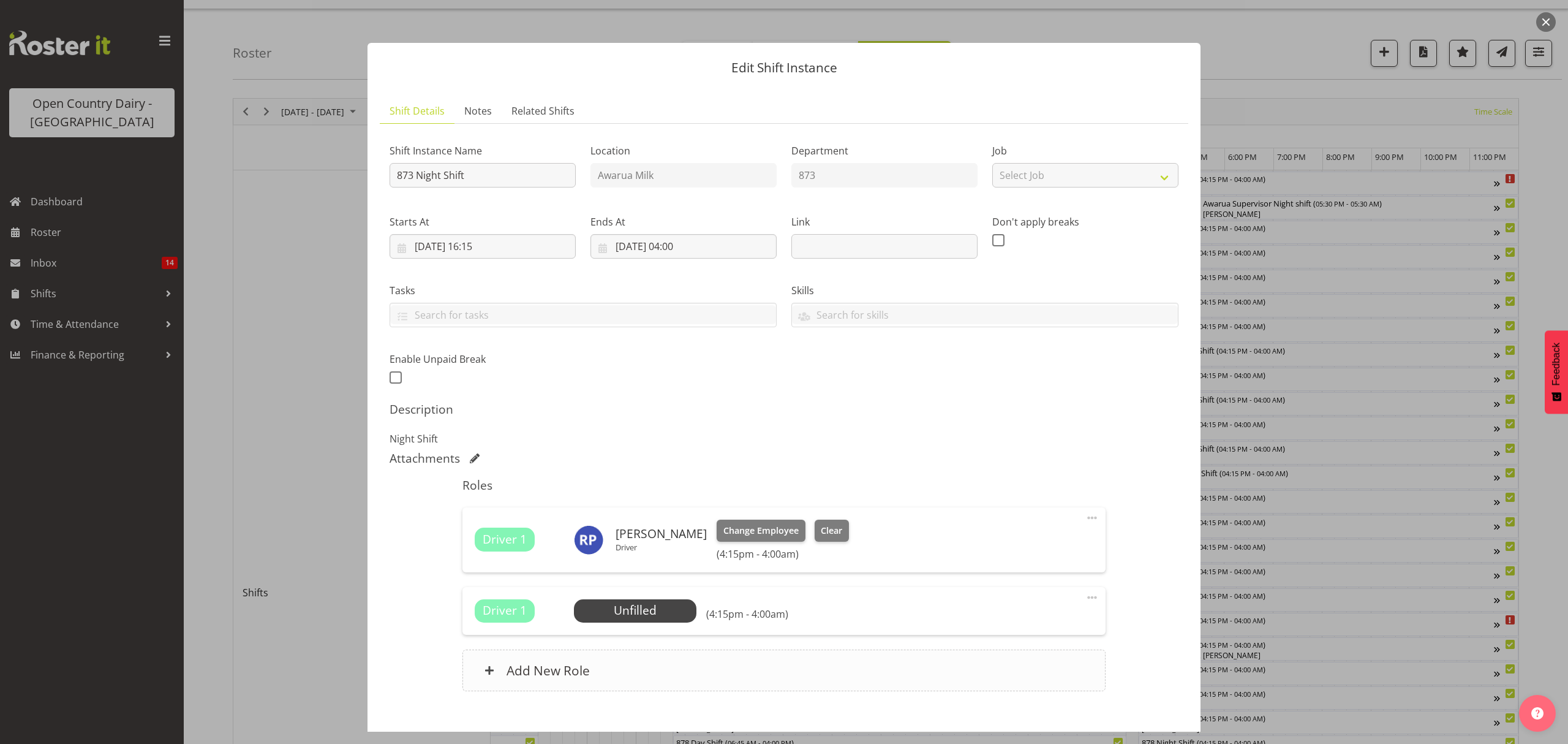
scroll to position [69, 0]
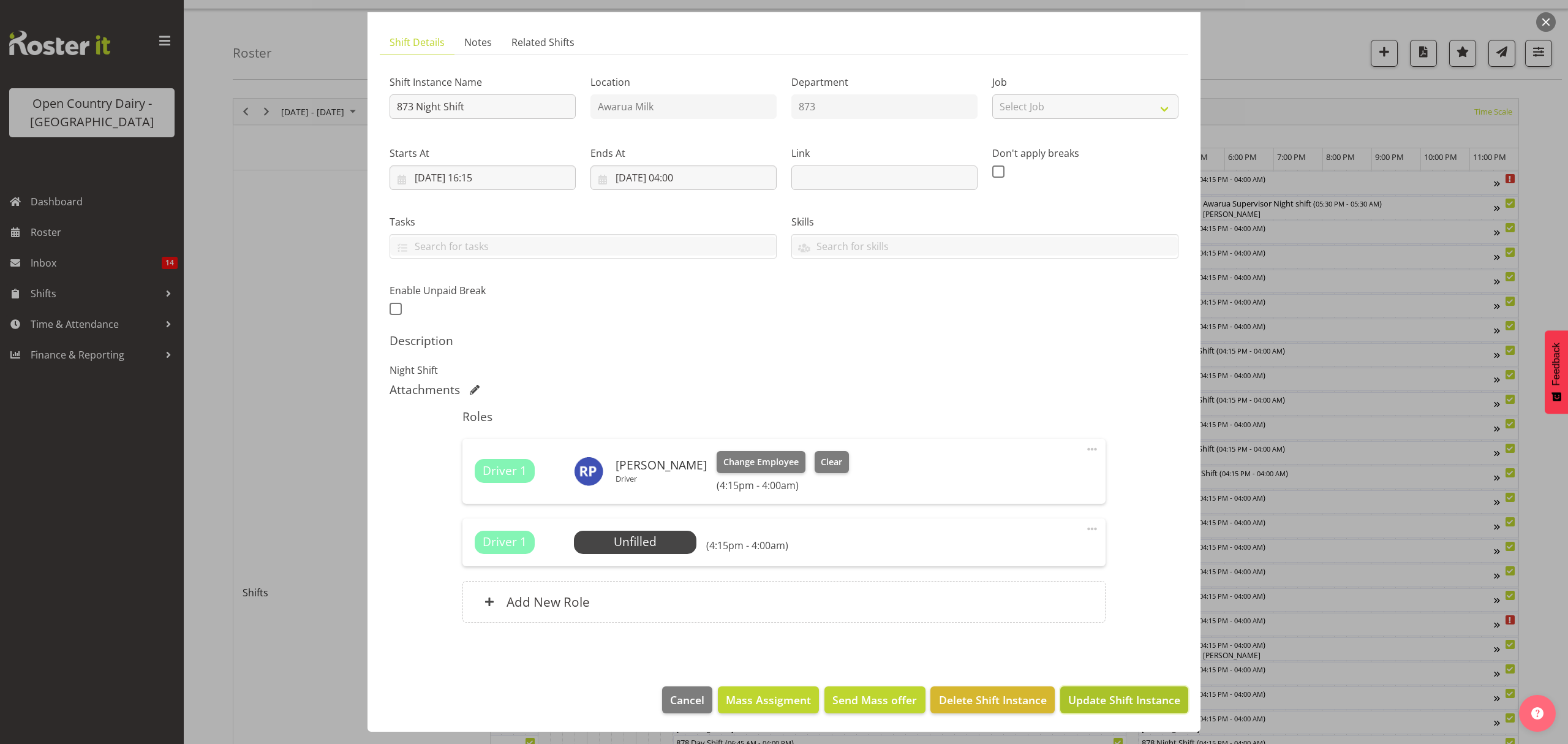
click at [1086, 698] on span "Update Shift Instance" at bounding box center [1125, 700] width 112 height 16
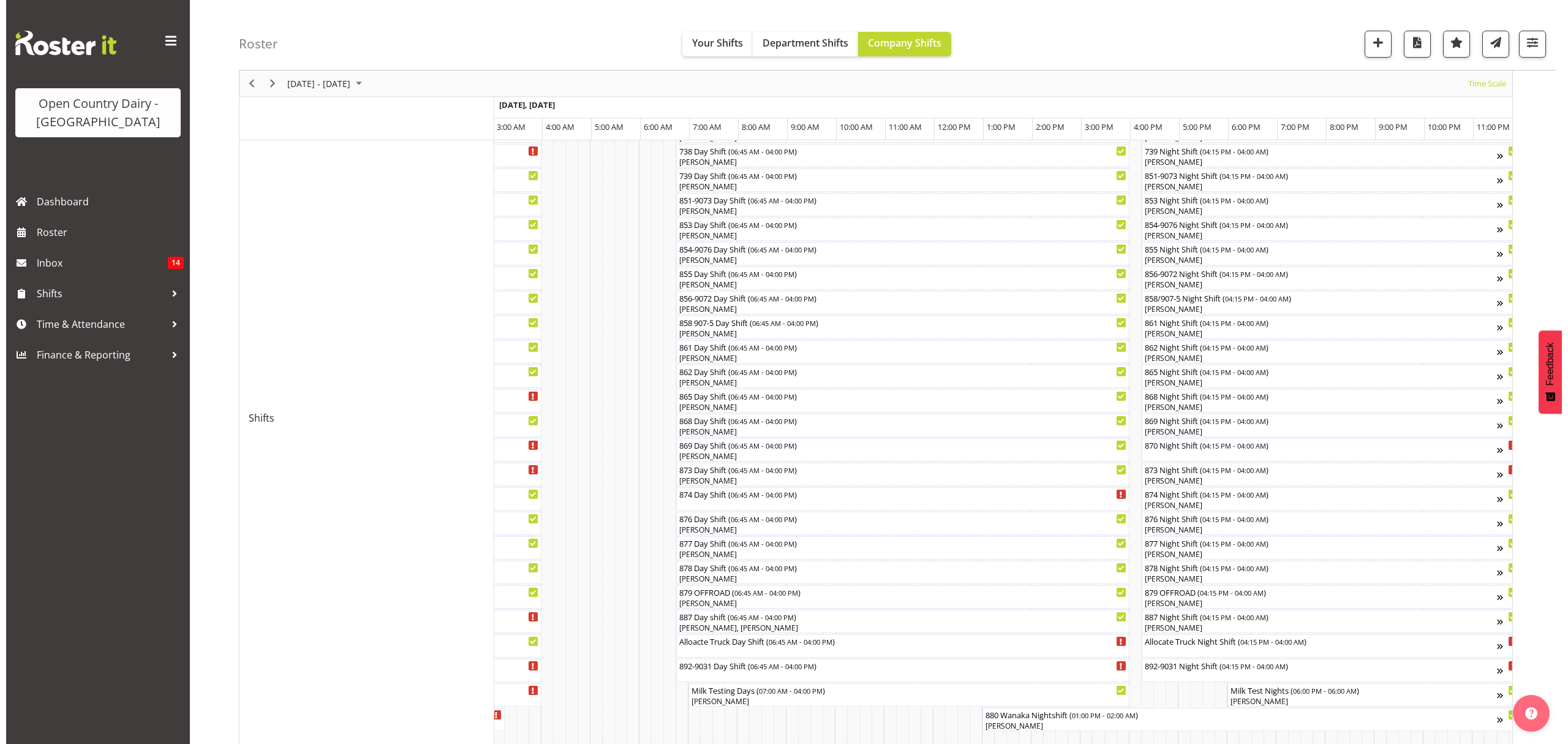
scroll to position [0, 0]
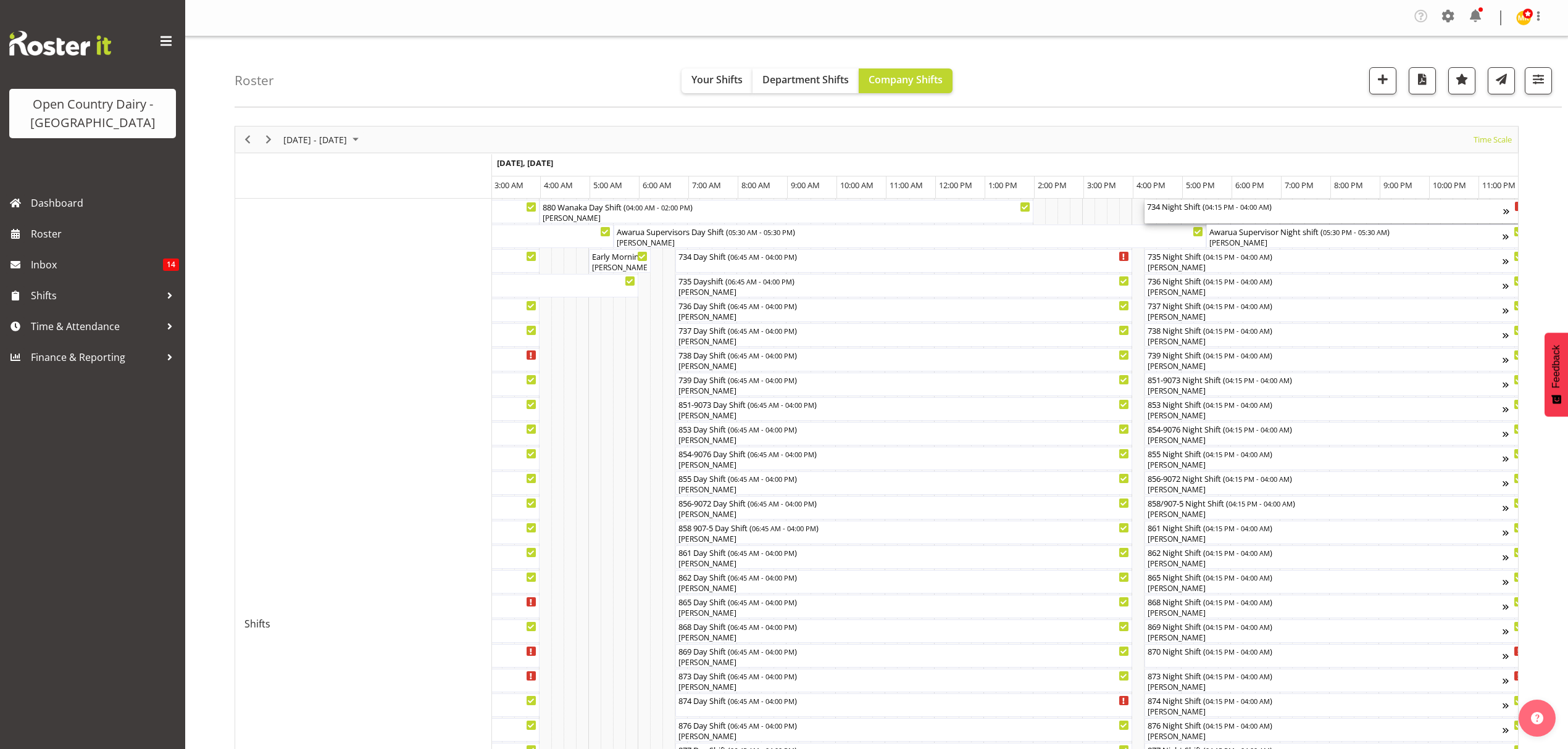
click at [1165, 213] on div "734 Night Shift ( 04:15 PM - 04:00 AM )" at bounding box center [1324, 212] width 356 height 24
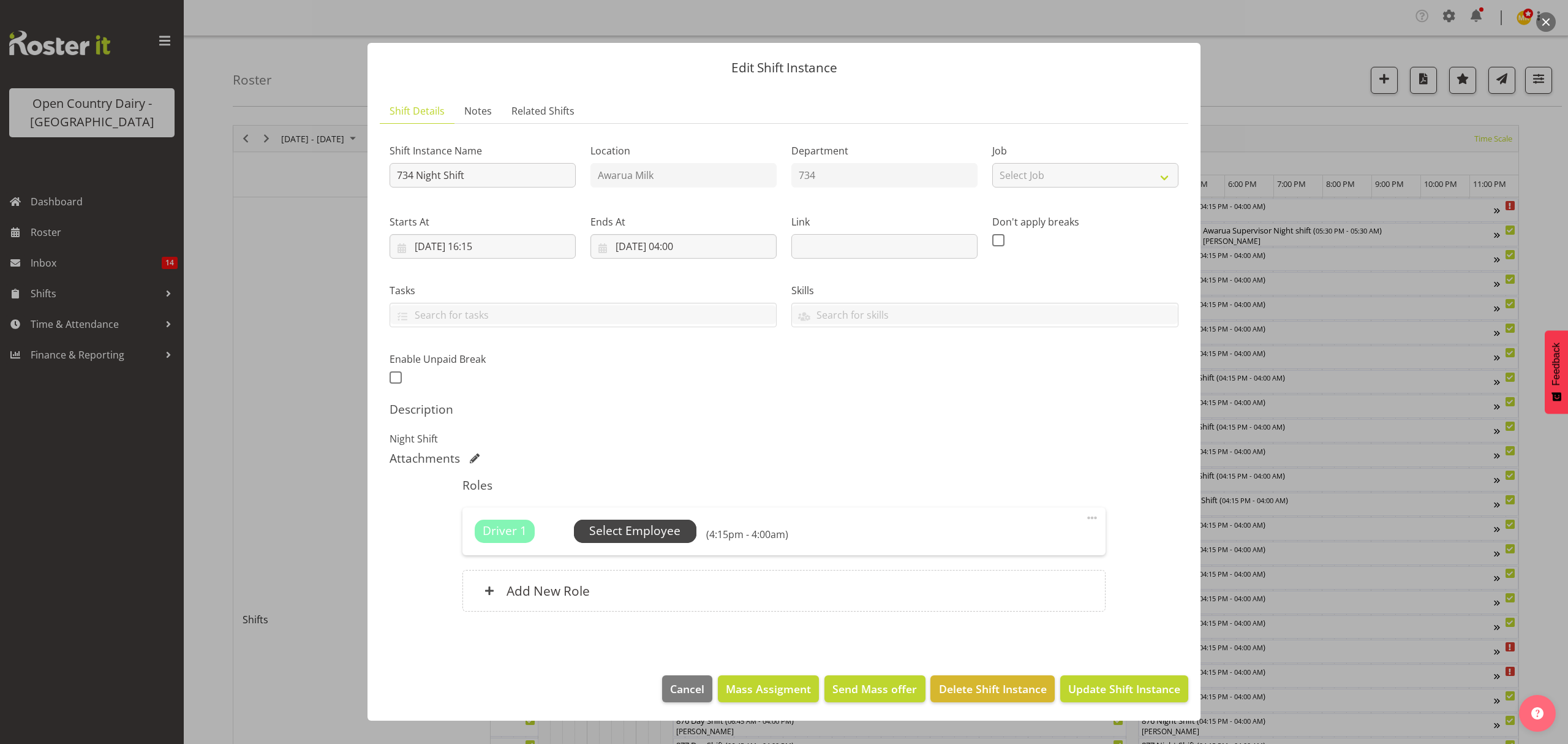
click at [604, 530] on span "Select Employee" at bounding box center [635, 531] width 92 height 18
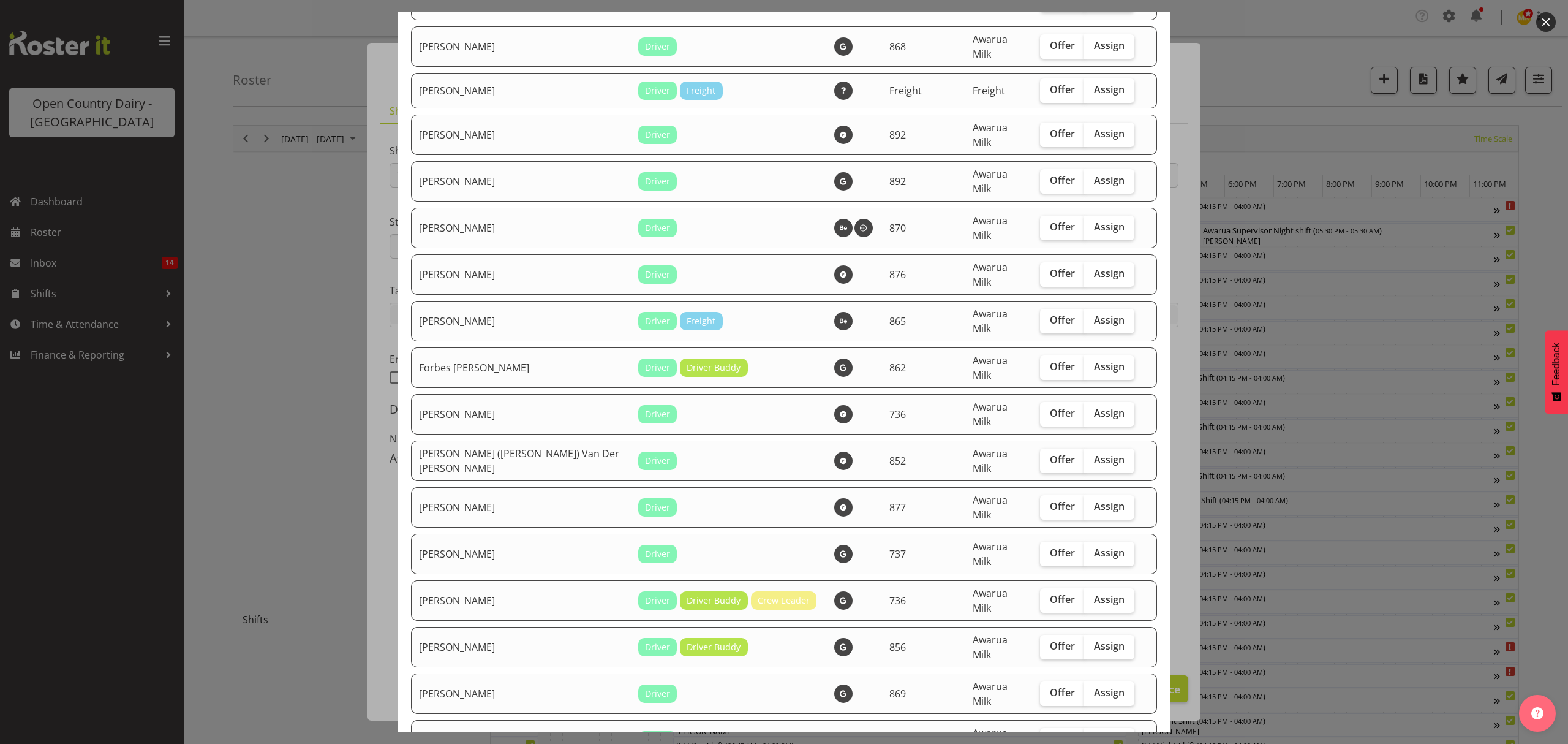
scroll to position [817, 0]
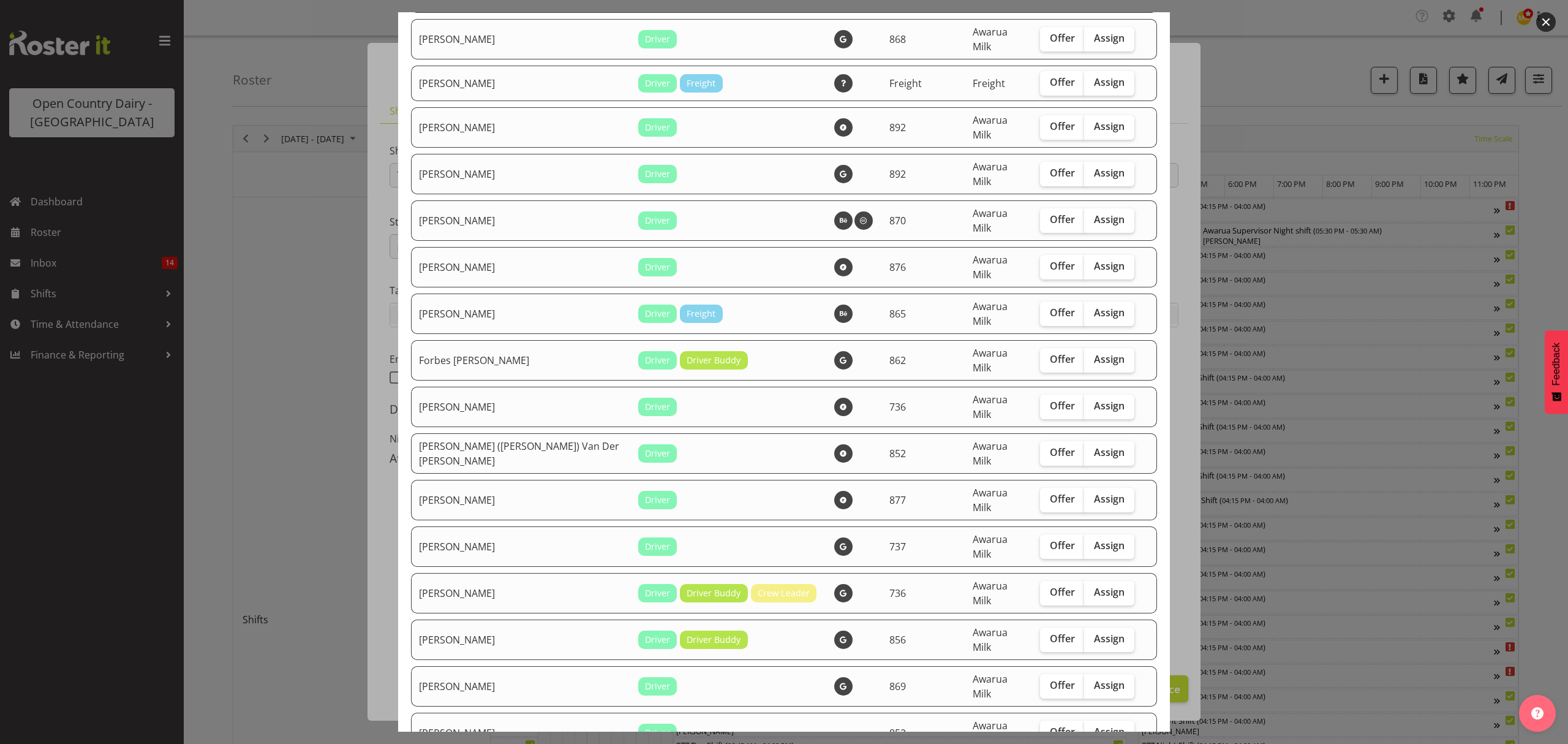
checkbox input "true"
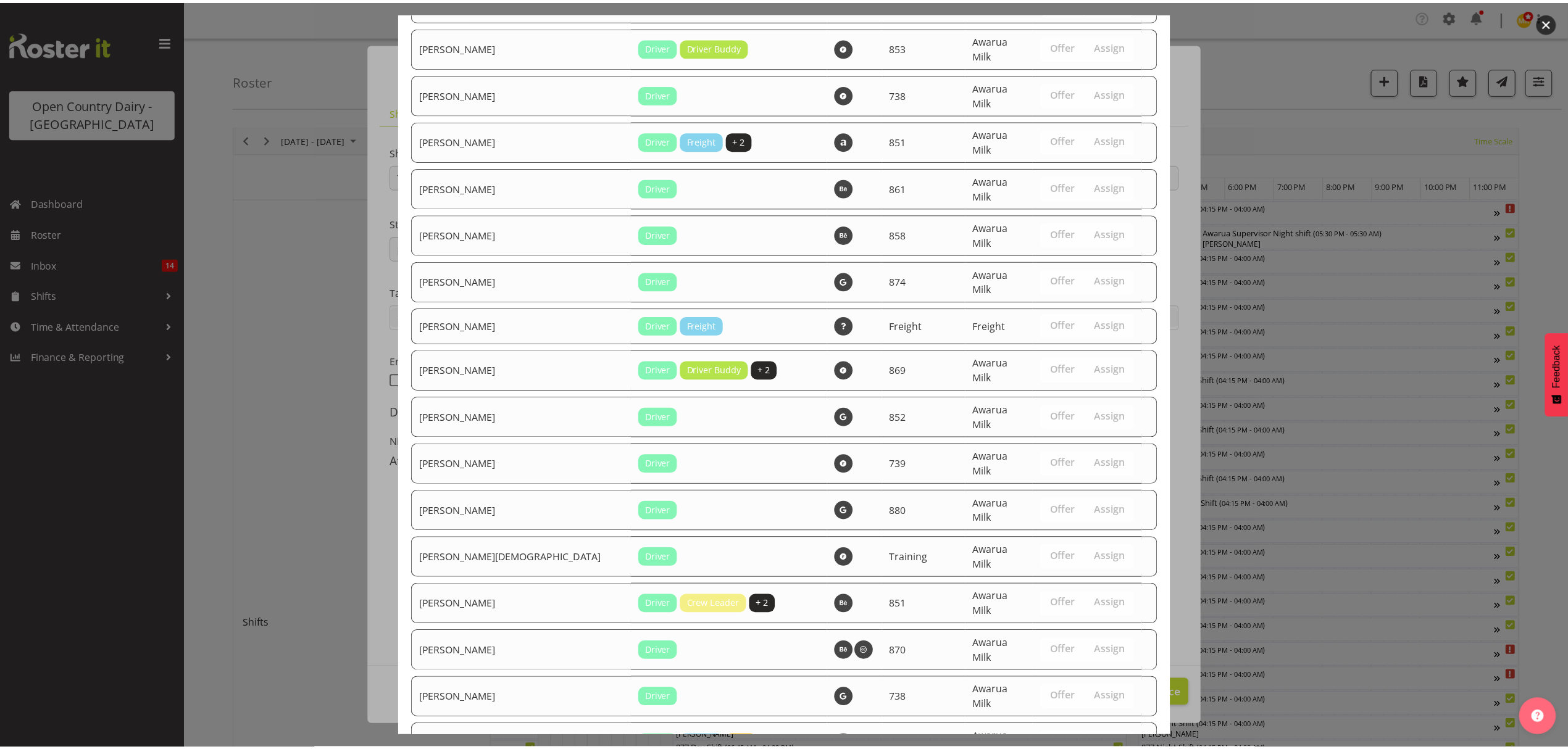
scroll to position [1878, 0]
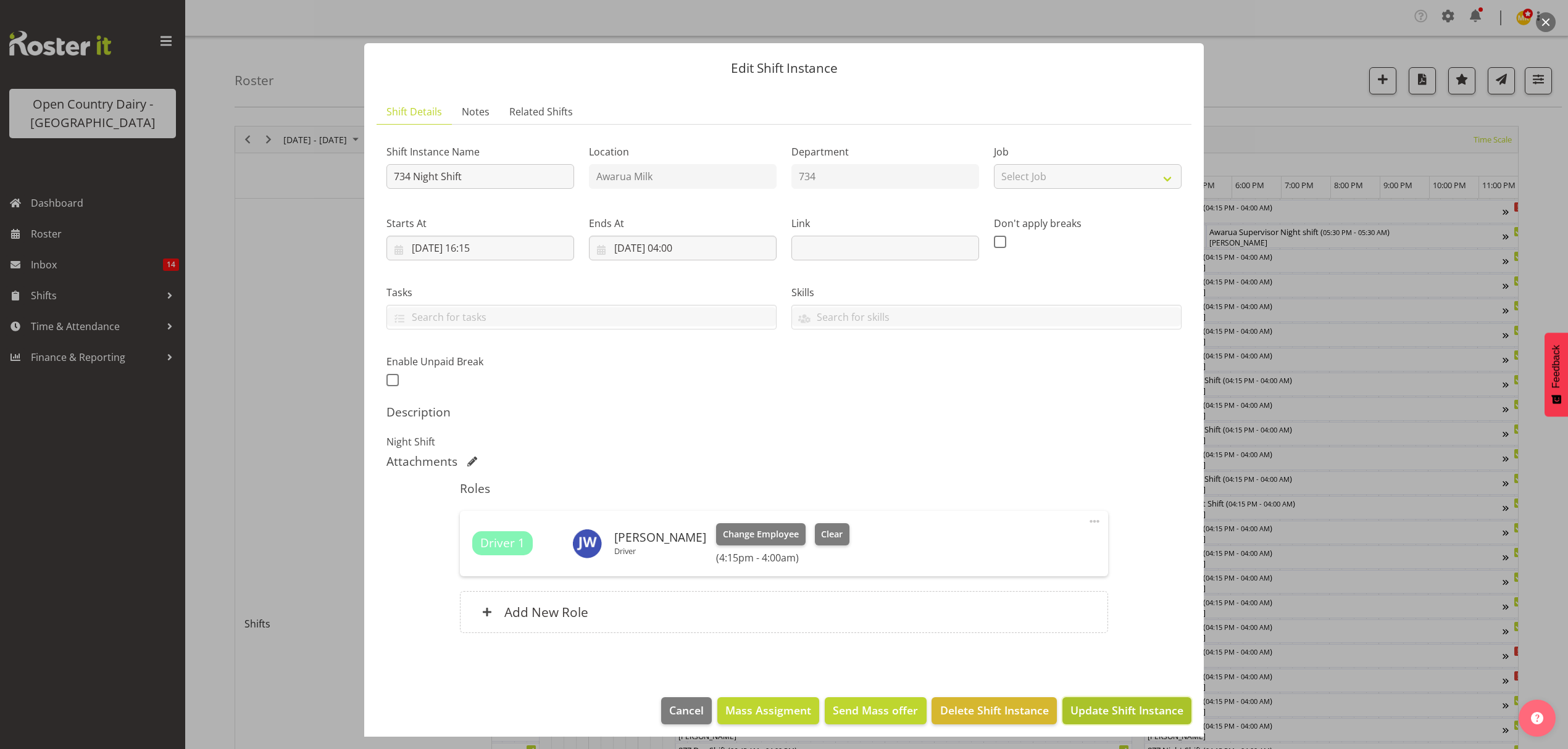
click at [1136, 712] on span "Update Shift Instance" at bounding box center [1127, 710] width 113 height 16
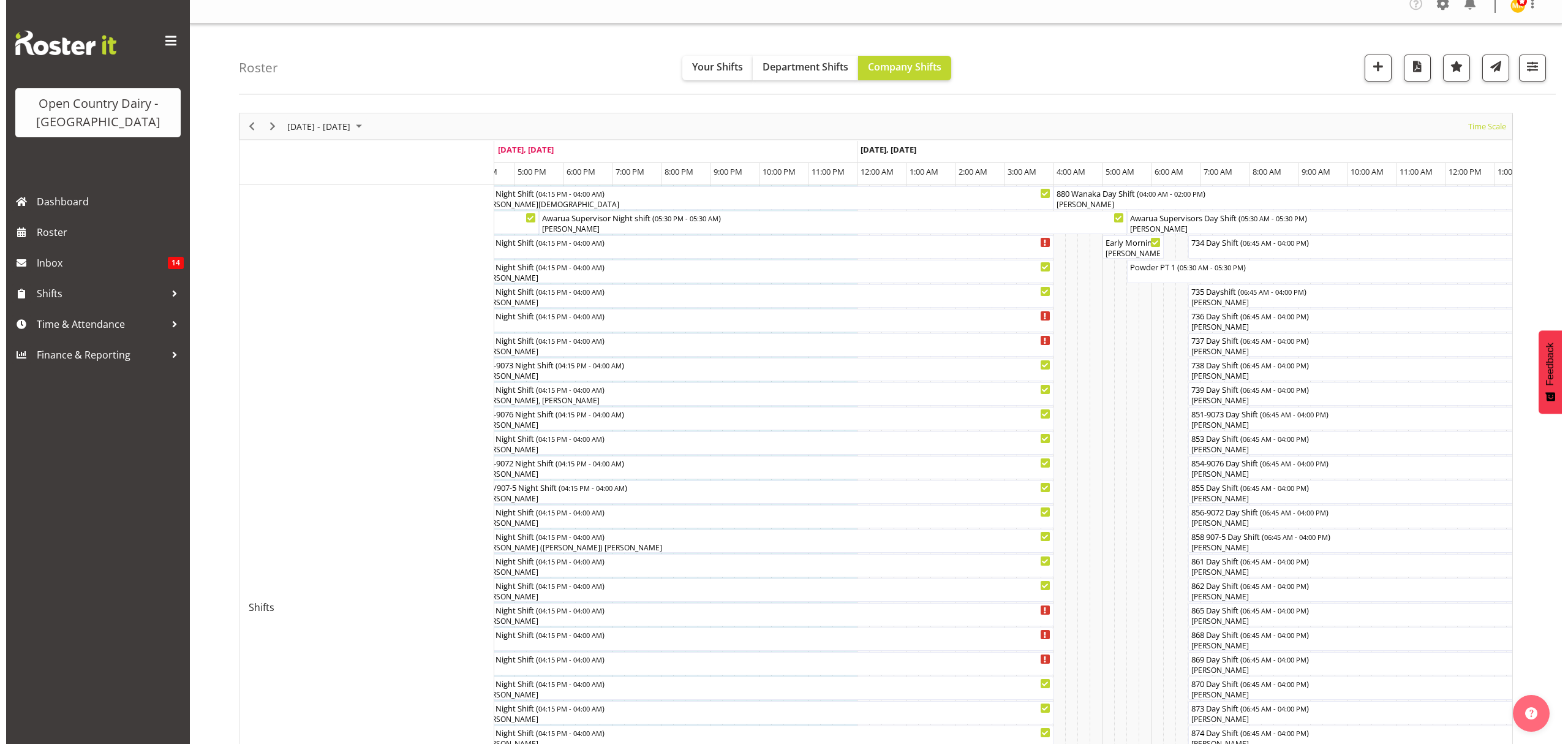
scroll to position [0, 0]
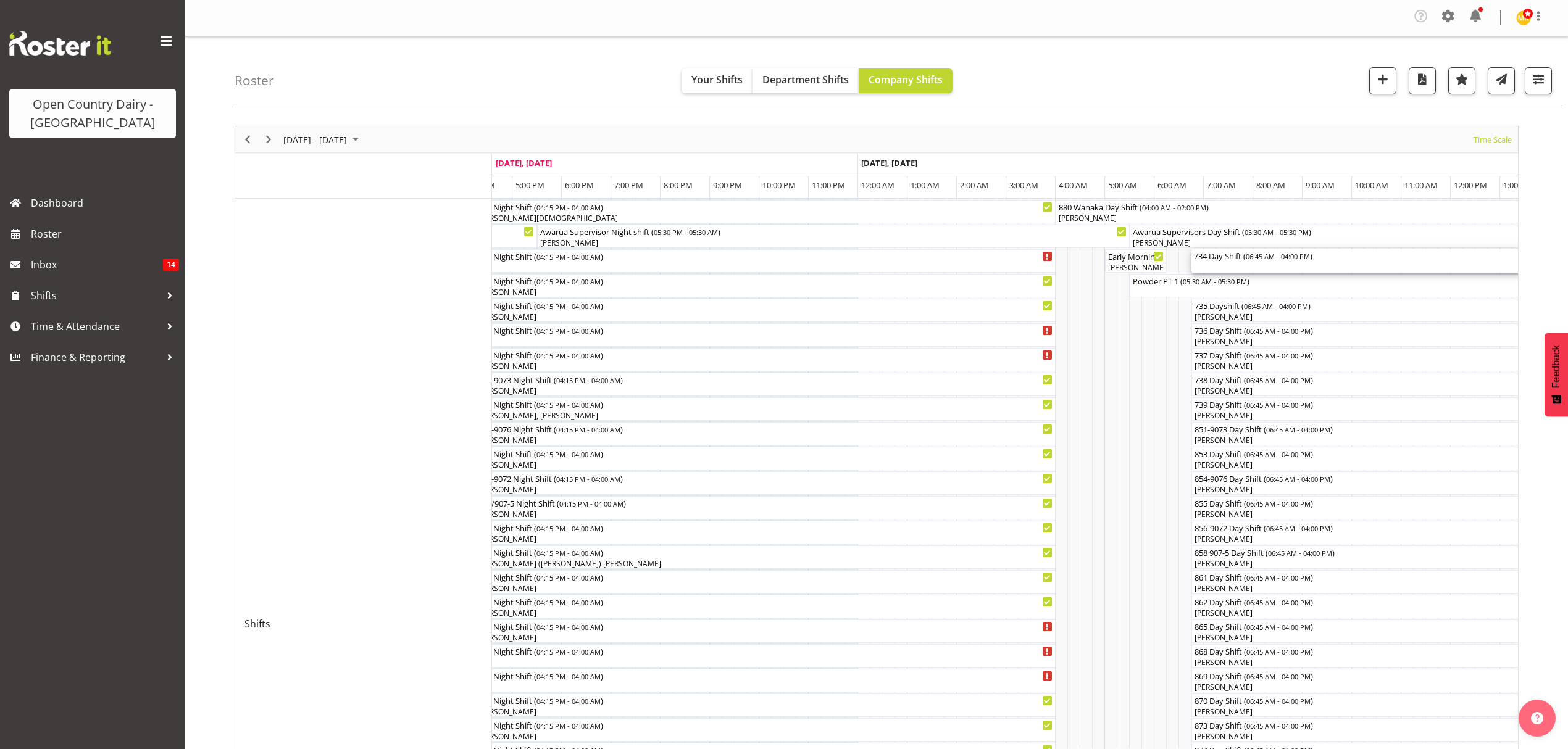
click at [1221, 260] on div "734 Day Shift ( 06:45 AM - 04:00 PM )" at bounding box center [1420, 256] width 452 height 13
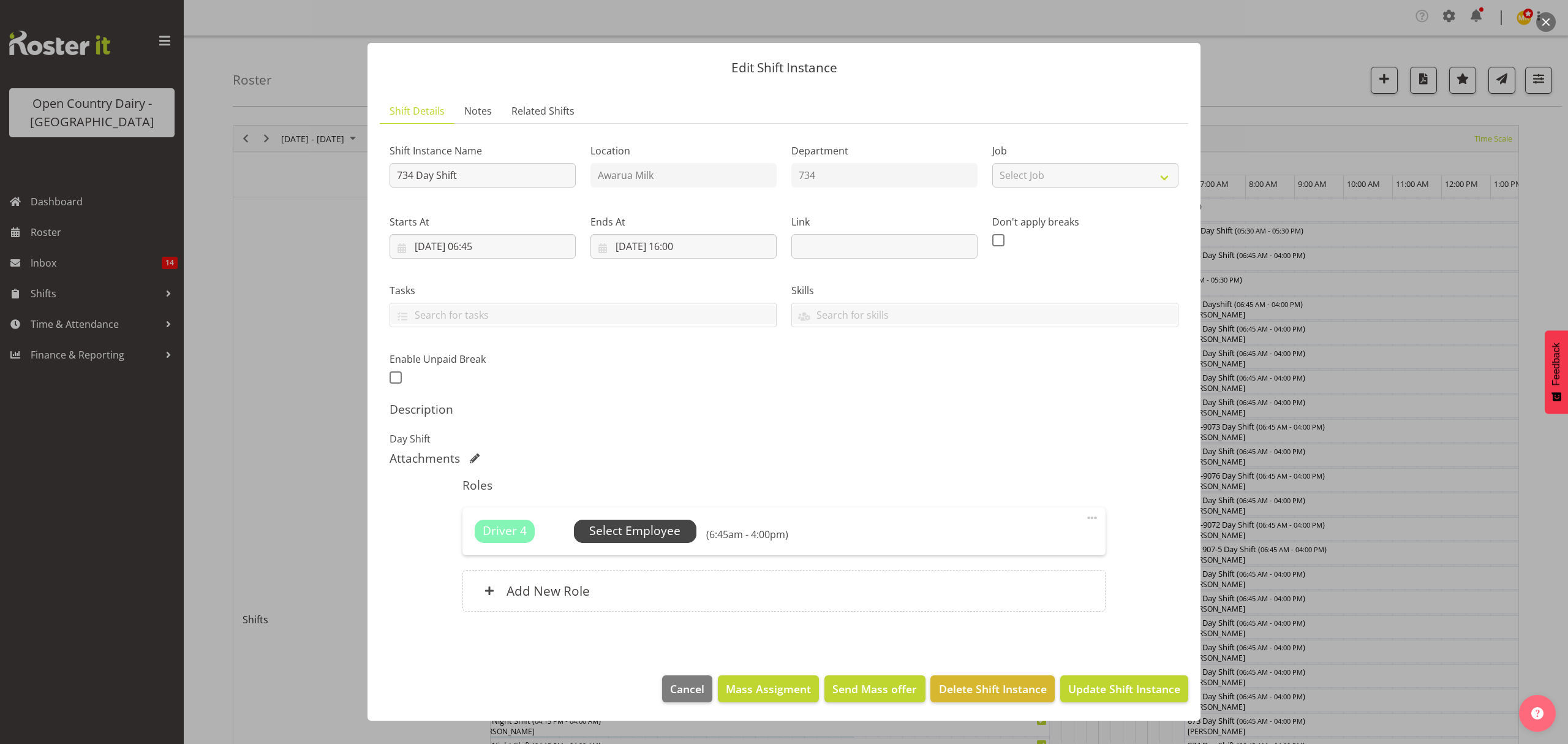
click at [615, 533] on span "Select Employee" at bounding box center [635, 531] width 92 height 18
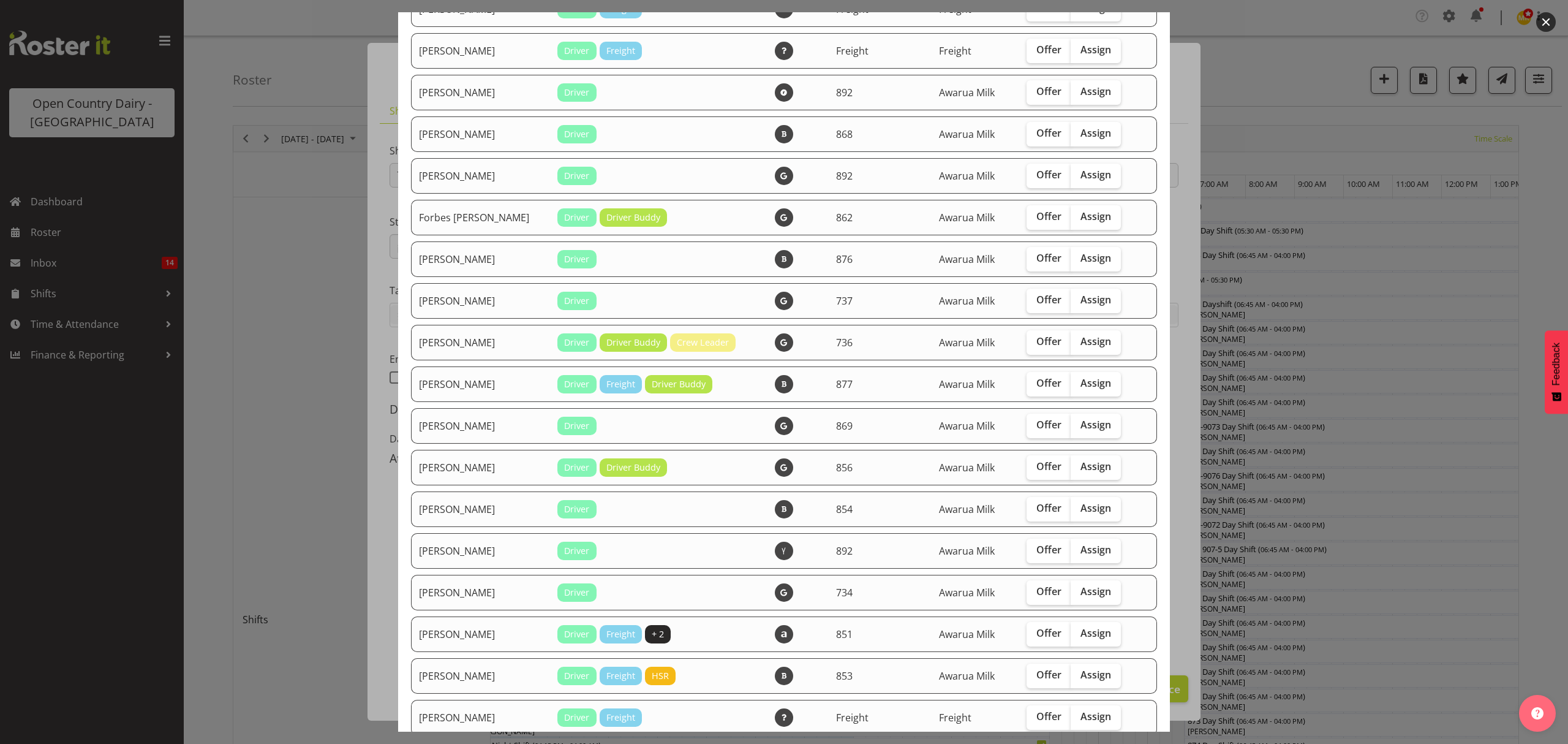
scroll to position [981, 0]
click at [1081, 544] on span "Assign" at bounding box center [1096, 548] width 31 height 12
click at [1079, 545] on input "Assign" at bounding box center [1074, 548] width 8 height 8
checkbox input "true"
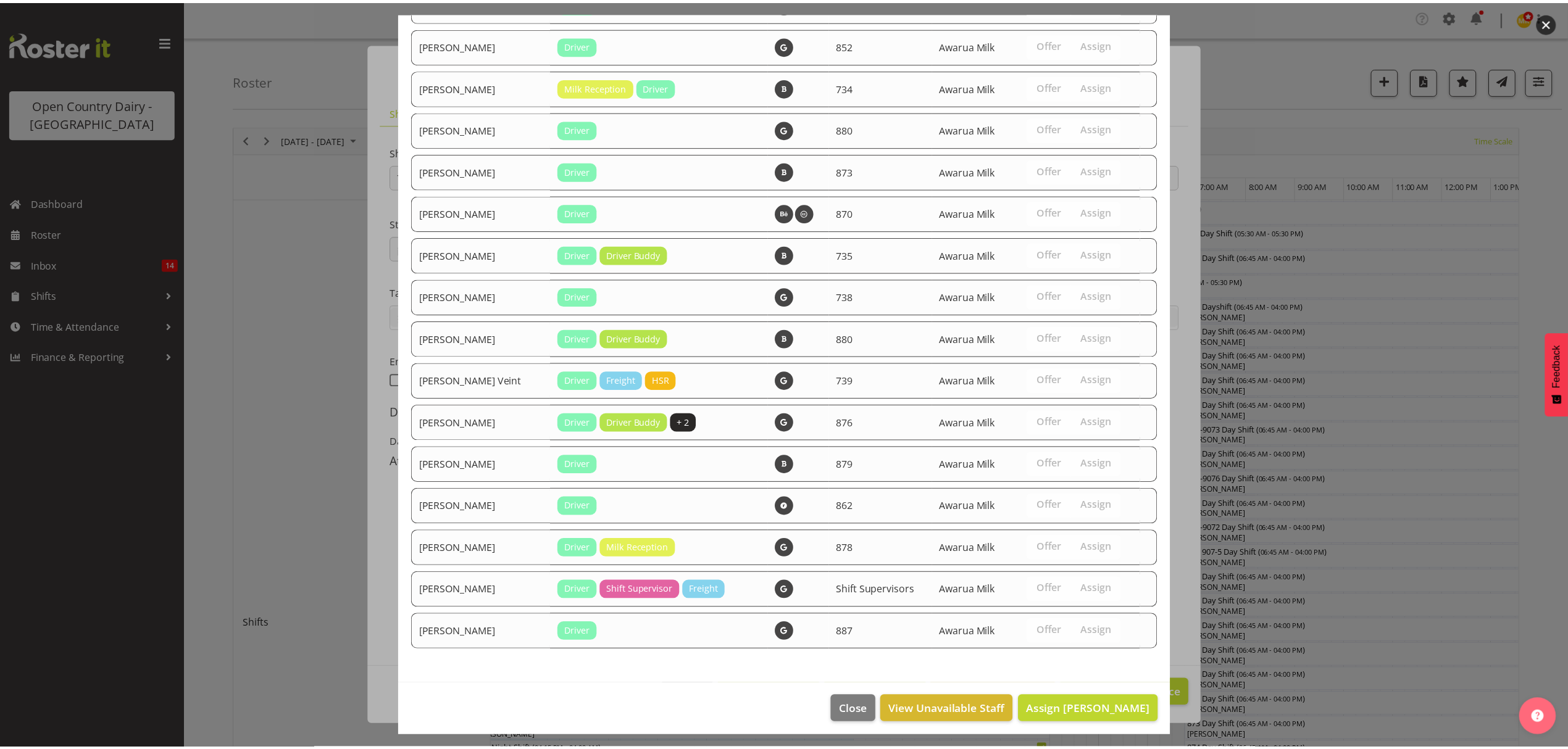
scroll to position [1920, 0]
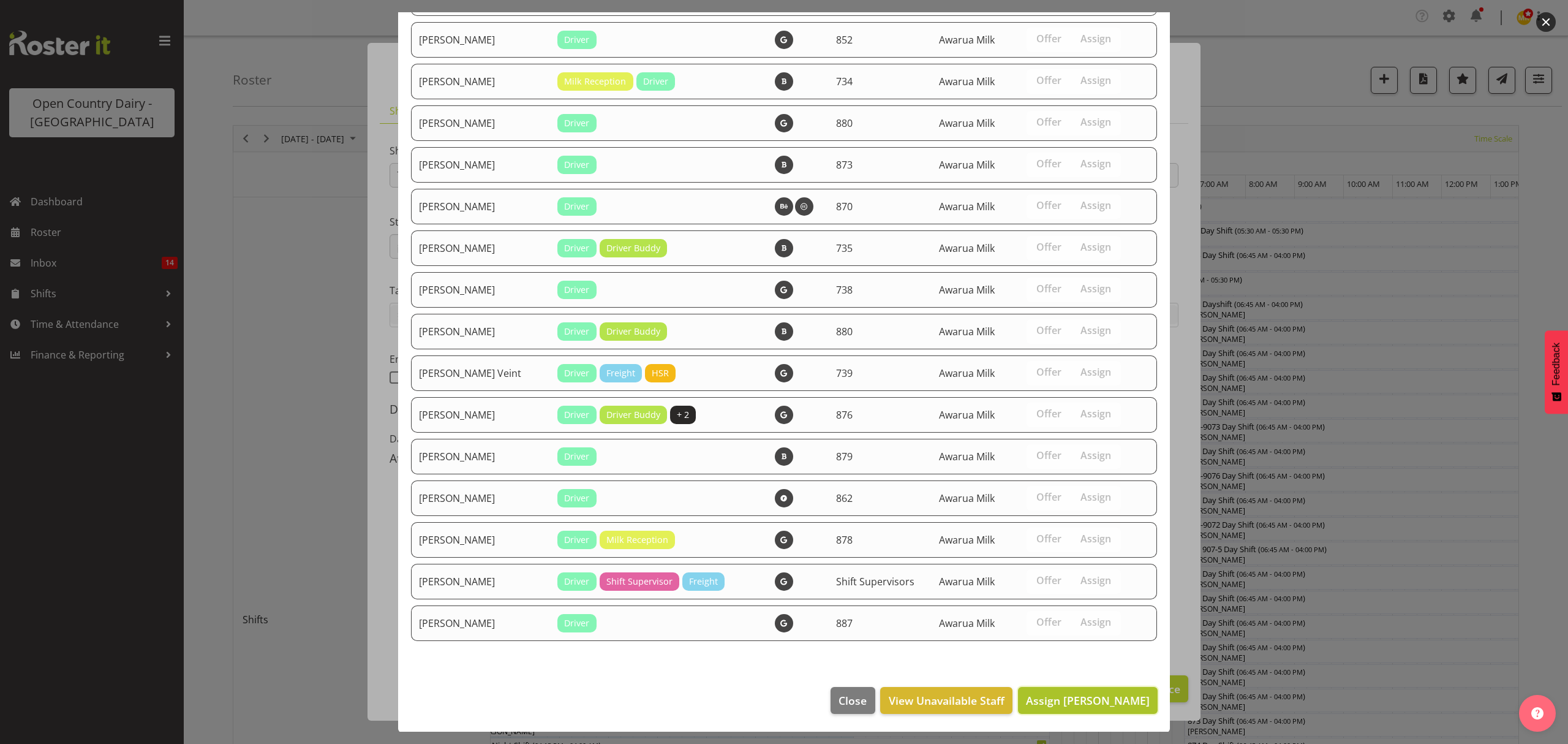
click at [1080, 704] on span "Assign Josh Winship" at bounding box center [1088, 700] width 123 height 15
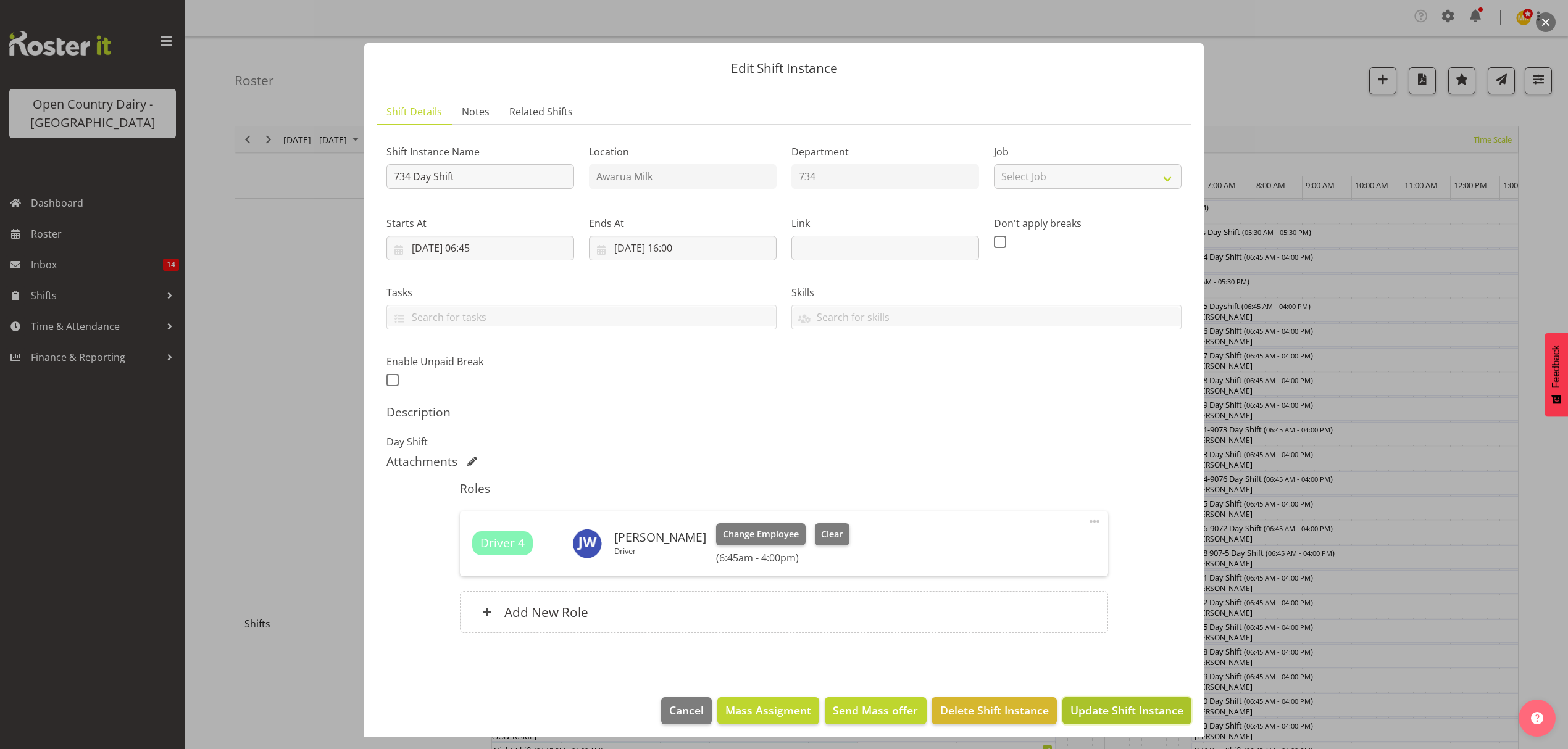
click at [1100, 714] on span "Update Shift Instance" at bounding box center [1127, 710] width 113 height 16
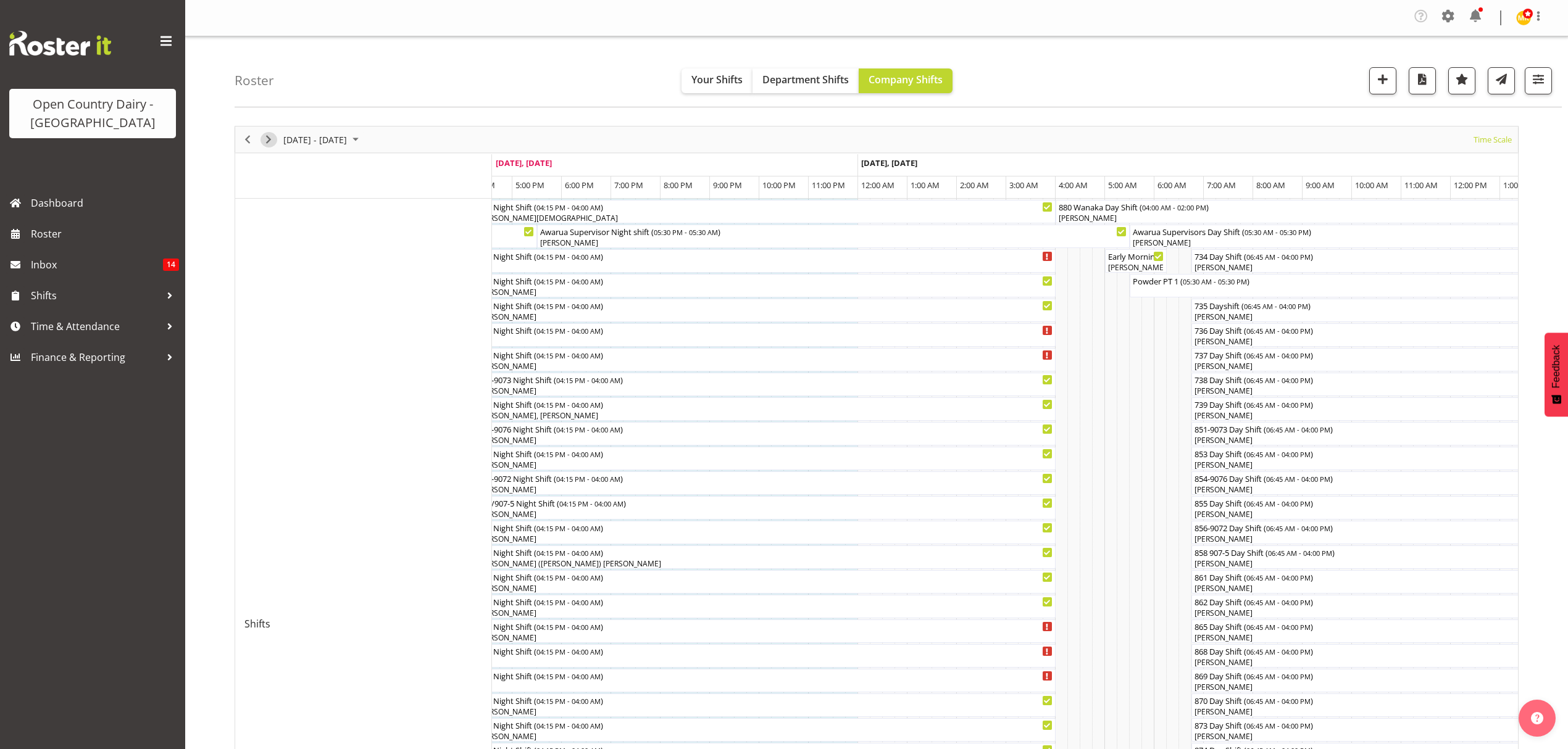
click at [271, 138] on span "Next" at bounding box center [268, 140] width 15 height 15
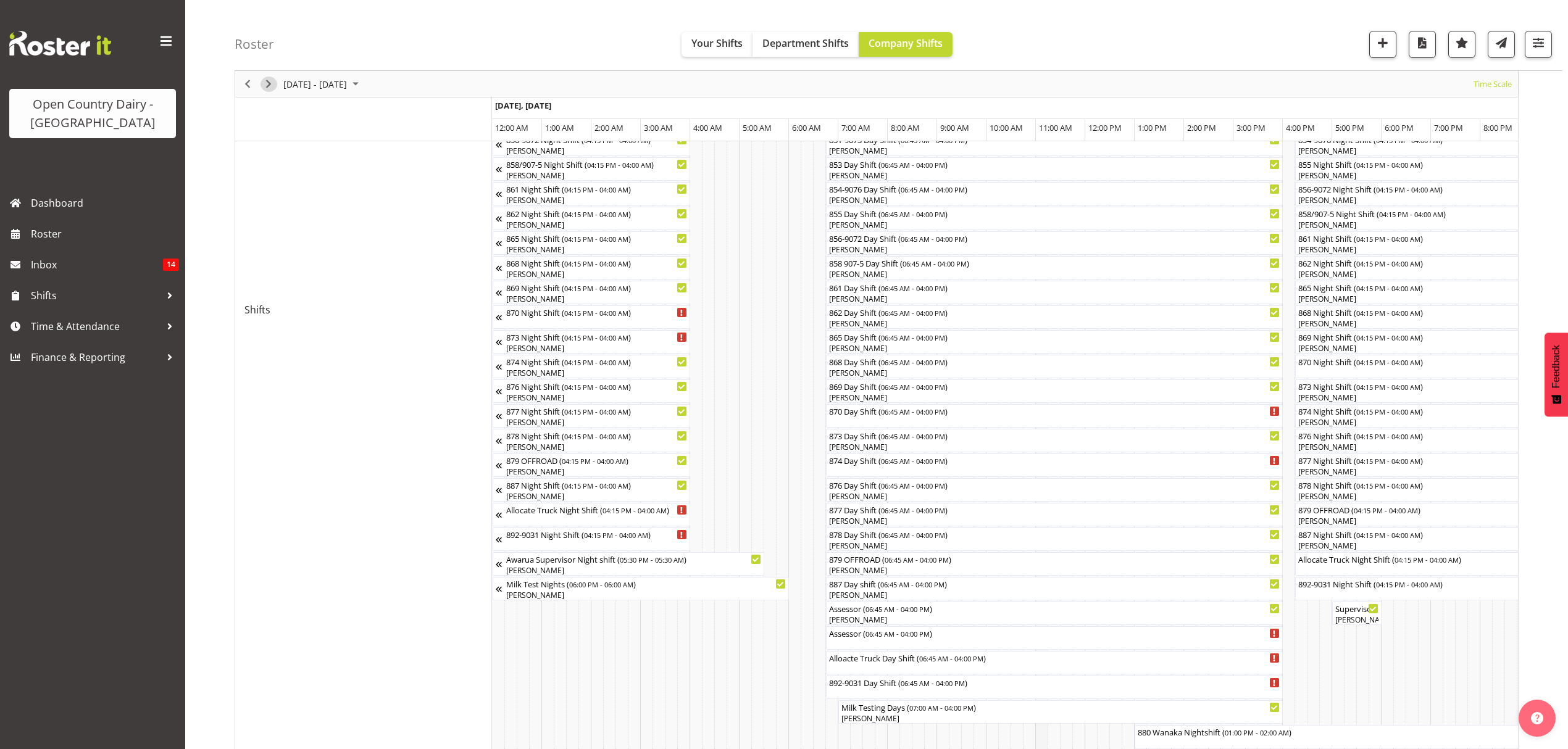
scroll to position [411, 0]
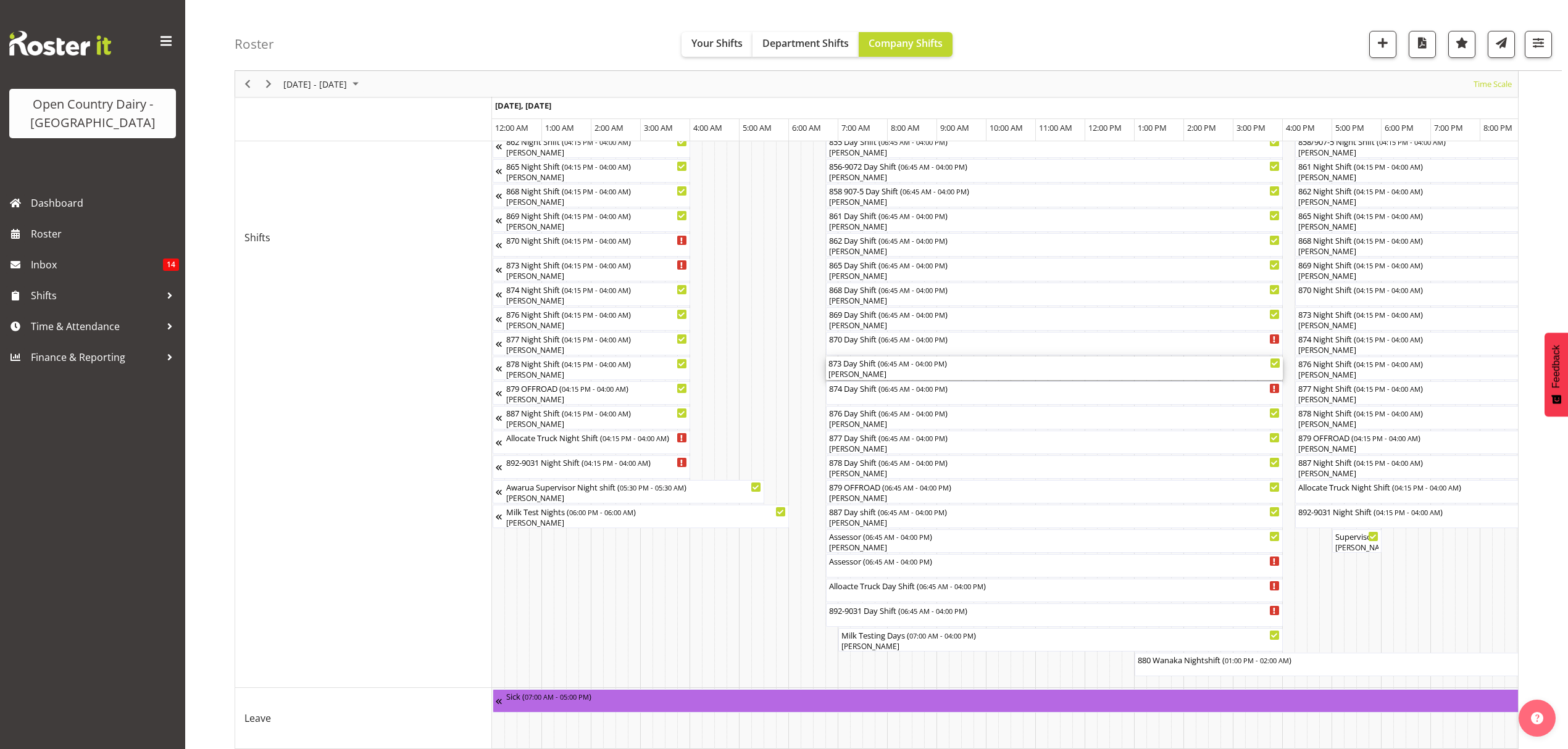
click at [906, 372] on div "[PERSON_NAME]" at bounding box center [1054, 374] width 452 height 11
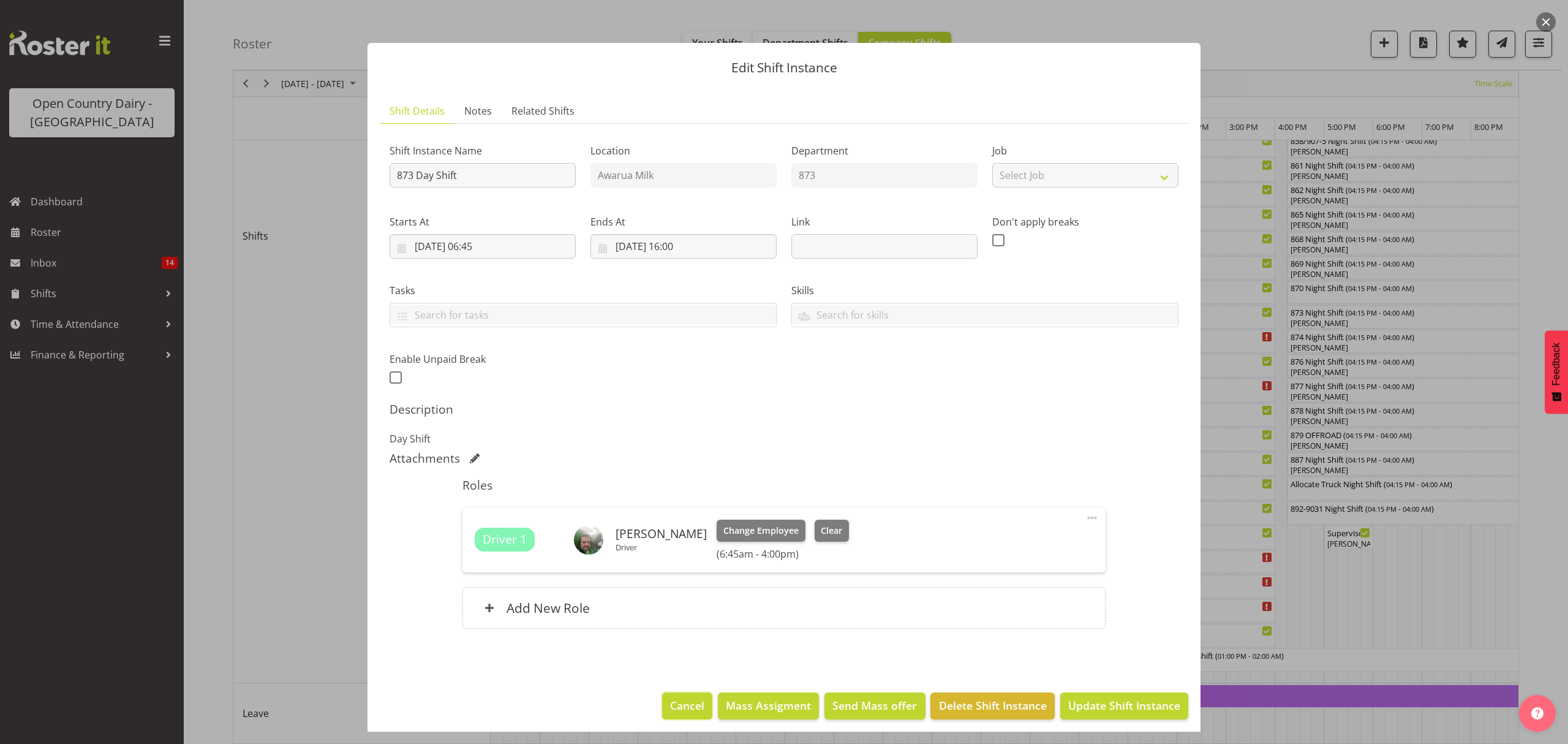
click at [670, 709] on span "Cancel" at bounding box center [687, 705] width 34 height 16
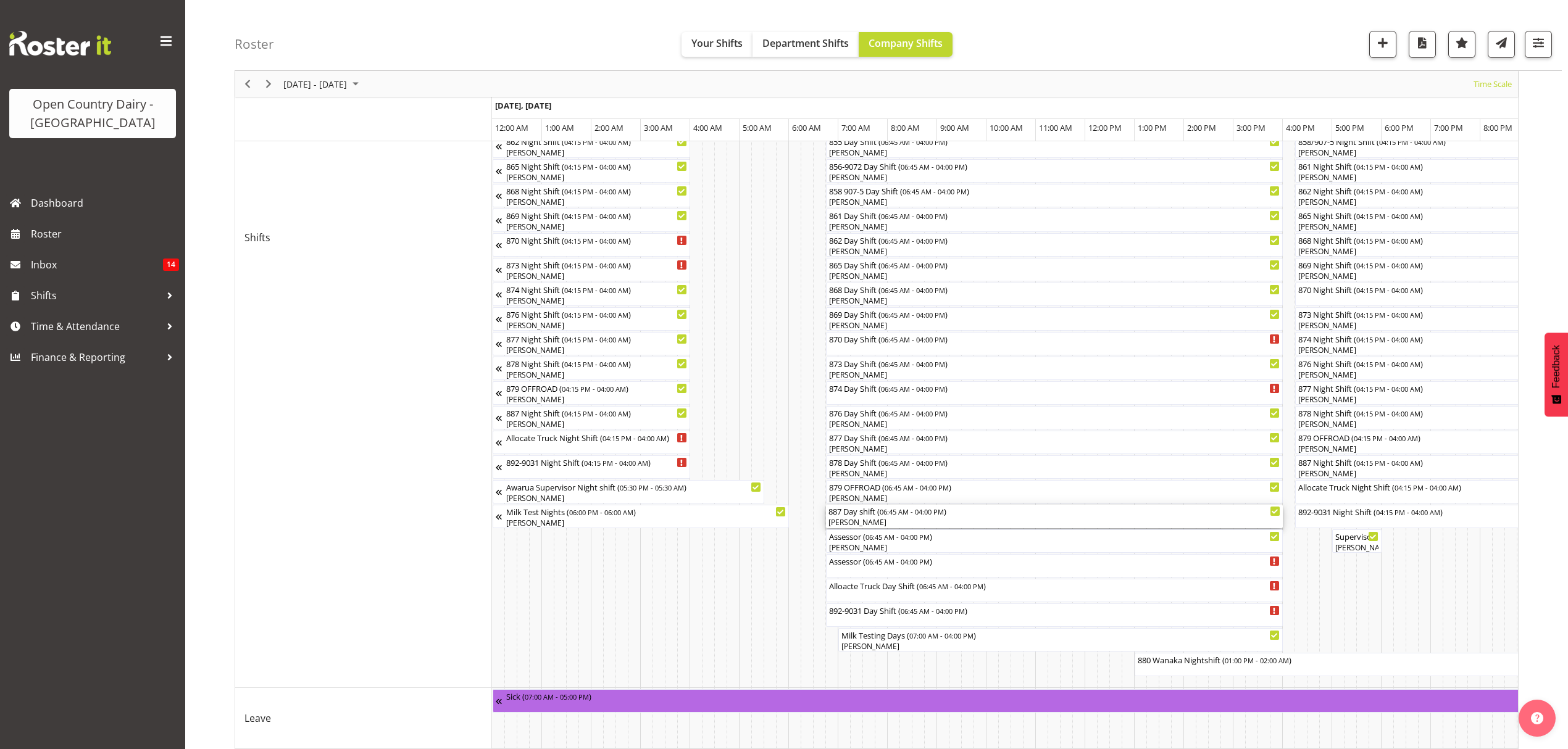
click at [868, 514] on div "887 Day shift ( 06:45 AM - 04:00 PM )" at bounding box center [1054, 511] width 452 height 13
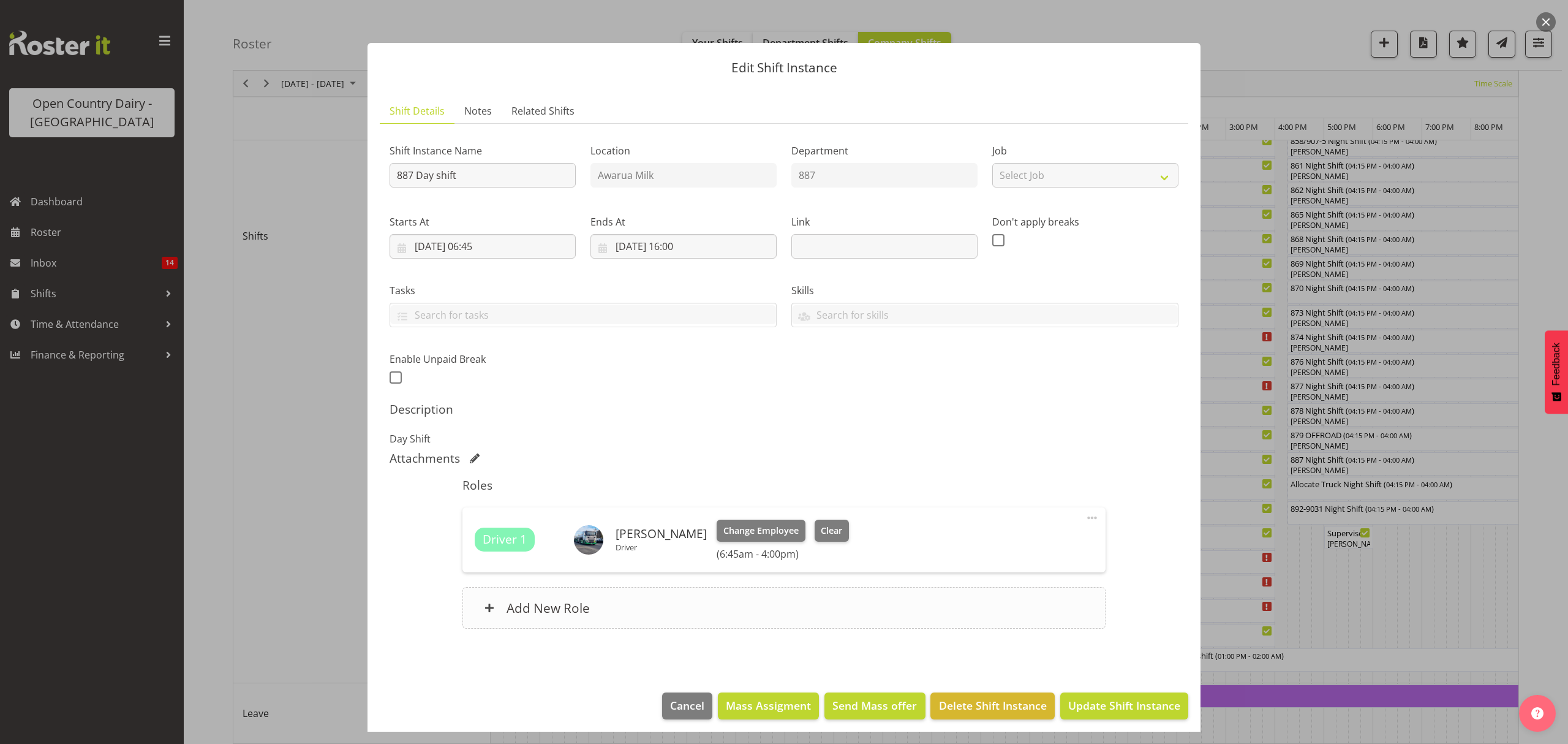
click at [525, 606] on h6 "Add New Role" at bounding box center [548, 607] width 83 height 16
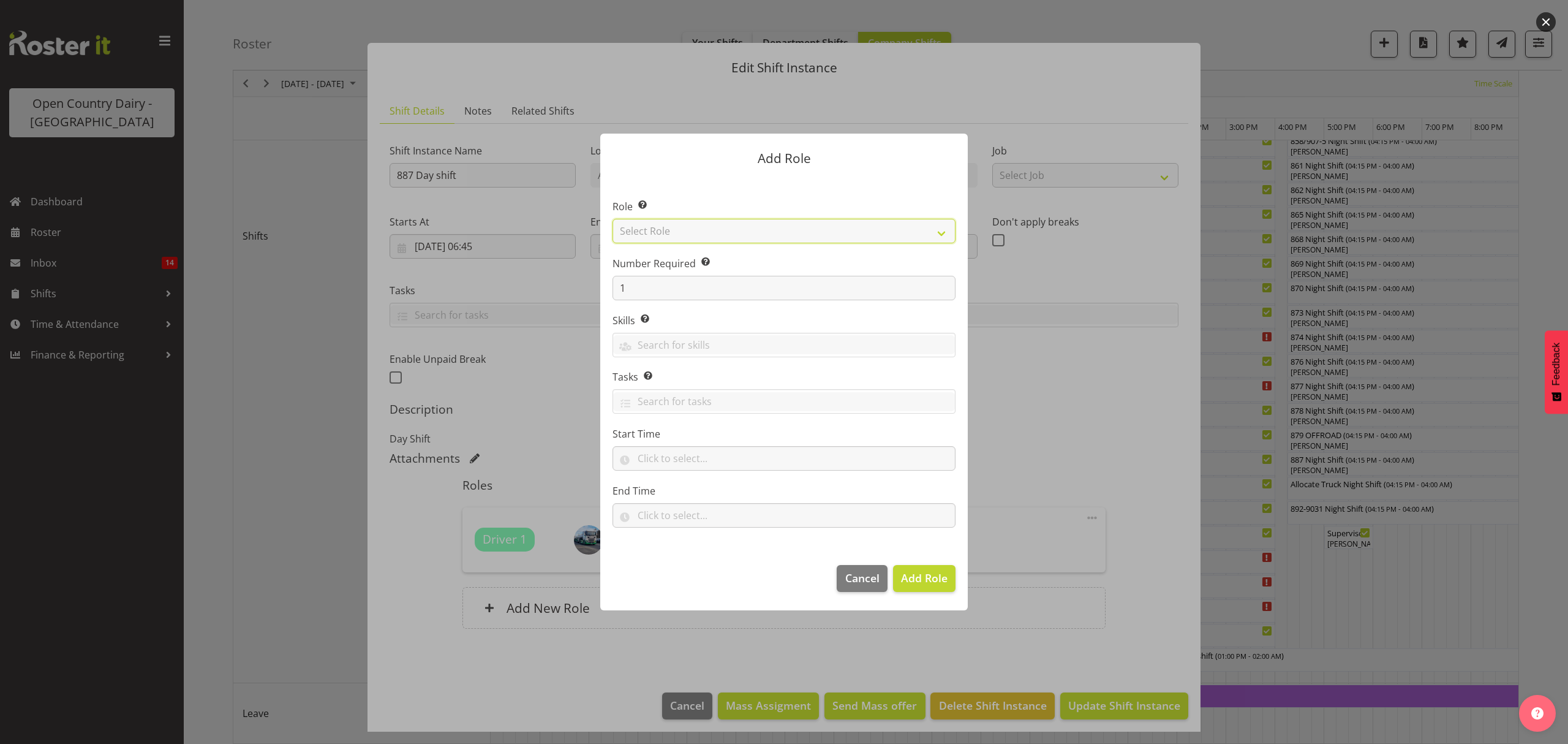
click at [657, 229] on select "Select Role Crew Leader Driver Driver Assessor Dayshift Driver Assessor Nightsh…" at bounding box center [784, 230] width 343 height 24
select select "1154"
click at [613, 219] on select "Select Role Crew Leader Driver Driver Assessor Dayshift Driver Assessor Nightsh…" at bounding box center [784, 230] width 343 height 24
click at [917, 580] on span "Add Role" at bounding box center [924, 577] width 46 height 15
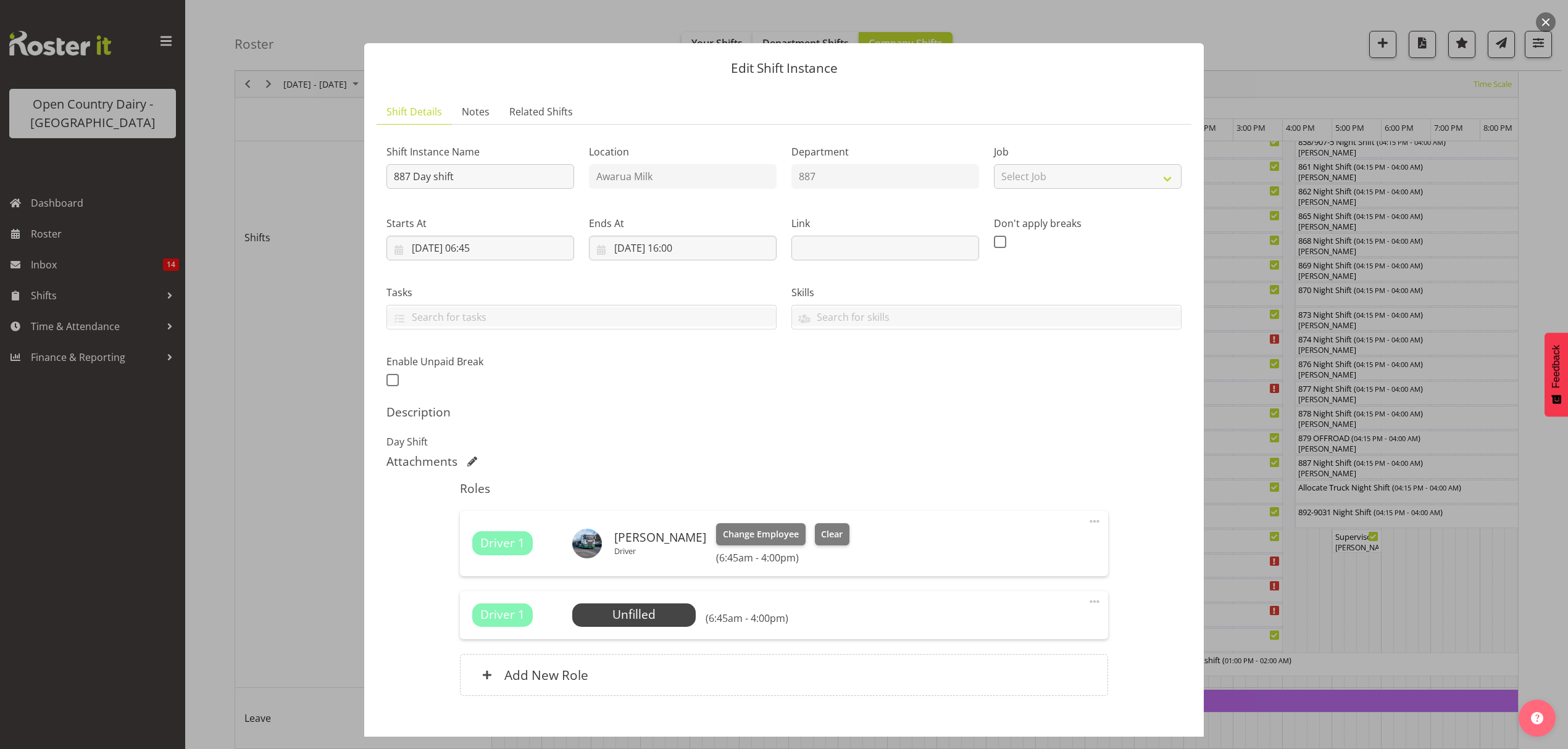
click at [498, 546] on span "Driver 1" at bounding box center [503, 544] width 45 height 18
click at [1087, 519] on span at bounding box center [1094, 521] width 15 height 15
click at [1000, 546] on link "Edit" at bounding box center [1042, 551] width 119 height 22
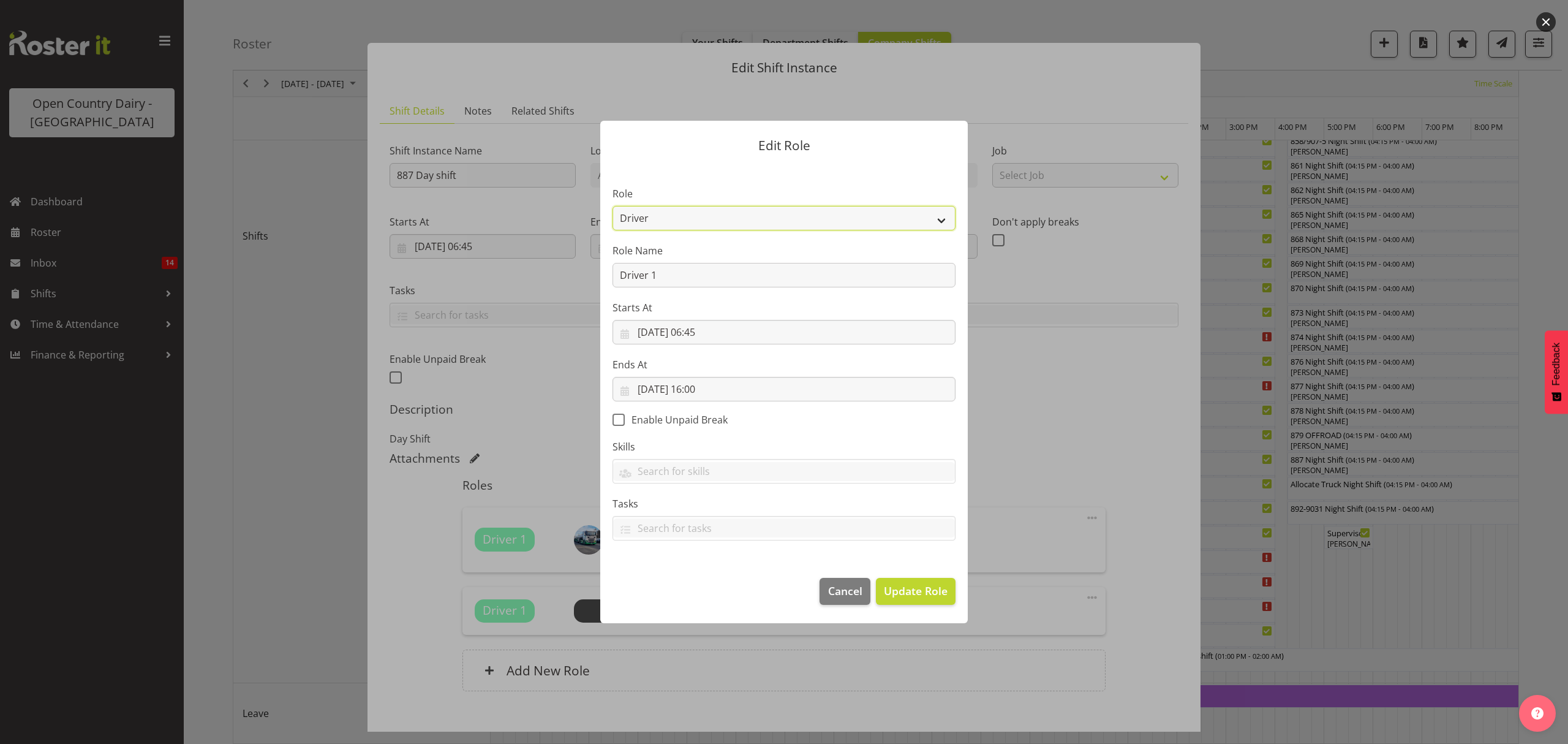
click at [946, 216] on select "Crew Leader Driver Driver Assessor Dayshift Driver Assessor Nightshift Driver B…" at bounding box center [784, 218] width 343 height 24
select select "1437"
click at [613, 206] on select "Crew Leader Driver Driver Assessor Dayshift Driver Assessor Nightshift Driver B…" at bounding box center [784, 218] width 343 height 24
click at [907, 595] on span "Update Role" at bounding box center [916, 591] width 64 height 16
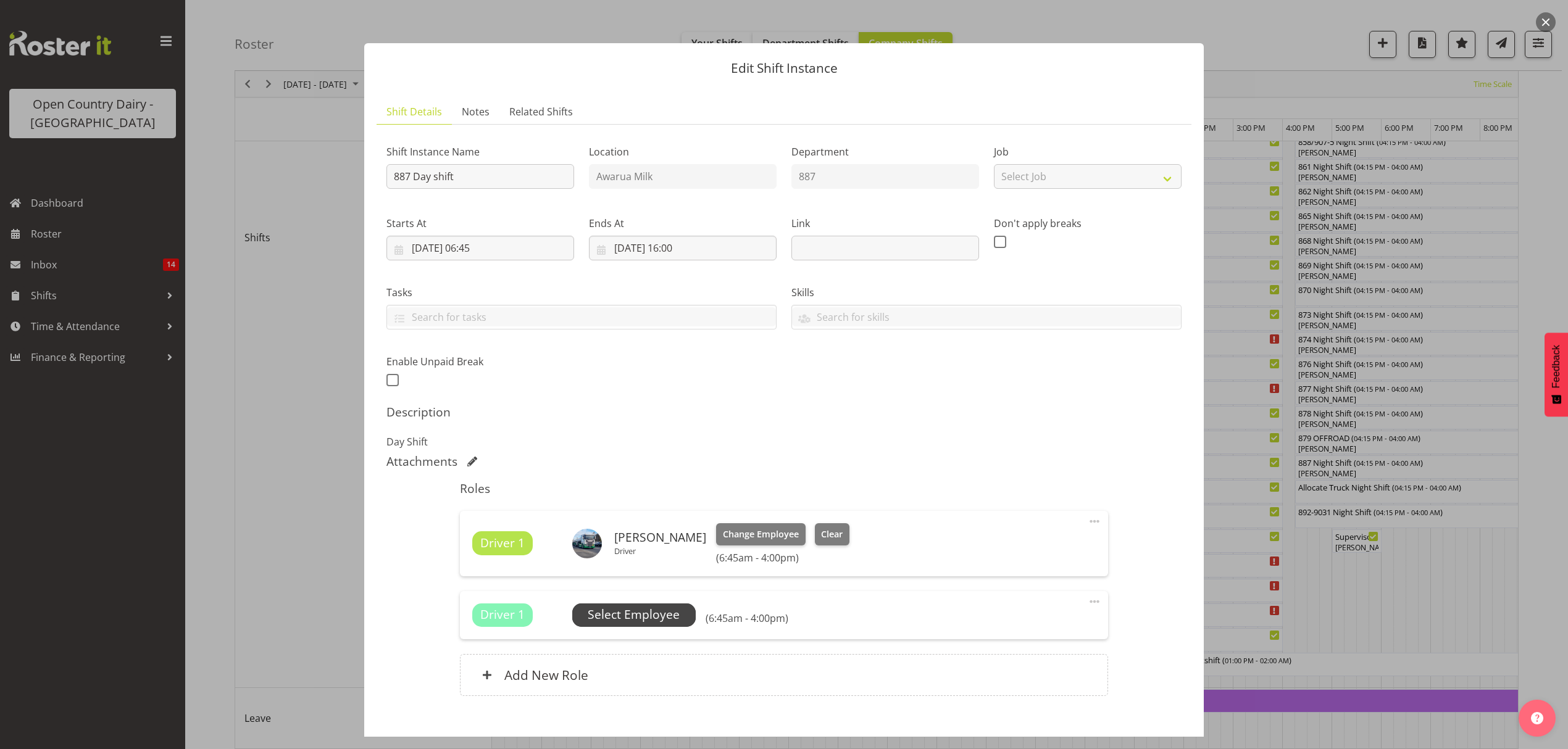
click at [658, 614] on span "Select Employee" at bounding box center [634, 615] width 92 height 18
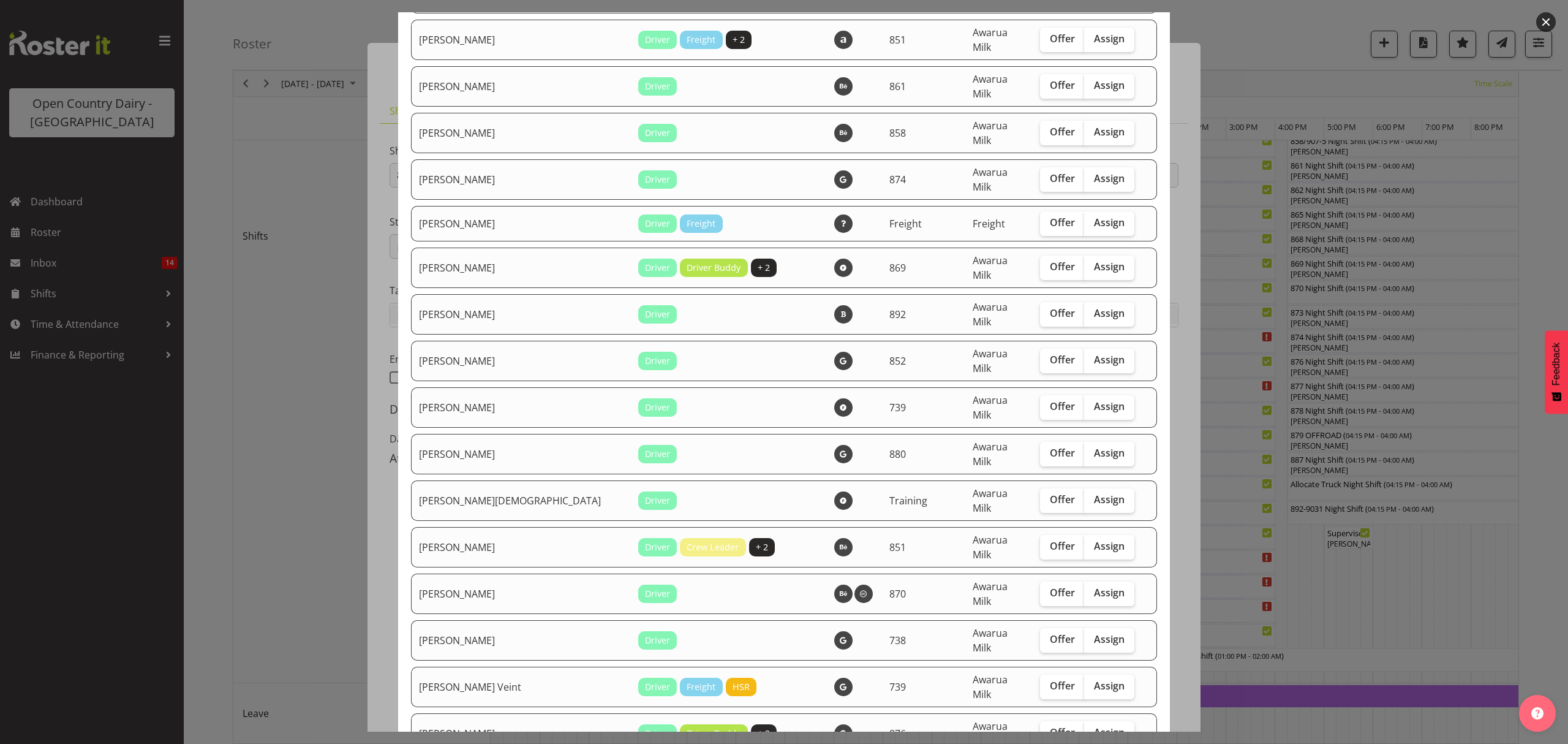
scroll to position [1702, 0]
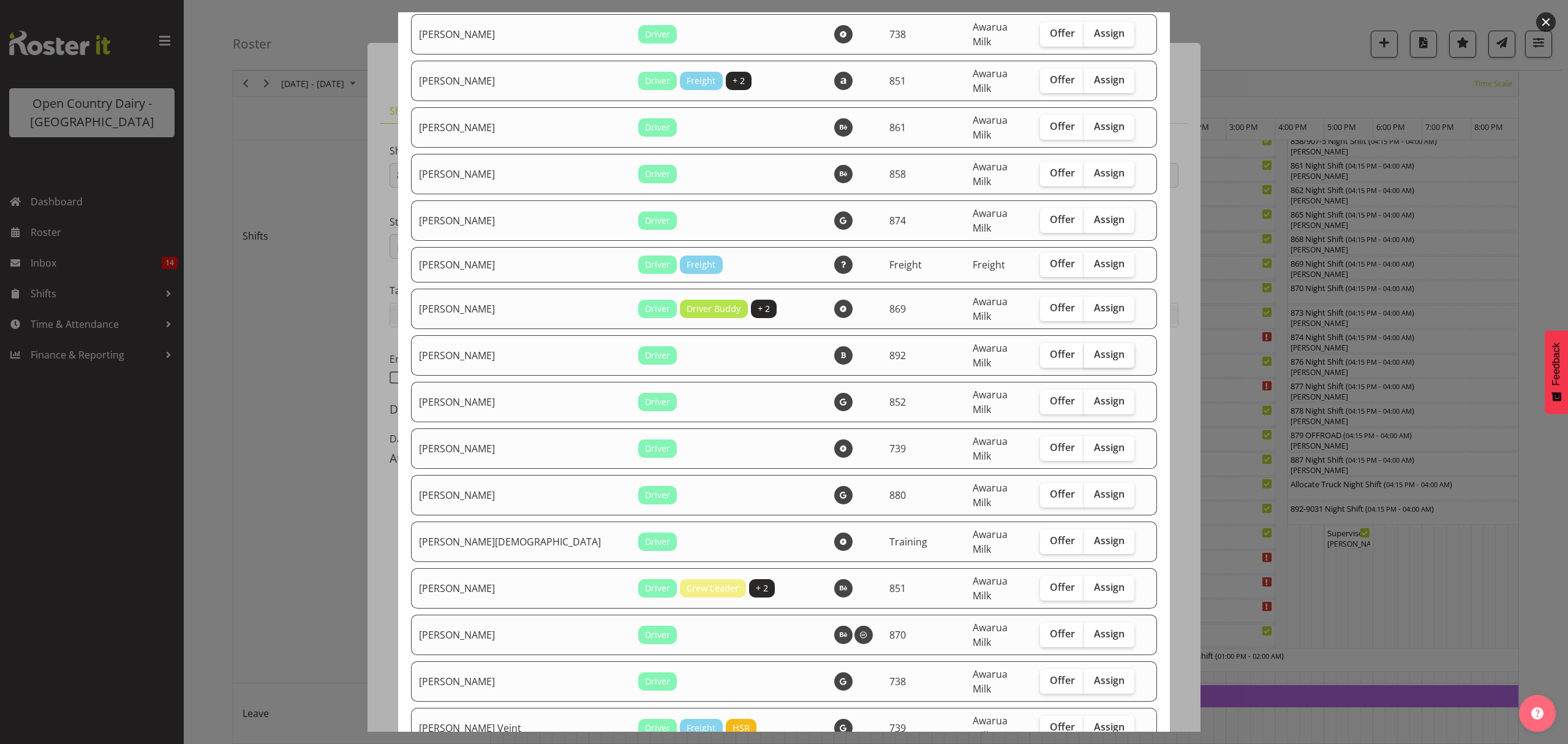
click at [1094, 348] on span "Assign" at bounding box center [1109, 355] width 31 height 12
click at [1089, 350] on input "Assign" at bounding box center [1088, 354] width 8 height 8
checkbox input "true"
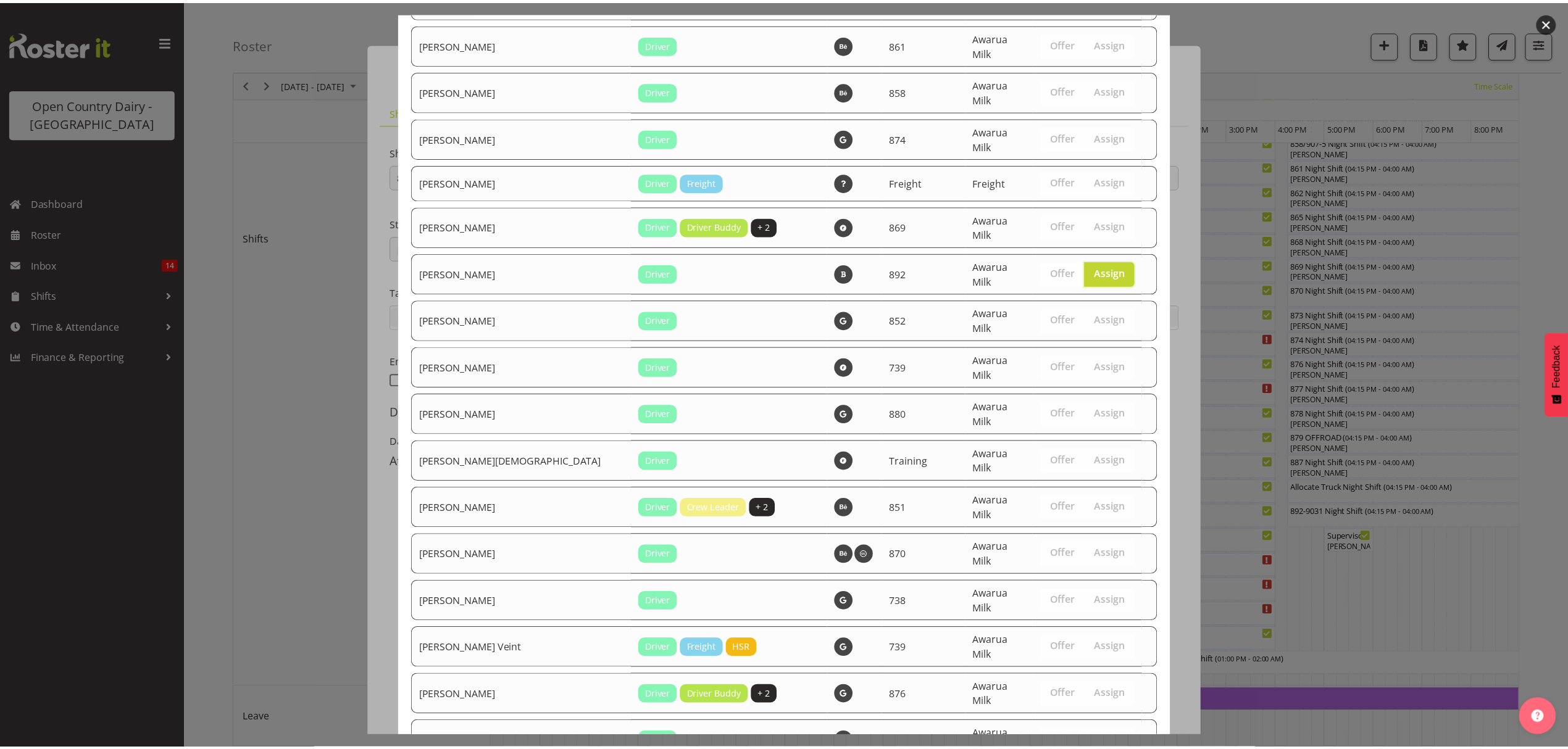
scroll to position [1878, 0]
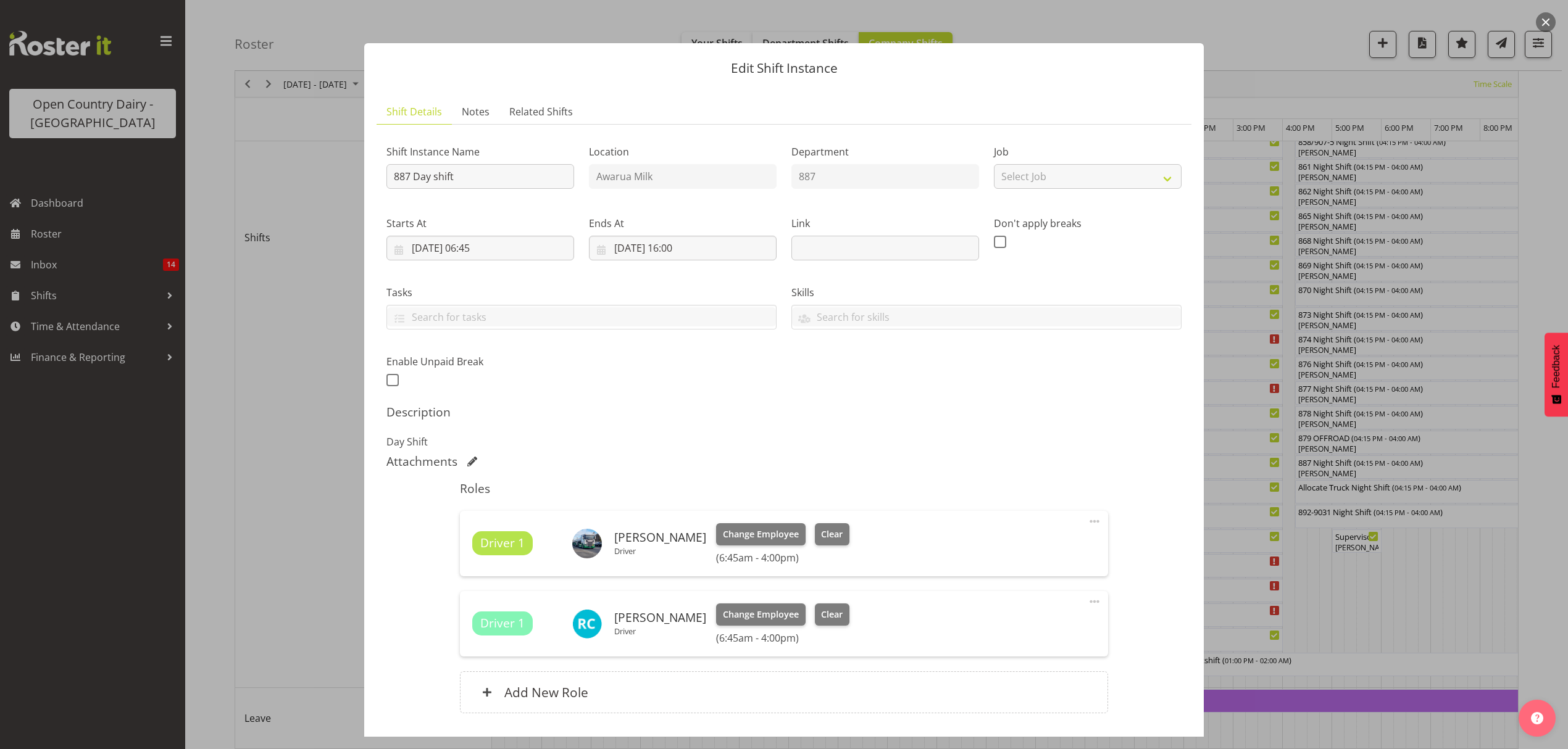
click at [1087, 524] on span at bounding box center [1094, 521] width 15 height 15
click at [988, 551] on link "Edit" at bounding box center [1042, 551] width 119 height 22
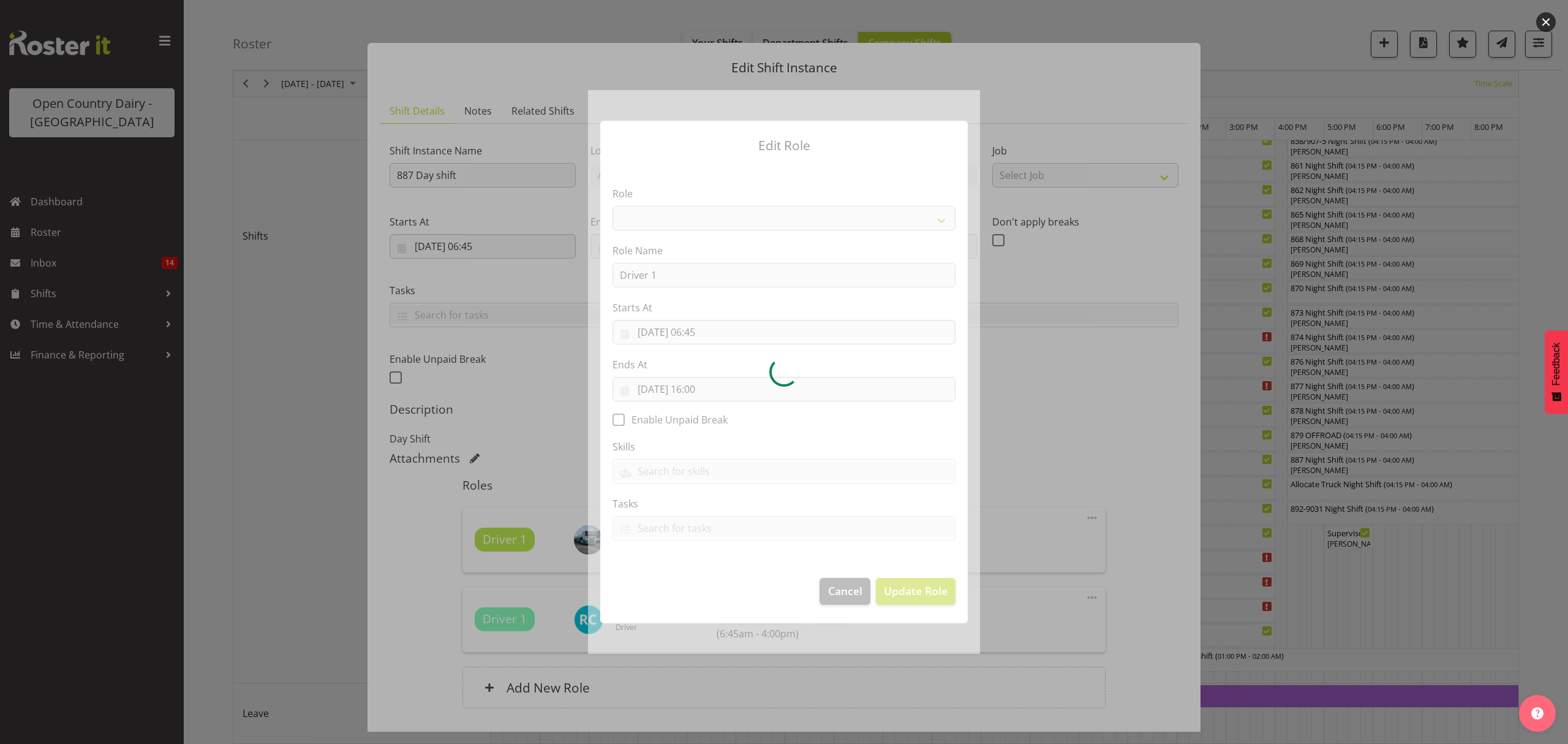
select select "1437"
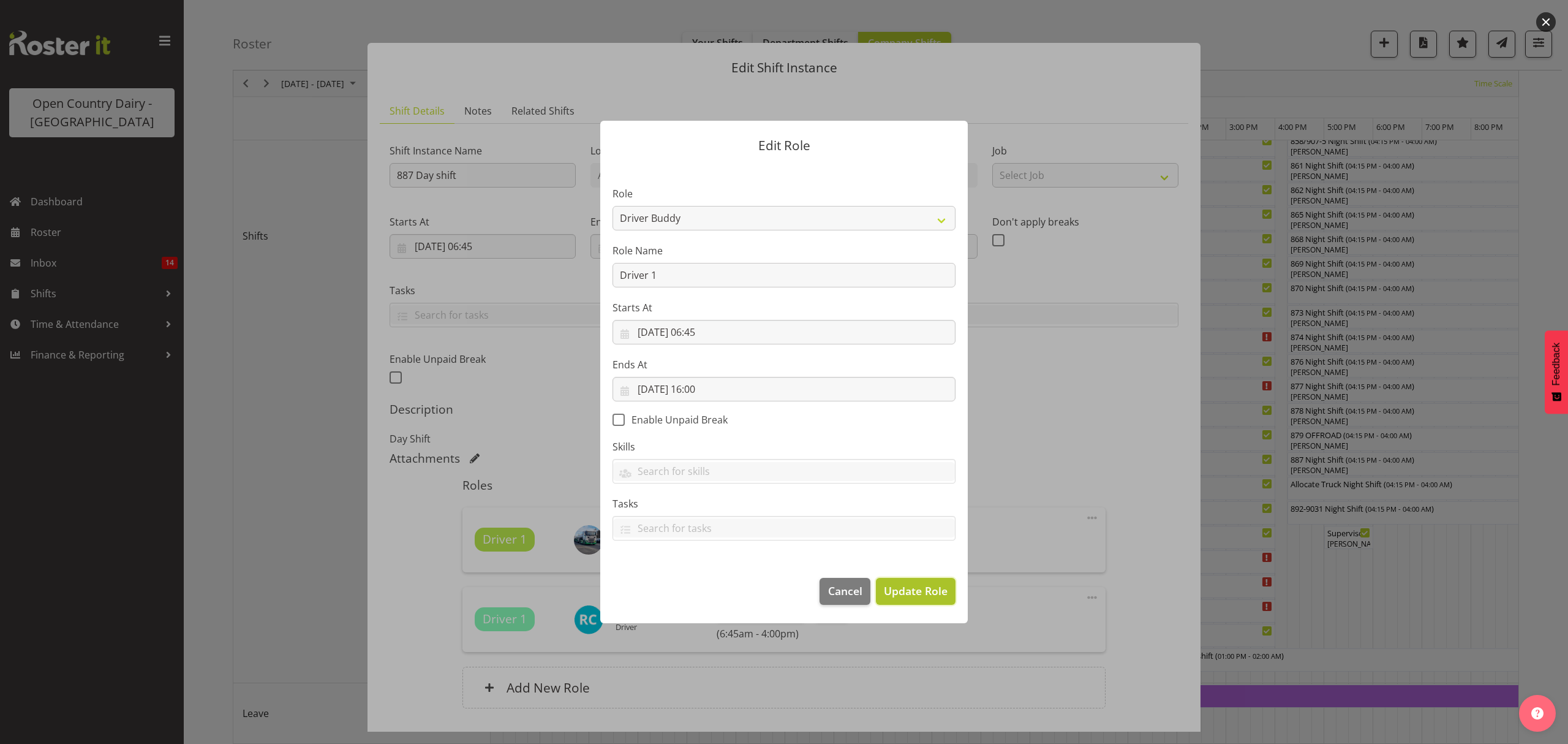
click at [910, 586] on span "Update Role" at bounding box center [916, 591] width 64 height 16
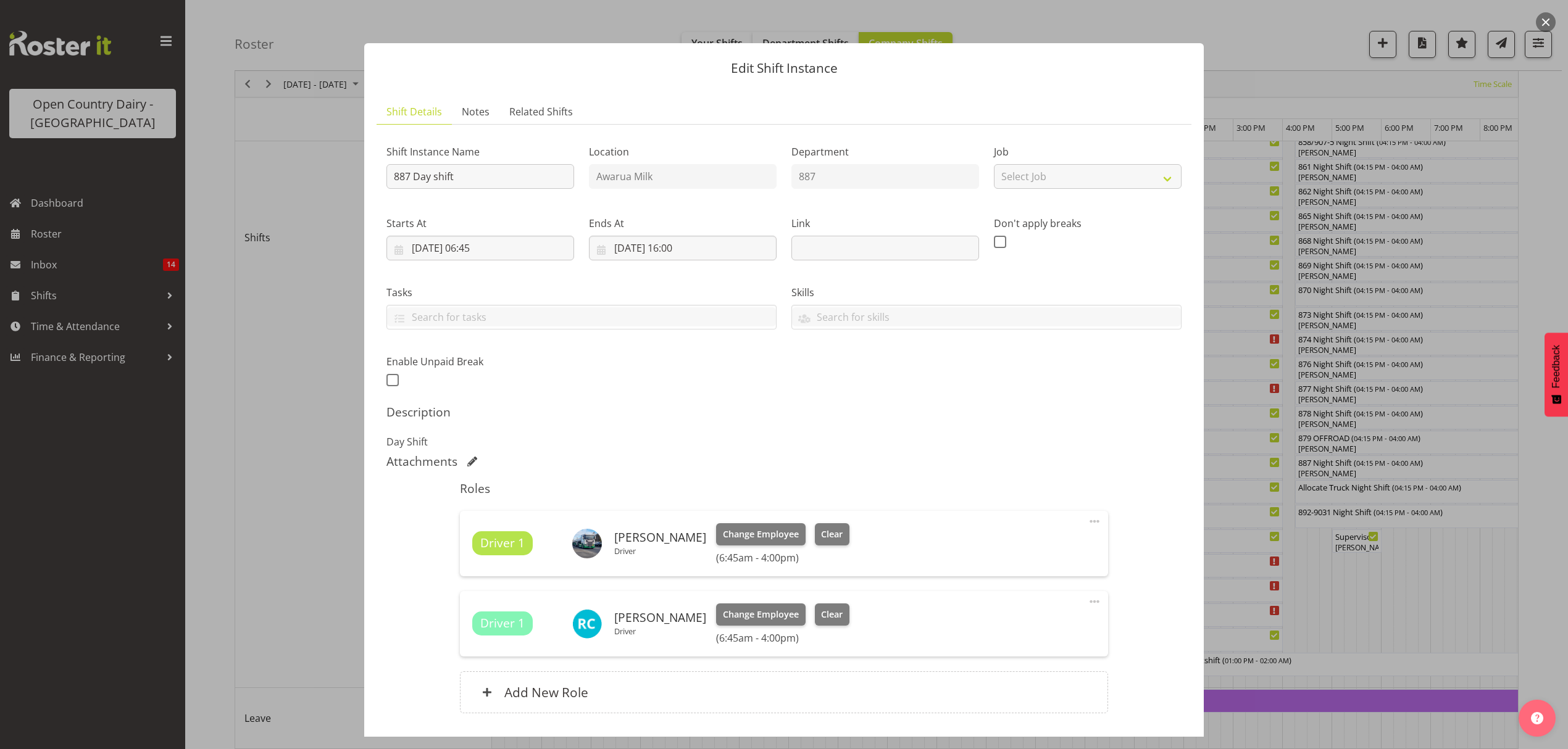
scroll to position [87, 0]
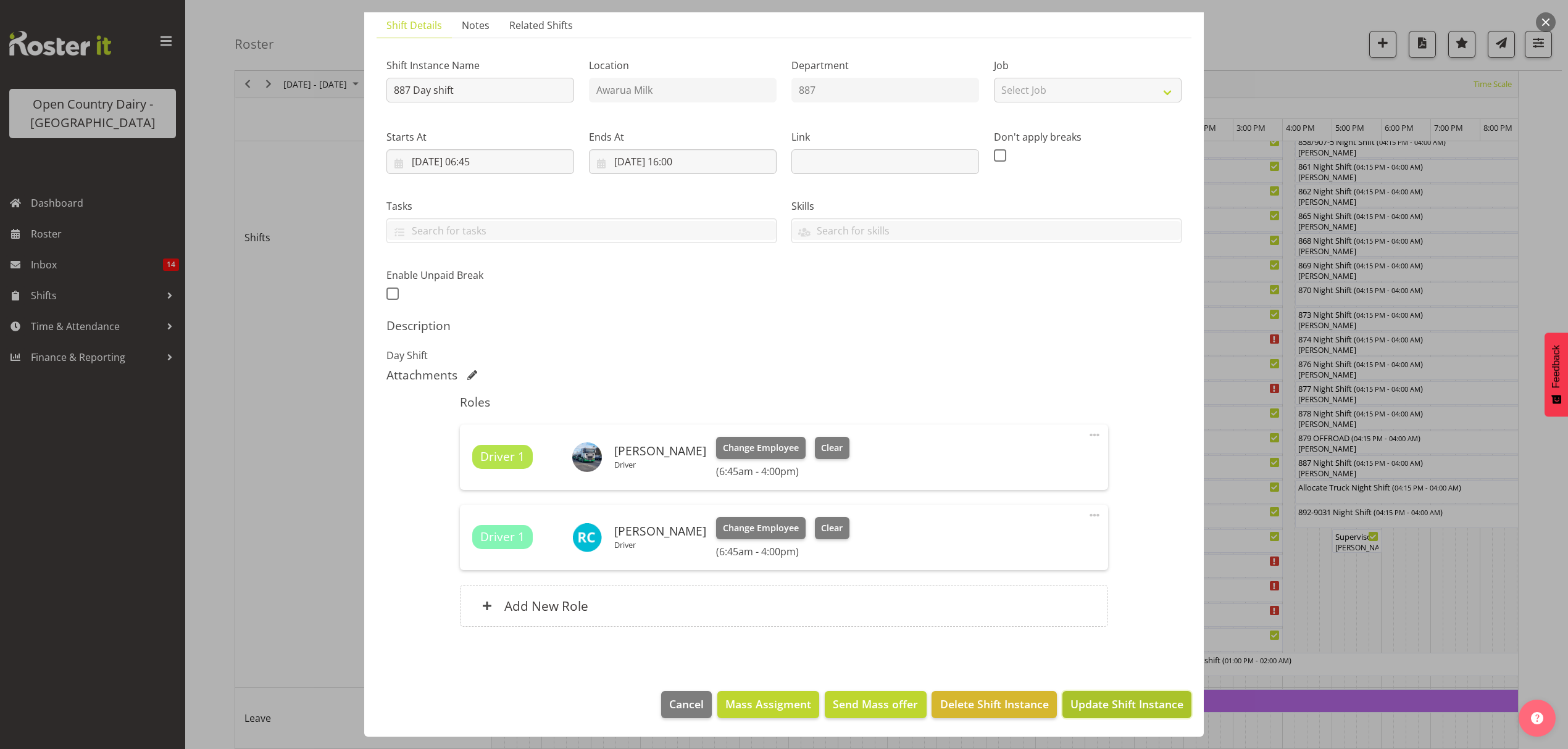
click at [1131, 707] on span "Update Shift Instance" at bounding box center [1127, 704] width 113 height 16
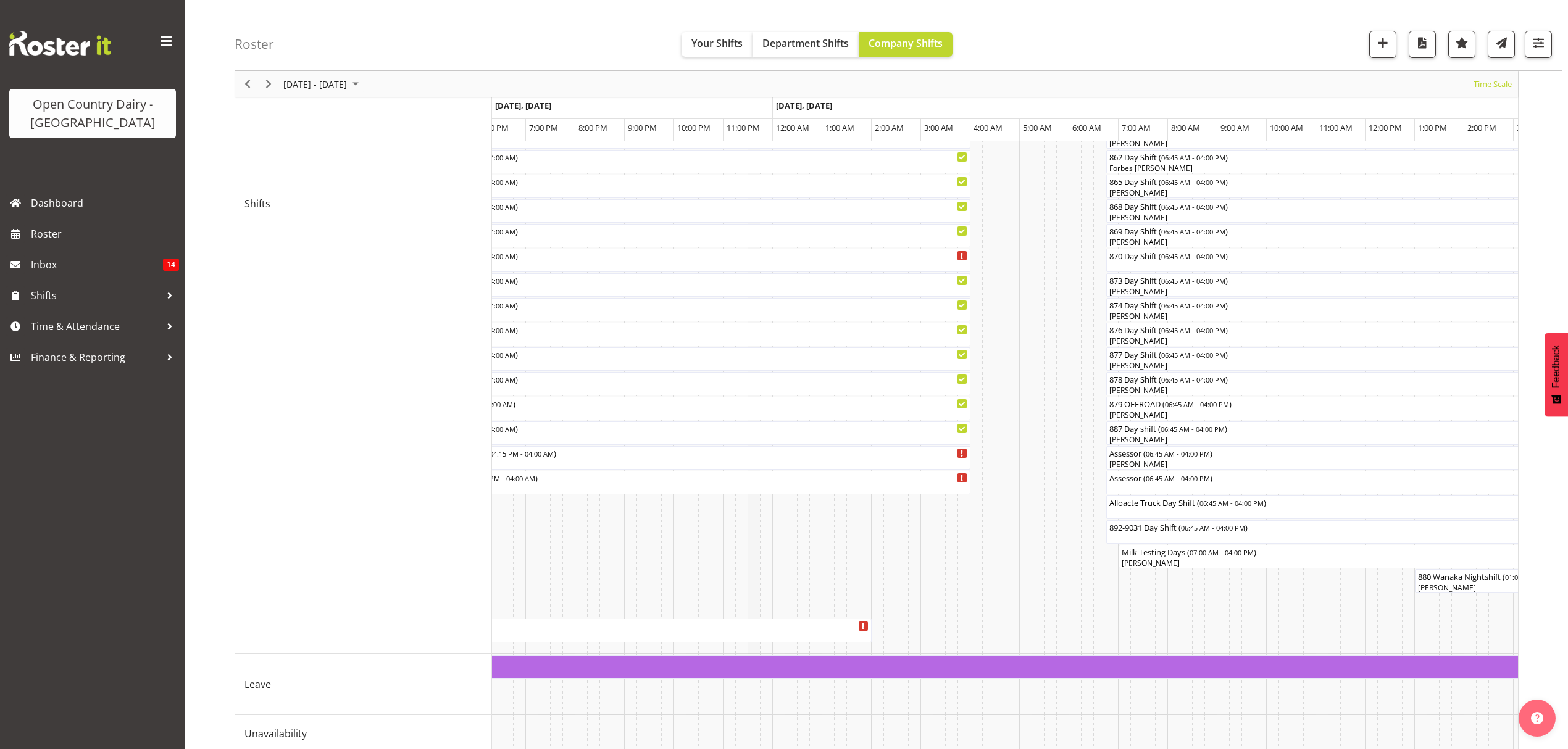
scroll to position [472, 0]
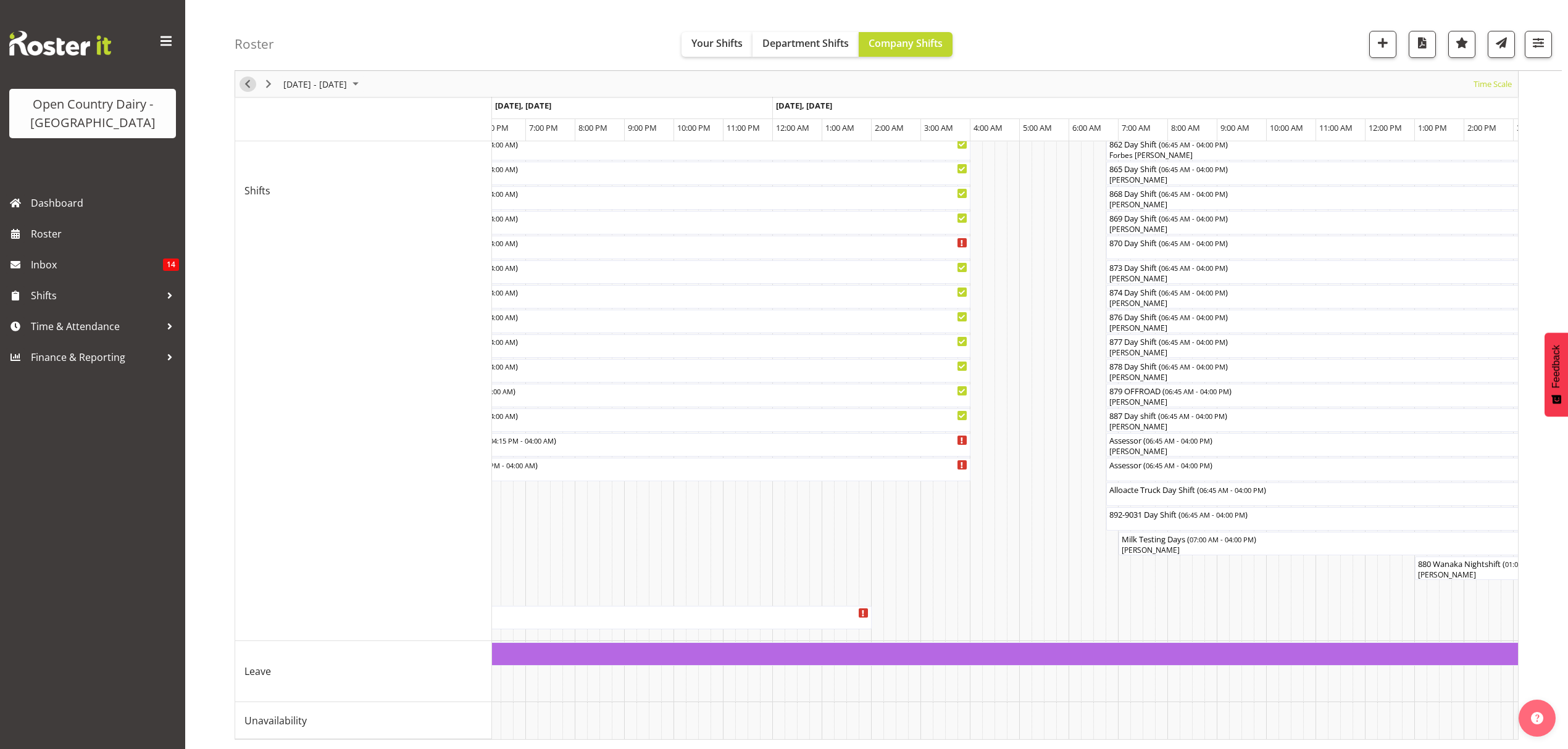
click at [247, 82] on span "Previous" at bounding box center [247, 84] width 15 height 15
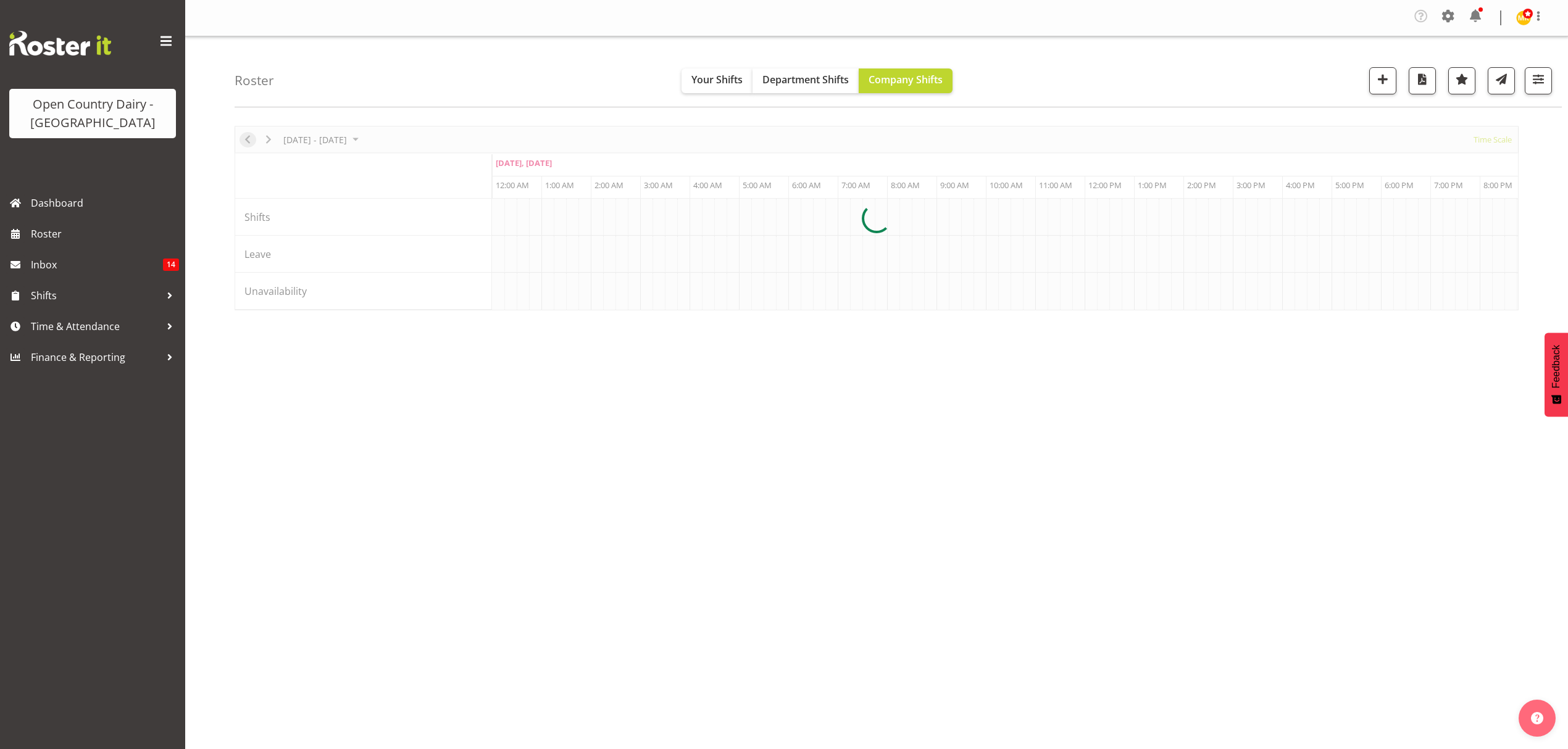
scroll to position [0, 0]
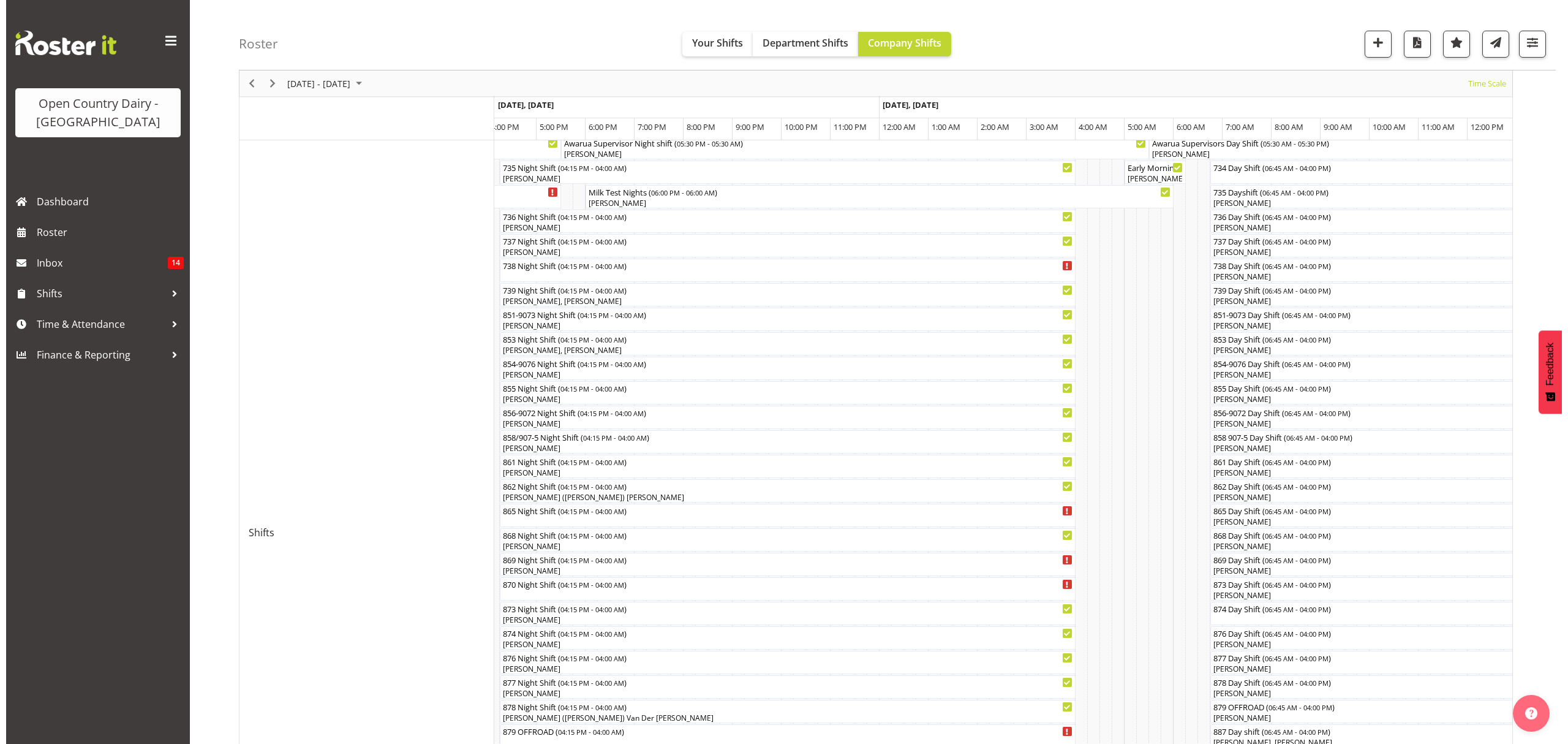
scroll to position [190, 0]
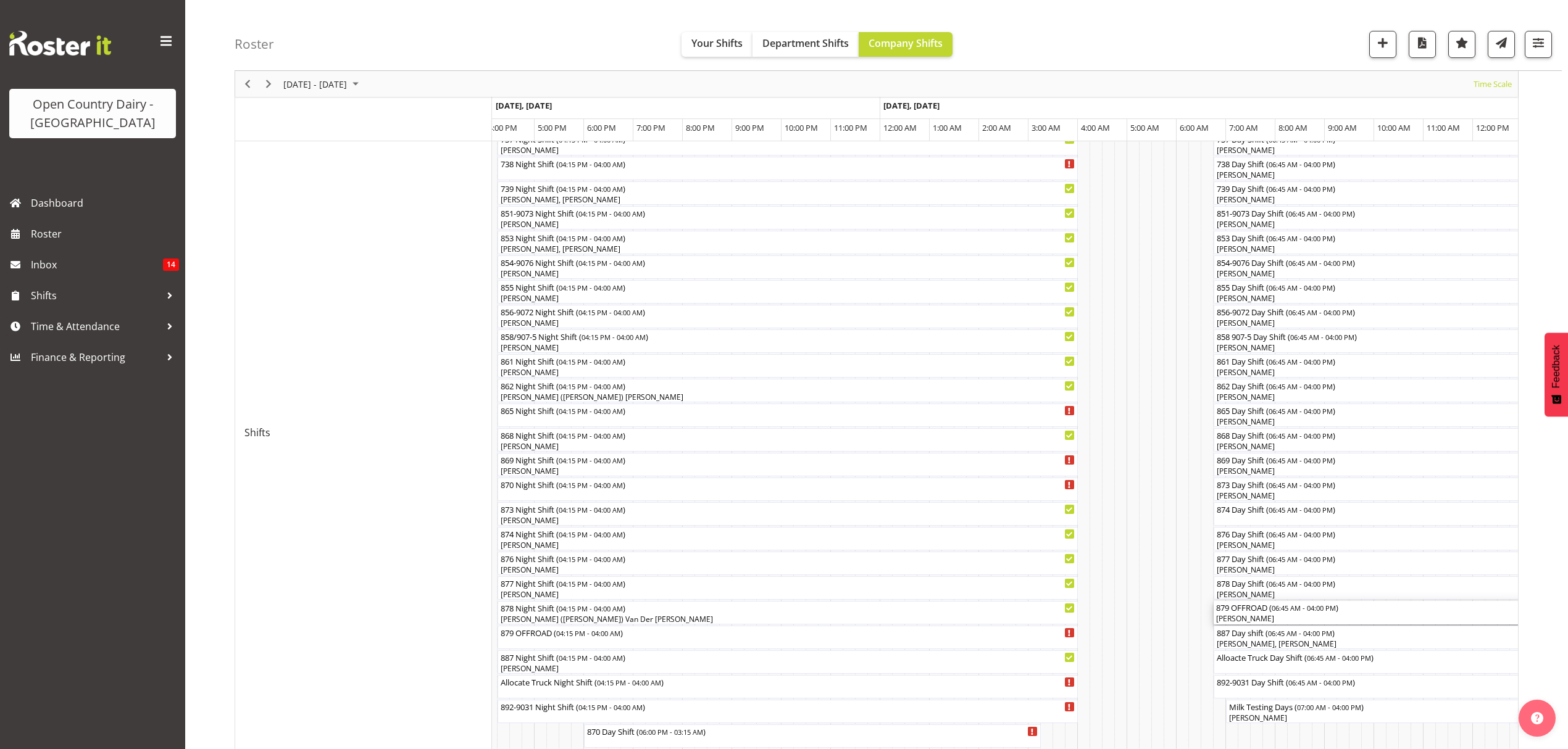
click at [1246, 611] on div "879 OFFROAD ( 06:45 AM - 04:00 PM )" at bounding box center [1441, 607] width 452 height 13
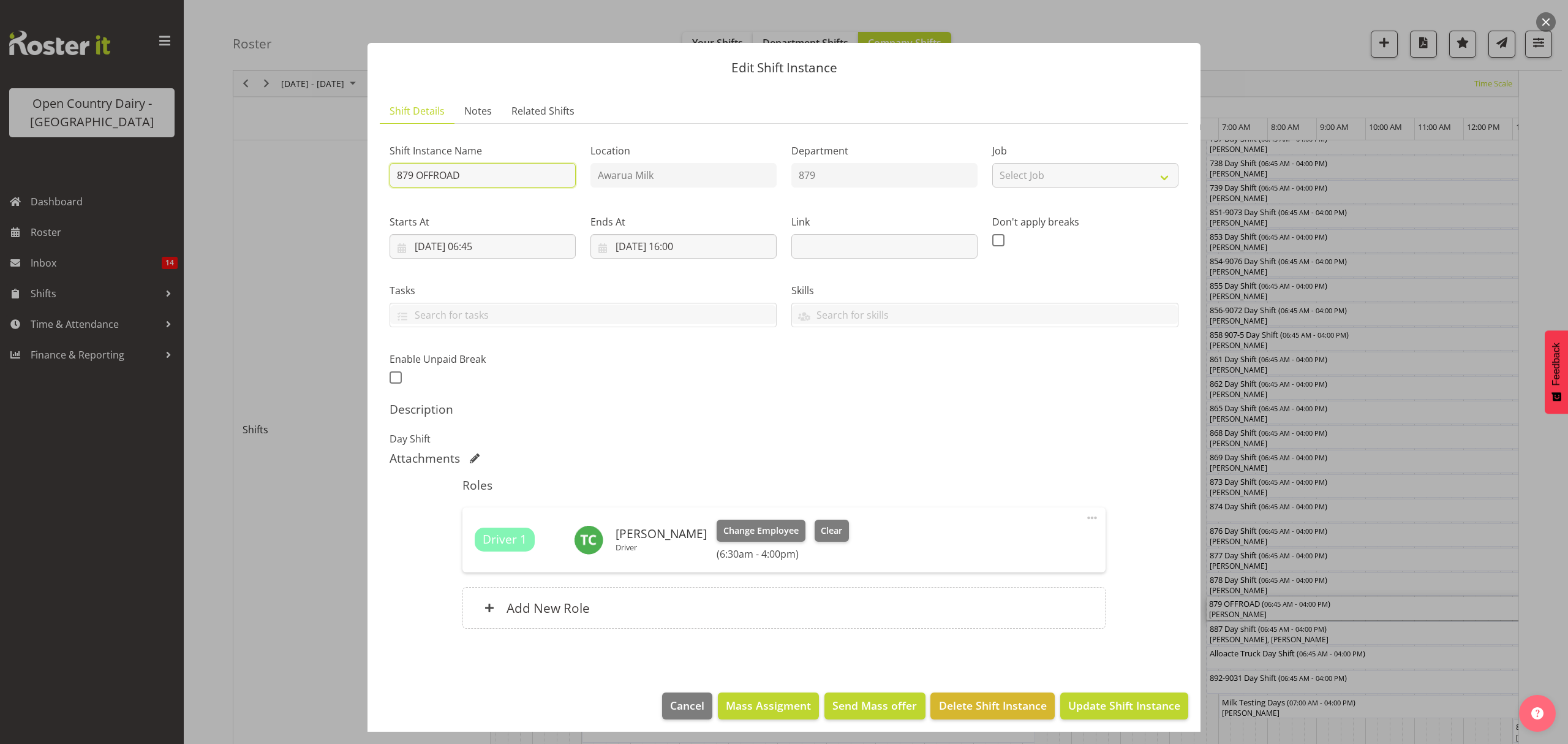
click at [476, 173] on input "879 OFFROAD" at bounding box center [483, 175] width 186 height 24
type input "879 / 9074"
click at [1074, 709] on span "Update Shift Instance" at bounding box center [1125, 705] width 112 height 16
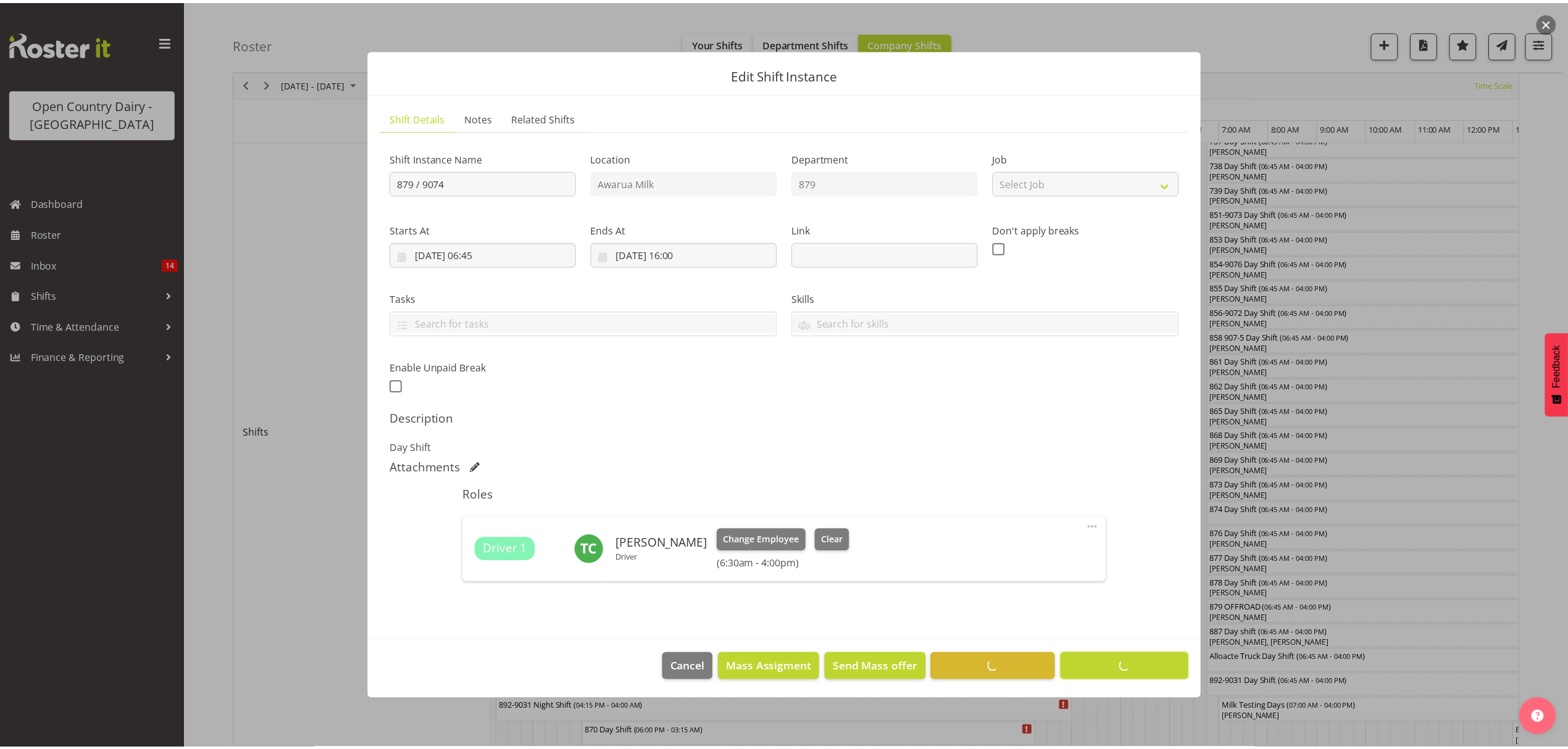
scroll to position [0, 0]
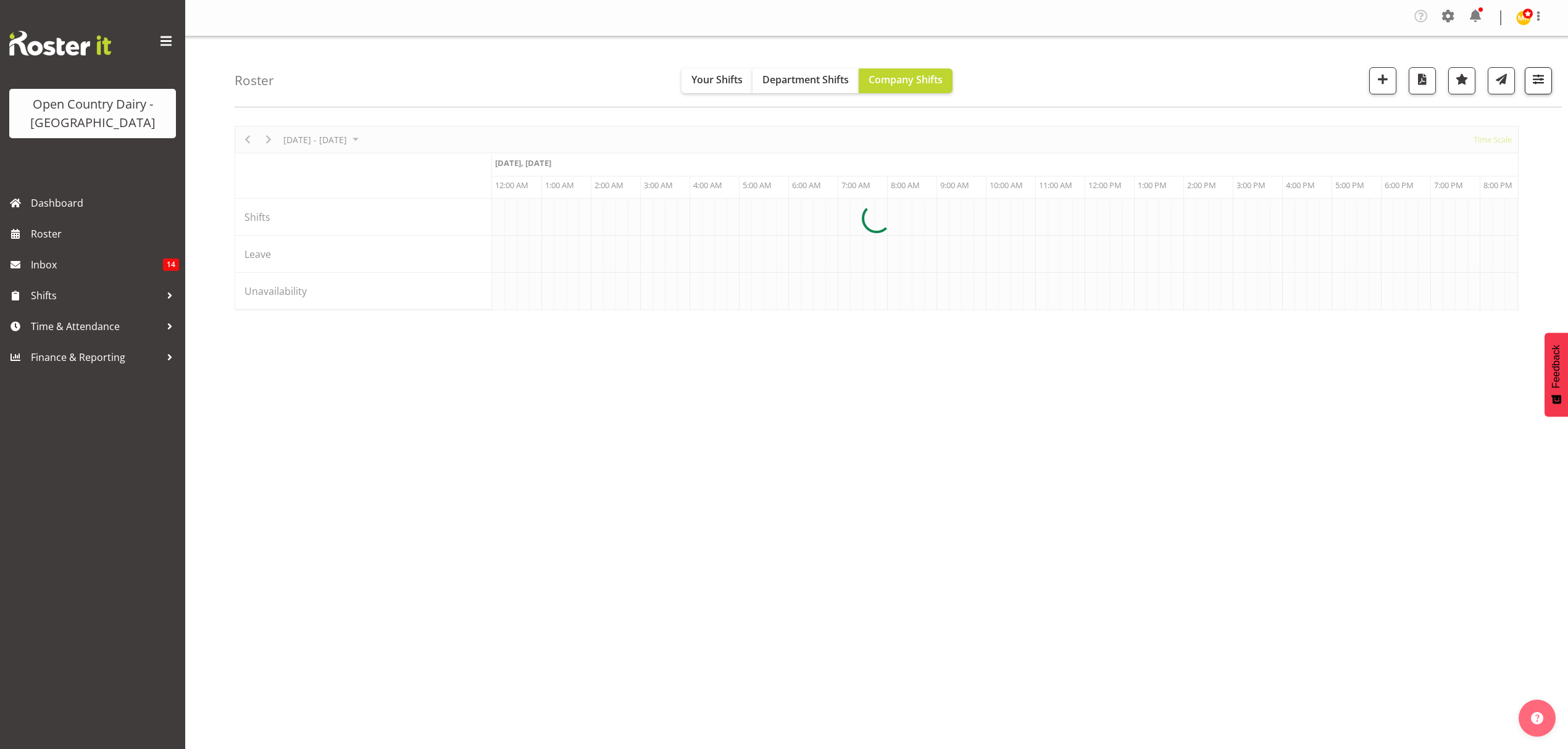
scroll to position [0, 4740]
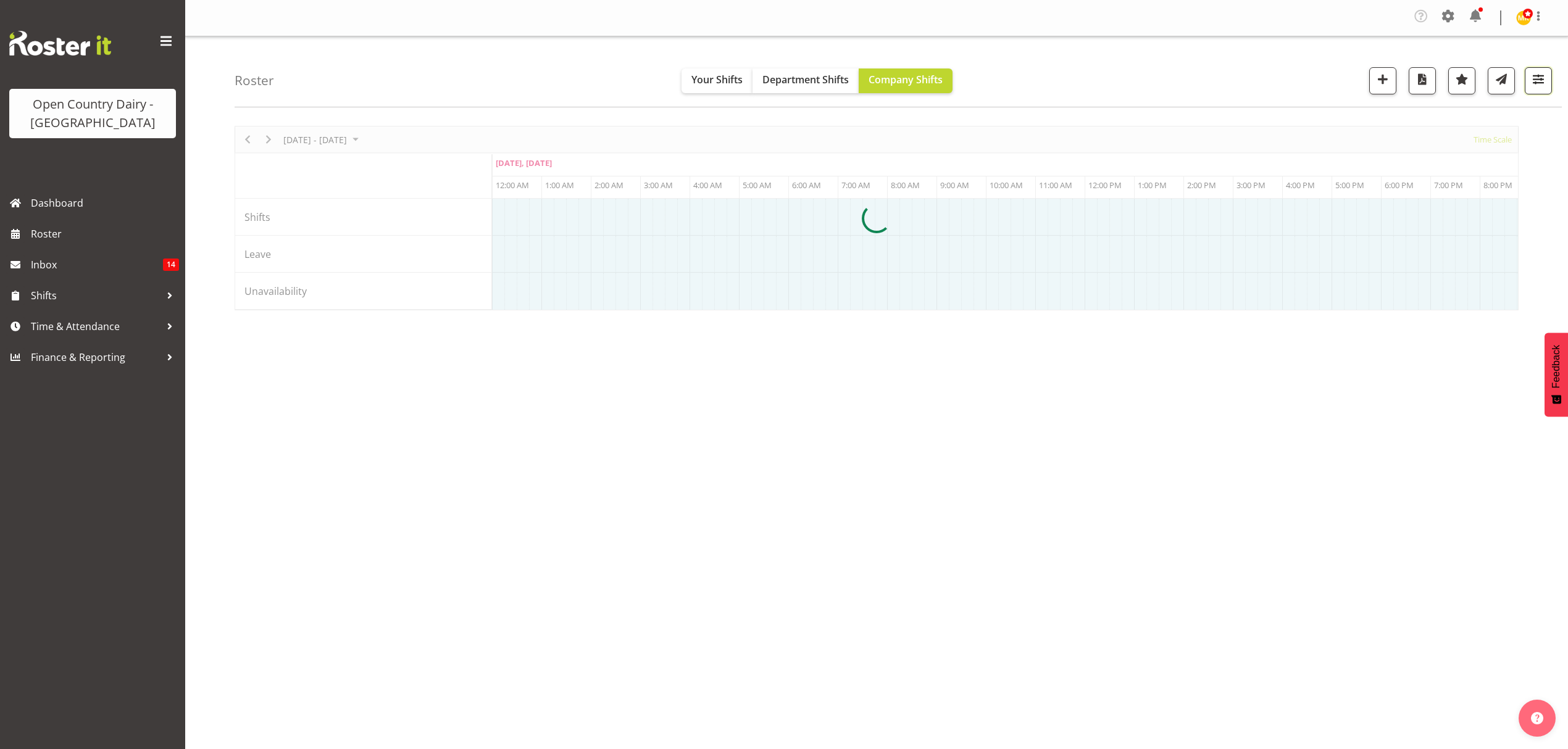
click at [1534, 75] on span "button" at bounding box center [1538, 79] width 16 height 16
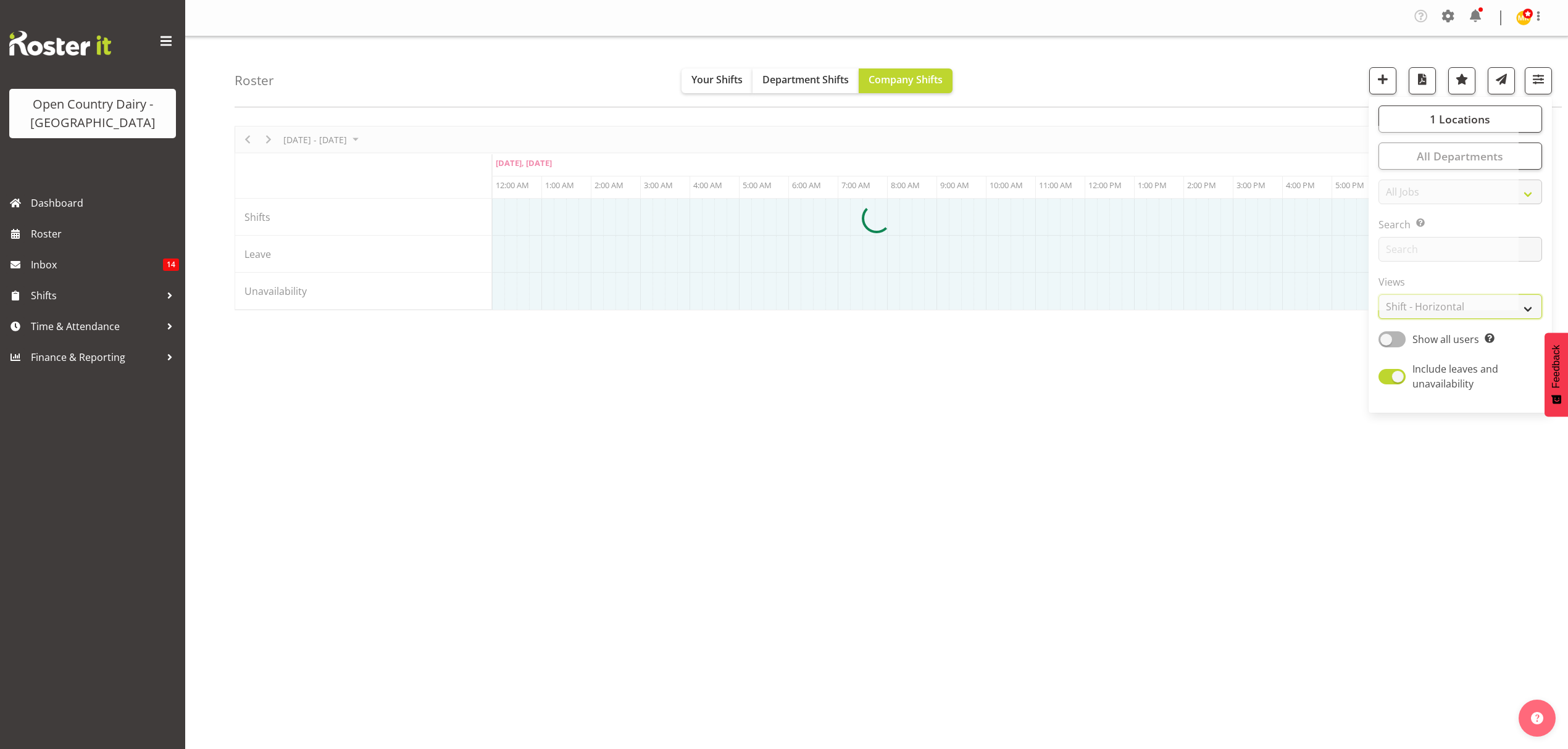
click at [1521, 307] on select "Staff Role Shift - Horizontal Shift - Vertical Staff - Location" at bounding box center [1460, 306] width 164 height 24
click at [1530, 307] on select "Staff Role Shift - Horizontal Shift - Vertical Staff - Location" at bounding box center [1460, 306] width 164 height 24
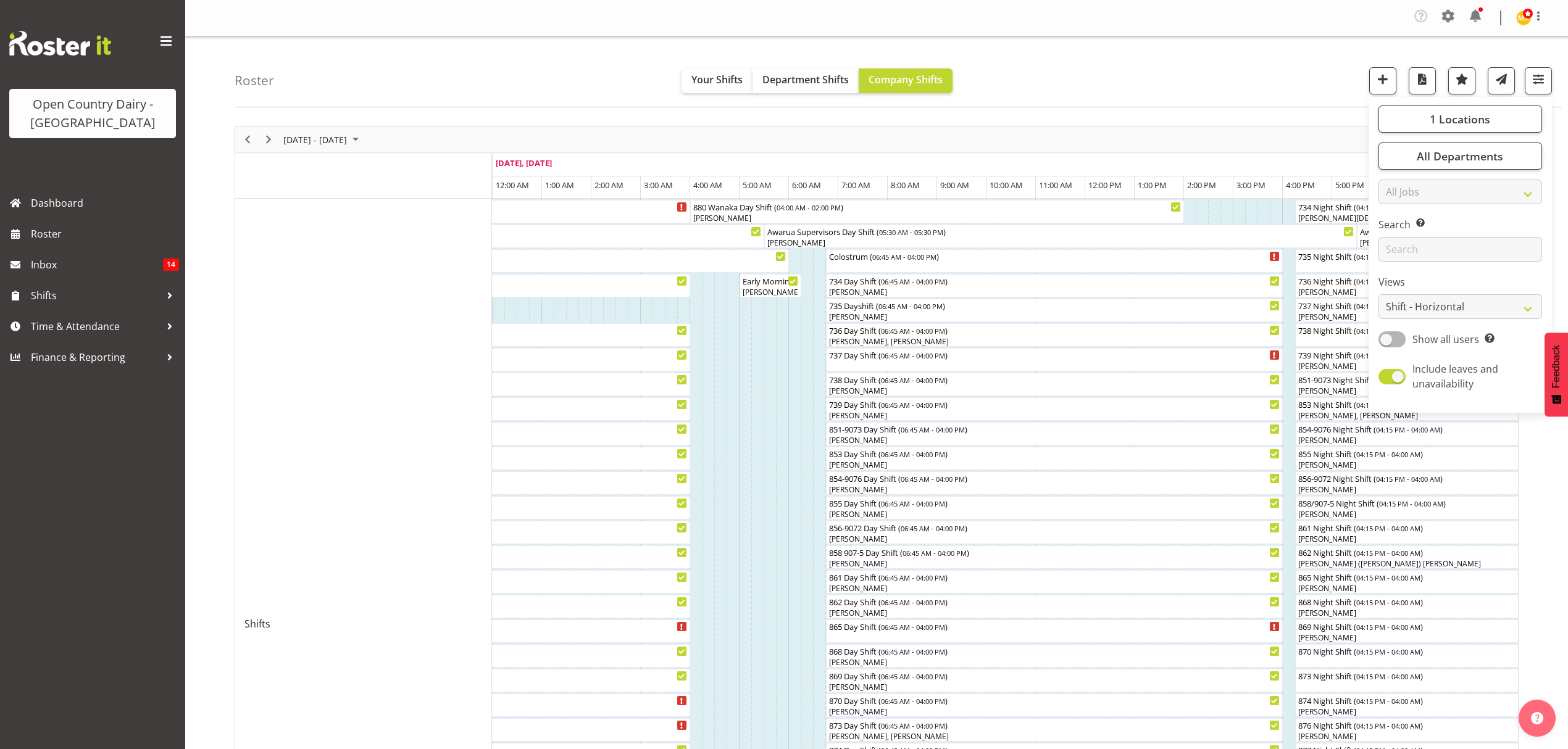
click at [993, 79] on div "Roster Your Shifts Department Shifts Company Shifts 1 Locations Clear Awarua Mi…" at bounding box center [898, 72] width 1327 height 71
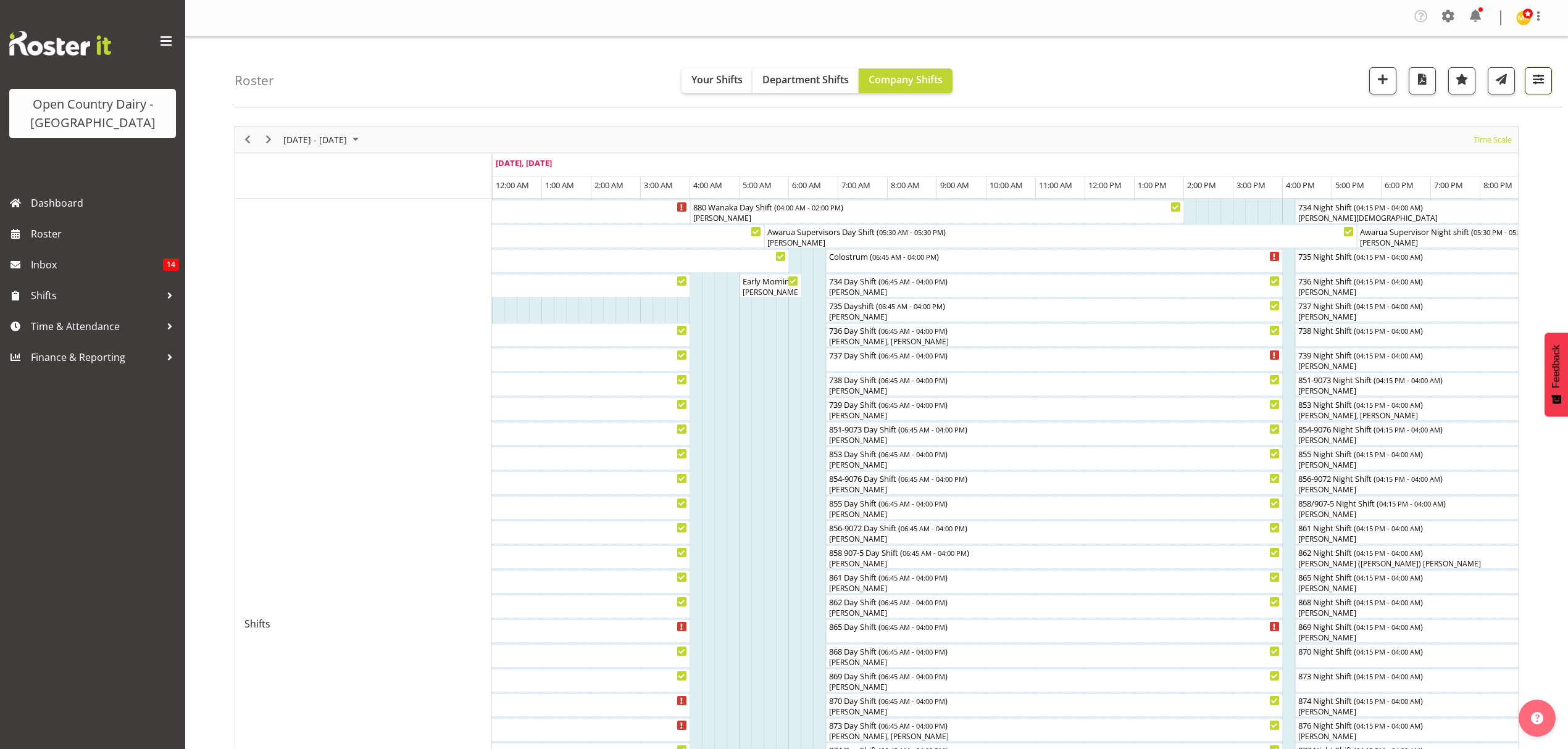
click at [1538, 82] on span "button" at bounding box center [1538, 79] width 16 height 16
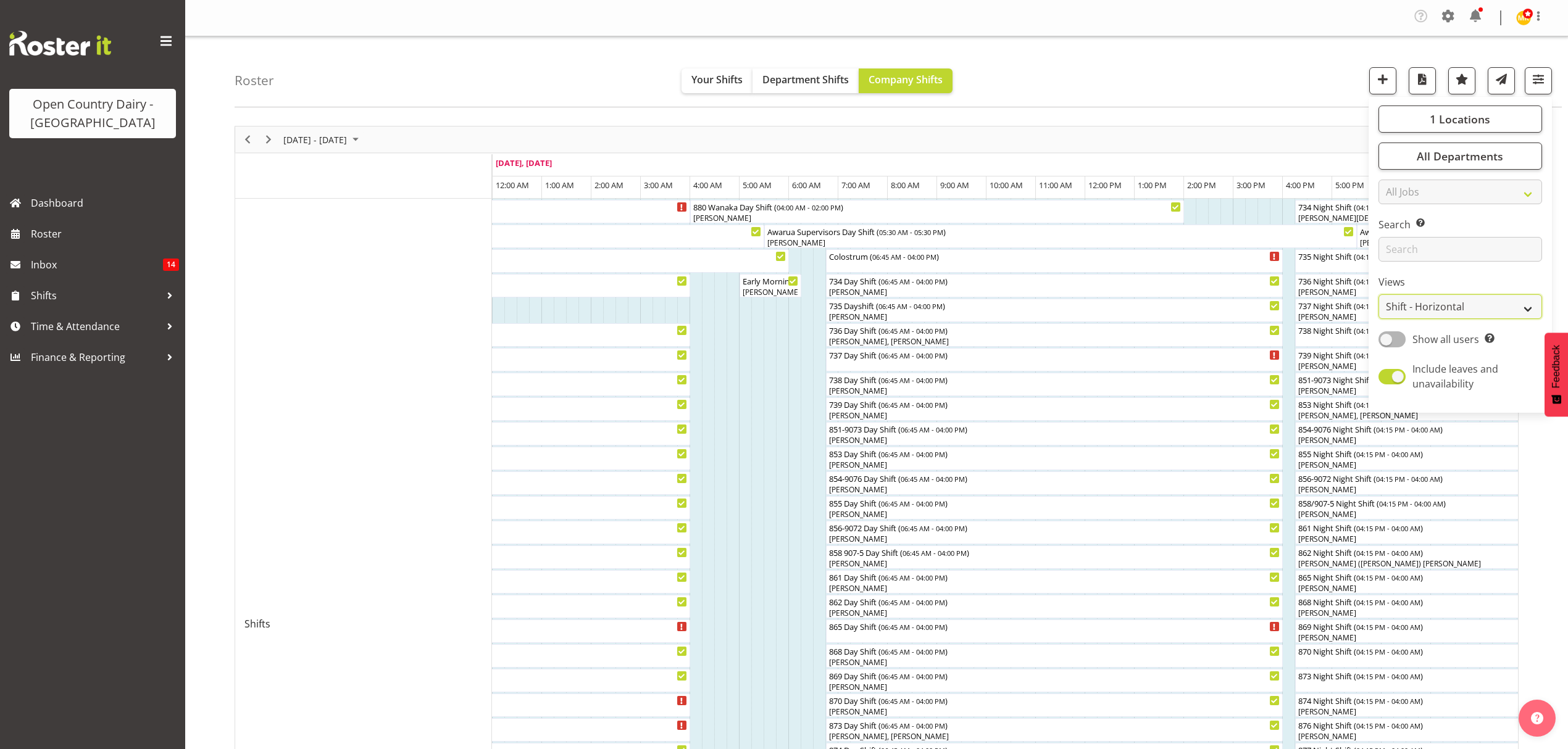
click at [1526, 306] on select "Staff Role Shift - Horizontal Shift - Vertical Staff - Location" at bounding box center [1460, 306] width 164 height 24
select select "staff"
click at [1379, 294] on select "Staff Role Shift - Horizontal Shift - Vertical Staff - Location" at bounding box center [1460, 306] width 164 height 24
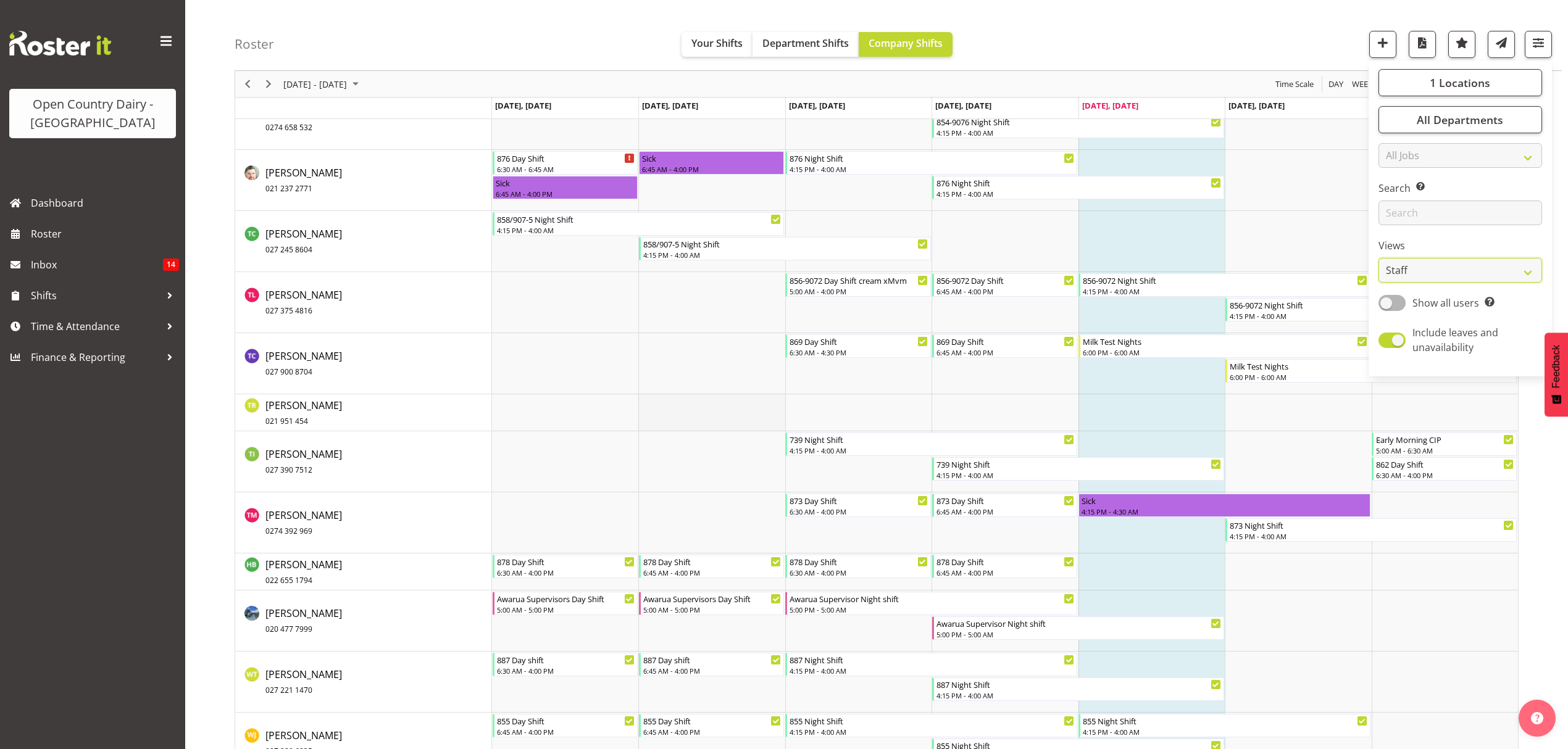
scroll to position [7411, 0]
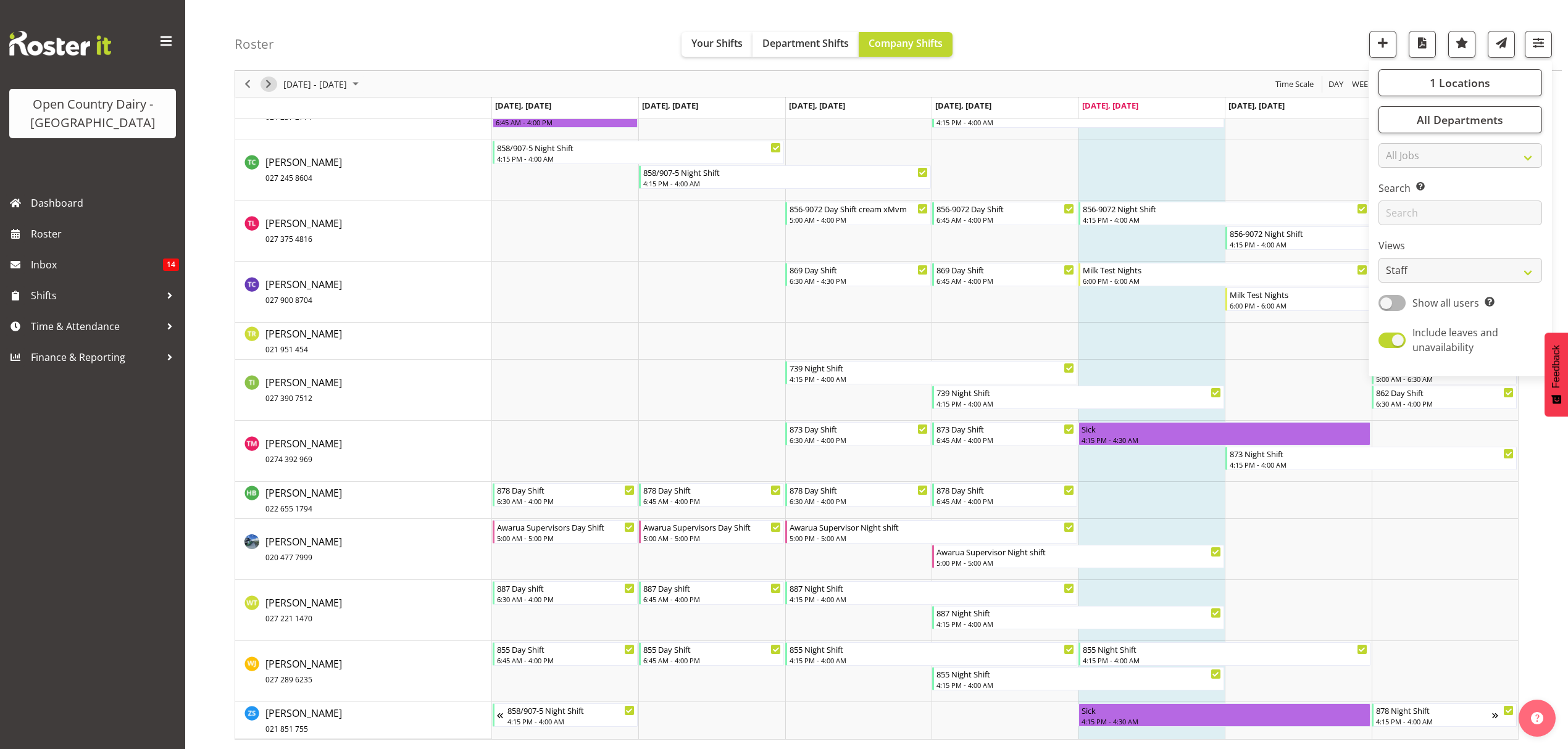
click at [266, 82] on span "Next" at bounding box center [268, 84] width 15 height 15
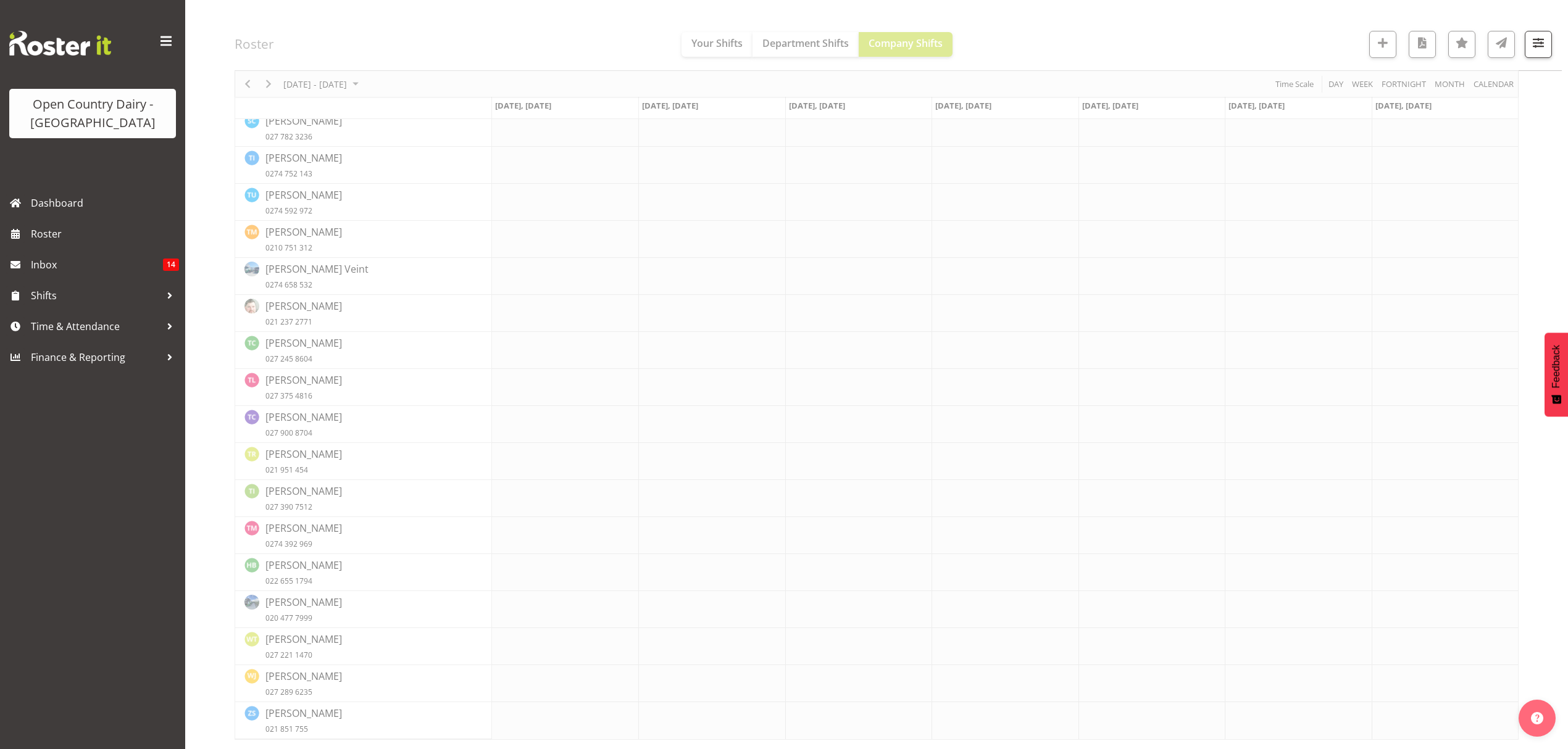
scroll to position [0, 0]
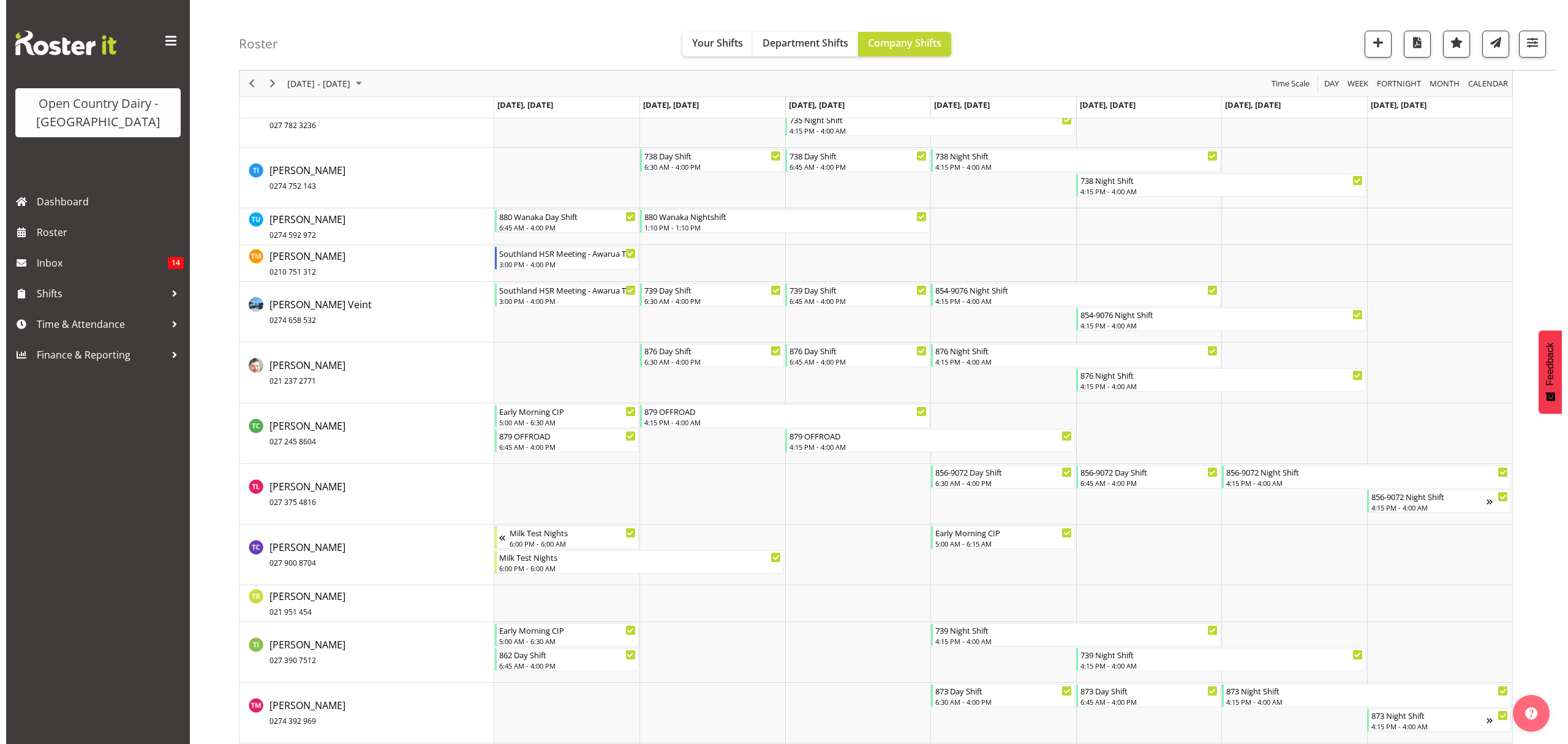
scroll to position [7400, 0]
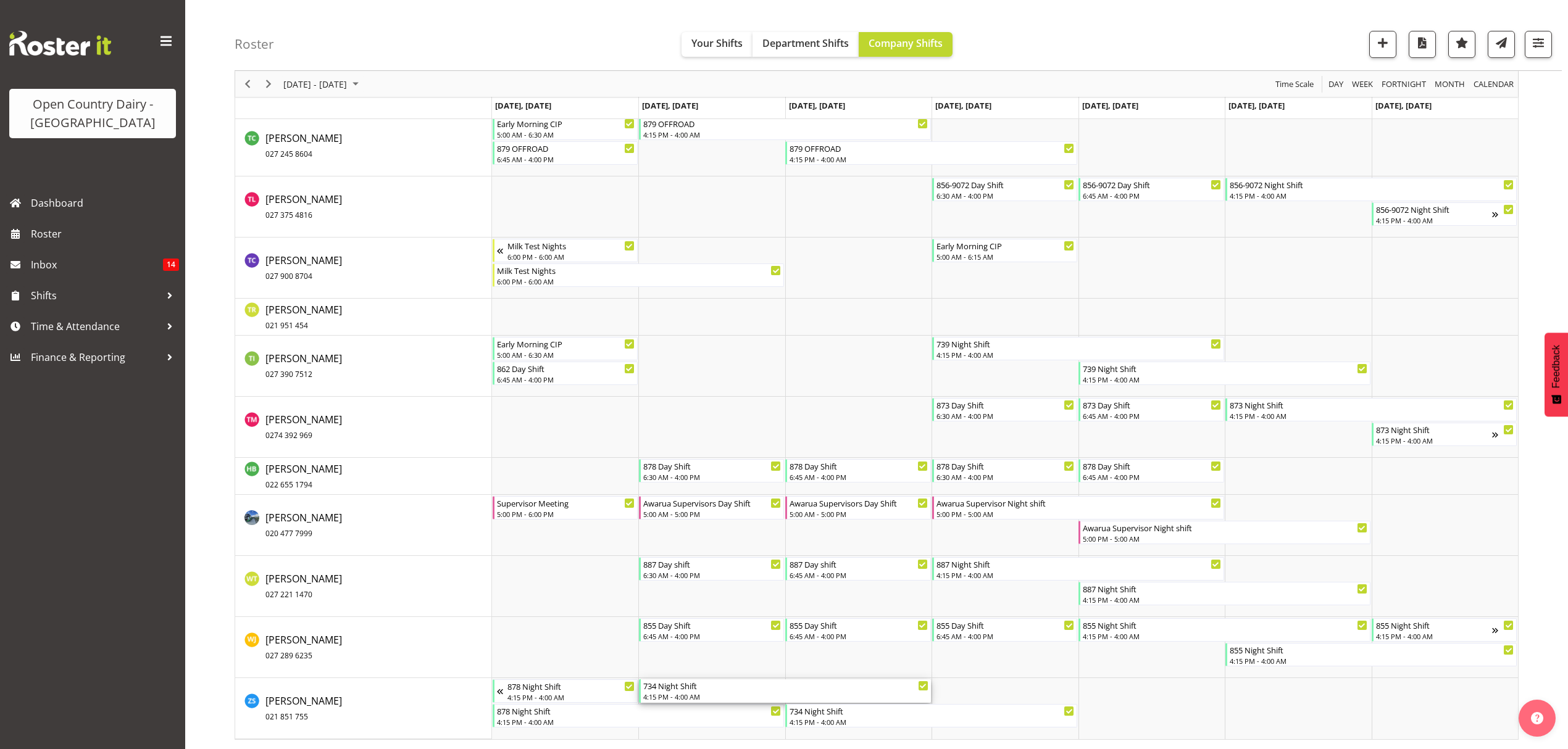
click at [687, 690] on div "734 Night Shift" at bounding box center [786, 685] width 285 height 13
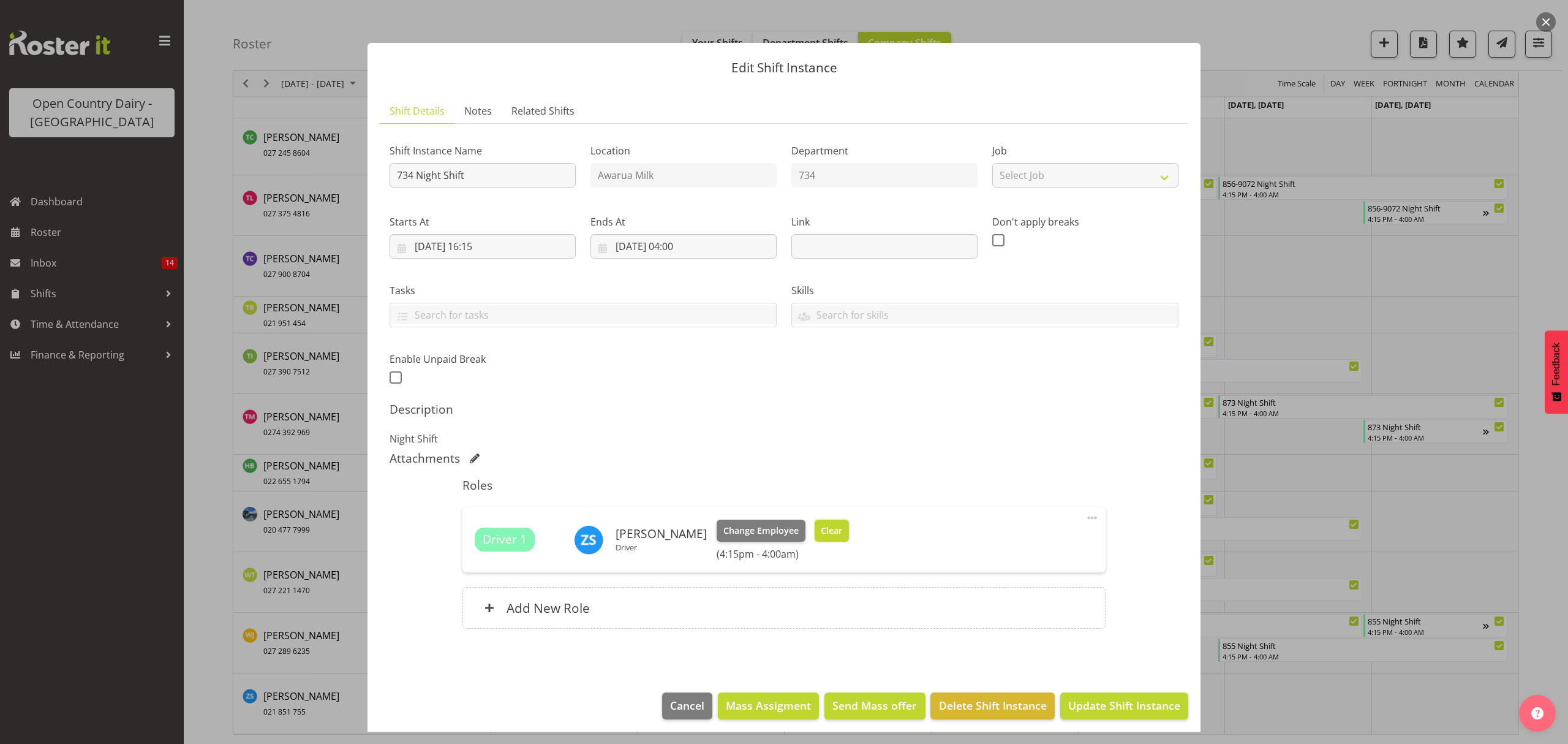
click at [829, 527] on span "Clear" at bounding box center [831, 530] width 22 height 13
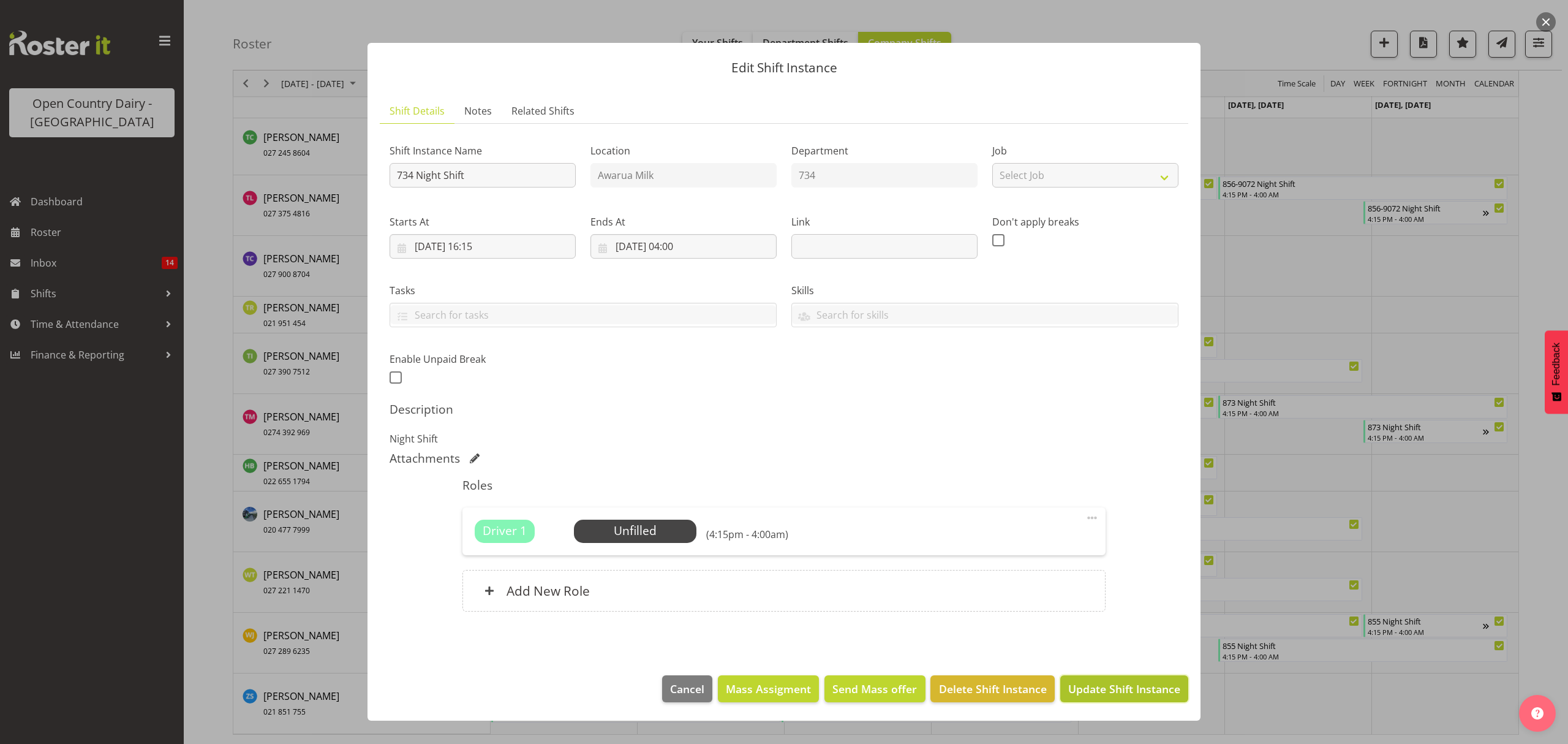
click at [1096, 692] on span "Update Shift Instance" at bounding box center [1125, 688] width 112 height 16
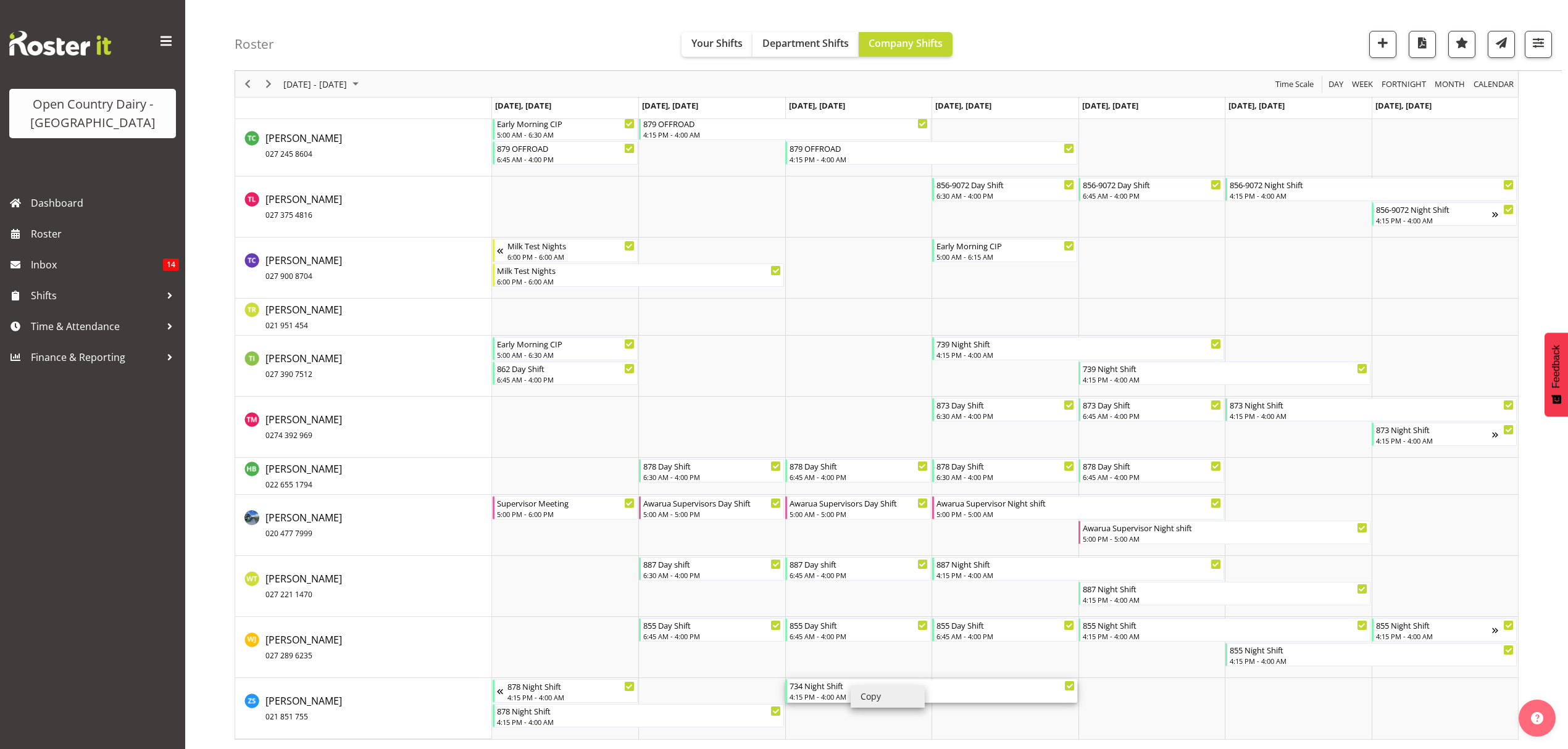
click at [819, 695] on div "4:15 PM - 4:00 AM" at bounding box center [932, 697] width 285 height 10
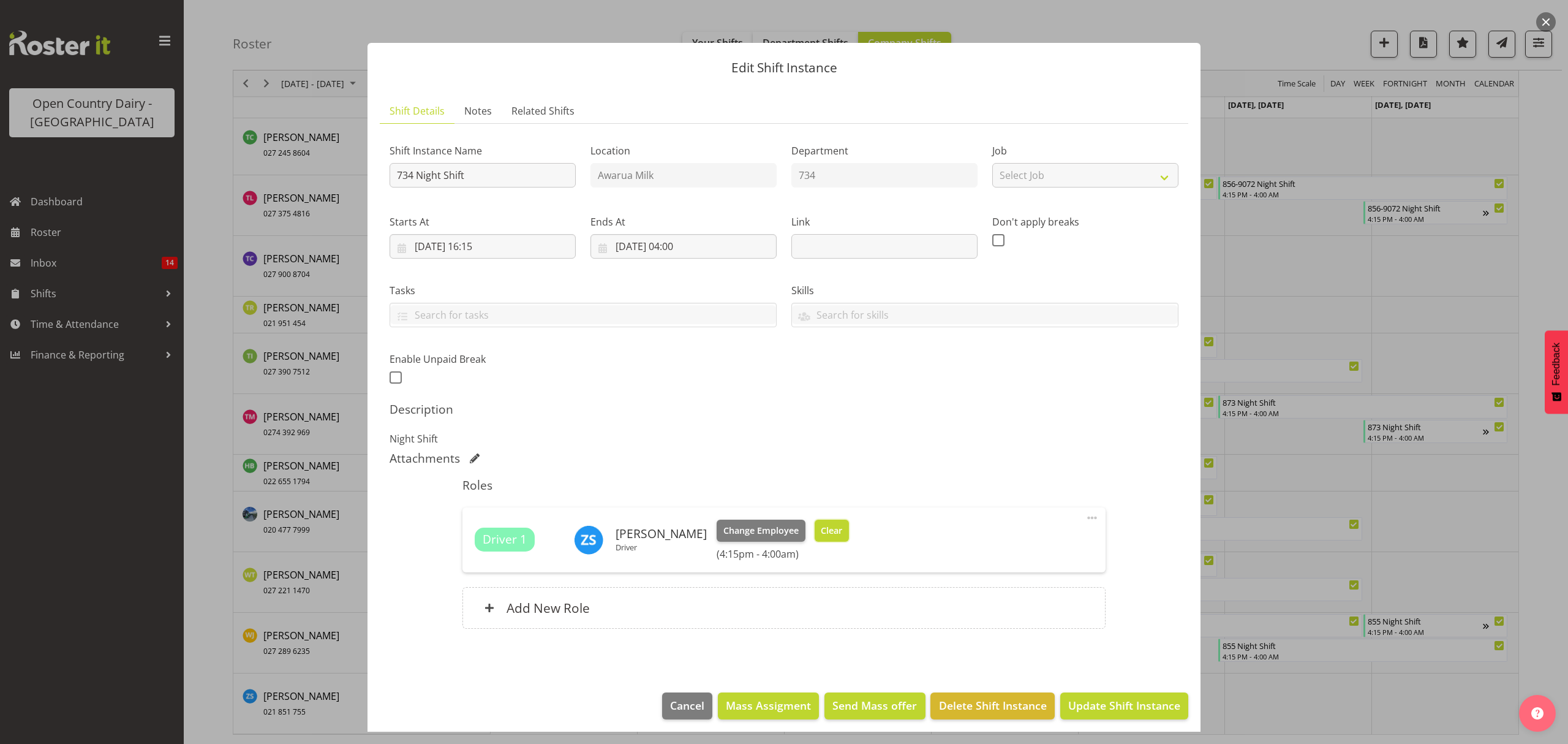
click at [822, 536] on span "Clear" at bounding box center [831, 530] width 22 height 13
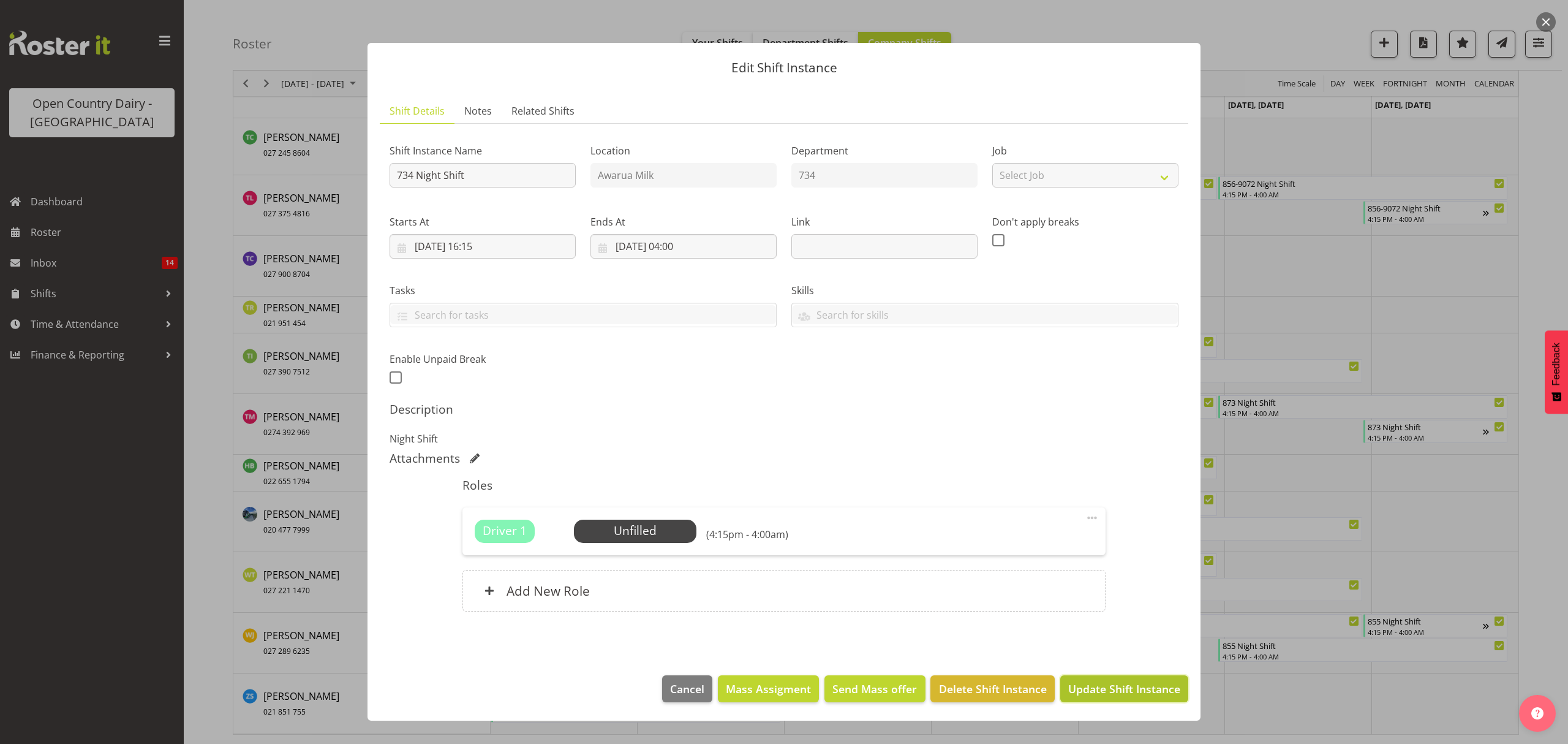
click at [1099, 687] on span "Update Shift Instance" at bounding box center [1125, 688] width 112 height 16
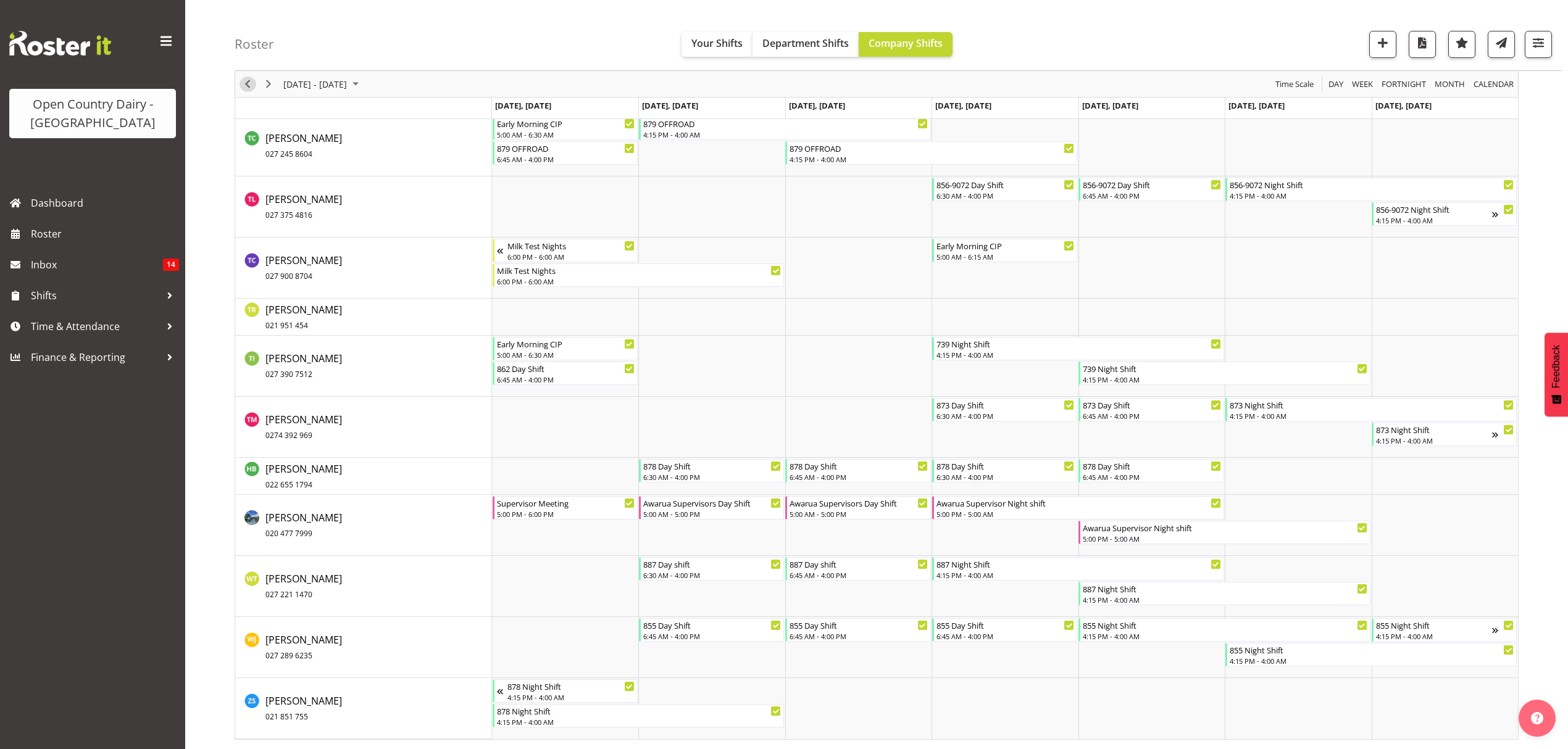
drag, startPoint x: 247, startPoint y: 82, endPoint x: 253, endPoint y: 79, distance: 6.7
click at [247, 82] on span "Previous" at bounding box center [247, 84] width 15 height 15
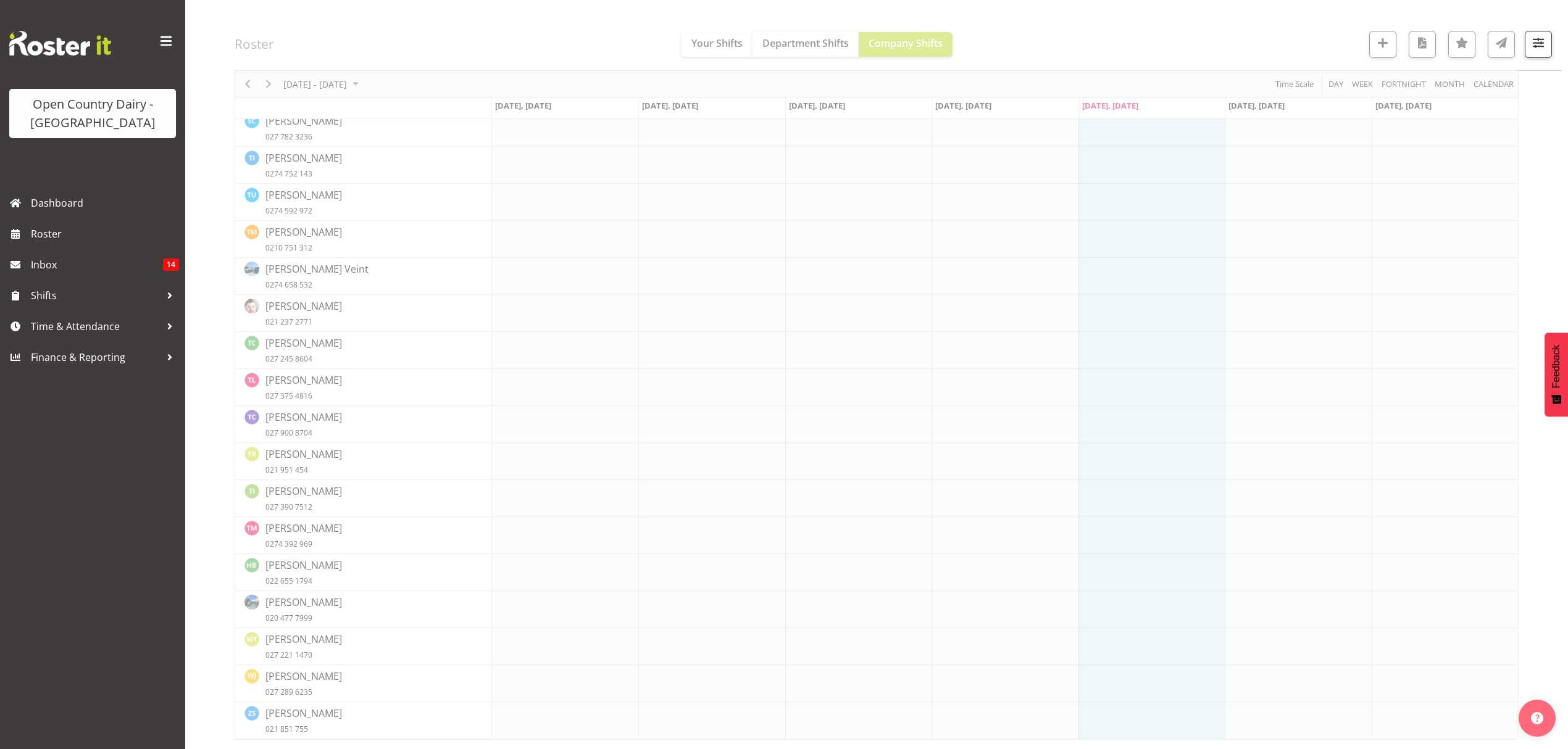
scroll to position [0, 0]
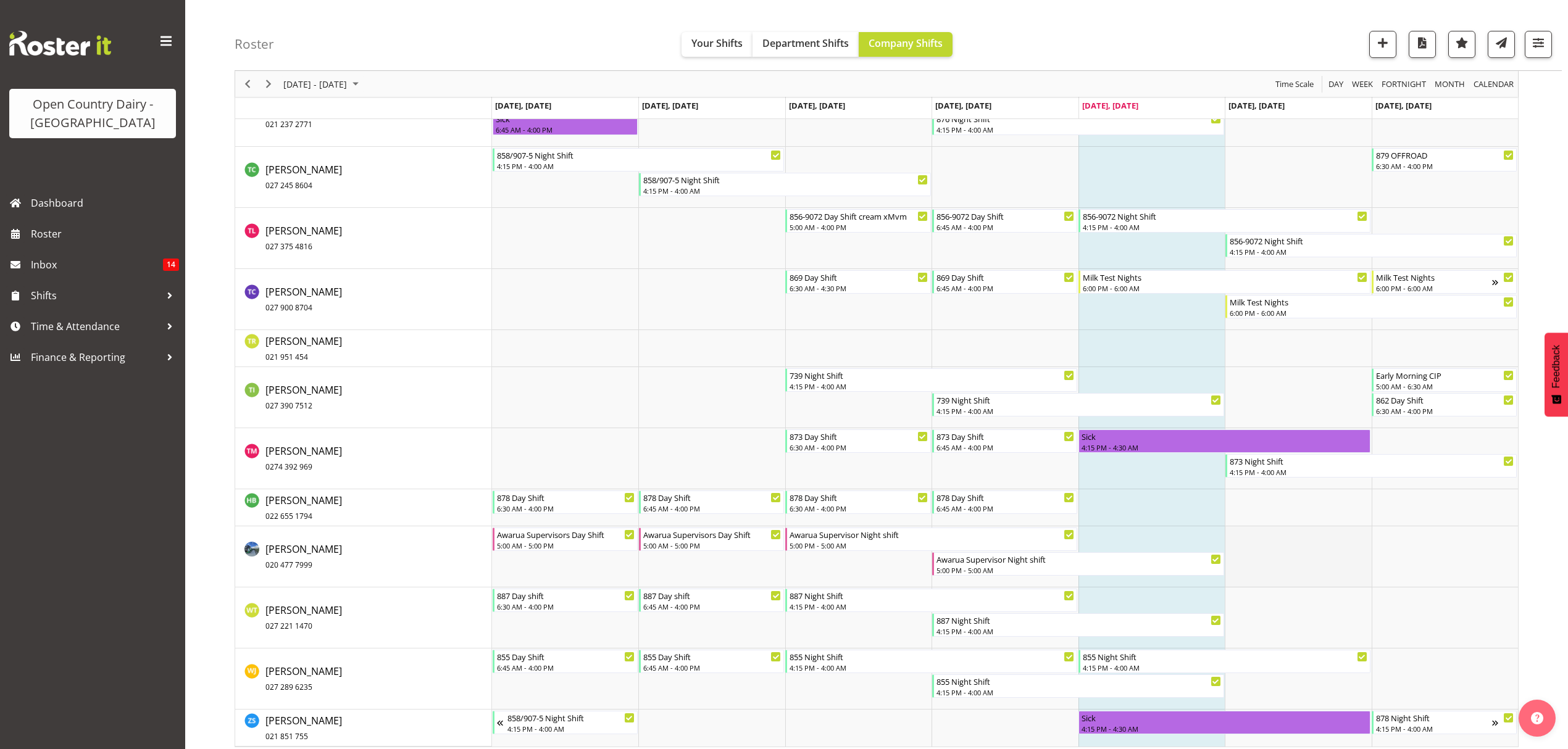
scroll to position [7411, 0]
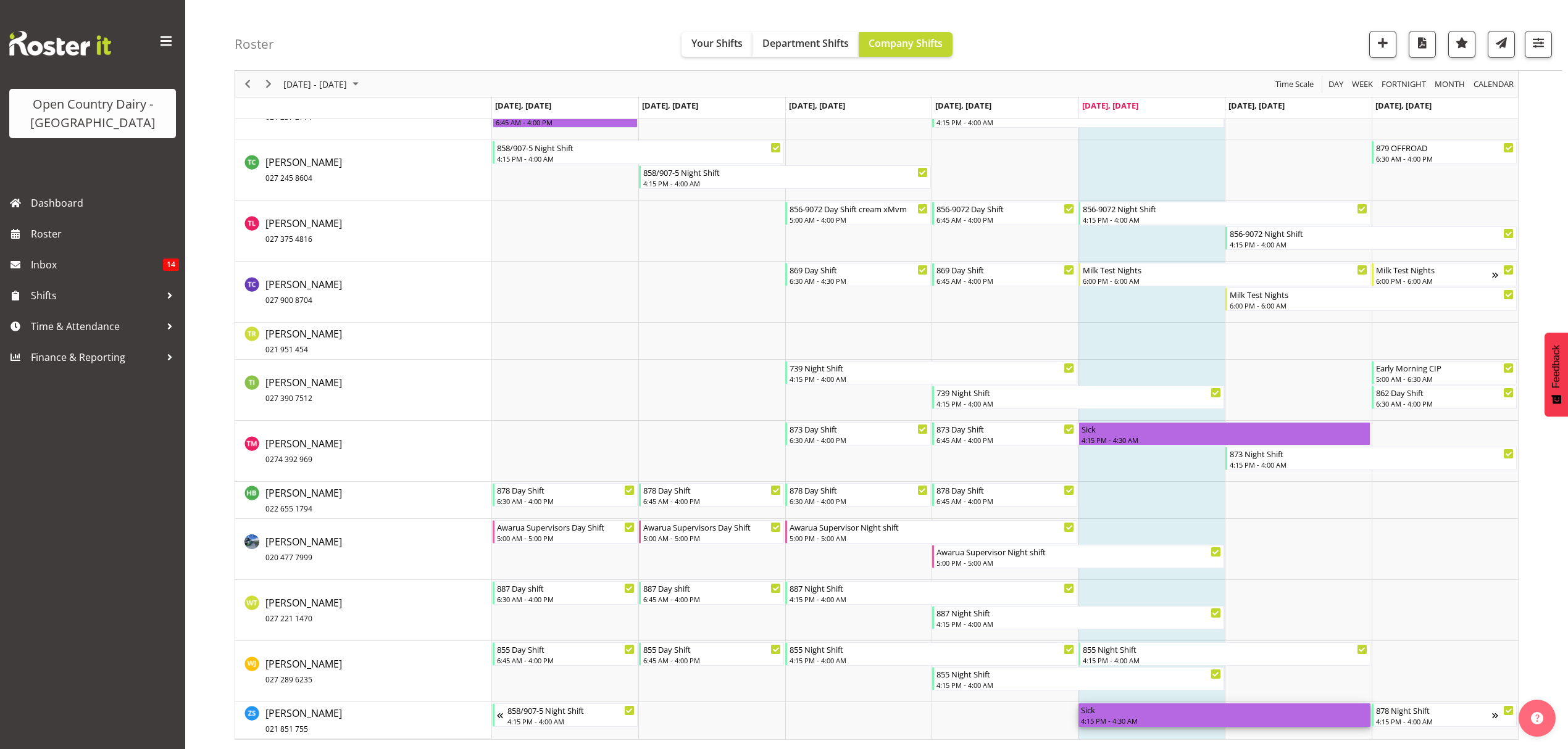
click at [1327, 708] on div "Sick" at bounding box center [1224, 710] width 287 height 13
